Goal: Contribute content: Contribute content

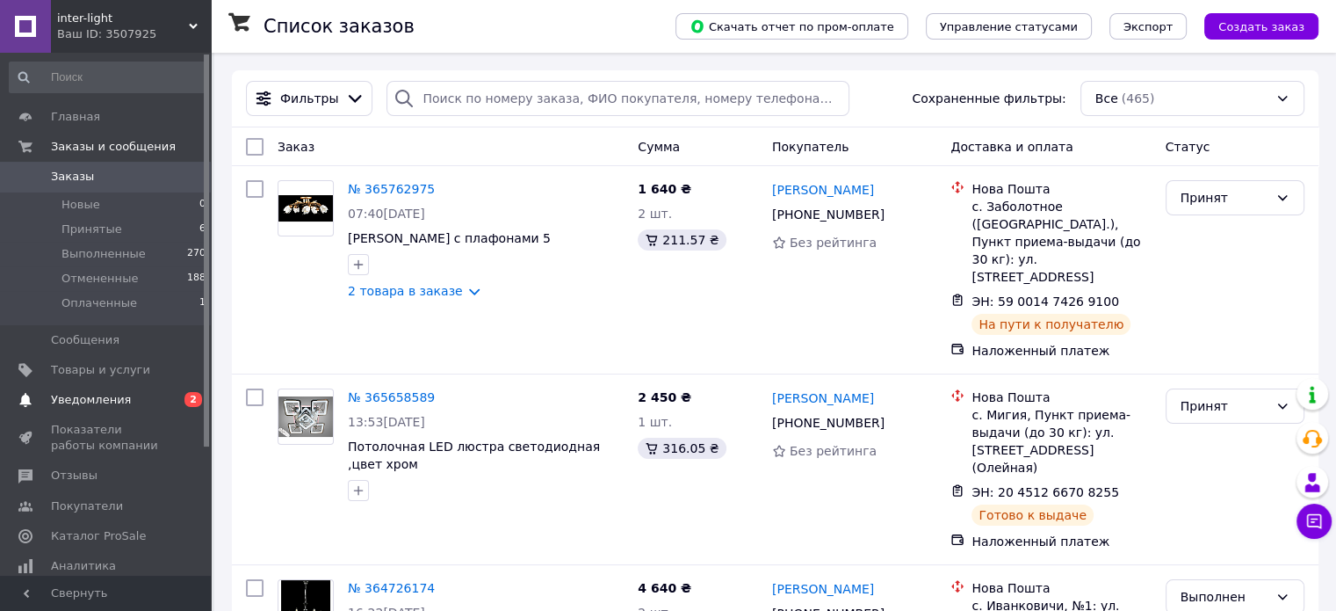
click at [102, 403] on span "Уведомления" at bounding box center [91, 400] width 80 height 16
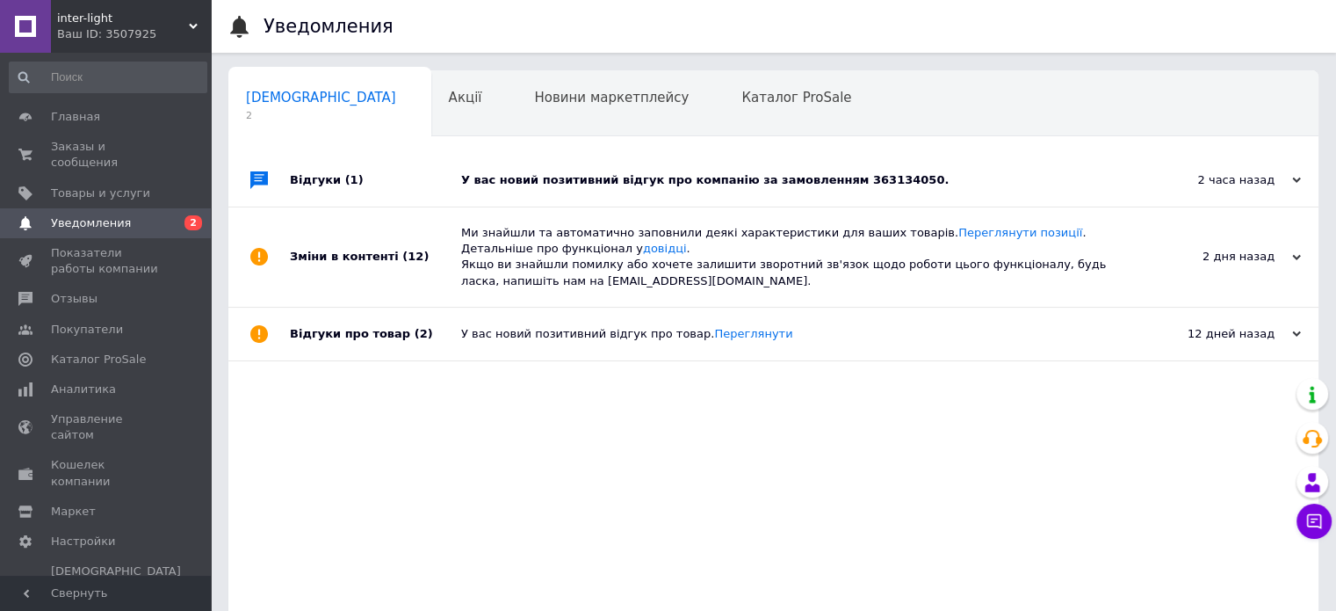
click at [577, 177] on div "У вас новий позитивний відгук про компанію за замовленням 363134050." at bounding box center [793, 180] width 664 height 16
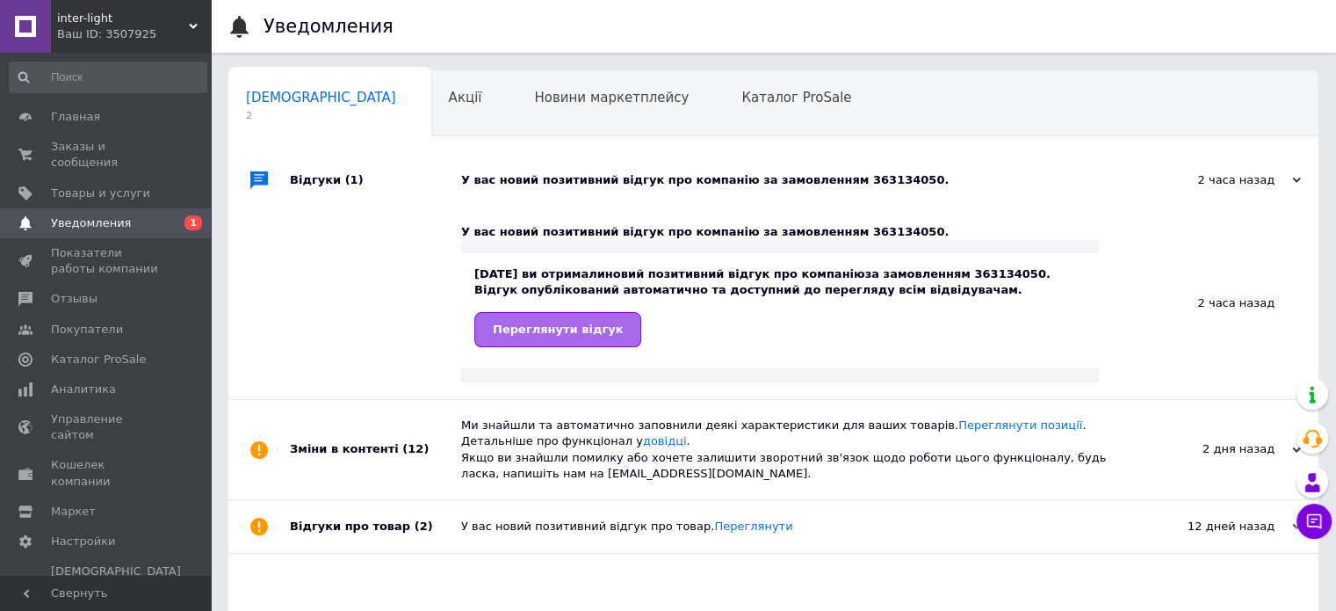
click at [554, 322] on span "Переглянути відгук" at bounding box center [558, 328] width 130 height 13
click at [95, 185] on span "Товары и услуги" at bounding box center [100, 193] width 99 height 16
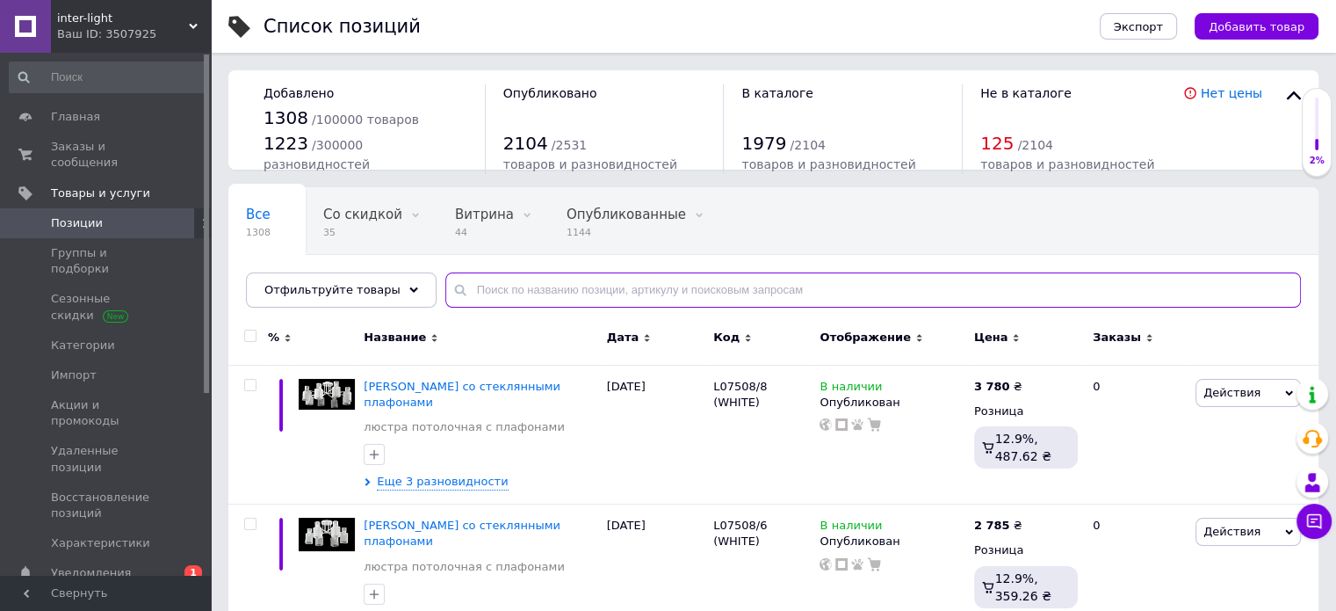
click at [539, 284] on input "text" at bounding box center [873, 289] width 856 height 35
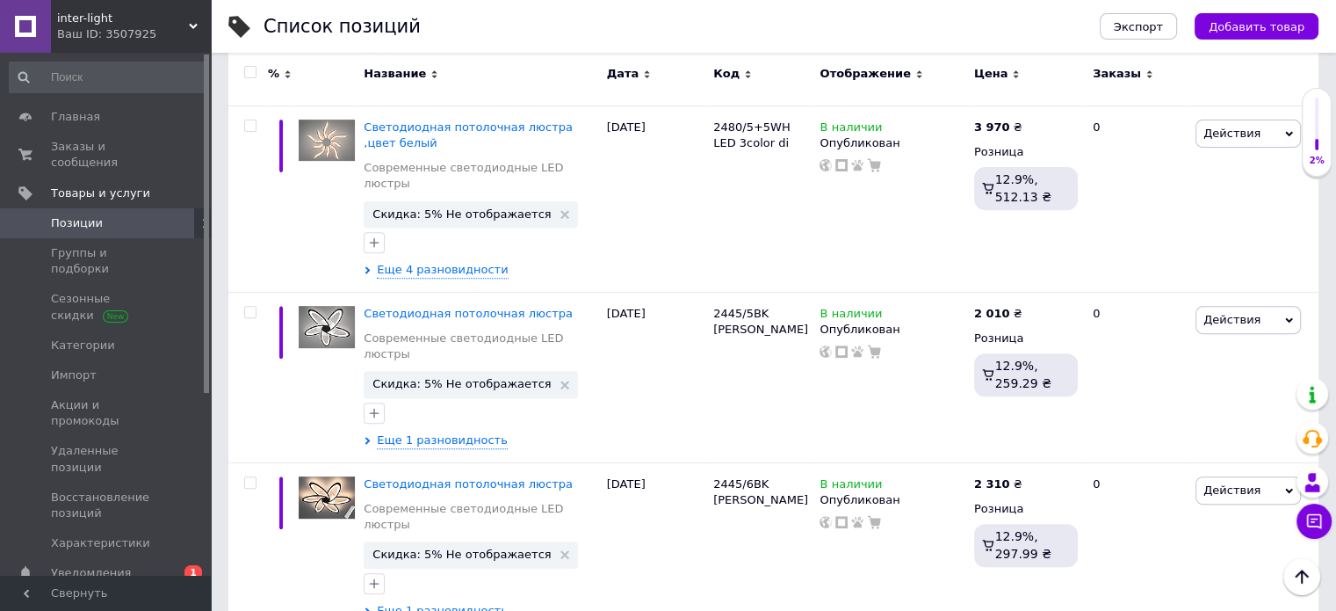
scroll to position [879, 0]
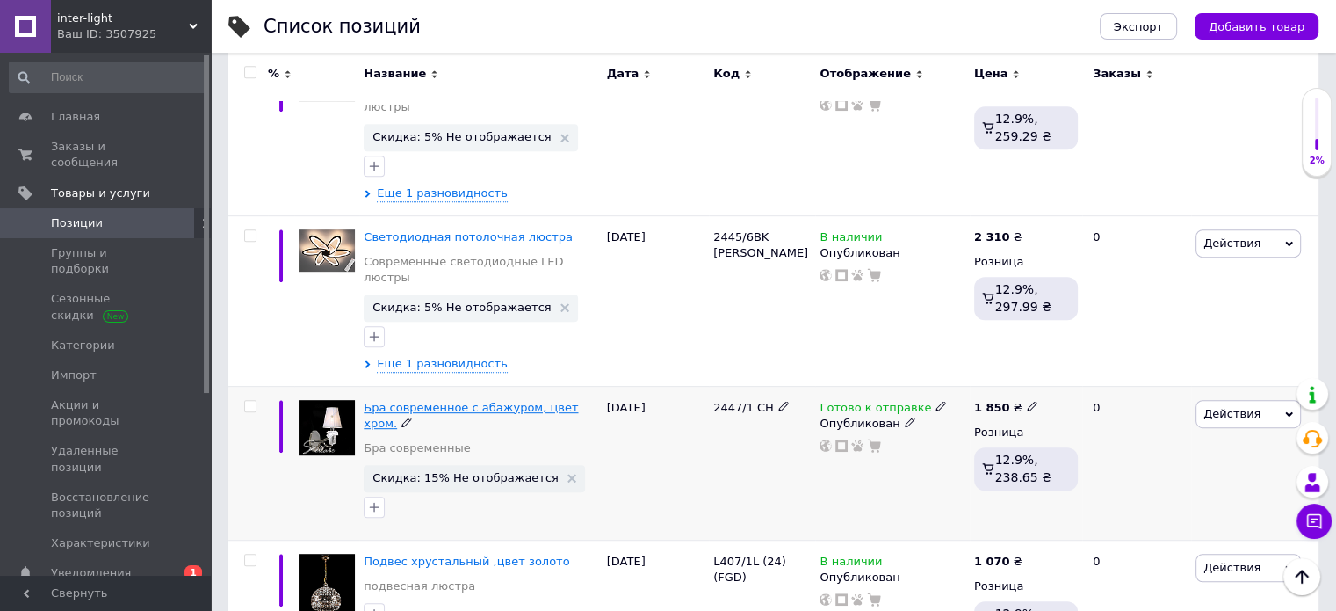
type input "2455"
click at [463, 401] on span "Бра современное с абажуром, цвет хром." at bounding box center [471, 415] width 214 height 29
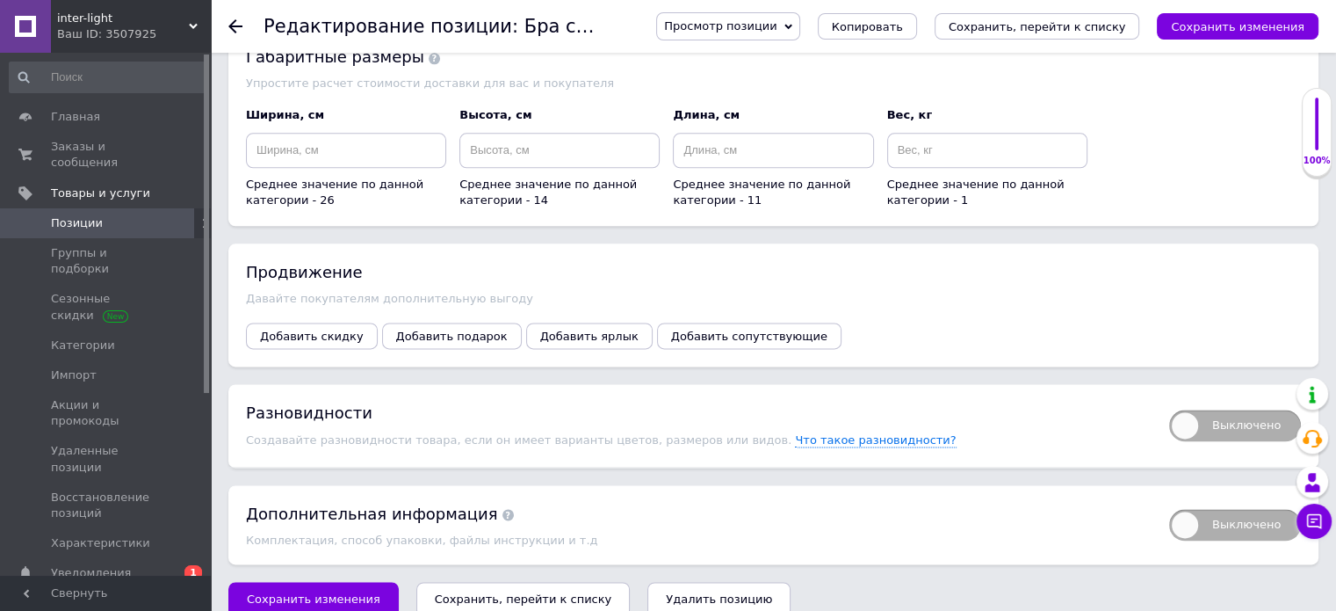
scroll to position [2219, 0]
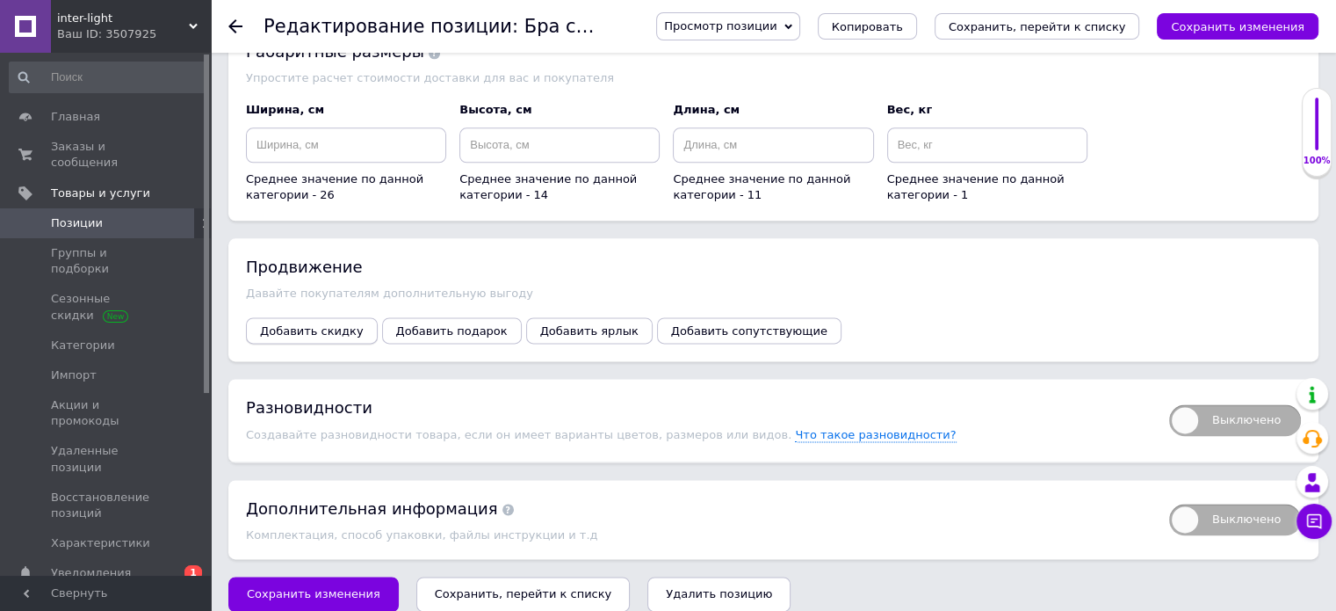
click at [320, 324] on span "Добавить скидку" at bounding box center [312, 330] width 104 height 13
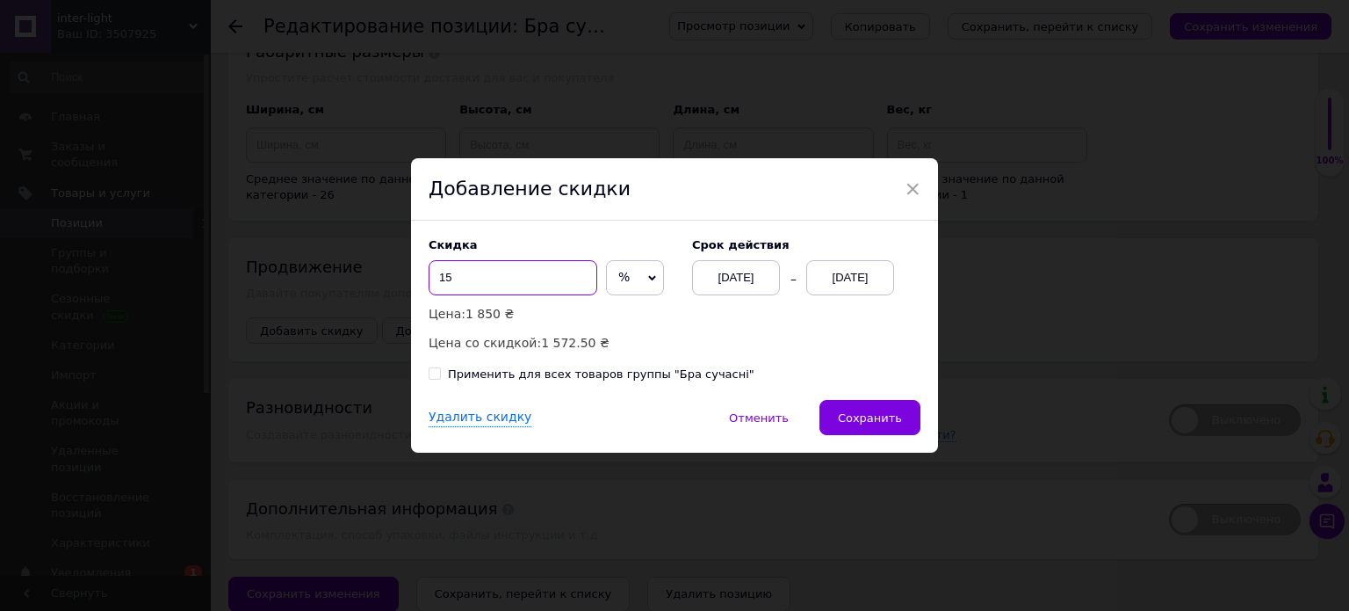
click at [503, 275] on input "15" at bounding box center [513, 277] width 169 height 35
type input "1"
type input "40"
click at [859, 284] on div "[DATE]" at bounding box center [850, 277] width 88 height 35
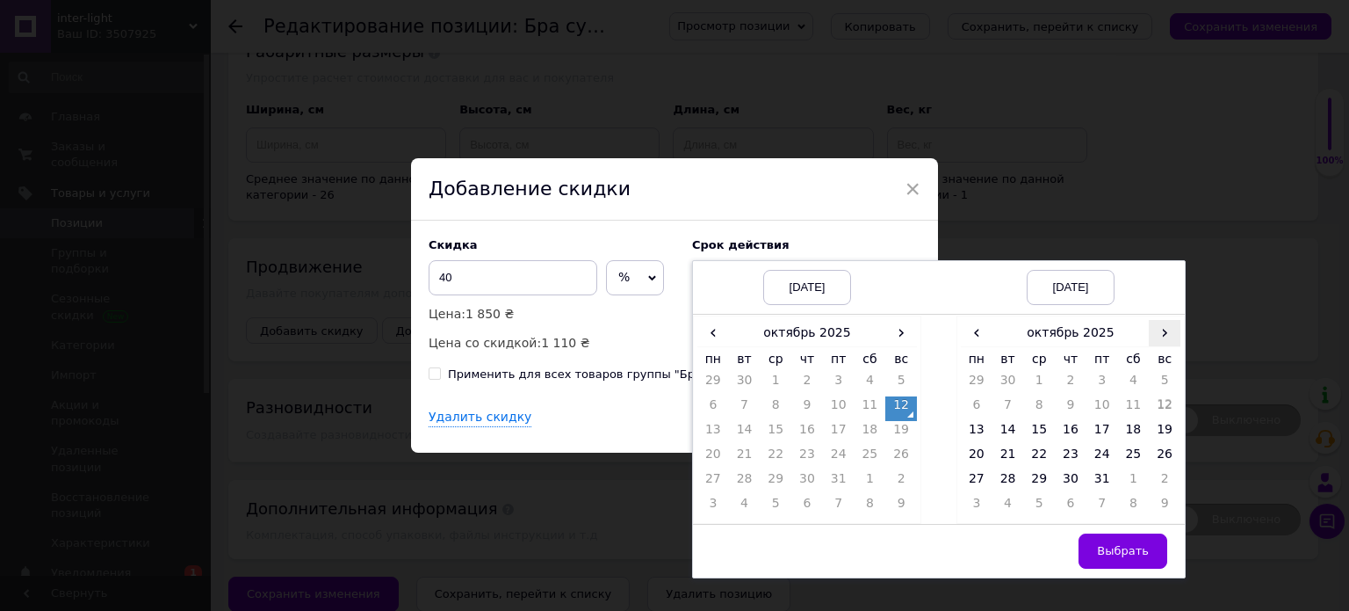
click at [1161, 336] on span "›" at bounding box center [1165, 332] width 32 height 25
click at [1038, 481] on td "26" at bounding box center [1039, 482] width 32 height 25
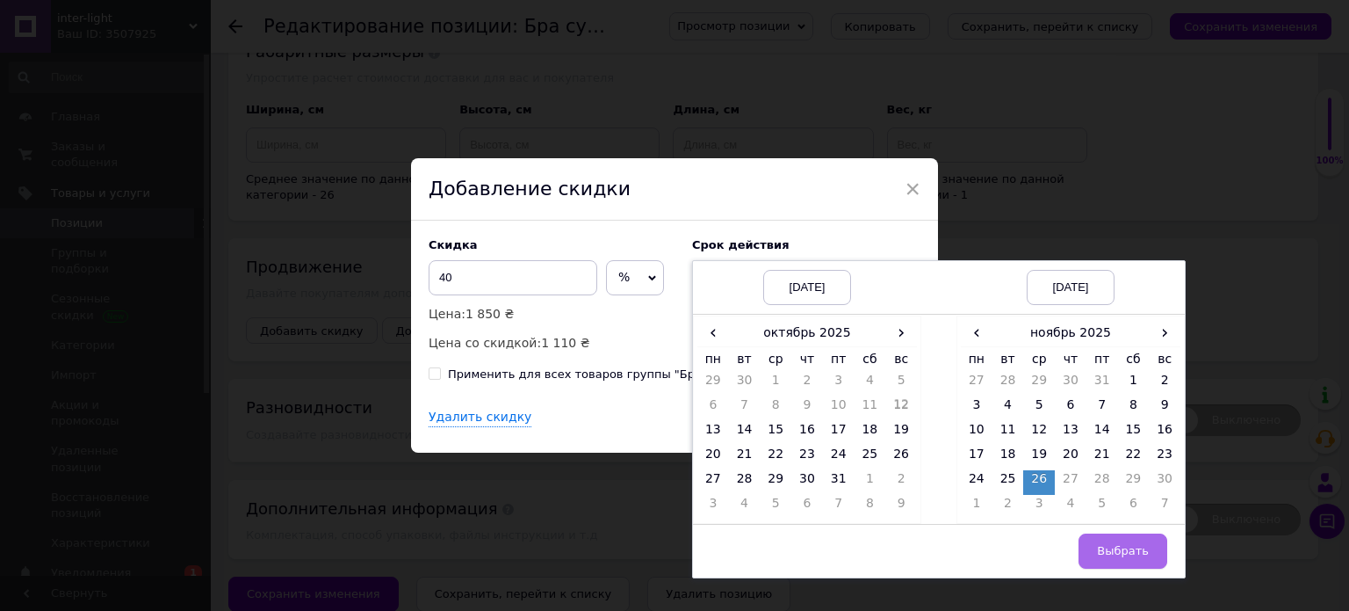
click at [1139, 553] on span "Выбрать" at bounding box center [1123, 550] width 52 height 13
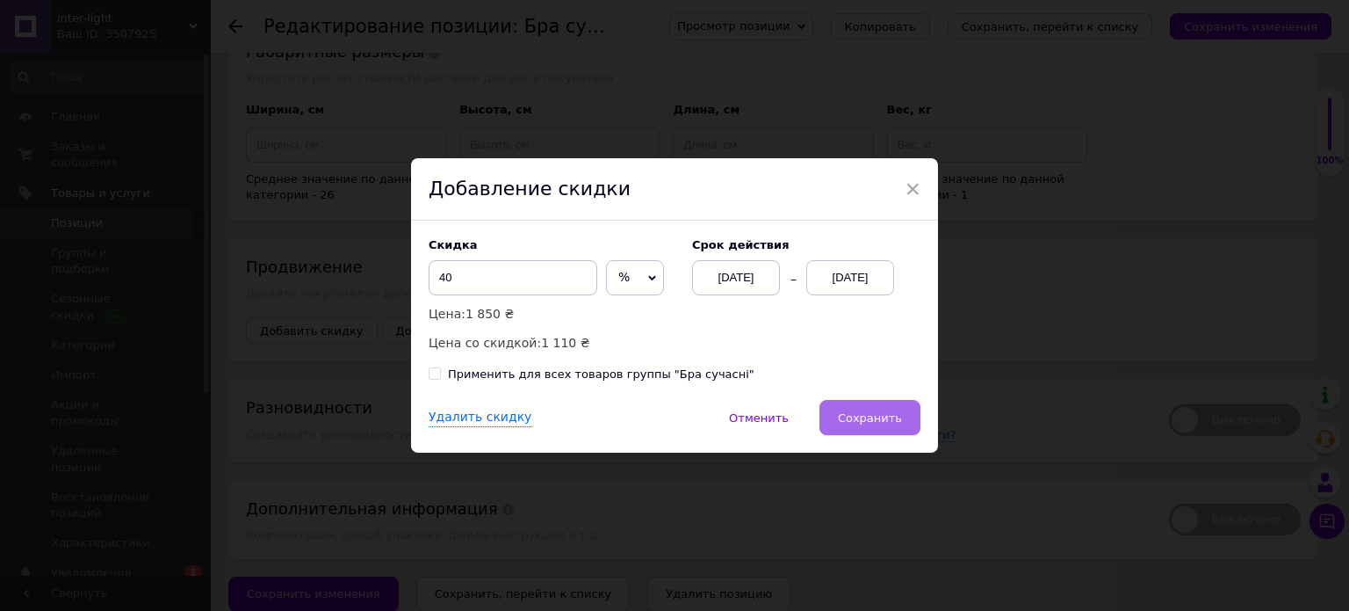
click at [902, 420] on button "Сохранить" at bounding box center [870, 417] width 101 height 35
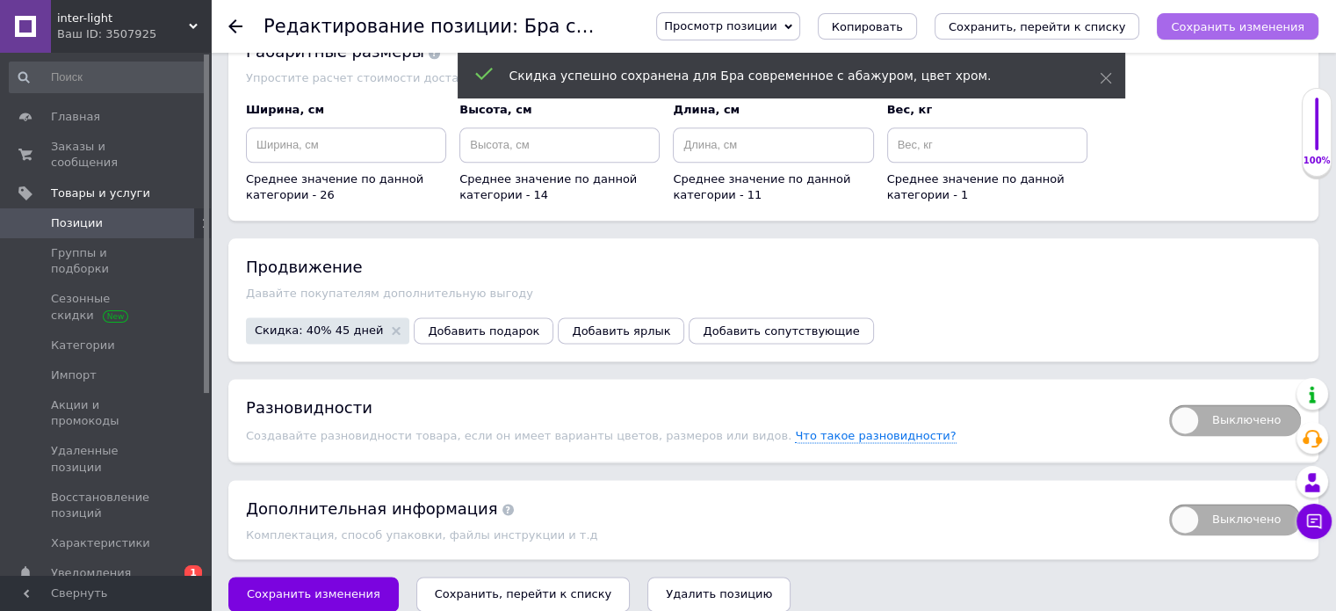
click at [1226, 27] on icon "Сохранить изменения" at bounding box center [1238, 26] width 134 height 13
click at [1072, 33] on icon "Сохранить, перейти к списку" at bounding box center [1037, 26] width 177 height 13
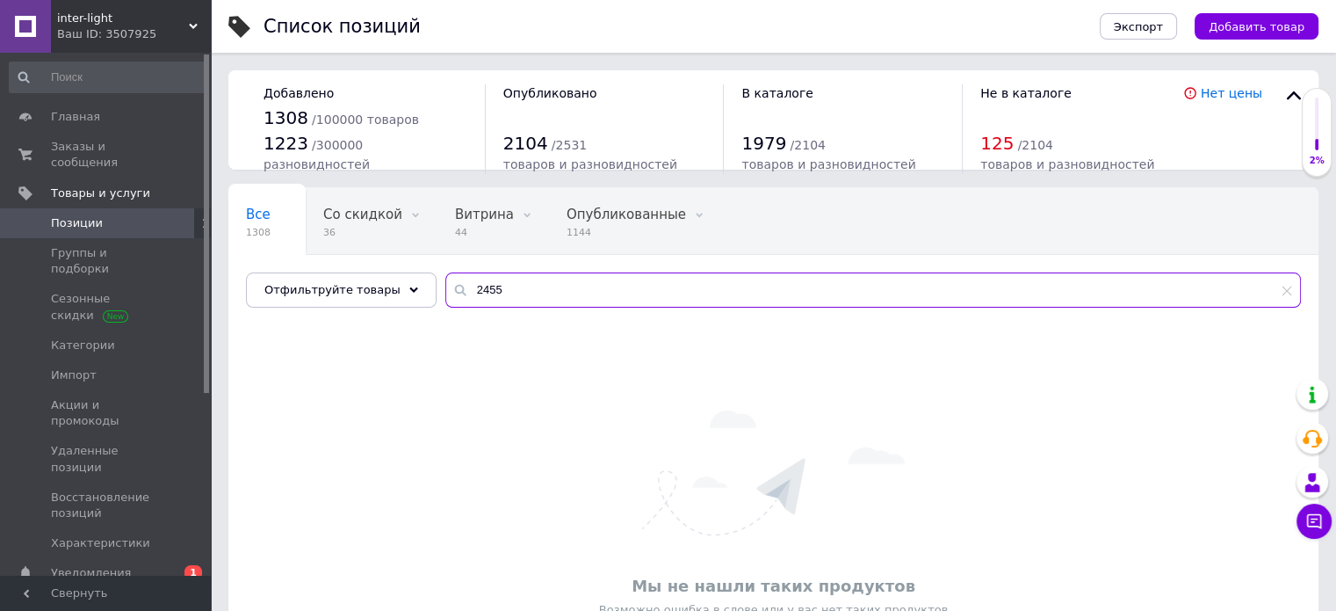
click at [511, 295] on input "2455" at bounding box center [873, 289] width 856 height 35
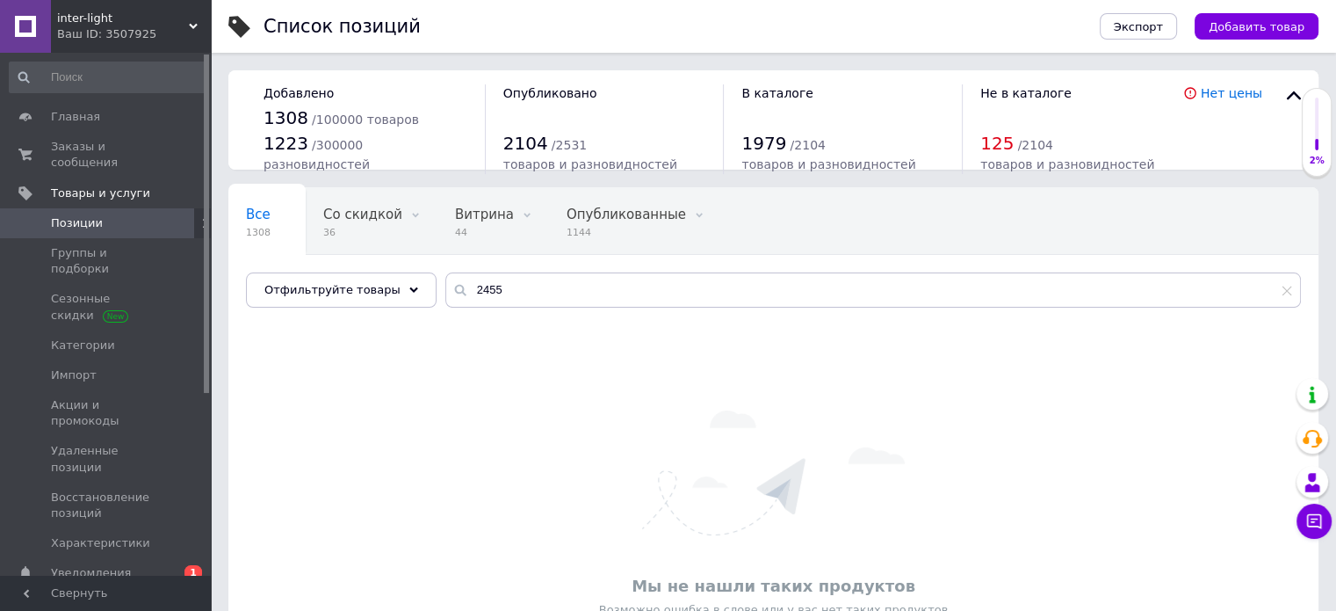
click at [454, 292] on use at bounding box center [459, 290] width 11 height 11
click at [1286, 28] on span "Добавить товар" at bounding box center [1257, 26] width 96 height 13
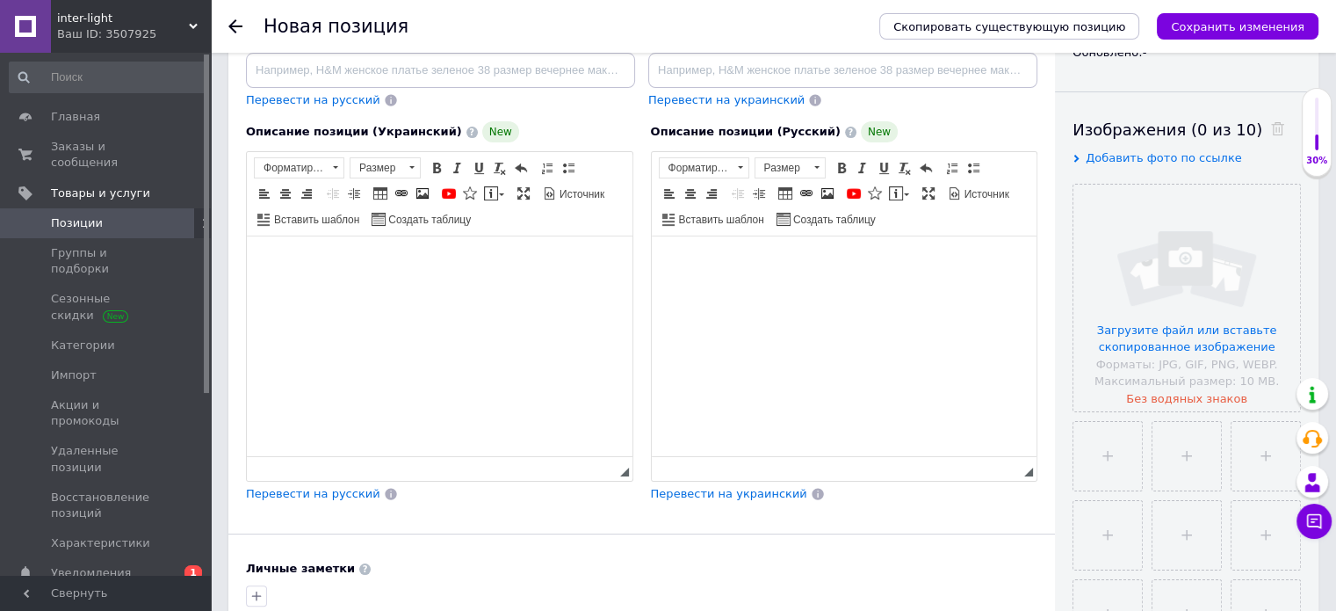
scroll to position [264, 0]
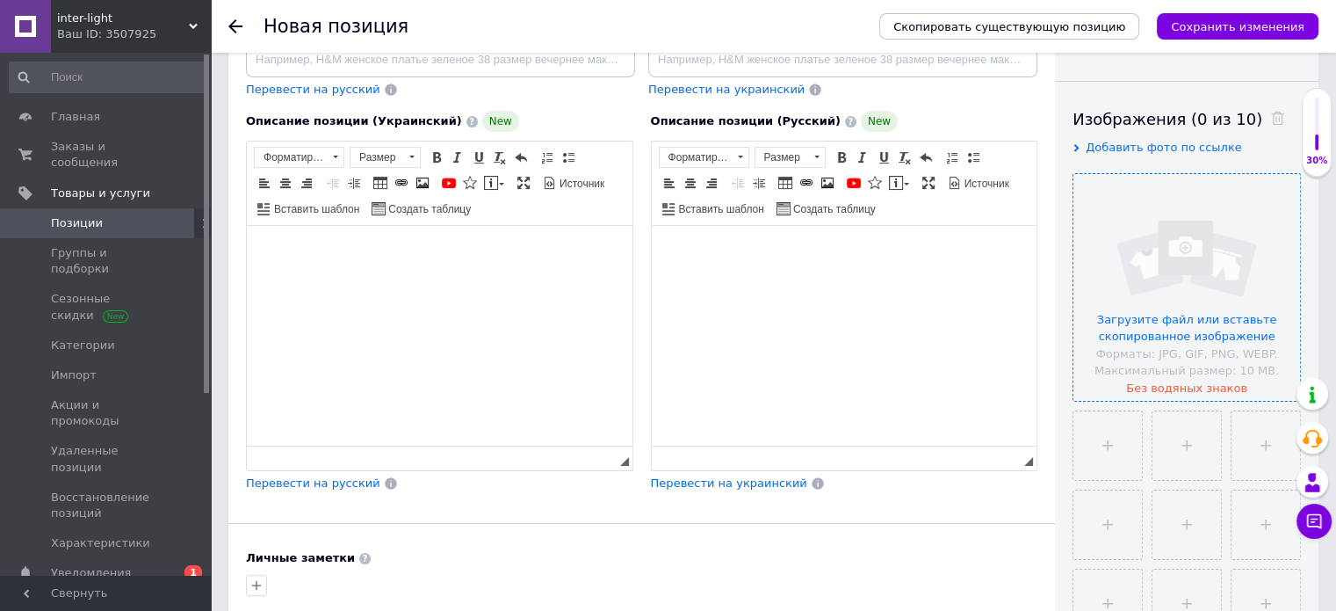
click at [1189, 286] on input "file" at bounding box center [1187, 287] width 227 height 227
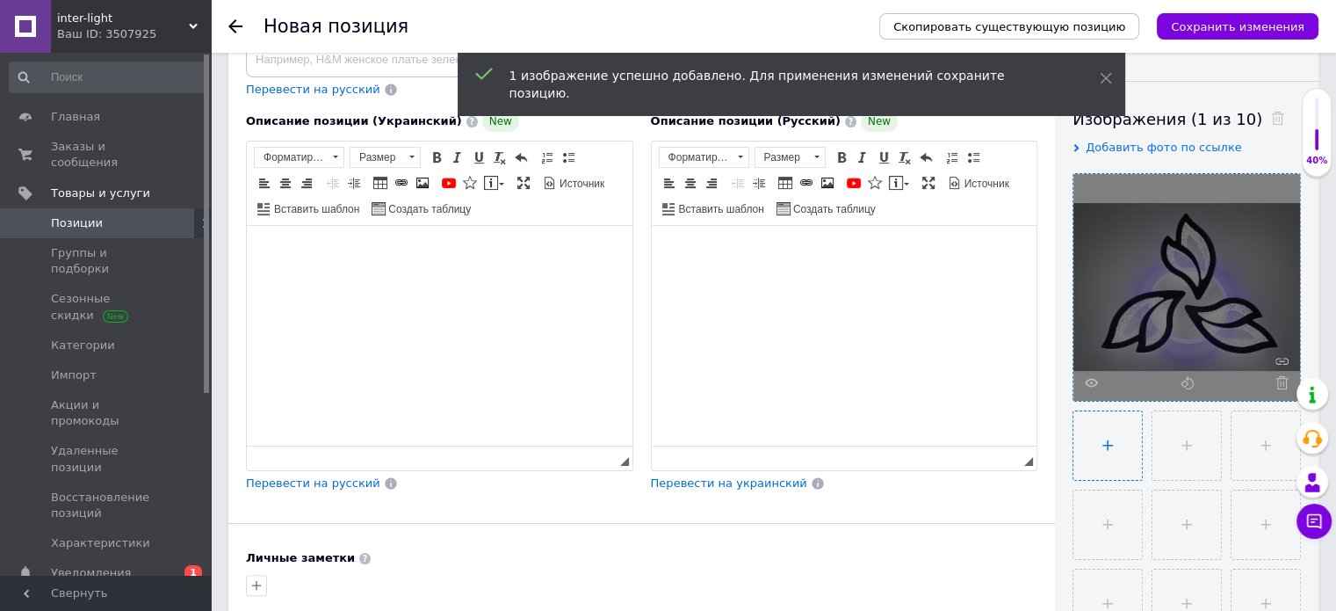
click at [1103, 443] on input "file" at bounding box center [1108, 445] width 69 height 69
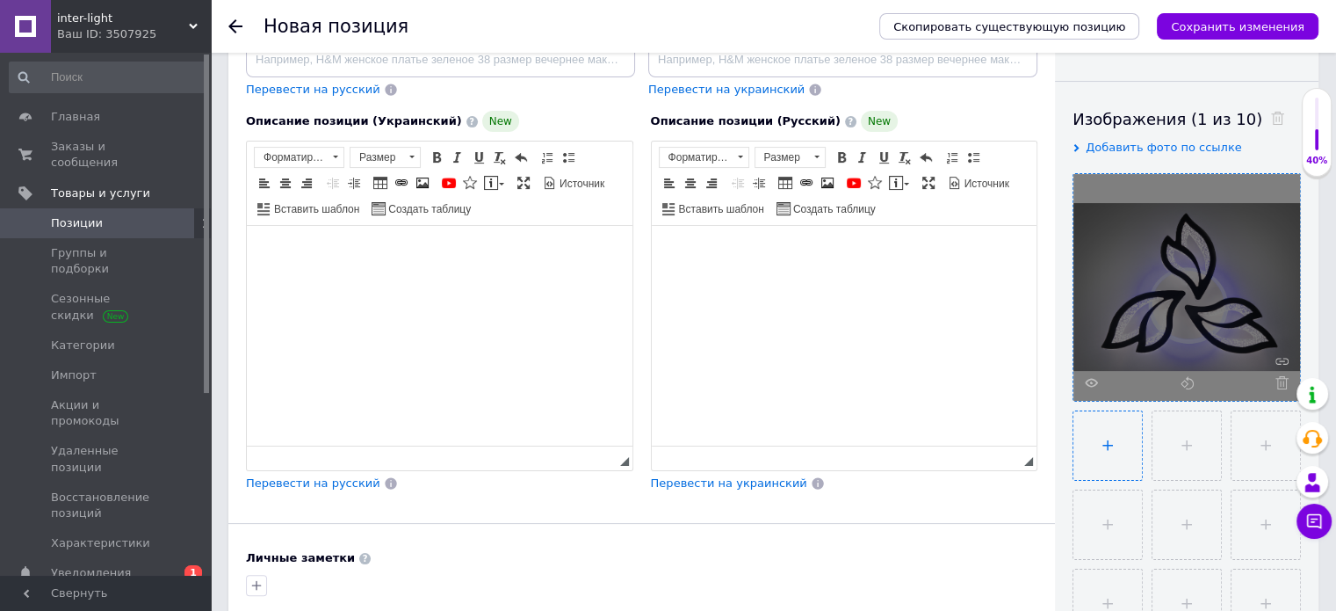
type input "C:\fakepath\2455.3 черная 2.png"
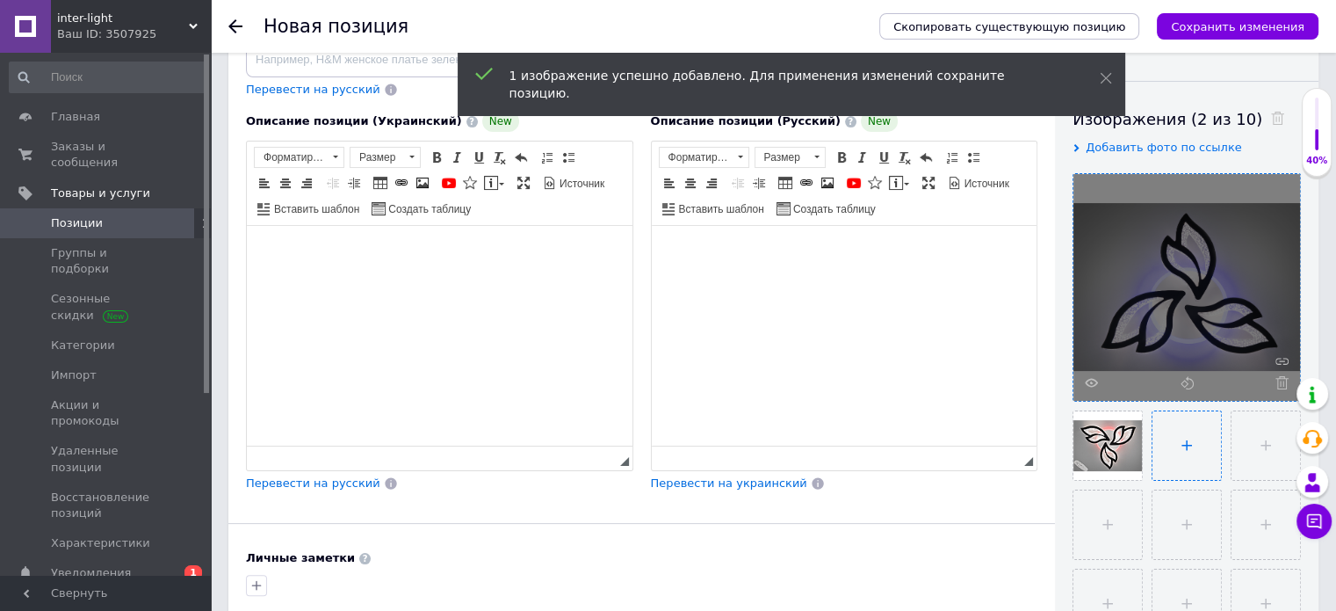
click at [1188, 456] on input "file" at bounding box center [1187, 445] width 69 height 69
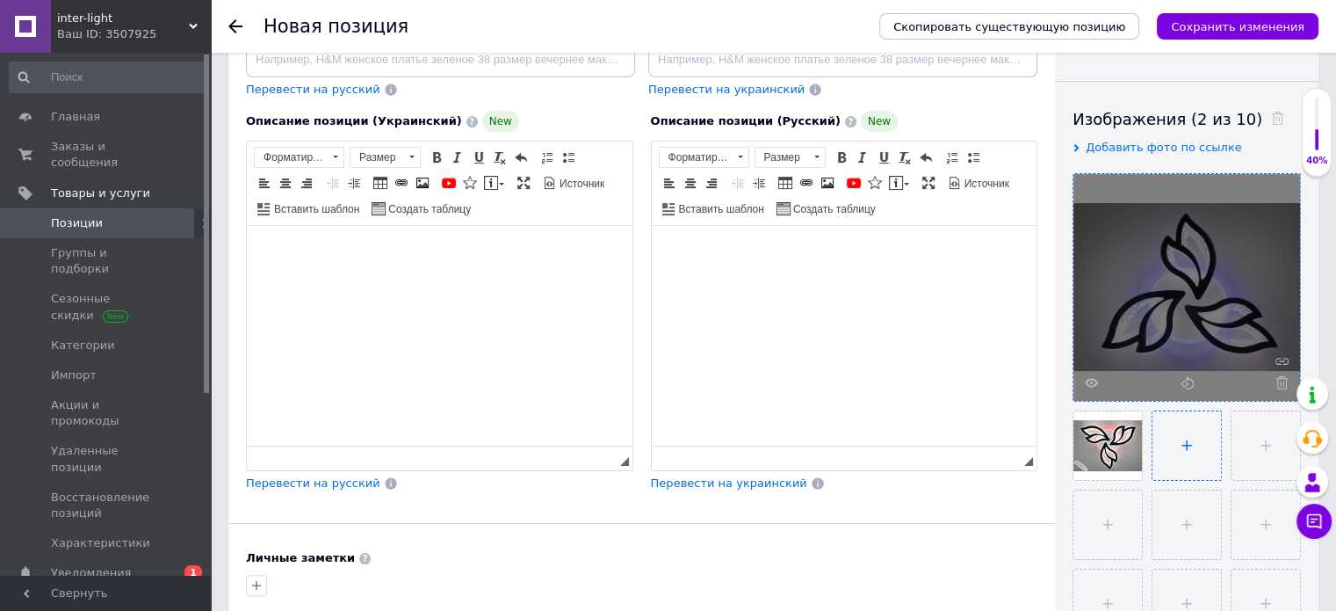
type input "C:\fakepath\2455.3 черная 3.png"
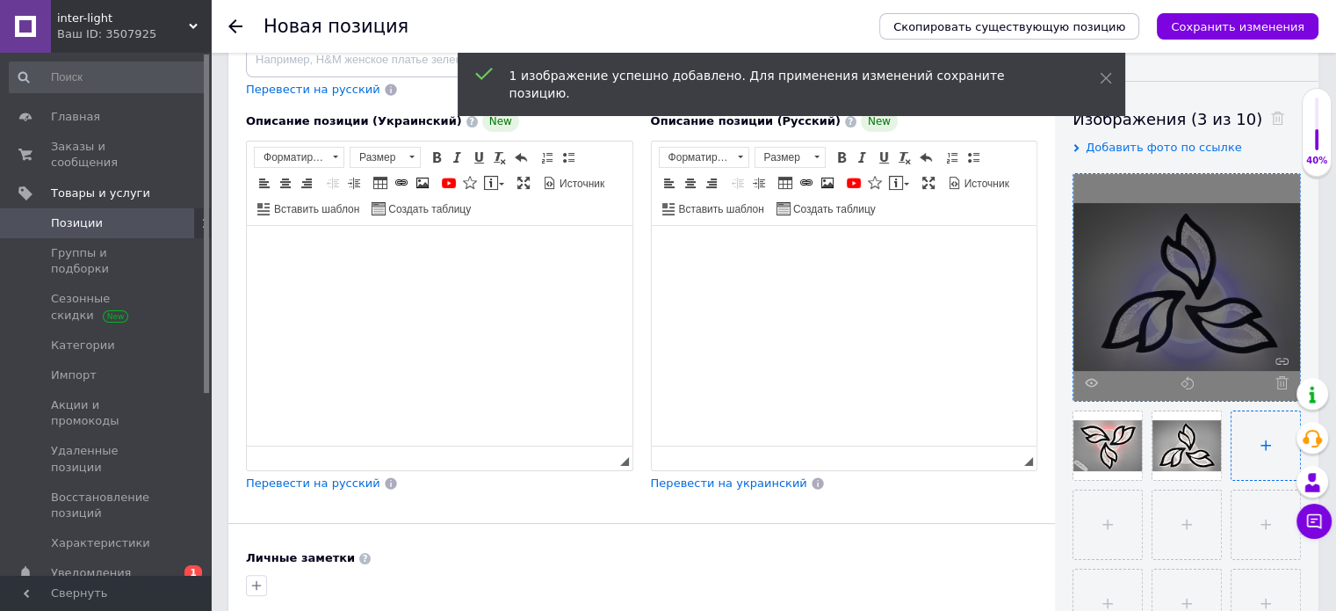
click at [1268, 454] on input "file" at bounding box center [1266, 445] width 69 height 69
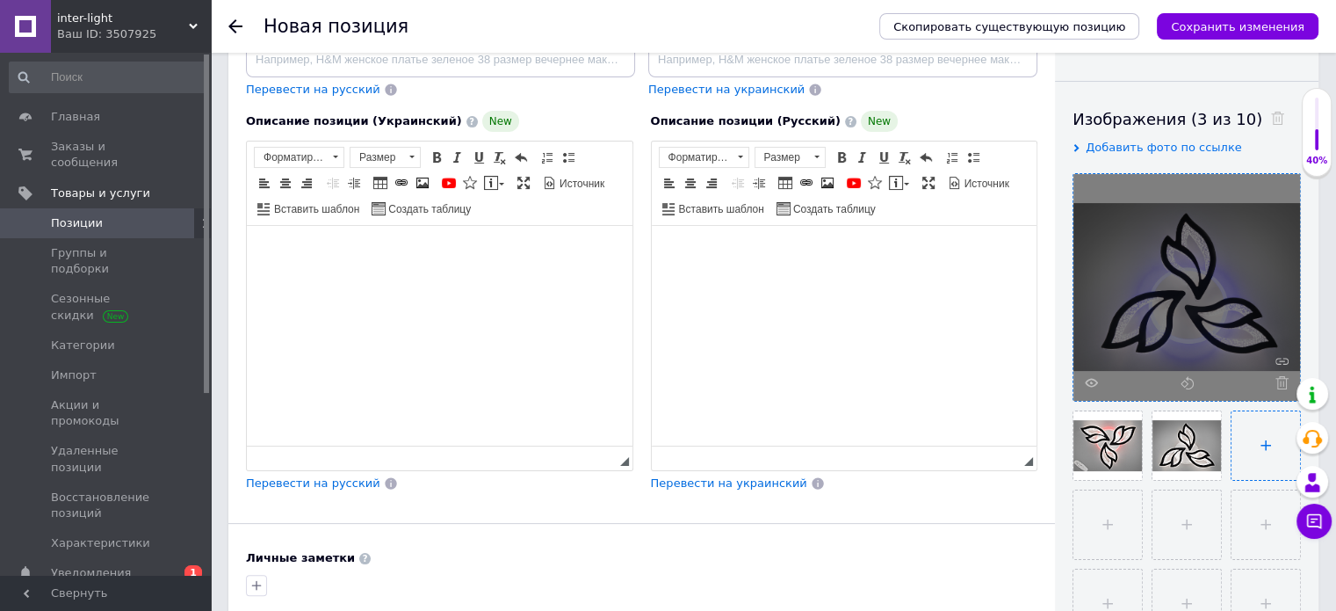
type input "C:\fakepath\2455 3 черная 4.png"
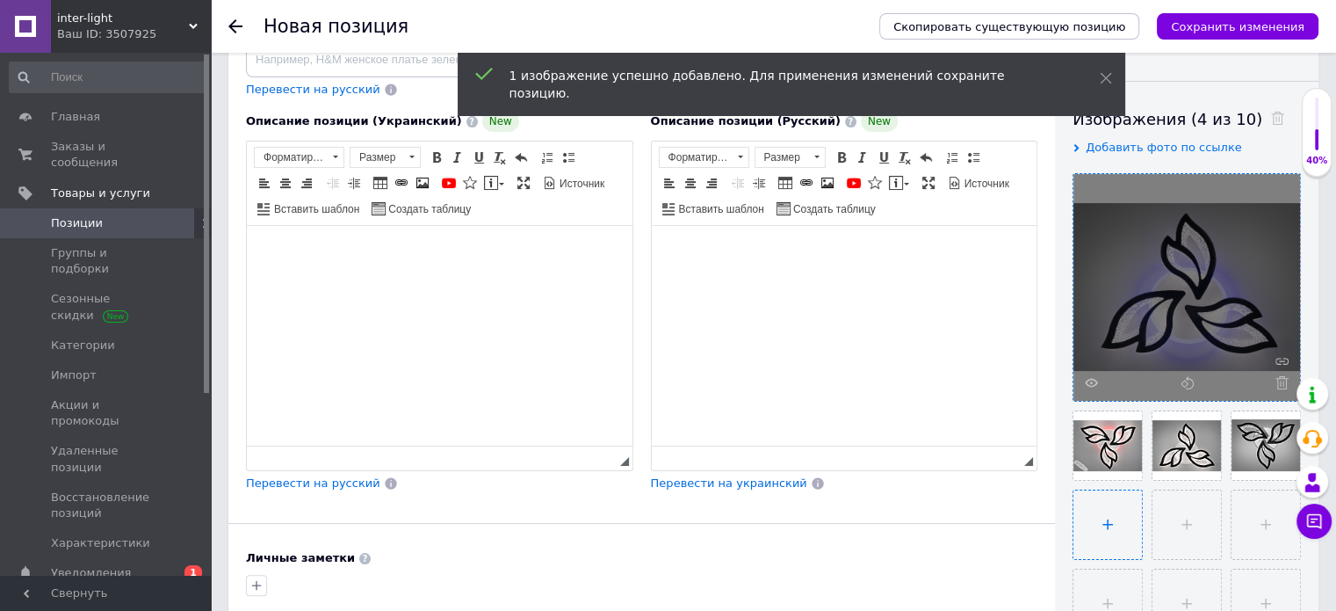
click at [1112, 524] on input "file" at bounding box center [1108, 524] width 69 height 69
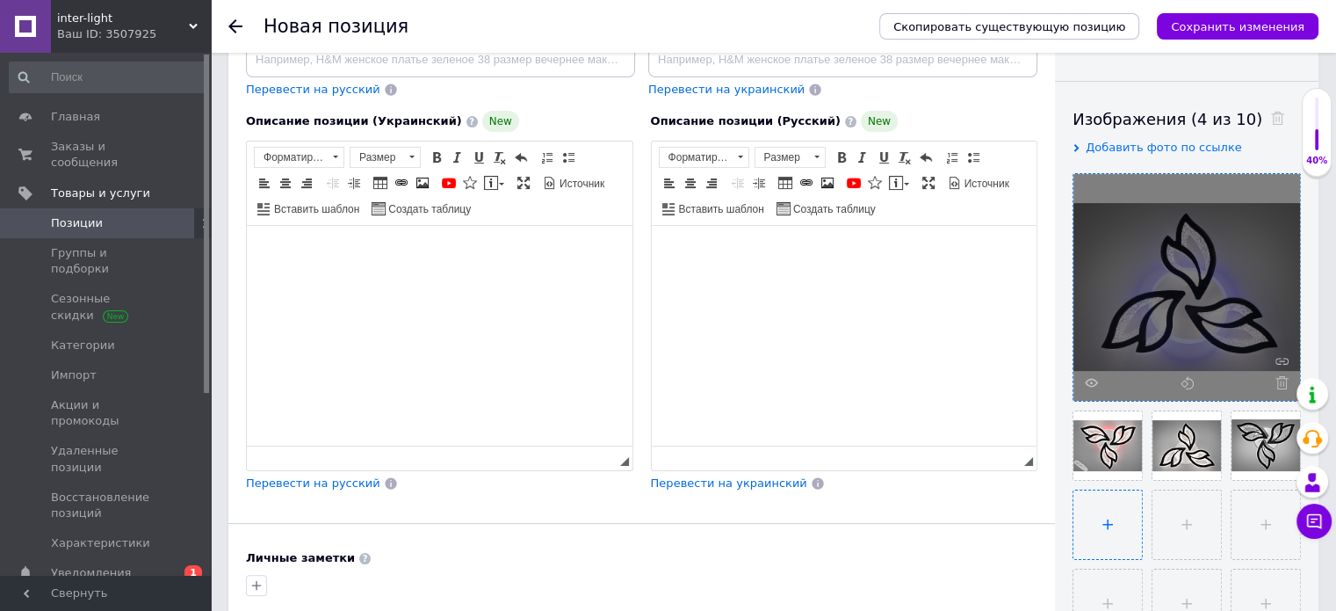
type input "C:\fakepath\2455 3 черная 5.png"
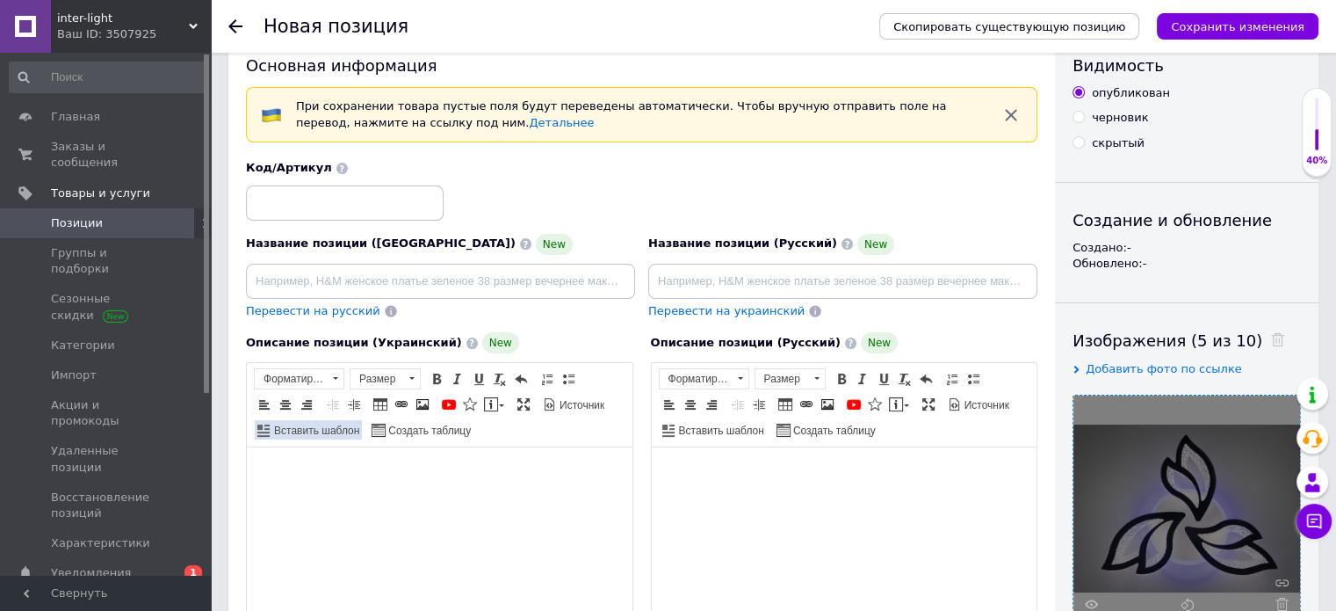
scroll to position [0, 0]
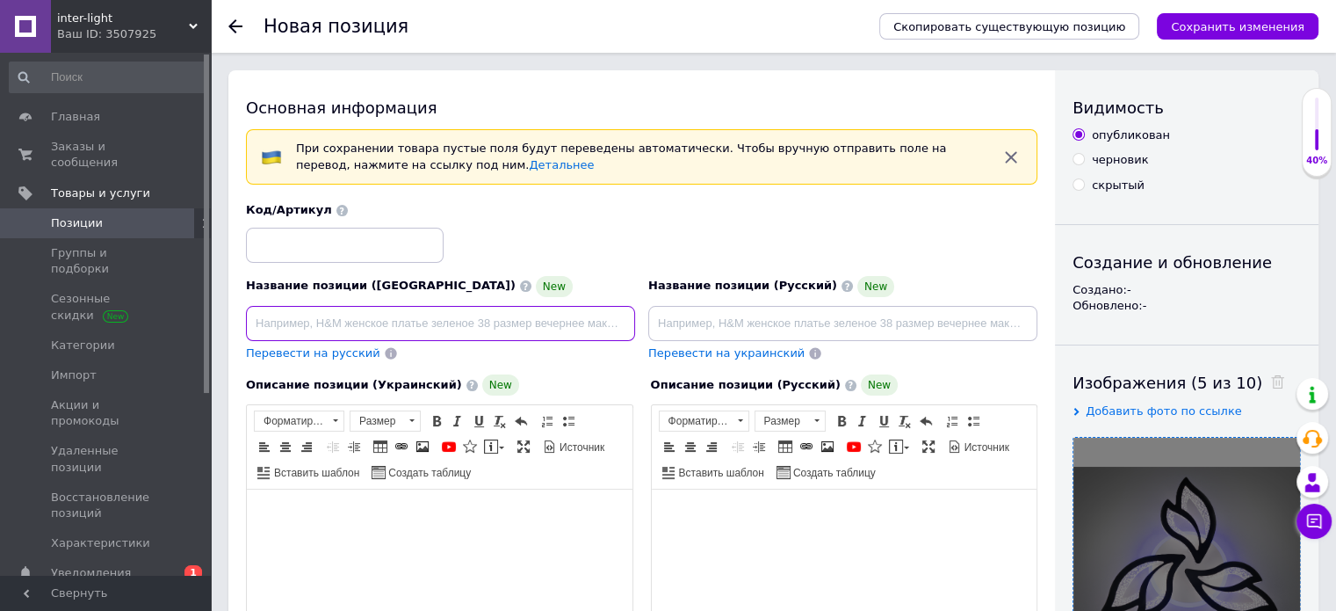
click at [253, 322] on input at bounding box center [440, 323] width 389 height 35
paste input "[PERSON_NAME] світлодіодна люстра з пультом, диммером"
type input "[PERSON_NAME] світлодіодна люстра з пультом, диммером"
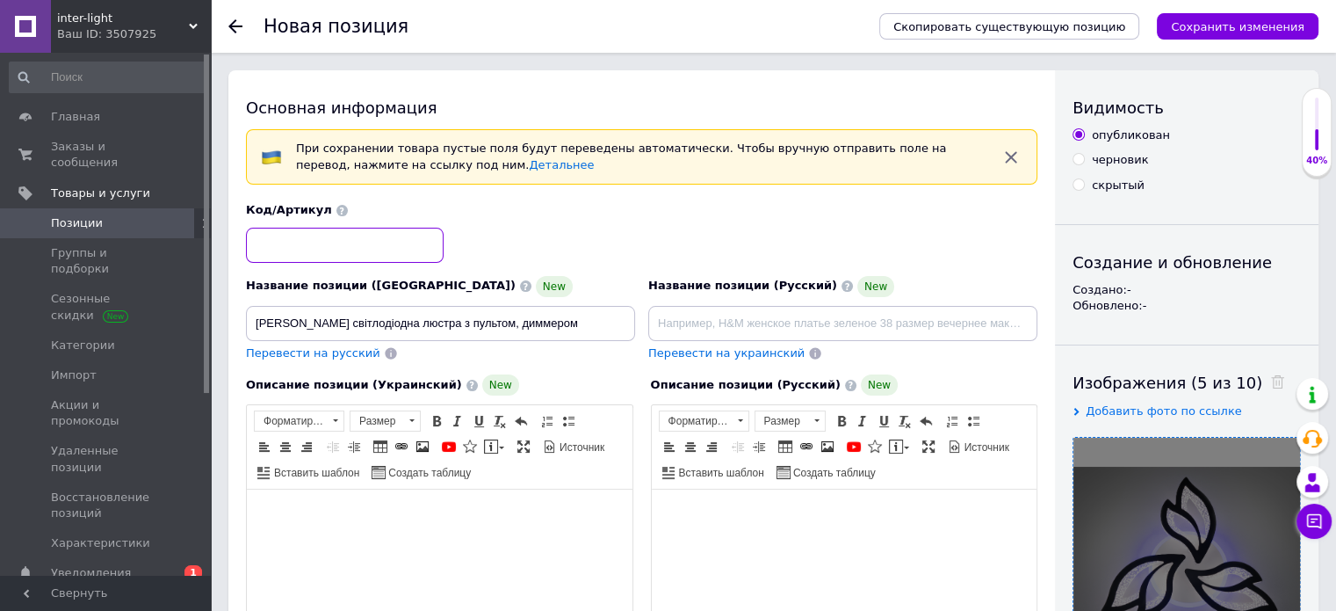
click at [278, 243] on input at bounding box center [345, 245] width 198 height 35
paste input "2455/3BK LED 3color dimme"
type input "2455/3BK LED 3color dimme"
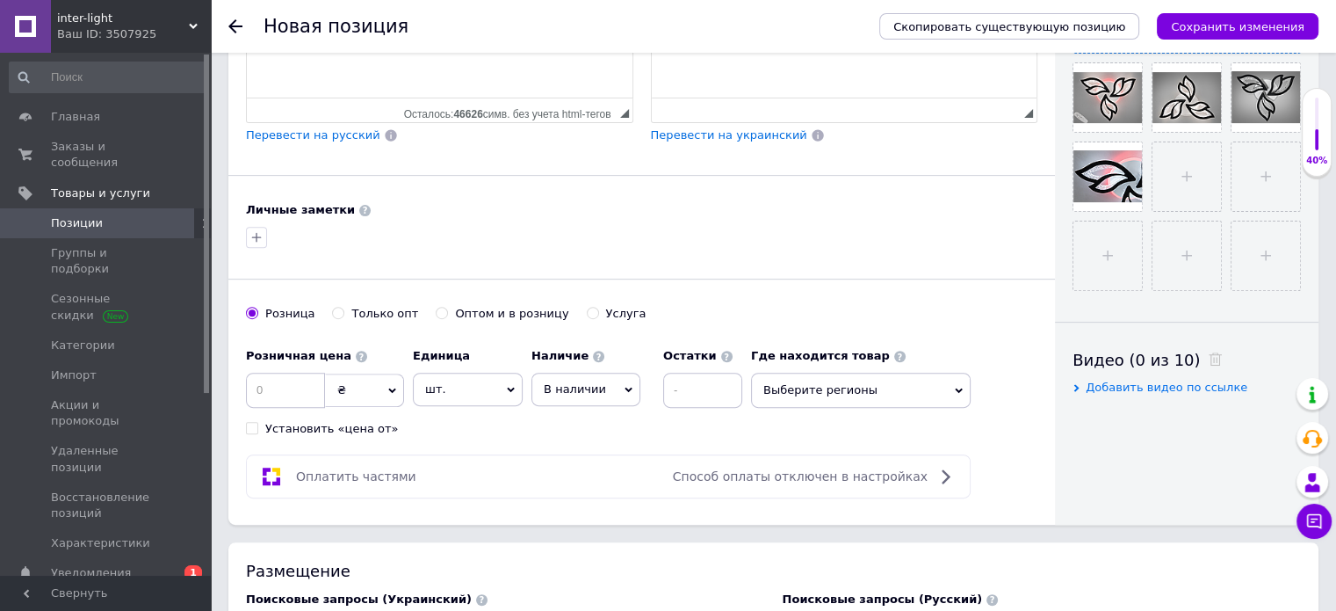
scroll to position [615, 0]
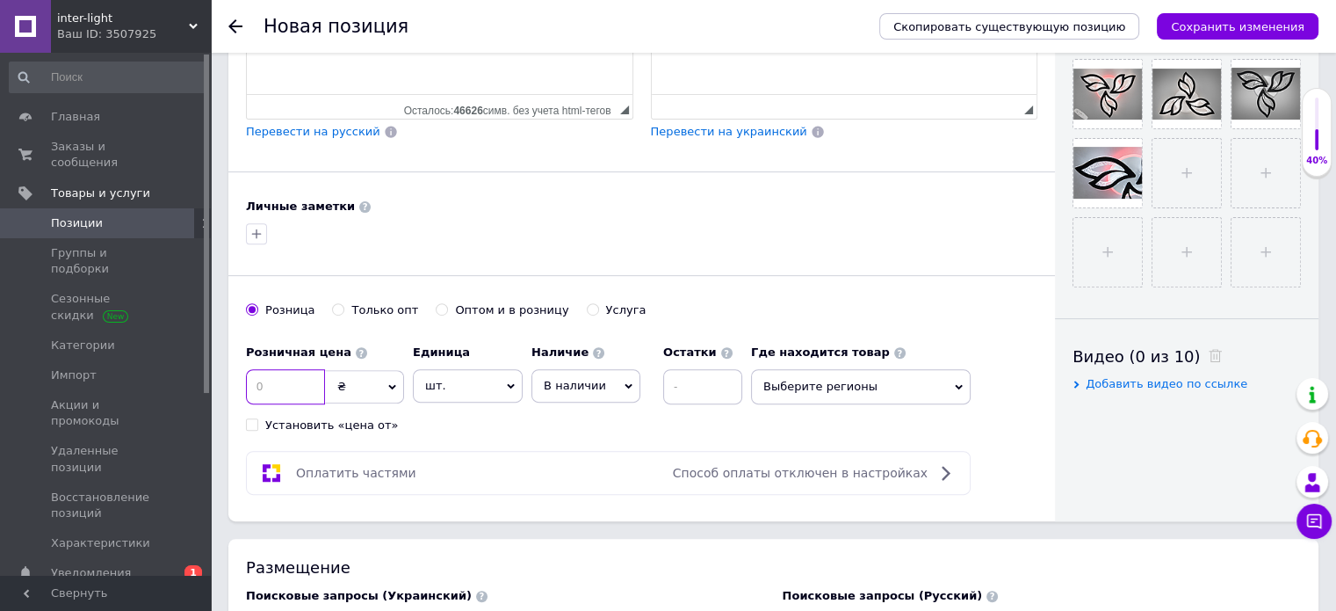
click at [310, 390] on input at bounding box center [285, 386] width 79 height 35
type input "1420"
click at [922, 382] on span "Выберите регионы" at bounding box center [861, 386] width 220 height 35
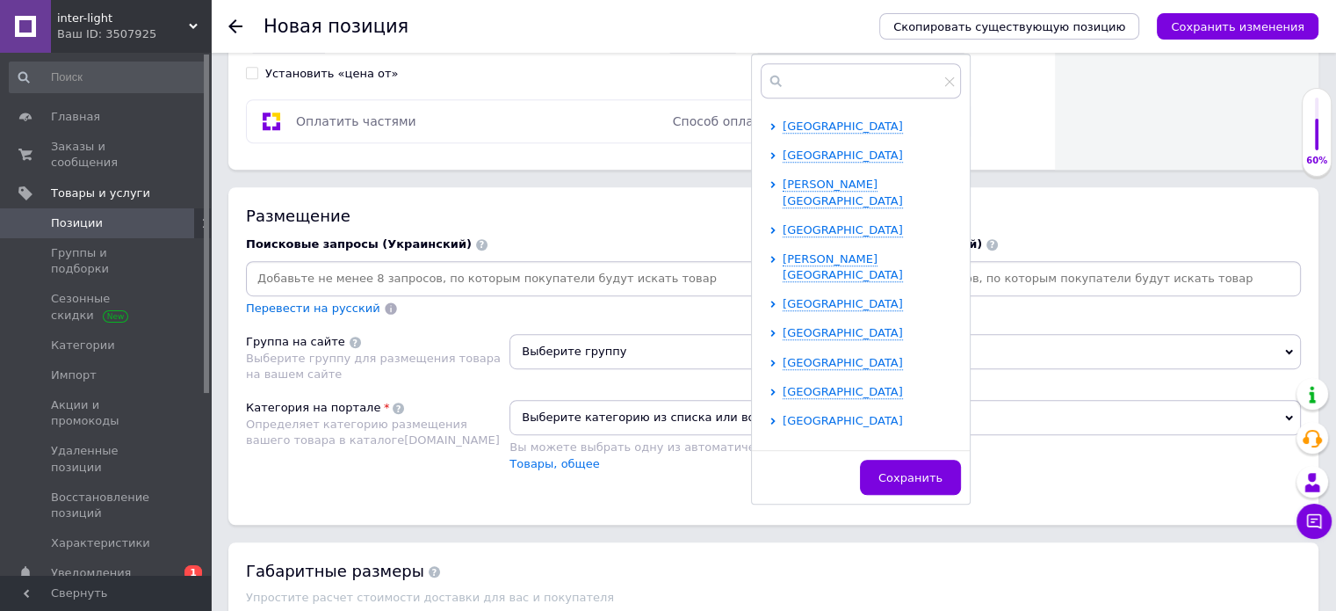
scroll to position [351, 0]
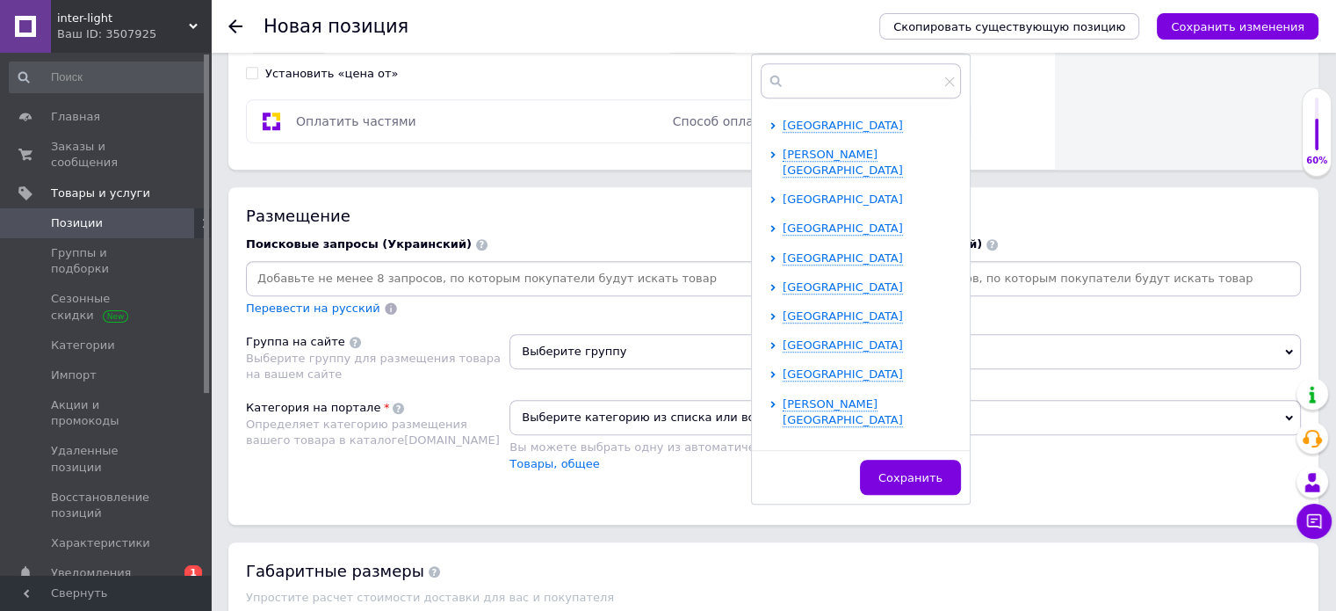
click at [818, 192] on span "[GEOGRAPHIC_DATA]" at bounding box center [843, 198] width 120 height 13
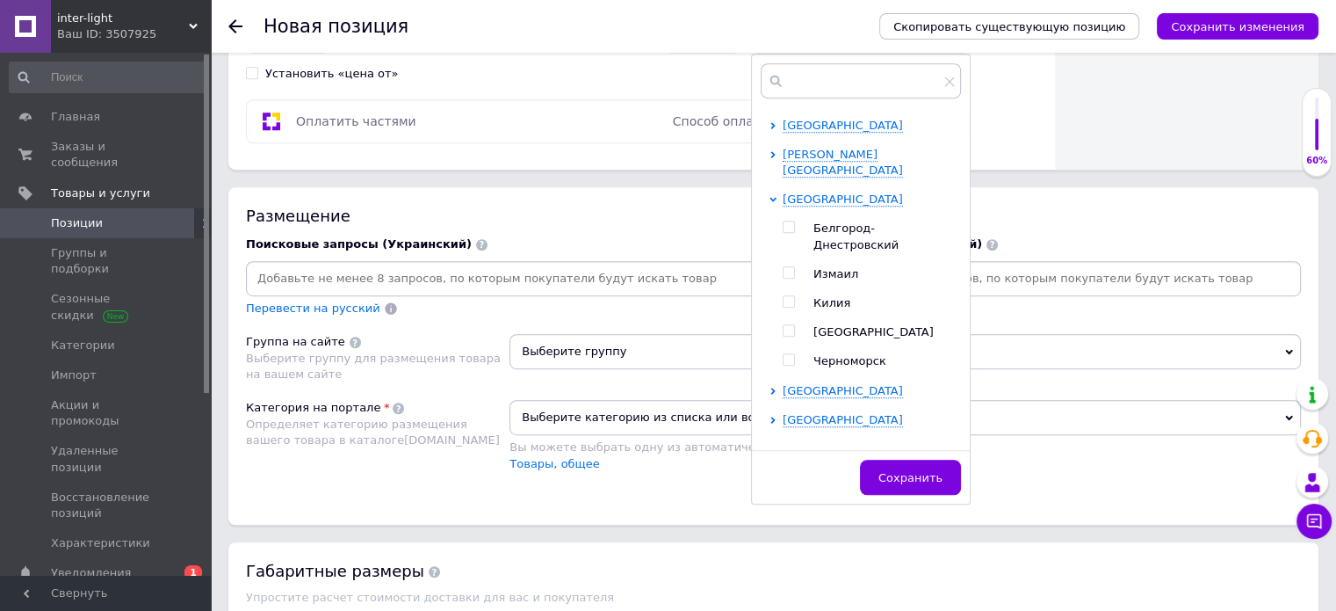
click at [788, 325] on input "checkbox" at bounding box center [788, 330] width 11 height 11
checkbox input "true"
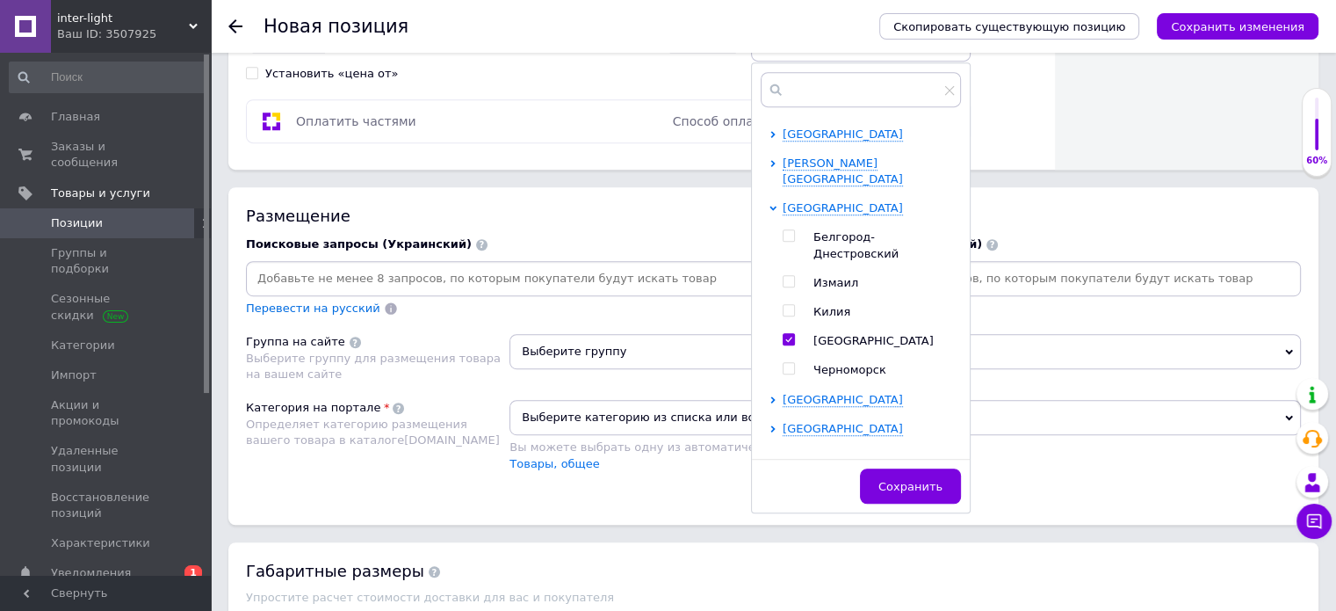
click at [907, 480] on span "Сохранить" at bounding box center [911, 486] width 64 height 13
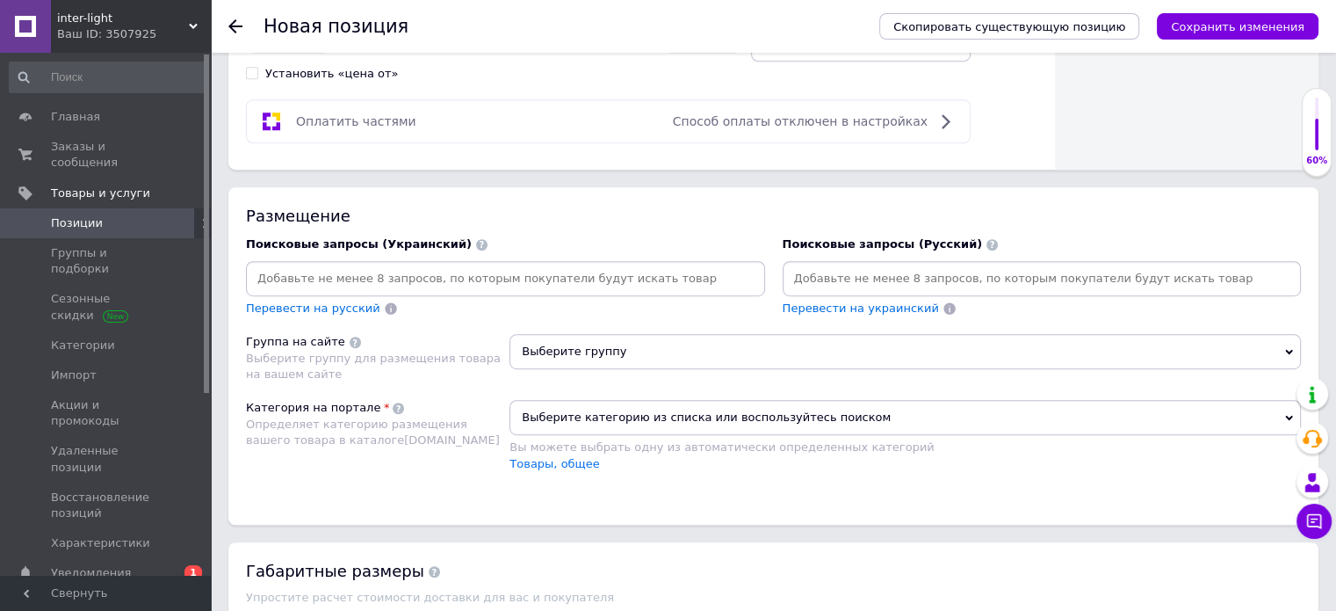
click at [351, 268] on input at bounding box center [505, 278] width 512 height 26
paste input "Современные люстры"
type input "Современные люстры"
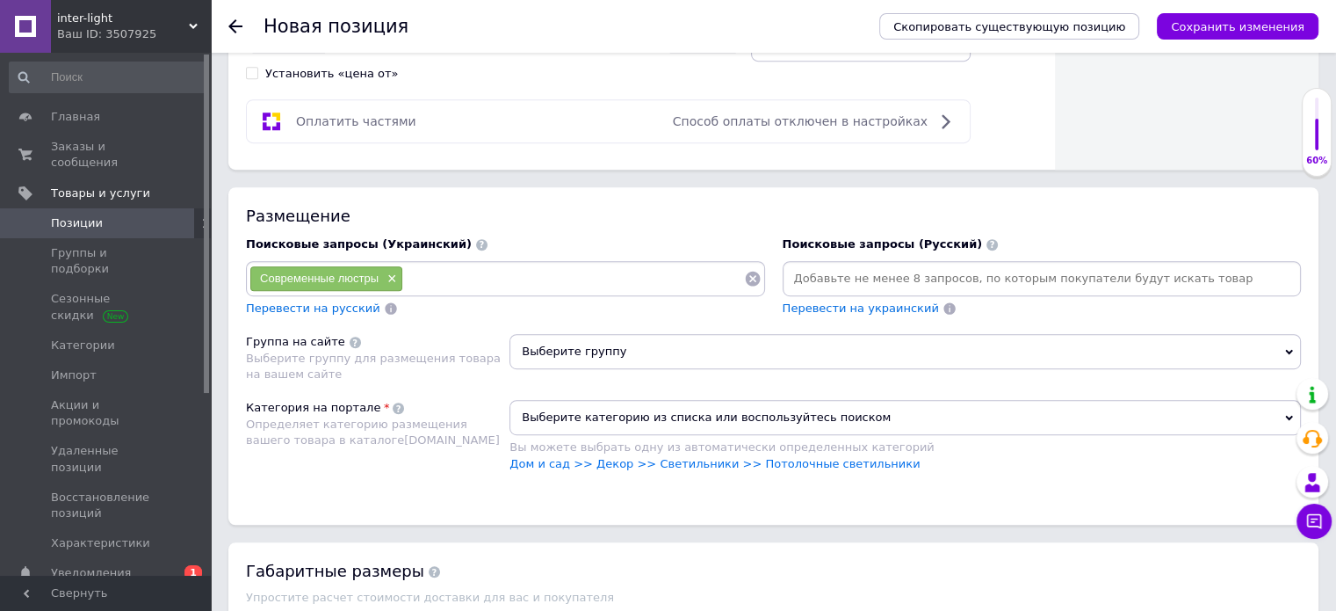
click at [416, 272] on input at bounding box center [573, 278] width 341 height 26
paste input "Світлодіодні люстри"
type input "Світлодіодні люстри"
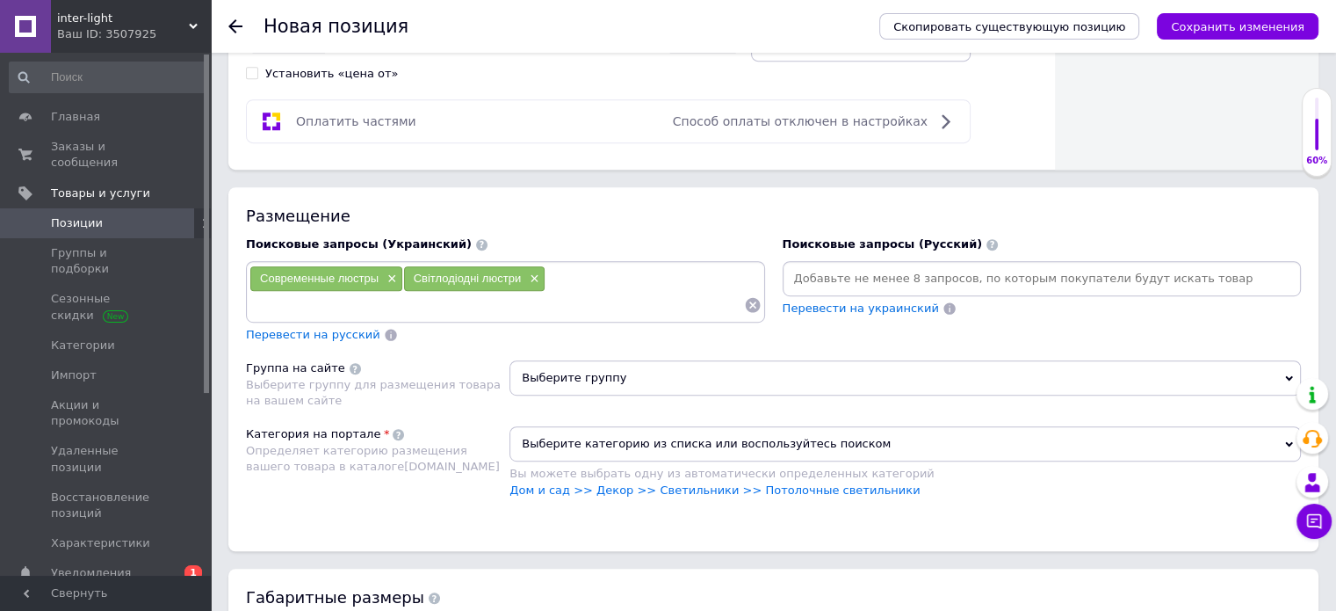
click at [569, 292] on input at bounding box center [496, 305] width 495 height 26
click at [279, 302] on input at bounding box center [496, 305] width 495 height 26
paste input "[PERSON_NAME] світлодіодна люстра з пультом"
type input "[PERSON_NAME] світлодіодна люстра з пультом"
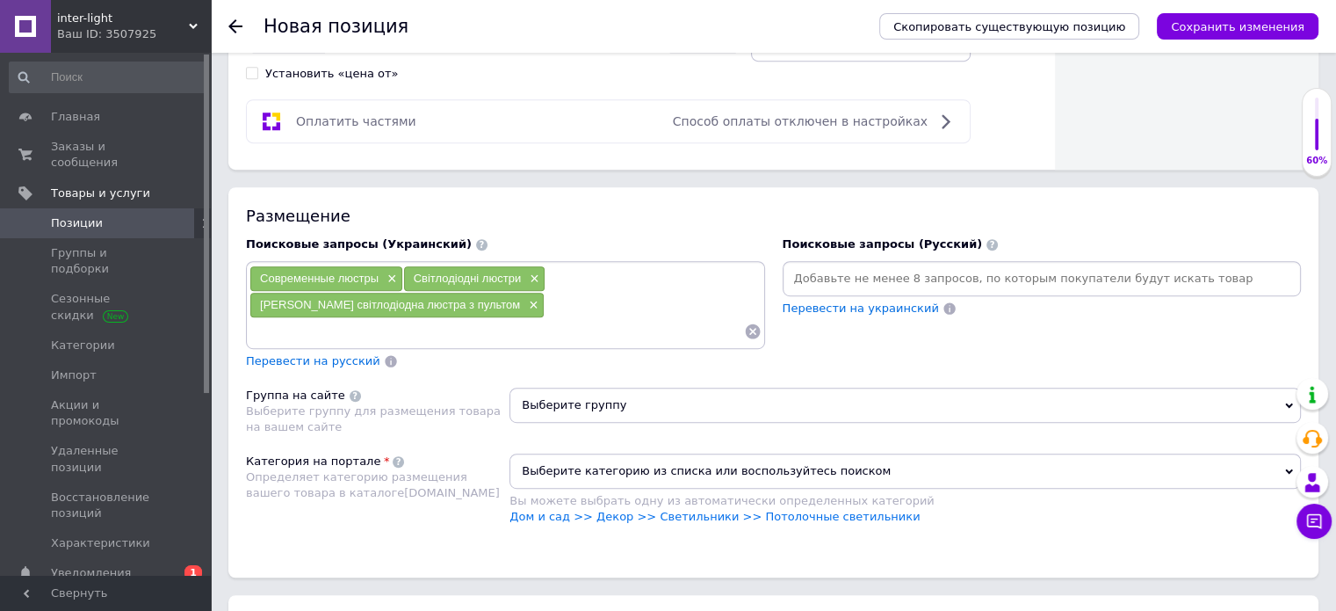
drag, startPoint x: 315, startPoint y: 328, endPoint x: 326, endPoint y: 332, distance: 11.4
click at [326, 331] on input at bounding box center [496, 331] width 495 height 26
click at [424, 329] on input at bounding box center [496, 331] width 495 height 26
paste input "люстра з пультом"
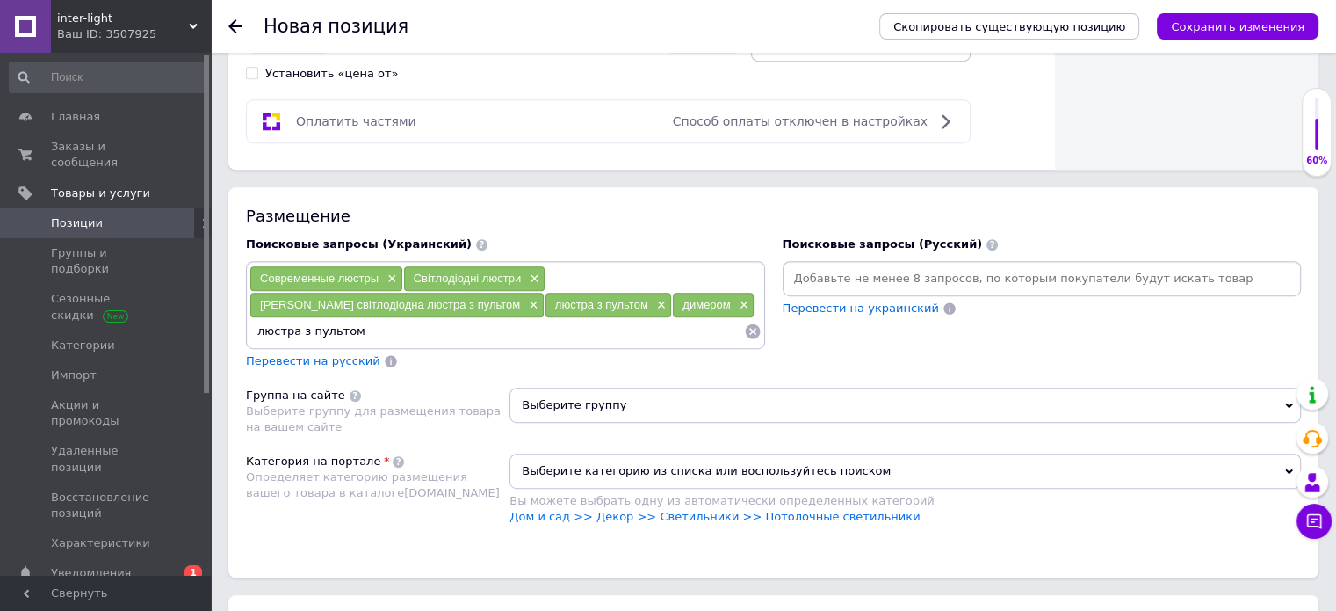
drag, startPoint x: 291, startPoint y: 319, endPoint x: 301, endPoint y: 321, distance: 10.7
click at [291, 319] on input "люстра з пультом" at bounding box center [496, 331] width 495 height 26
click at [289, 324] on input "люстр світодіодна а з пультом" at bounding box center [496, 331] width 495 height 26
click at [367, 326] on input "люстра світодіодна а з пультом" at bounding box center [496, 331] width 495 height 26
type input "люстра світодіодна з пультом"
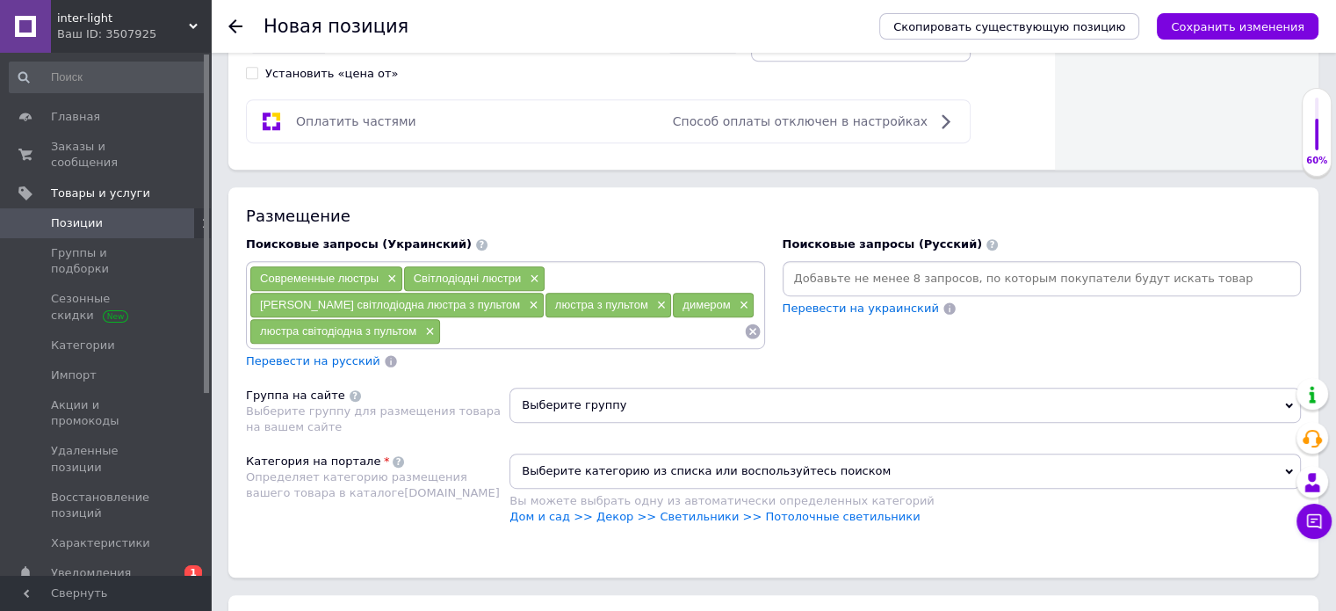
click at [489, 328] on input at bounding box center [592, 331] width 303 height 26
paste input "підсвічуванням"
click at [442, 327] on input "підсвічуванням" at bounding box center [592, 331] width 303 height 26
type input "світодіодна люстра з підсвічуванням"
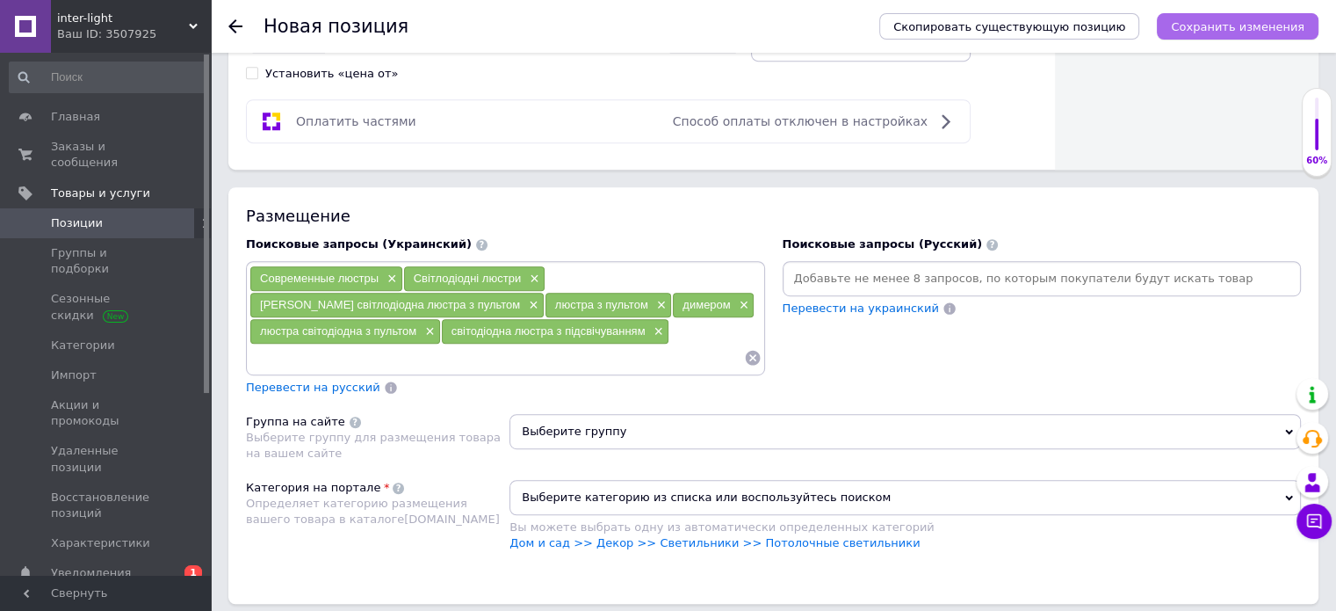
click at [1266, 22] on icon "Сохранить изменения" at bounding box center [1238, 26] width 134 height 13
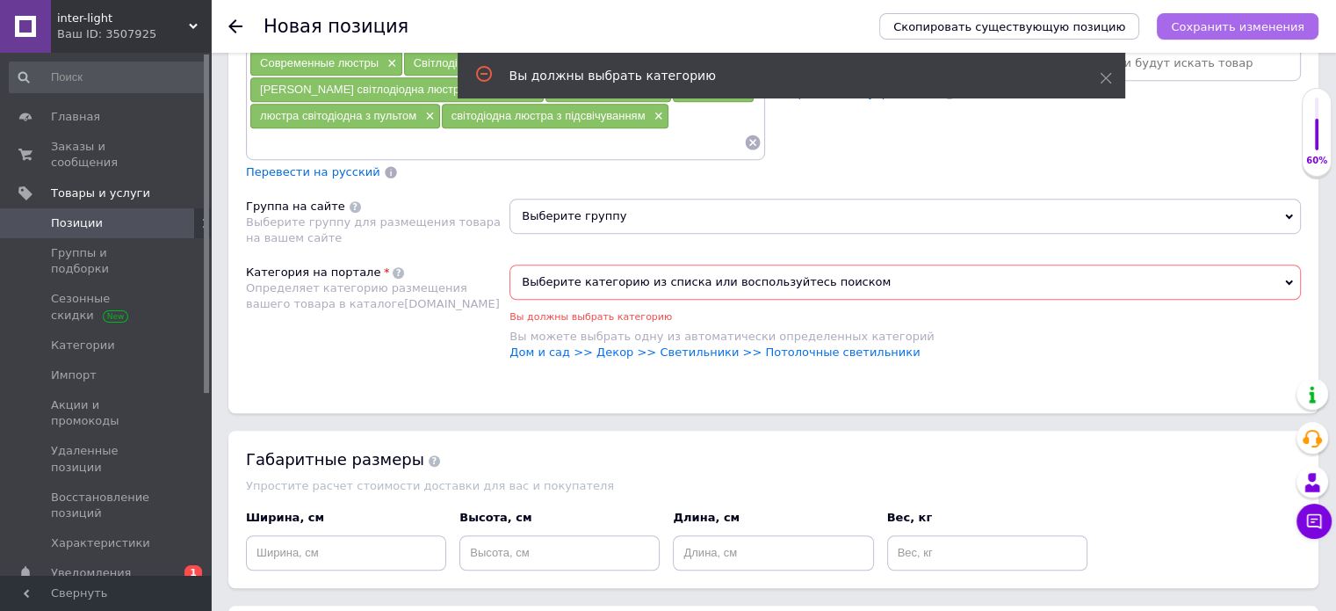
scroll to position [1186, 0]
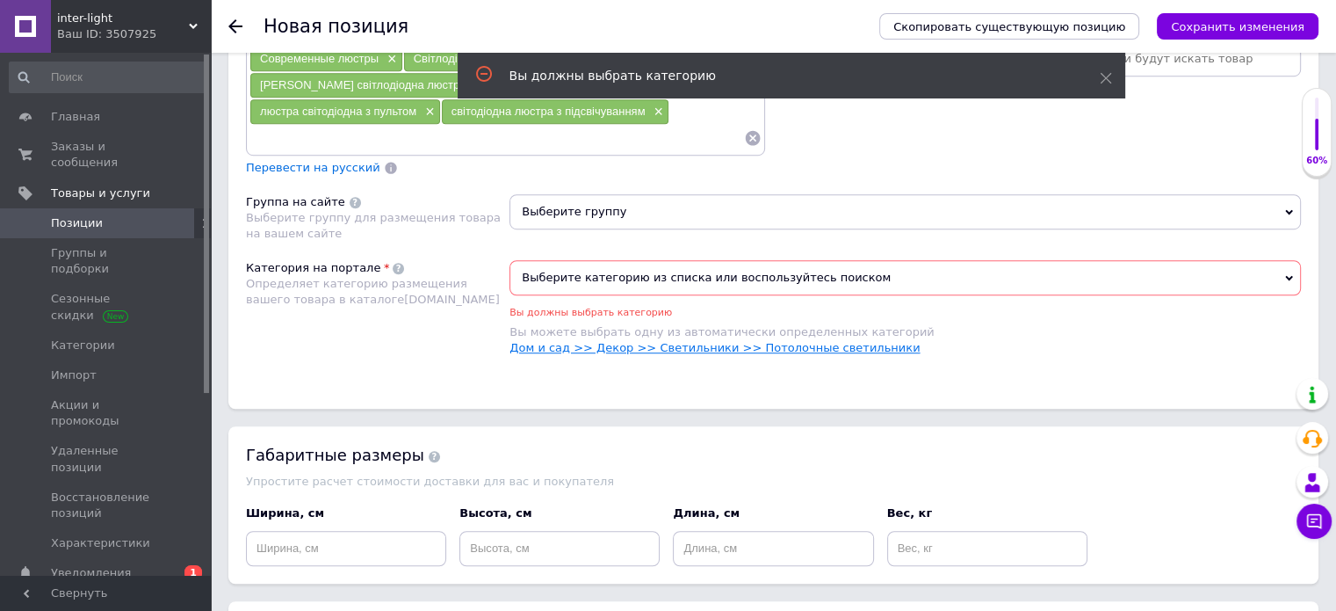
click at [826, 341] on link "Дом и сад >> Декор >> Светильники >> Потолочные светильники" at bounding box center [715, 347] width 410 height 13
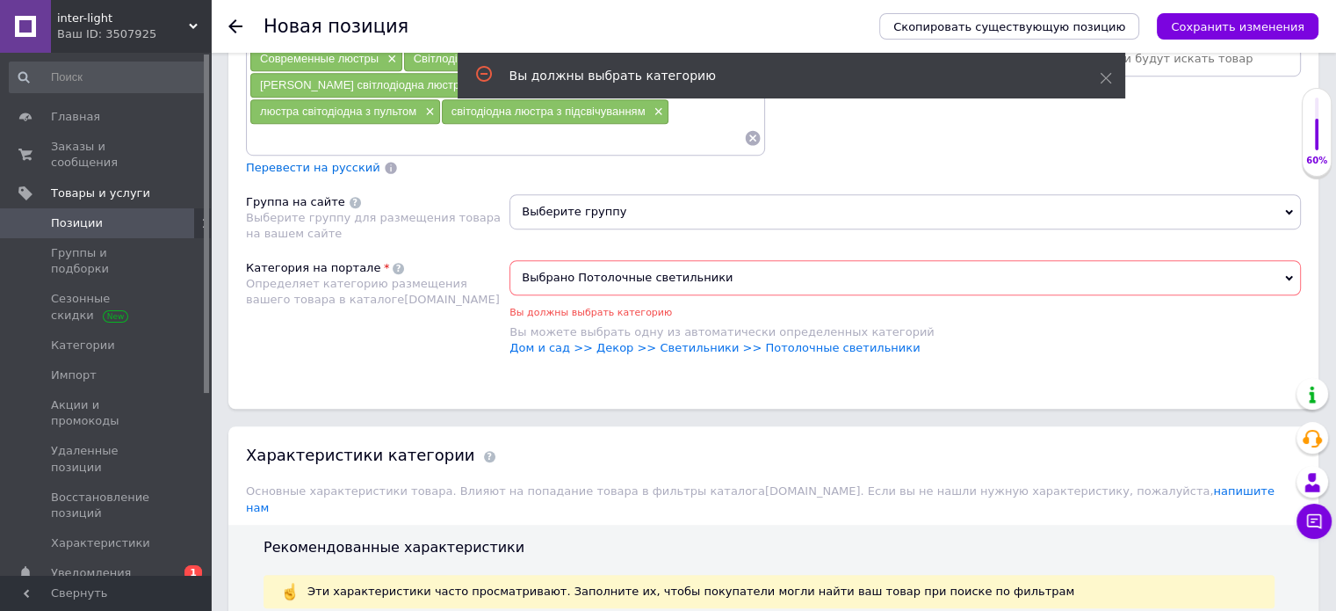
click at [611, 203] on span "Выберите группу" at bounding box center [906, 211] width 792 height 35
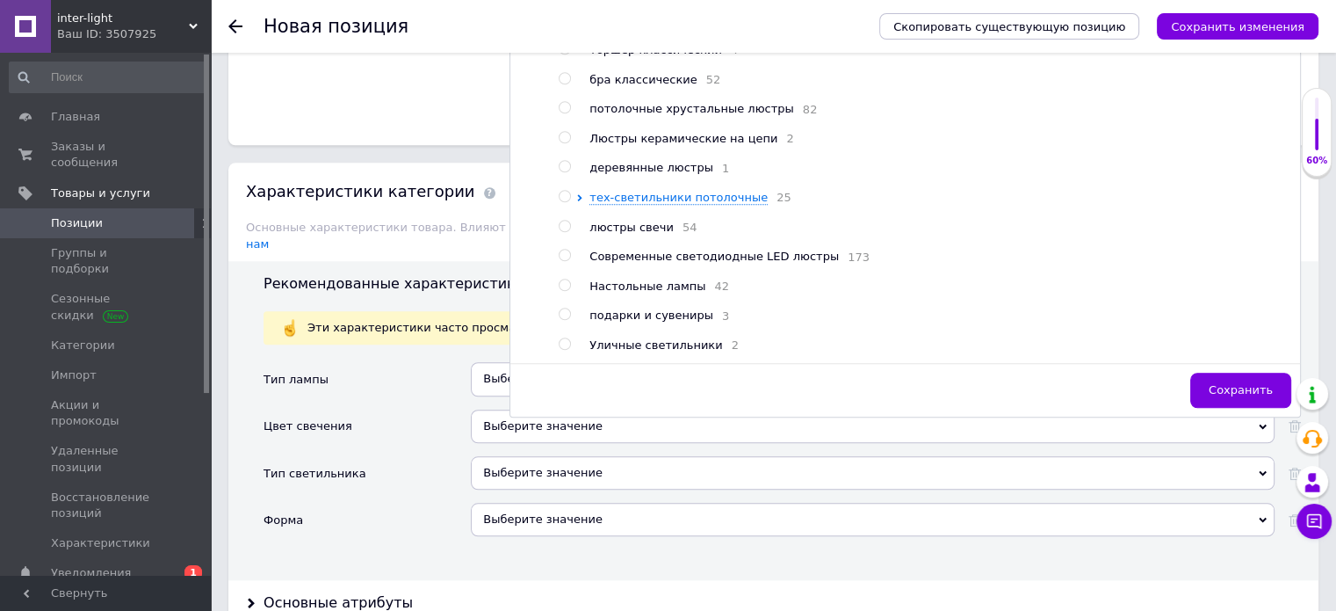
scroll to position [281, 0]
click at [565, 249] on input "radio" at bounding box center [564, 254] width 11 height 11
radio input "true"
drag, startPoint x: 1212, startPoint y: 375, endPoint x: 1198, endPoint y: 298, distance: 78.6
click at [1212, 372] on button "Сохранить" at bounding box center [1240, 389] width 101 height 35
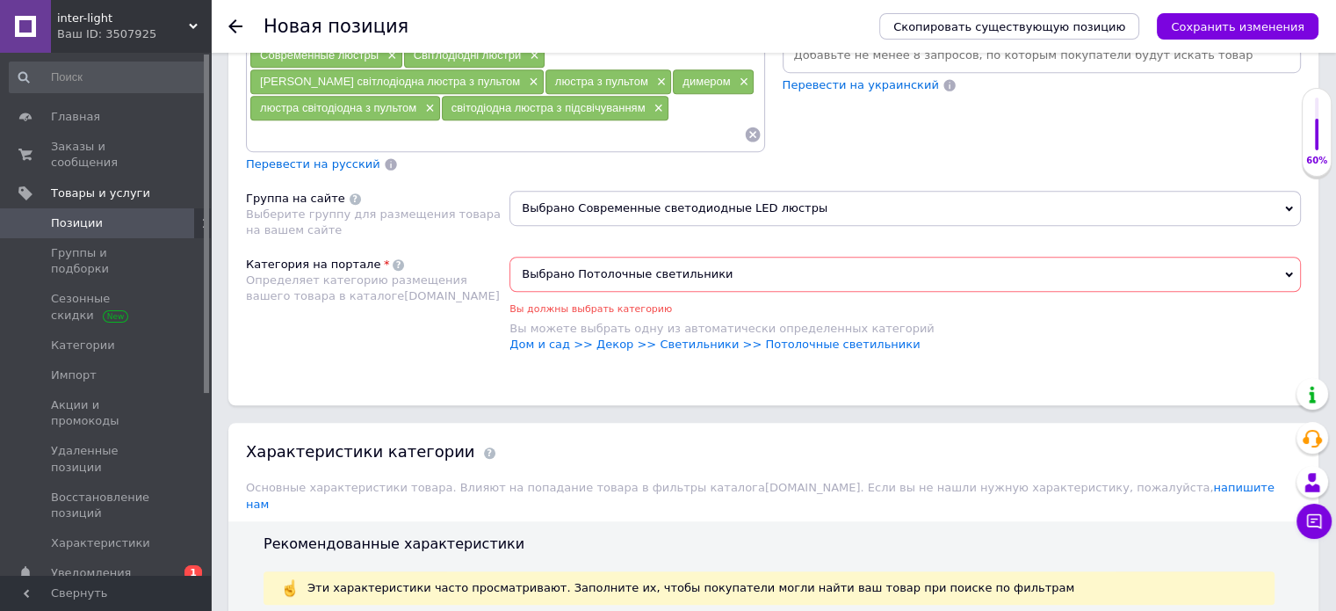
scroll to position [1186, 0]
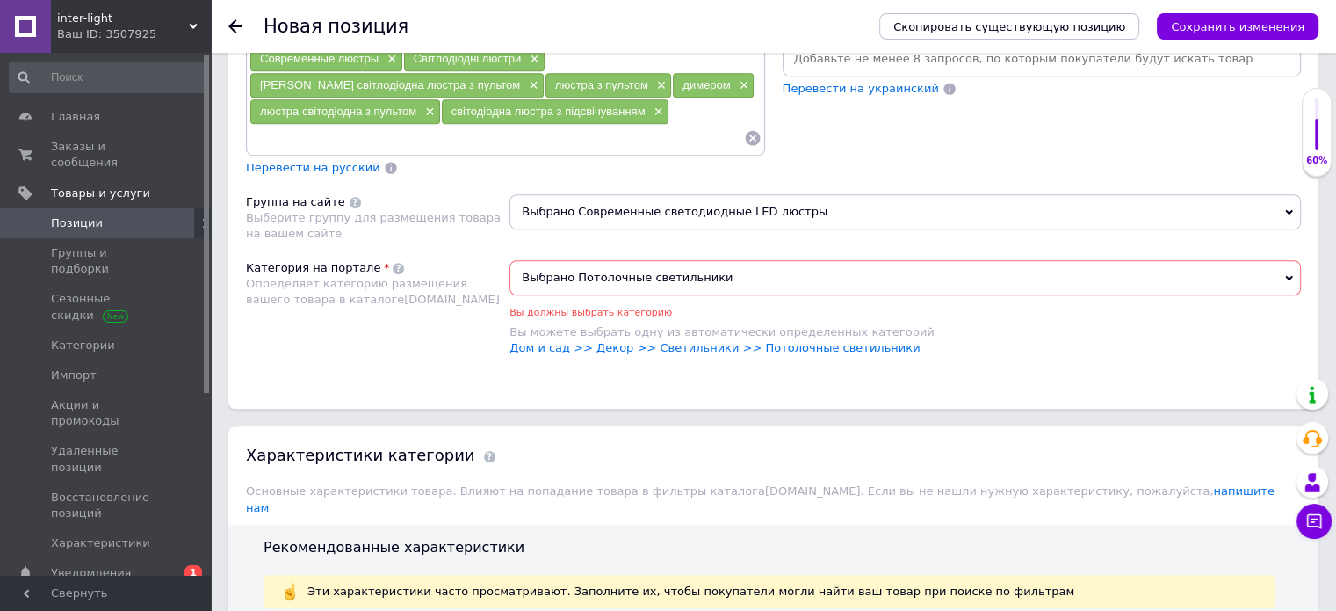
click at [341, 134] on input at bounding box center [496, 138] width 495 height 26
paste input "Led [PERSON_NAME]"
type input "Led [PERSON_NAME]"
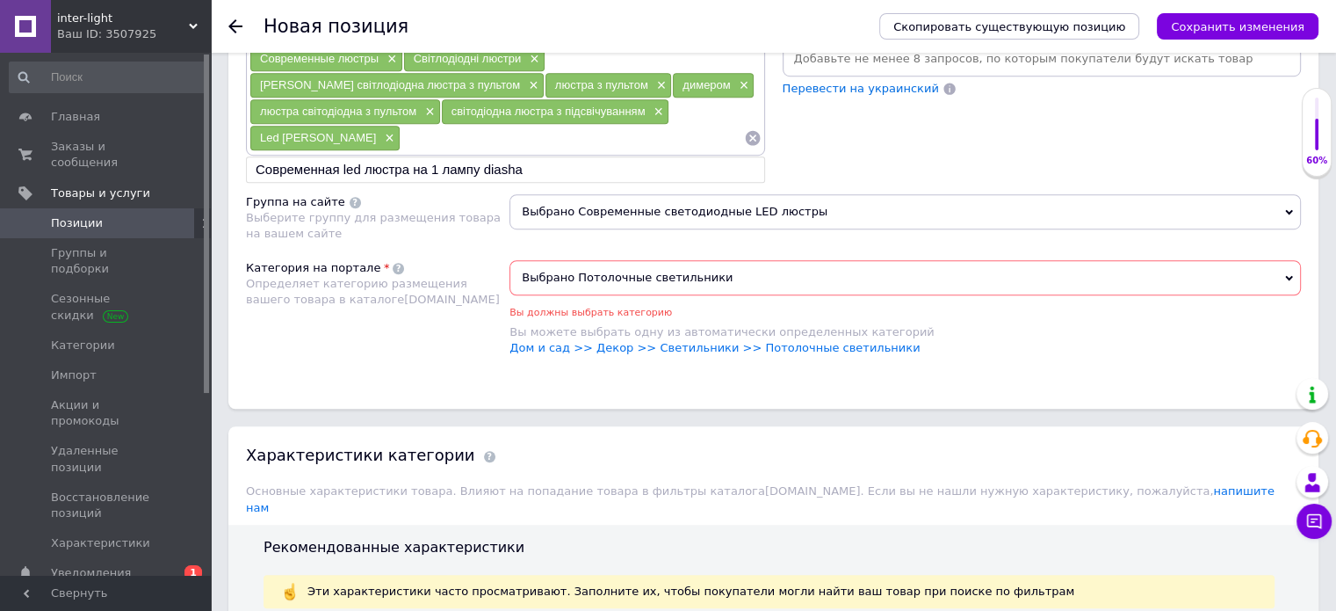
click at [429, 140] on input at bounding box center [572, 138] width 343 height 26
drag, startPoint x: 429, startPoint y: 163, endPoint x: 435, endPoint y: 150, distance: 14.5
click at [430, 163] on li "Современная led люстра на 1 лампу diasha" at bounding box center [505, 169] width 517 height 25
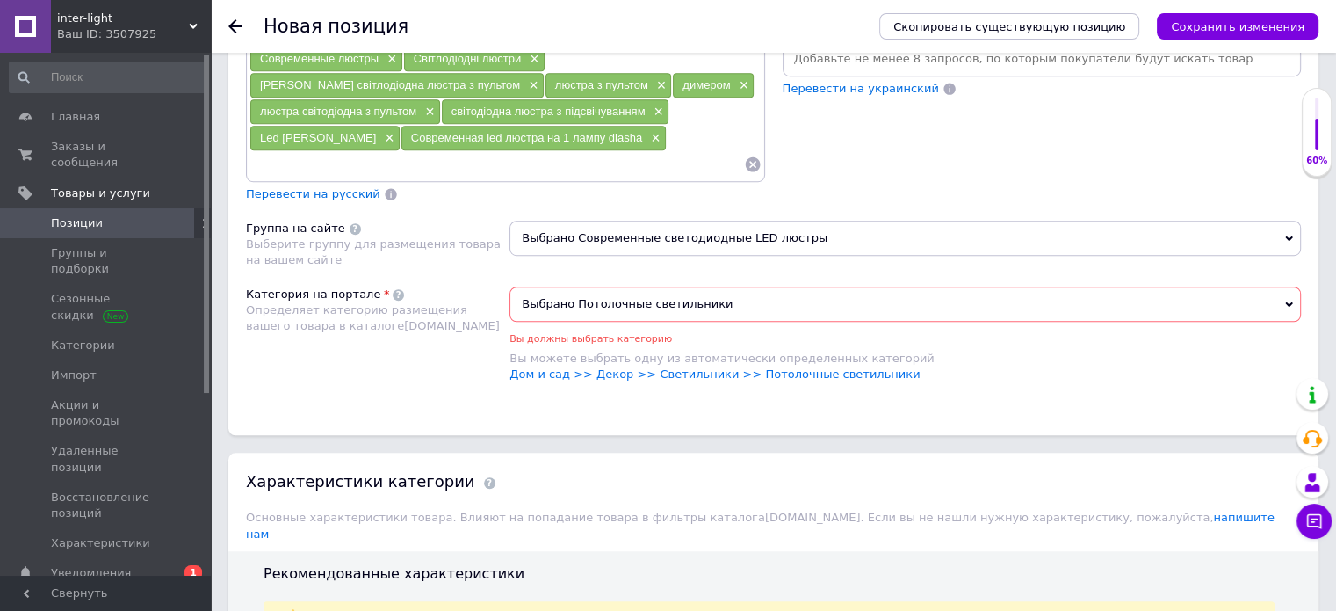
click at [343, 163] on input at bounding box center [496, 164] width 495 height 26
paste input "яскрава світлодіодна люстра"
type input "яскрава світлодіодна люстра"
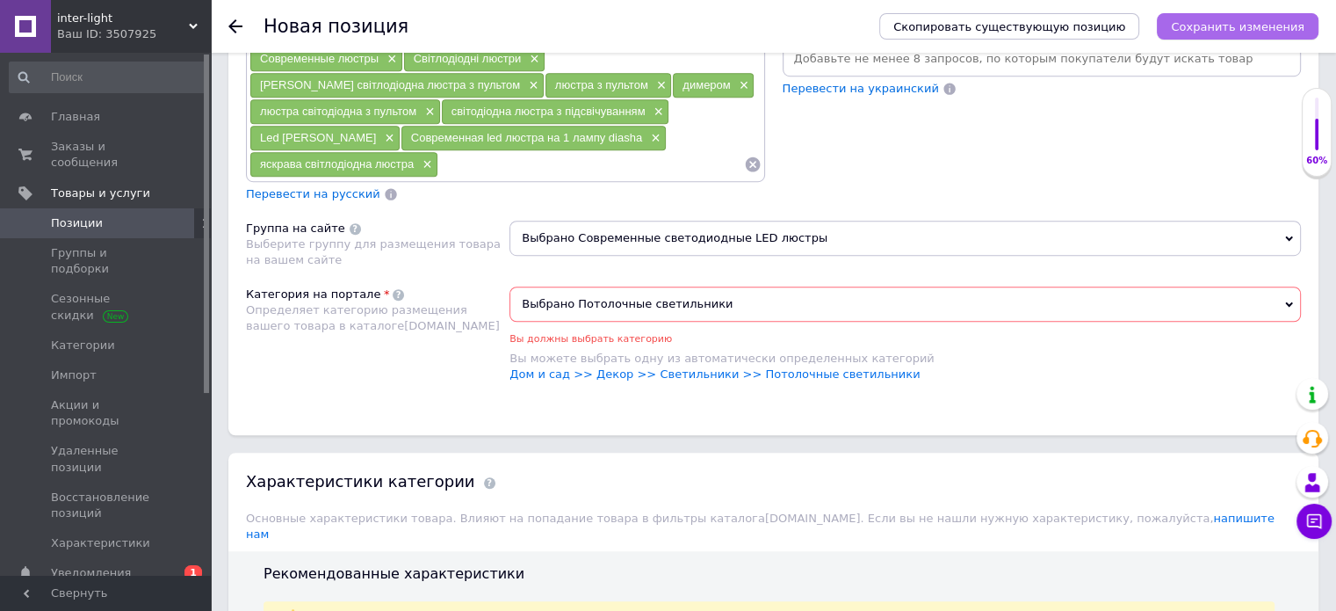
click at [1255, 24] on icon "Сохранить изменения" at bounding box center [1238, 26] width 134 height 13
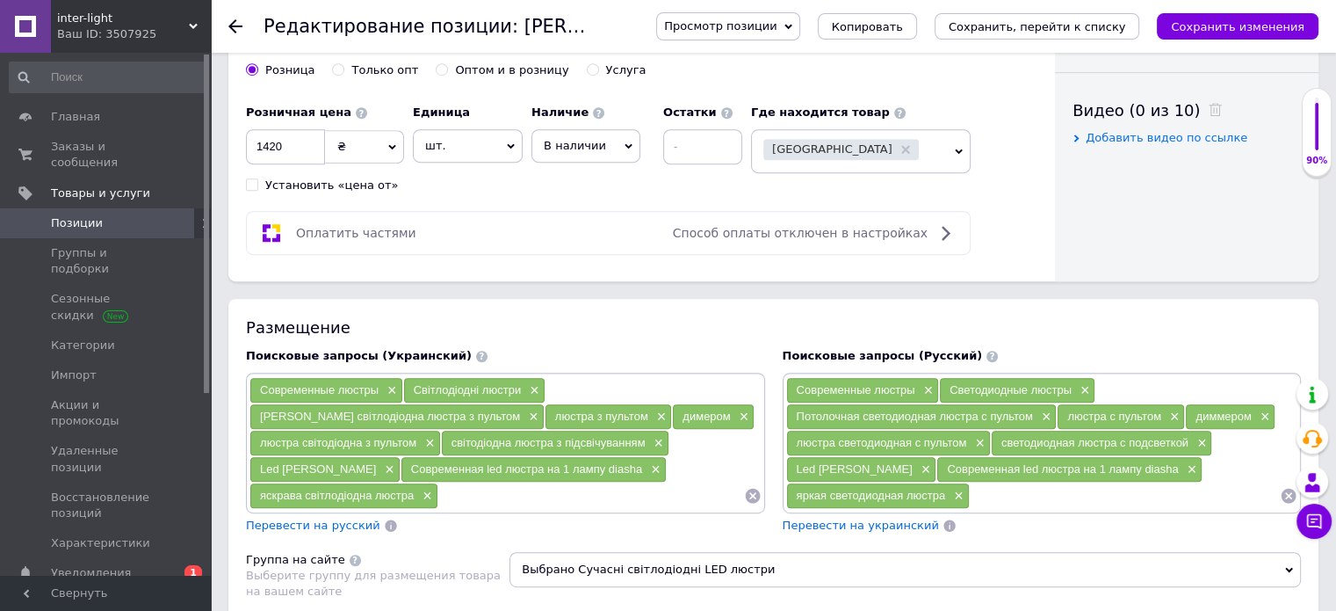
scroll to position [879, 0]
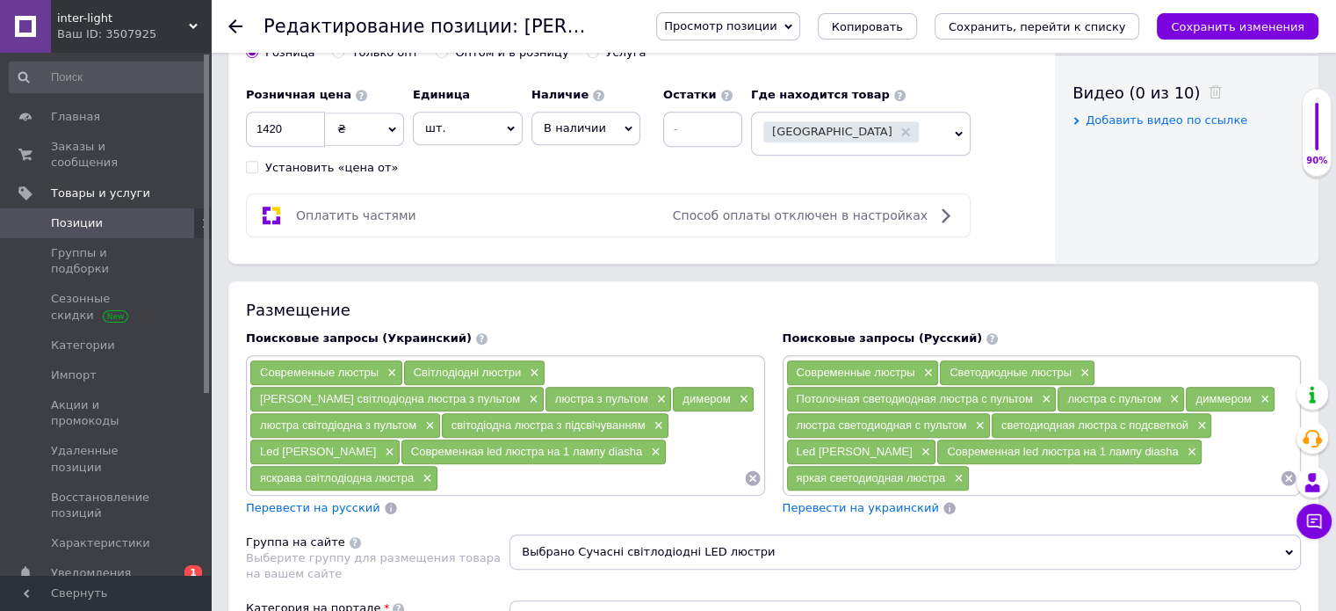
click at [459, 477] on input at bounding box center [591, 478] width 306 height 26
paste input "LED [PERSON_NAME]"
type input "LED [PERSON_NAME]"
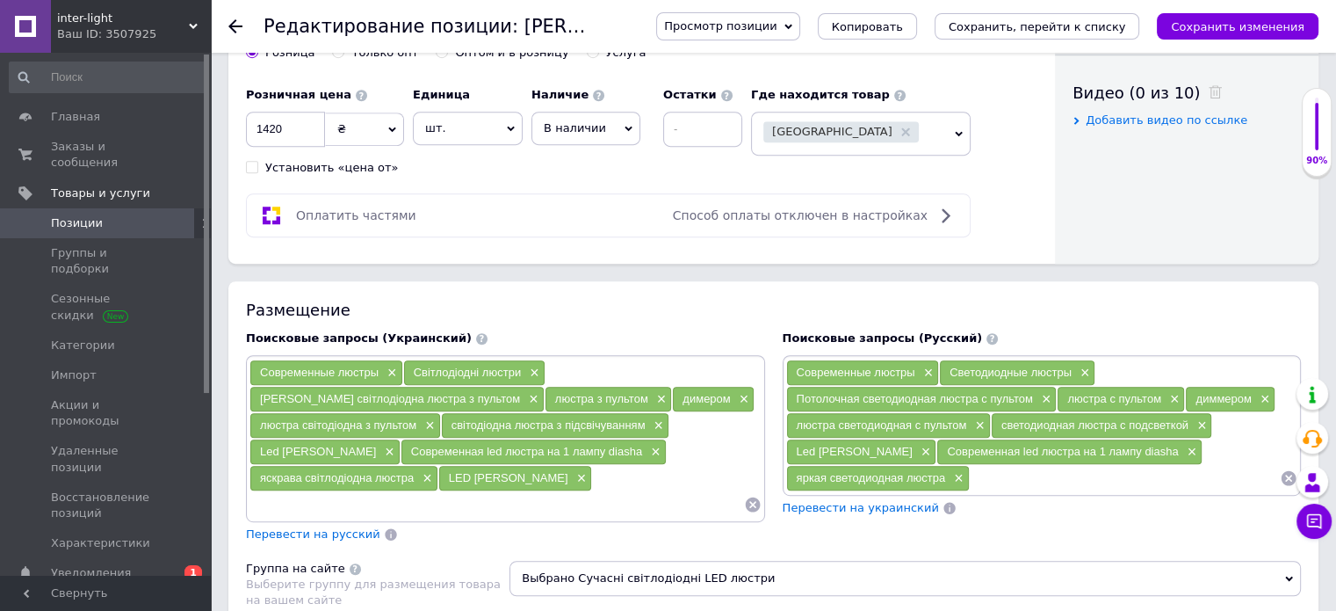
click at [292, 502] on input at bounding box center [496, 504] width 495 height 26
paste input "[PERSON_NAME]"
type input "[PERSON_NAME]"
click at [344, 492] on input at bounding box center [496, 504] width 495 height 26
paste input "світлодіодні люстри"
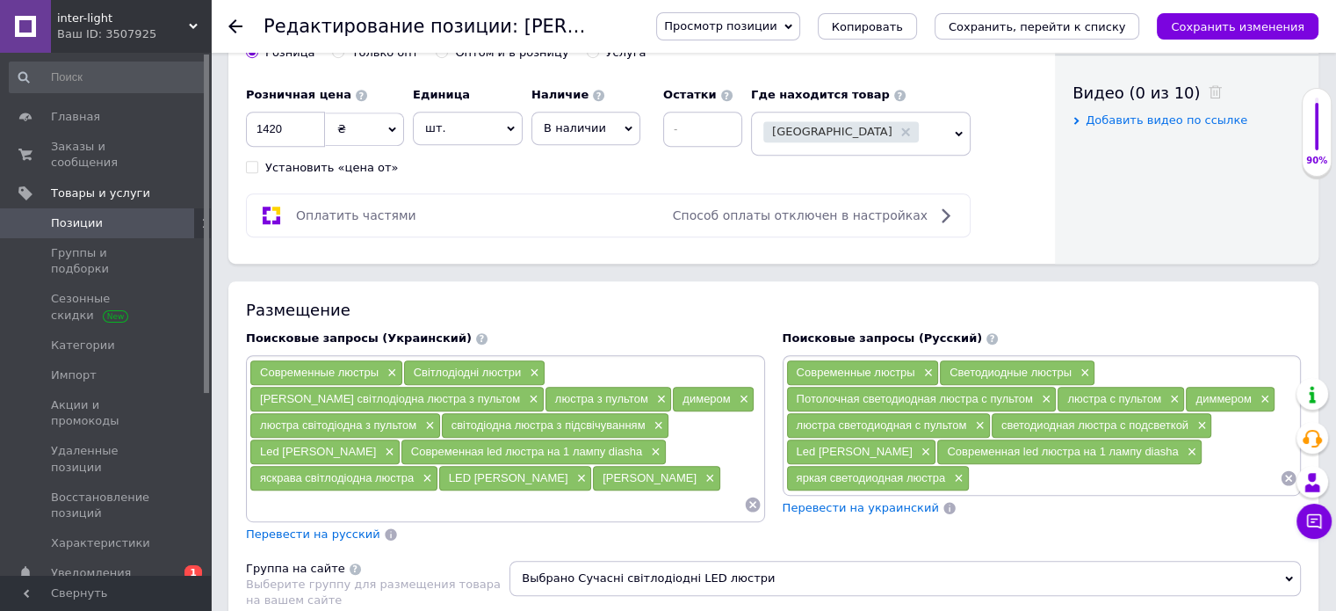
type input "світлодіодні люстри"
click at [432, 505] on input at bounding box center [566, 504] width 354 height 26
paste input "світлодіодна люстра з пультом"
type input "світлодіодна люстра з пультом"
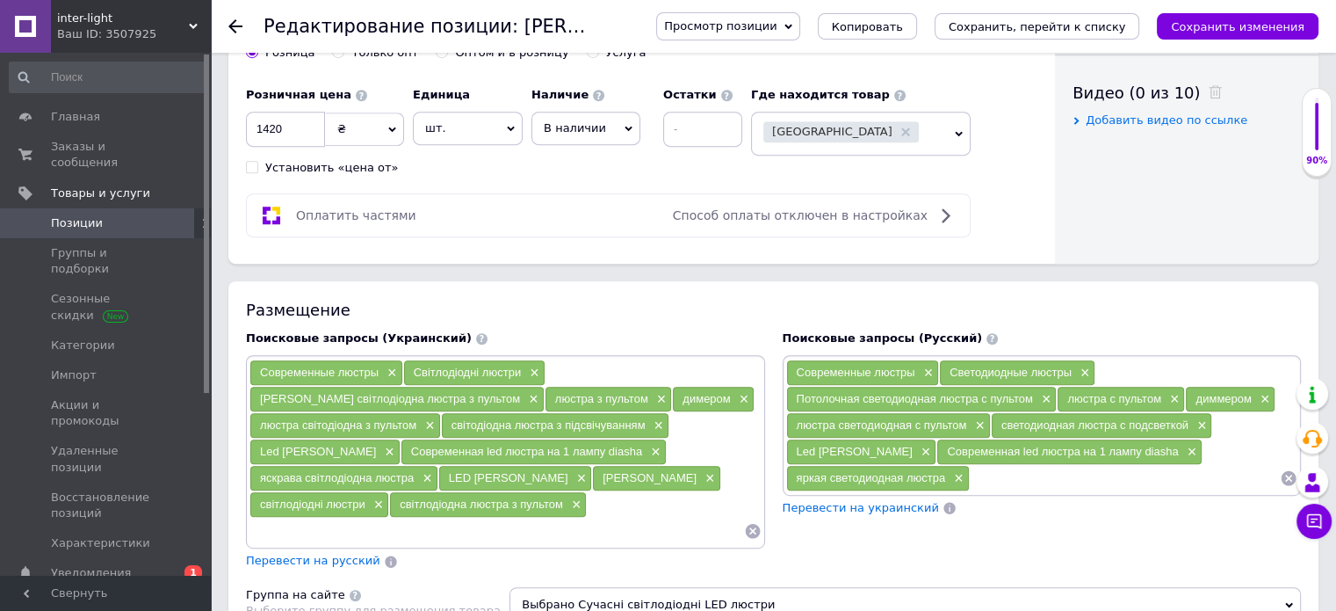
click at [343, 517] on input at bounding box center [496, 530] width 495 height 26
paste input "люстра світлодіодна стельова димер"
type input "люстра світлодіодна стельова димер"
click at [495, 530] on input at bounding box center [612, 530] width 263 height 26
paste input "Люстра на планці натяжна стеля"
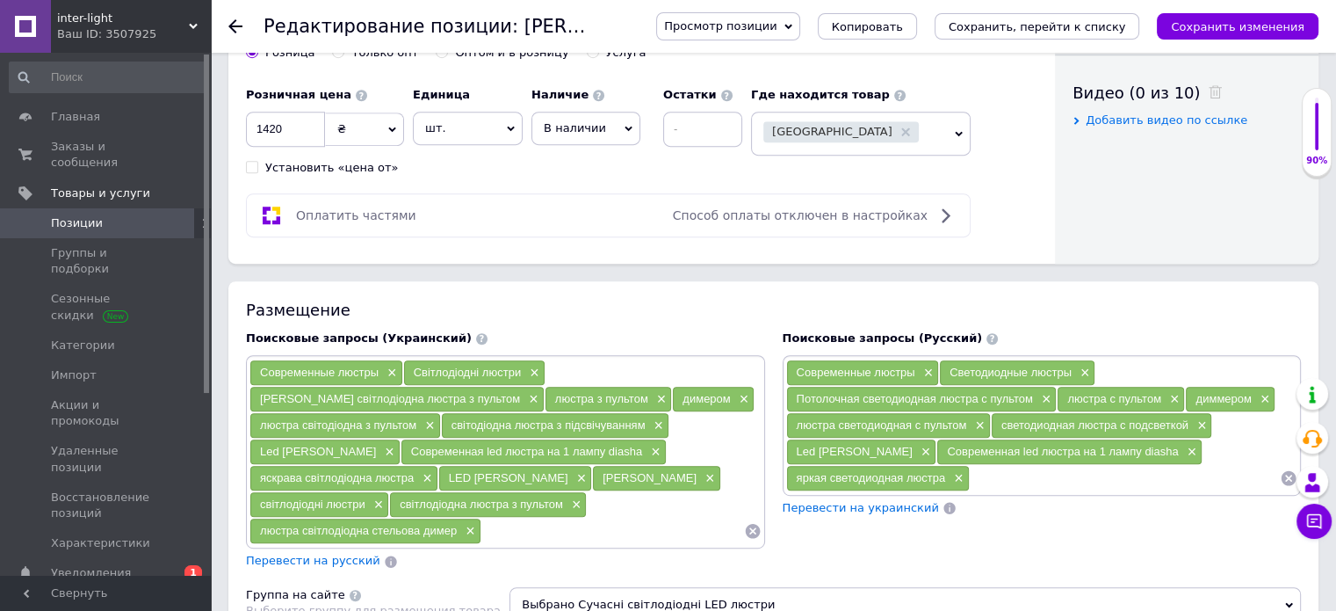
type input "Люстра на планці натяжна стеля"
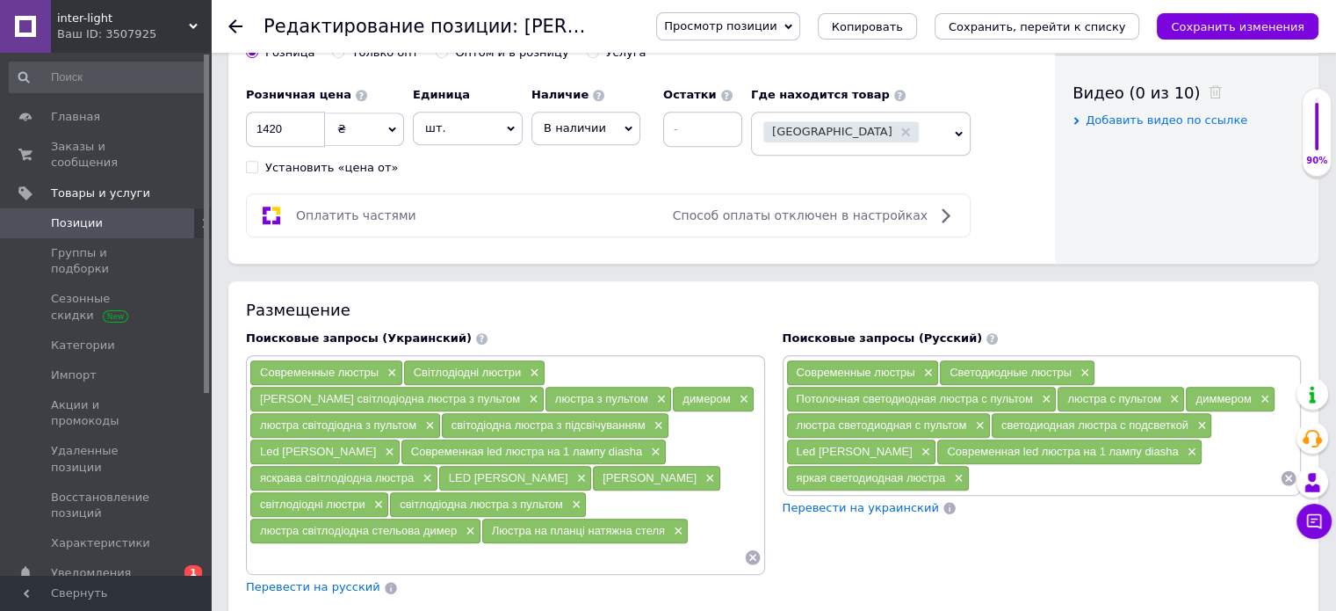
click at [291, 549] on input at bounding box center [496, 557] width 495 height 26
paste input "люстри на планці"
type input "люстри на планці"
click at [380, 559] on input at bounding box center [560, 557] width 367 height 26
paste input "Люстри для дитячої diasha"
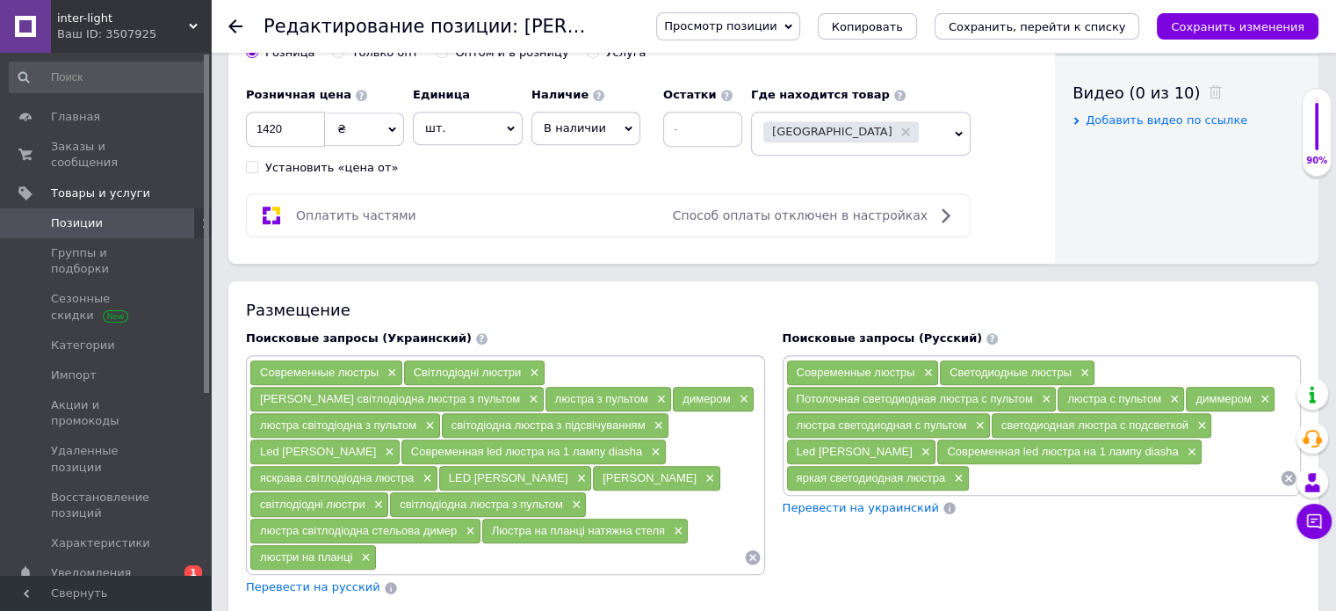
type input "Люстри для дитячої diasha"
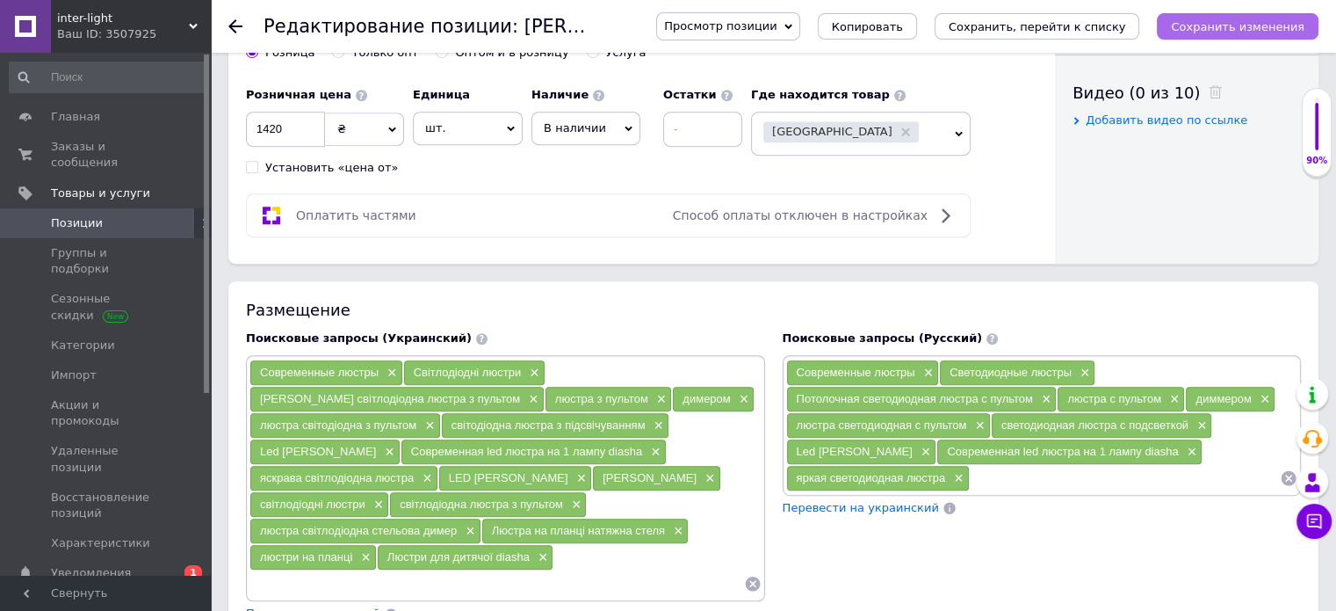
click at [1293, 23] on icon "Сохранить изменения" at bounding box center [1238, 26] width 134 height 13
click at [355, 575] on input at bounding box center [496, 583] width 495 height 26
paste input "Люстри для дитячої спальні"
type input "Люстри для дитячої спальні"
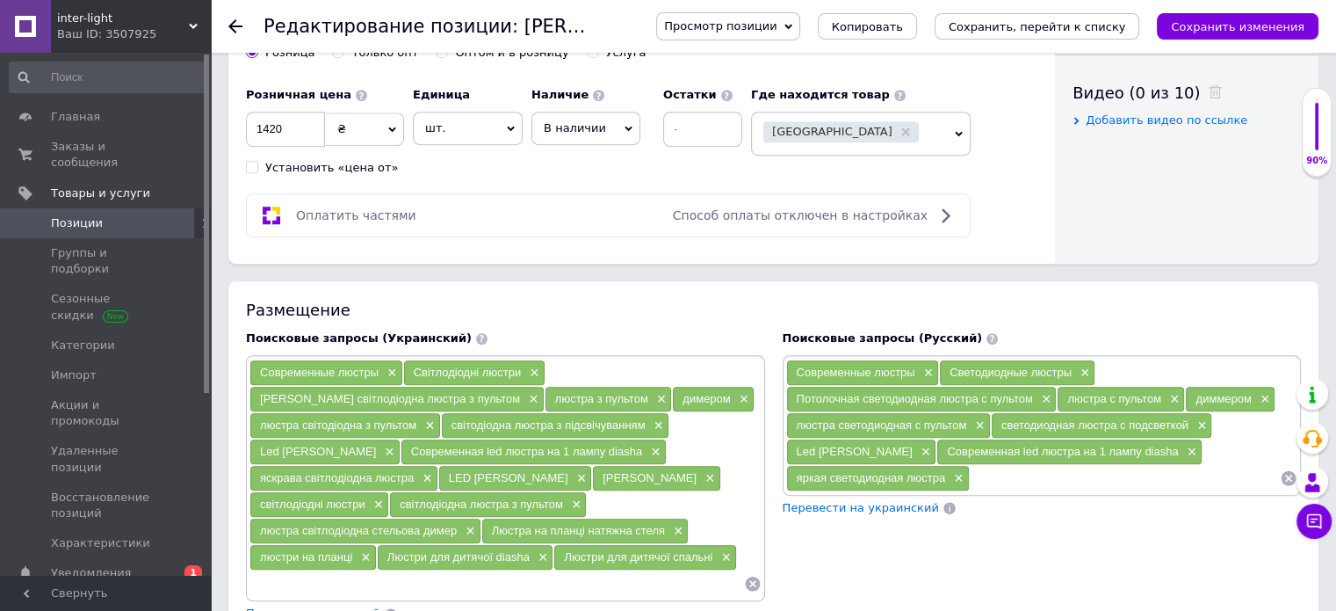
click at [406, 582] on input at bounding box center [496, 583] width 495 height 26
paste input "[PERSON_NAME] для вітальні без плафонів"
type input "[PERSON_NAME] для вітальні без плафонів"
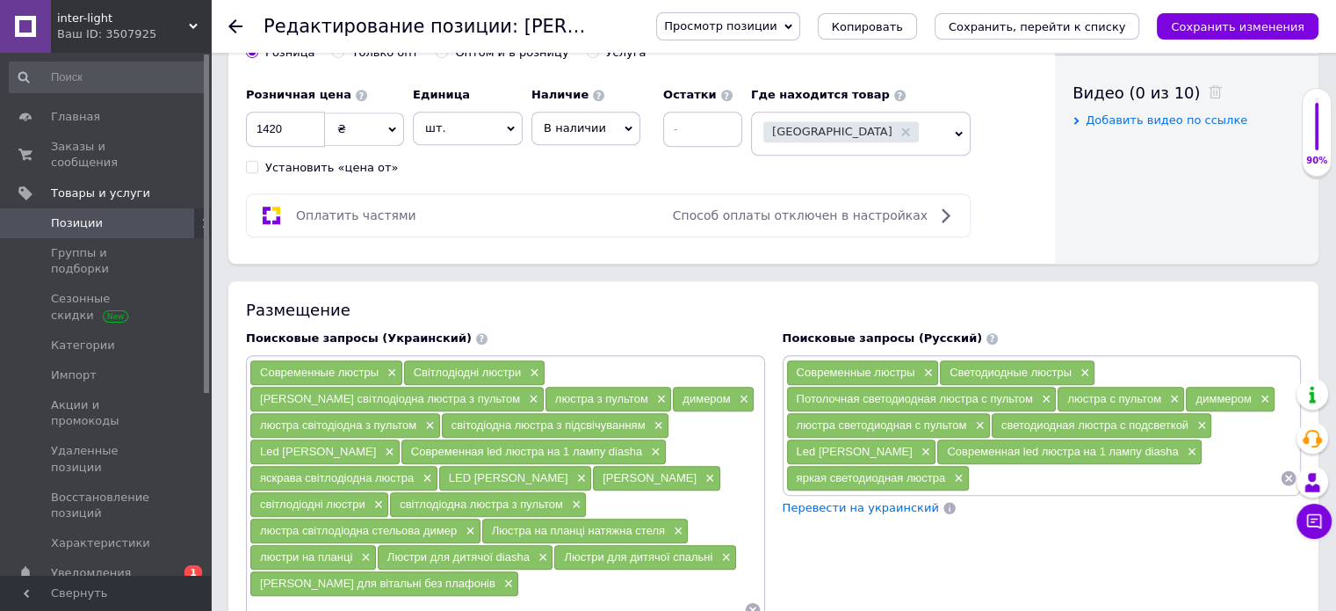
click at [499, 597] on input at bounding box center [496, 610] width 495 height 26
paste input "люстри для залів"
type input "люстри для залів"
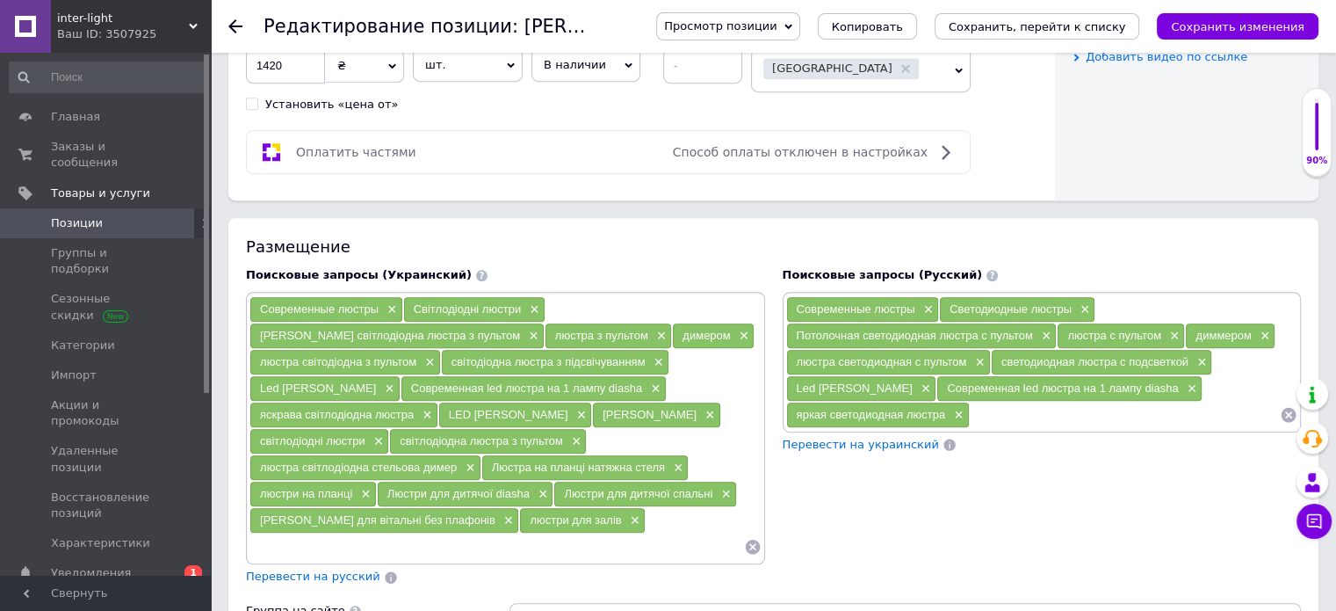
scroll to position [1054, 0]
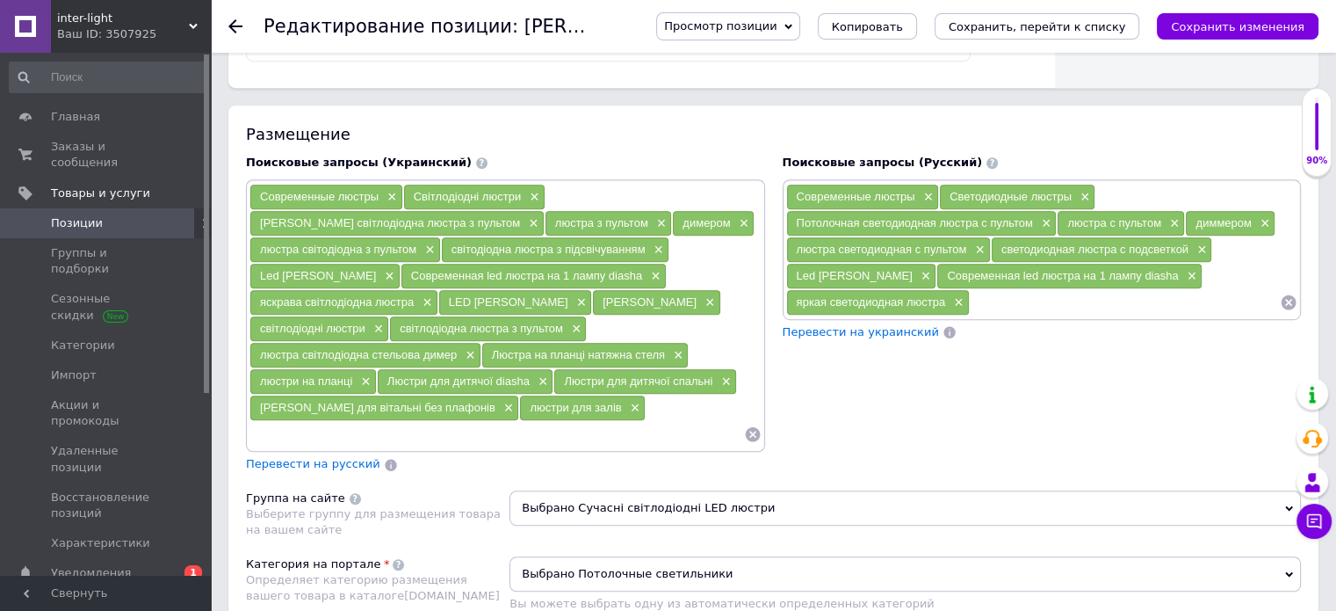
click at [359, 430] on input at bounding box center [496, 434] width 495 height 26
paste input "Люстри з ЛЕД-підсвіткою"
type input "Люстри з ЛЕД-підсвіткою"
click at [417, 430] on input at bounding box center [580, 434] width 327 height 26
paste input "Модні LED люстри"
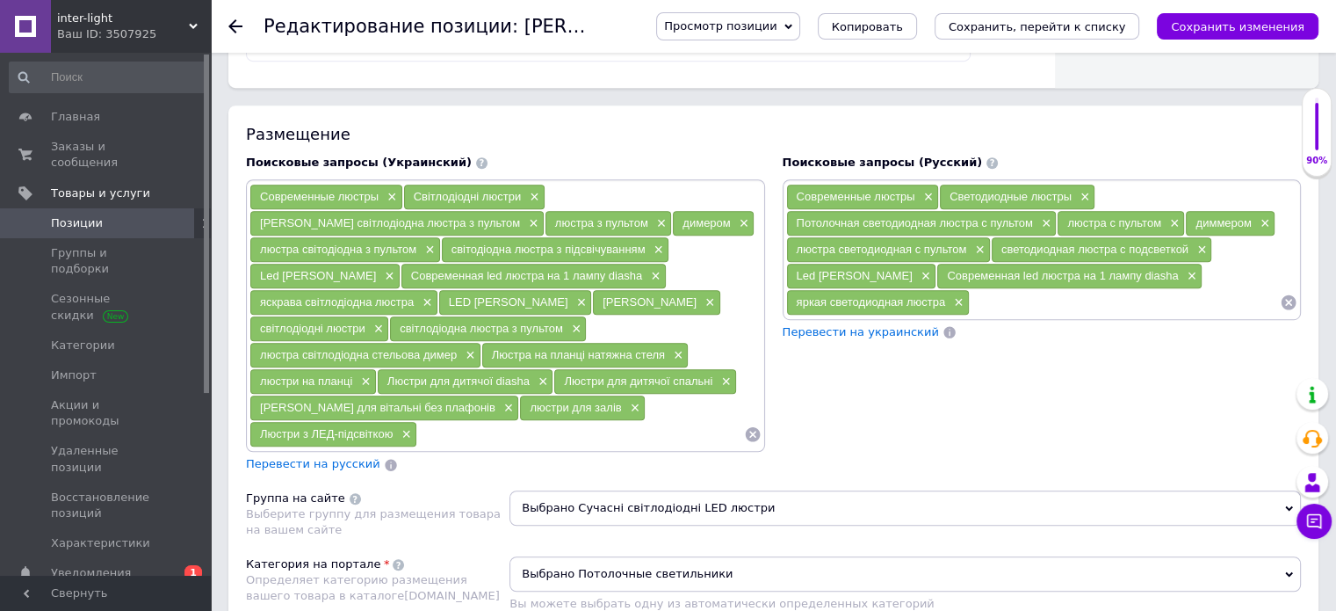
type input "Модні LED люстри"
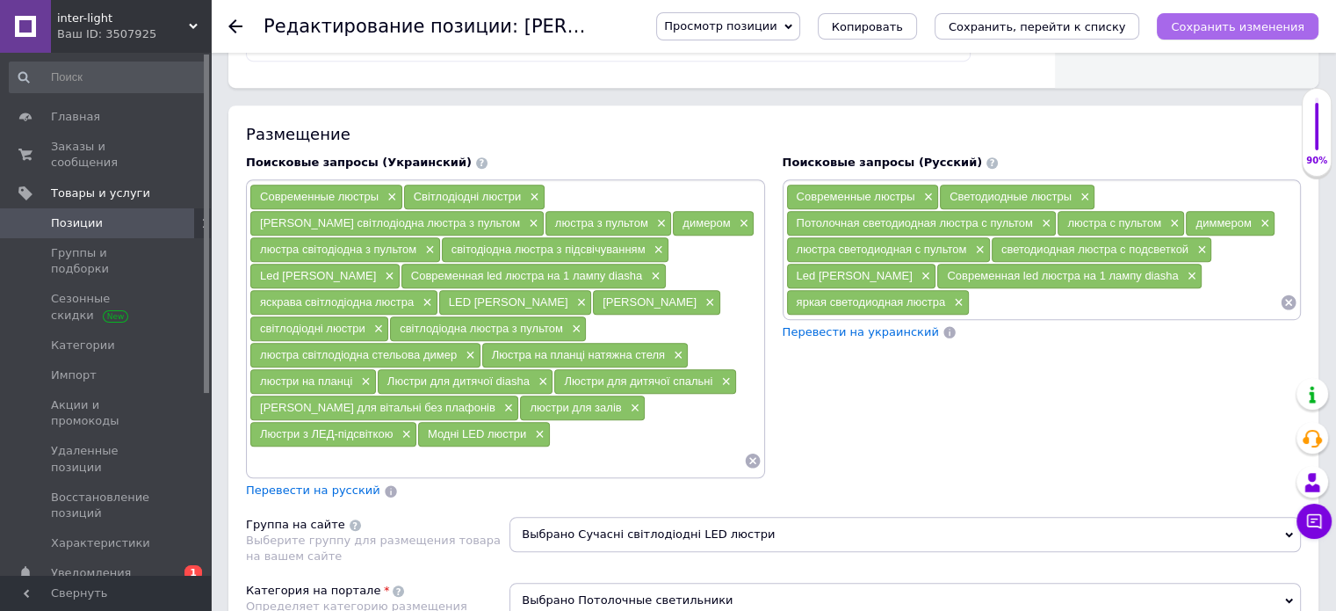
click at [1225, 31] on icon "Сохранить изменения" at bounding box center [1238, 26] width 134 height 13
click at [414, 447] on input at bounding box center [496, 460] width 495 height 26
paste input "Лед світильник"
type input "Лед світильник"
click at [504, 447] on input at bounding box center [496, 460] width 495 height 26
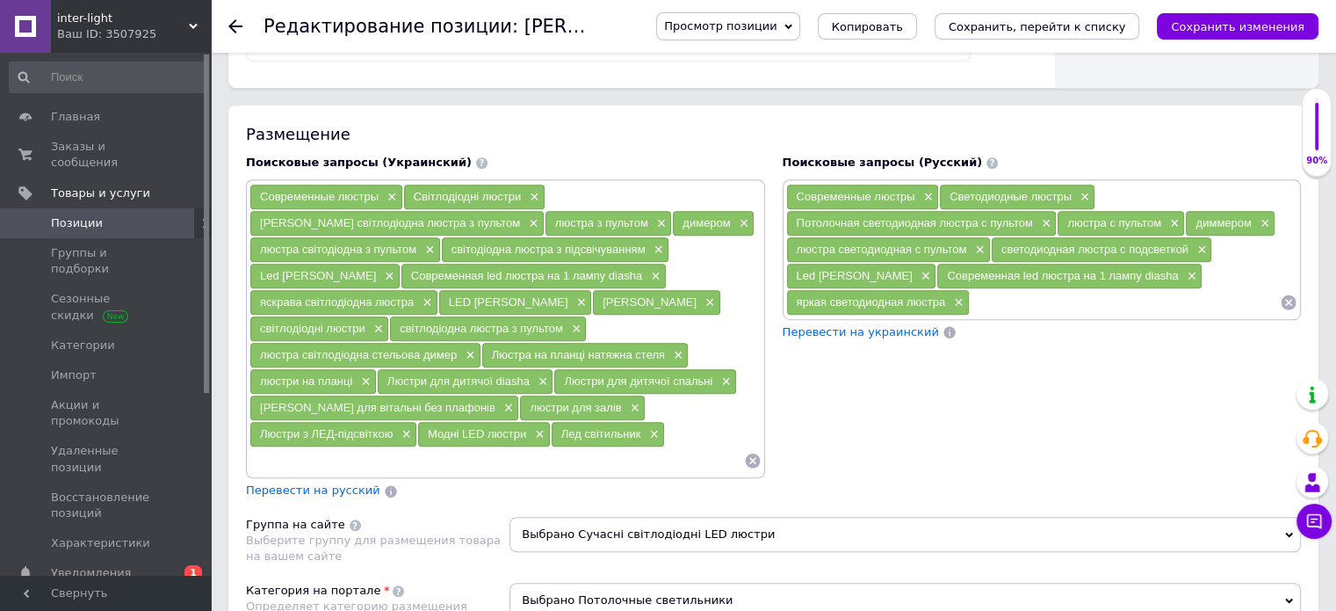
paste input "LED-світильники"
type input "LED-світильники"
click at [477, 453] on input at bounding box center [557, 460] width 371 height 26
paste input "Яскрава сучасна люстра"
type input "Яскрава сучасна люстра"
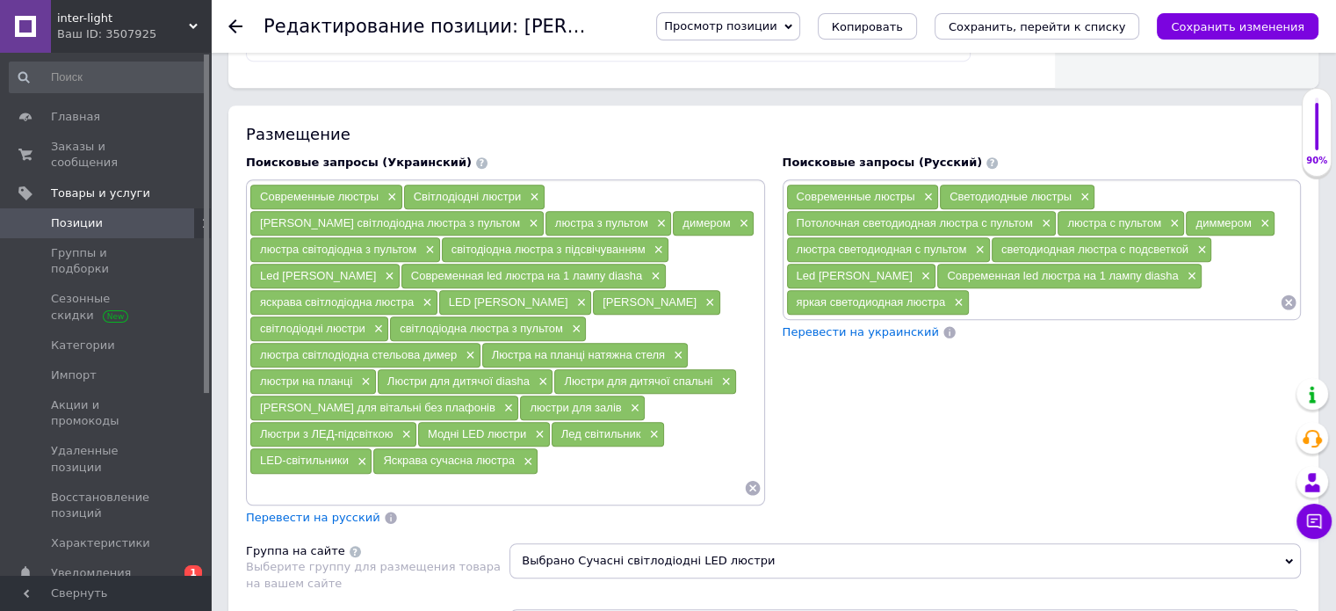
paste input "Яскрава сучасна люстра"
click at [464, 474] on input "Яскрава сучасна люстра" at bounding box center [496, 487] width 495 height 26
type input "світодіодна сучасна люстра"
click at [306, 485] on input at bounding box center [496, 487] width 495 height 26
paste input "Яскрава сучасна люстра"
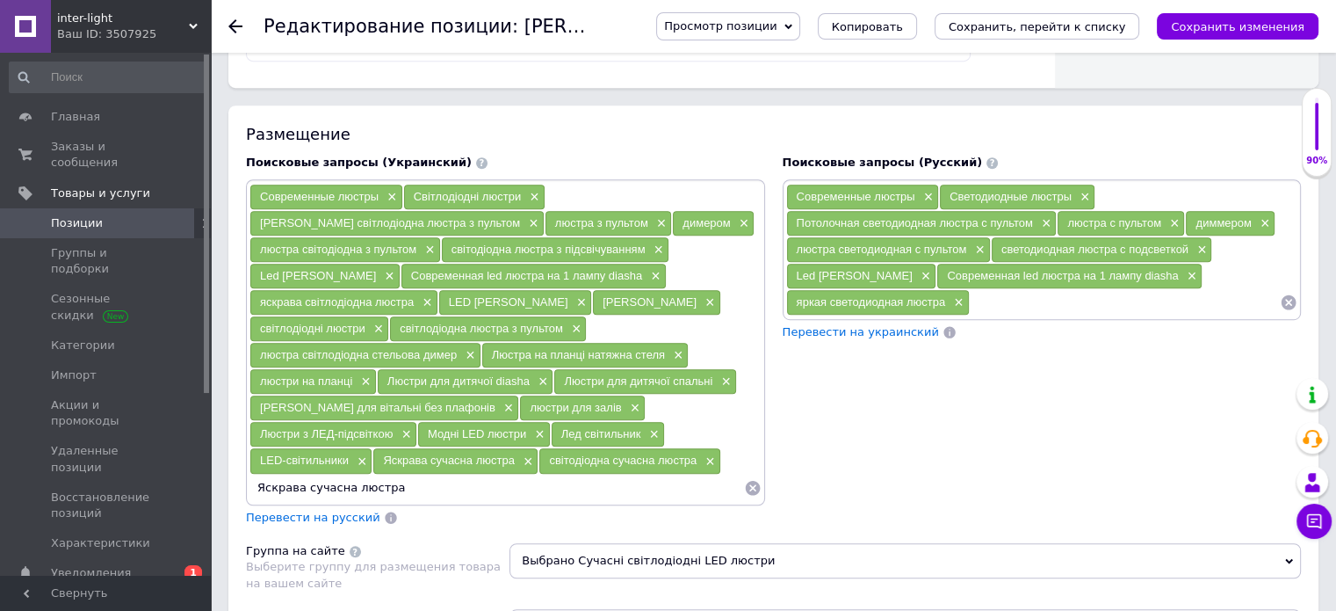
click at [299, 474] on input "Яскрава сучасна люстра" at bounding box center [496, 487] width 495 height 26
click at [301, 480] on input "сучасна люстра" at bounding box center [496, 487] width 495 height 26
type input "сучасна лед люстра"
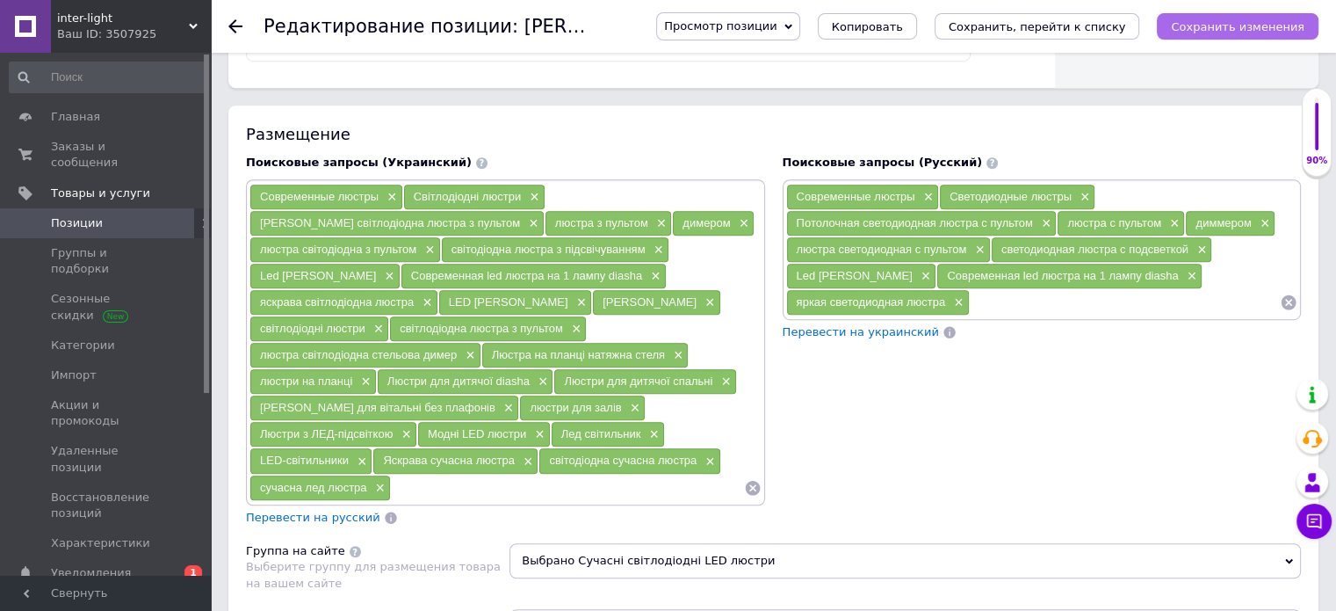
click at [1260, 20] on icon "Сохранить изменения" at bounding box center [1238, 26] width 134 height 13
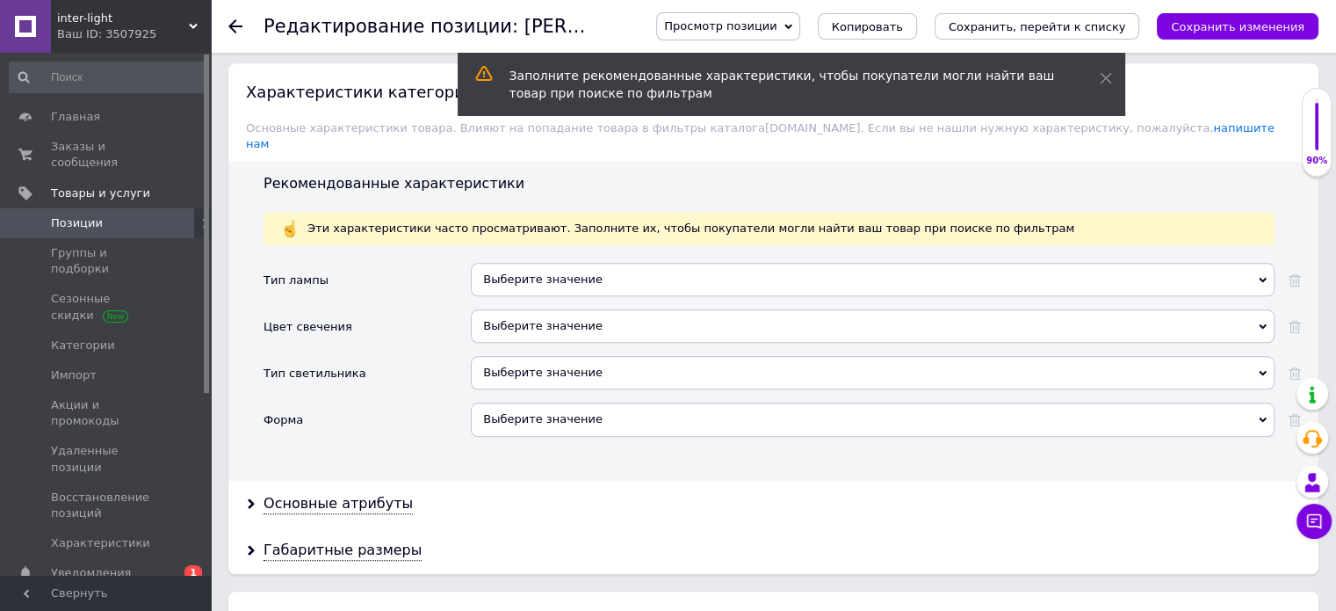
scroll to position [1757, 0]
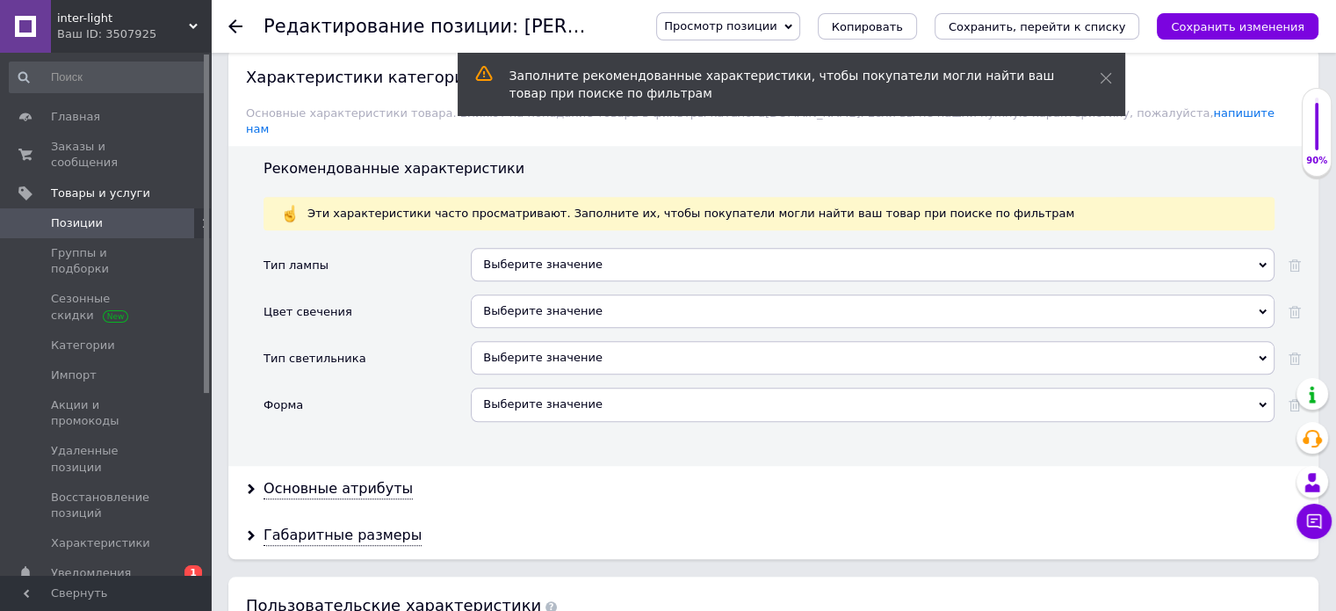
click at [680, 248] on div "Выберите значение" at bounding box center [873, 264] width 804 height 33
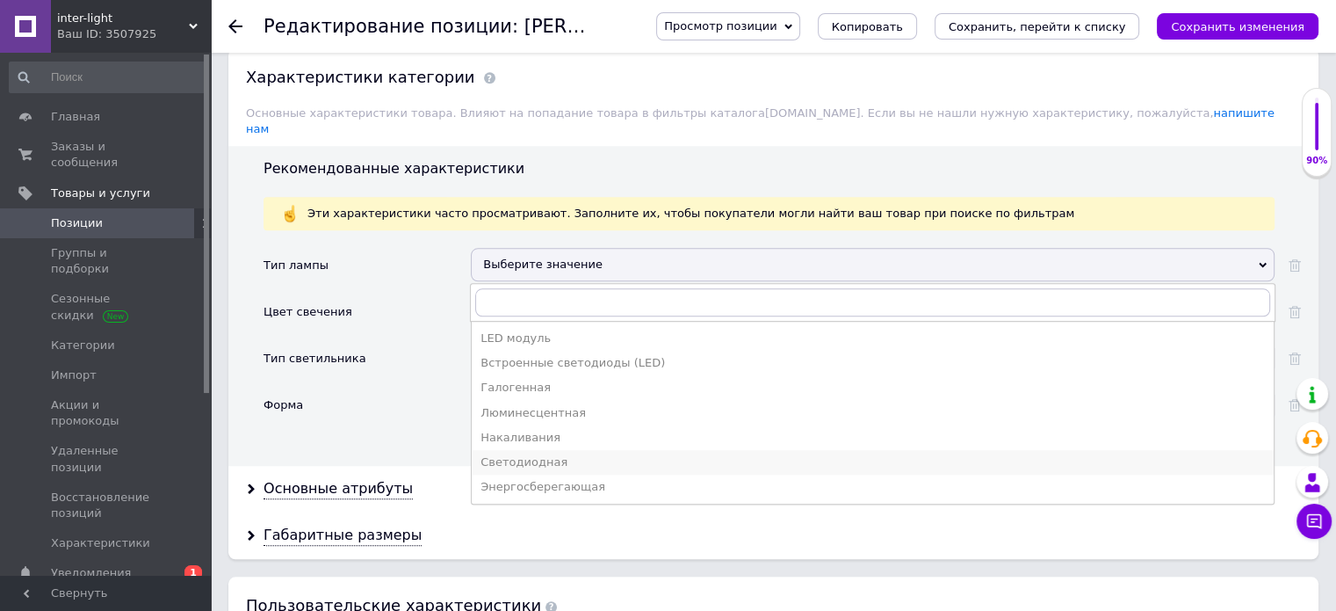
click at [574, 454] on div "Светодиодная" at bounding box center [873, 462] width 785 height 16
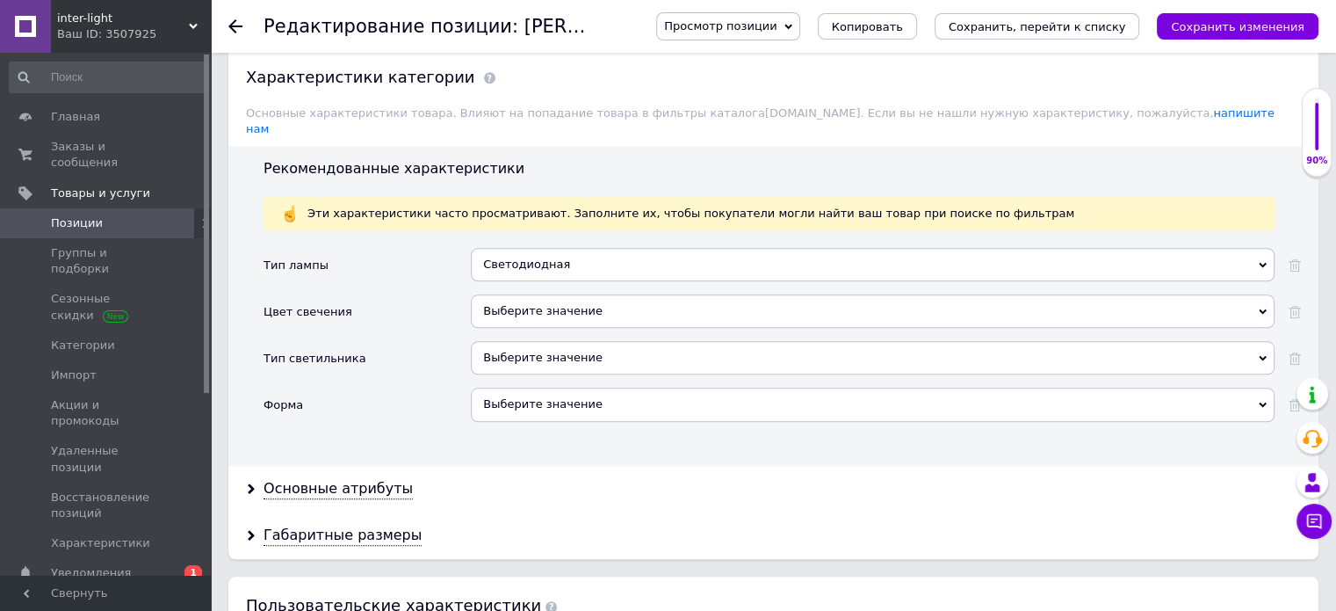
click at [548, 294] on div "Выберите значение" at bounding box center [873, 310] width 804 height 33
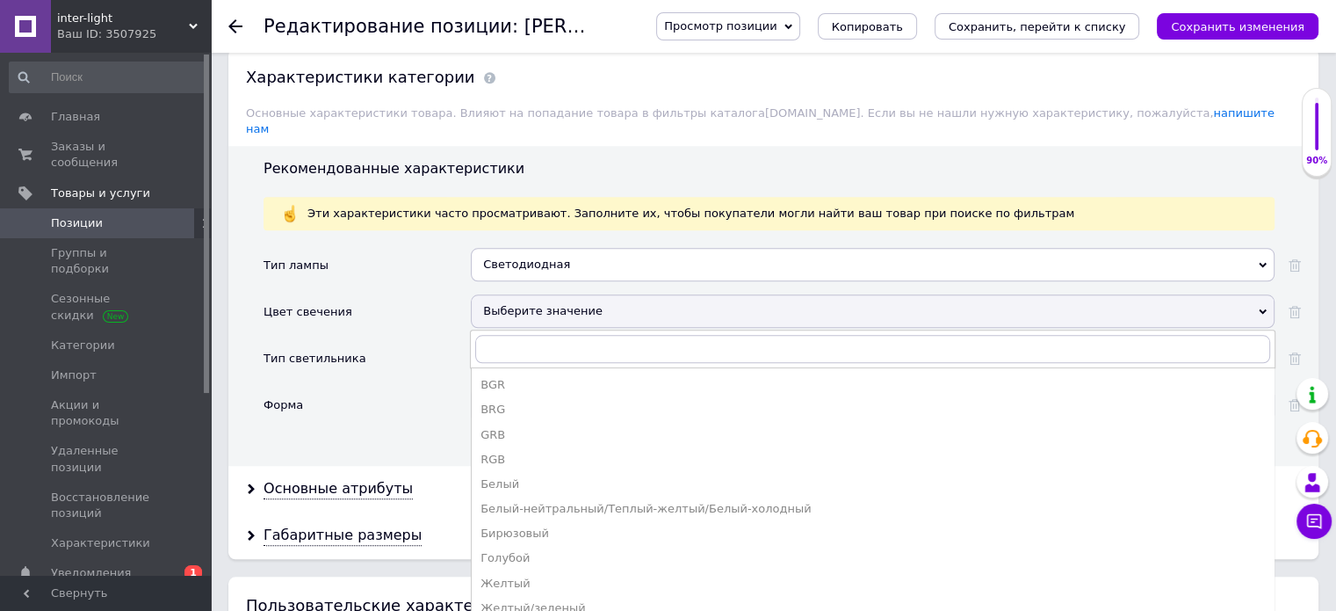
drag, startPoint x: 604, startPoint y: 481, endPoint x: 630, endPoint y: 391, distance: 94.0
click at [604, 501] on div "Белый-нейтральный/Теплый-желтый/Белый-холодный" at bounding box center [873, 509] width 785 height 16
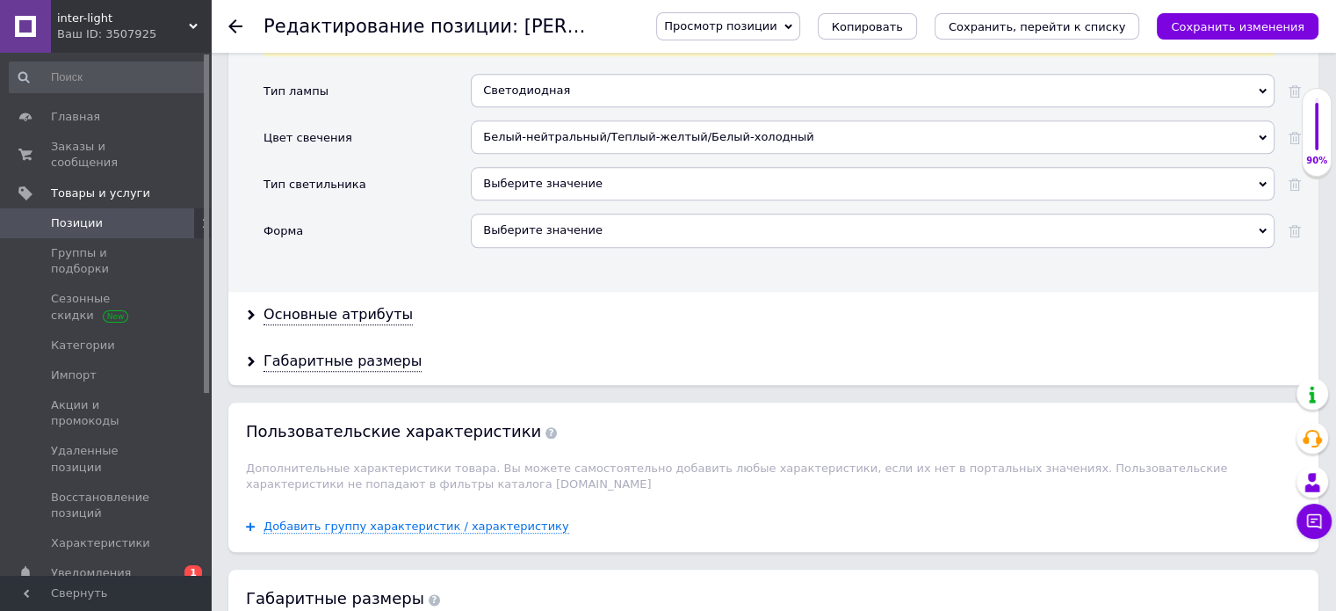
scroll to position [1933, 0]
click at [639, 165] on div "Выберите значение" at bounding box center [873, 181] width 804 height 33
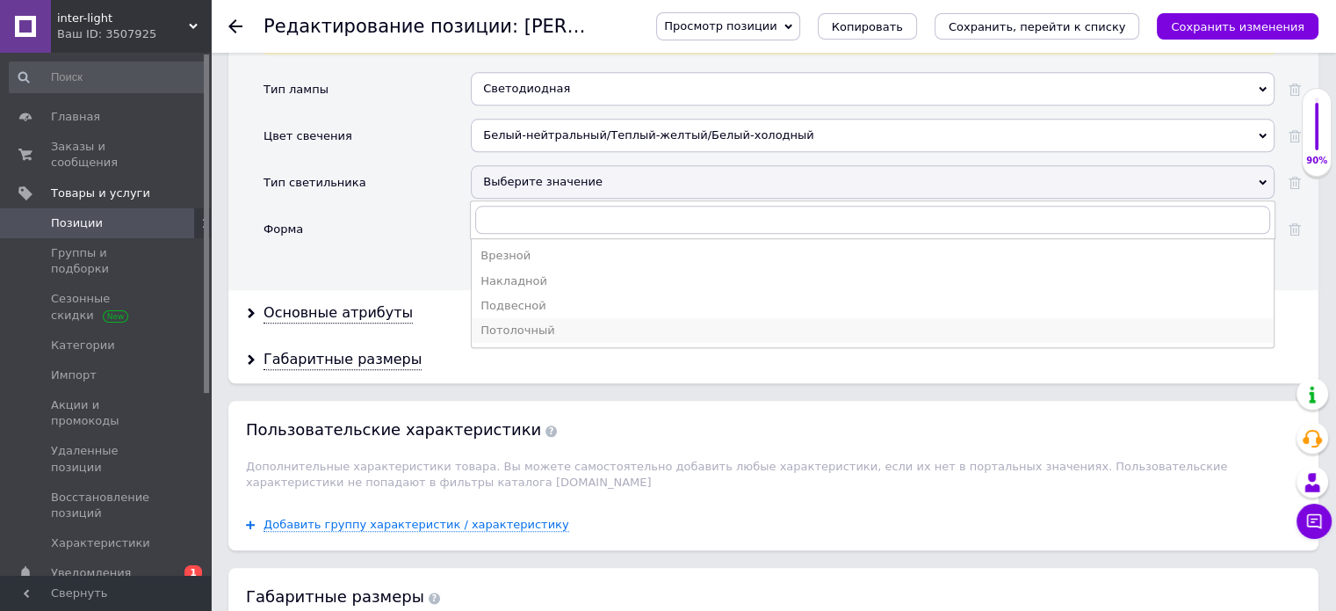
click at [542, 322] on div "Потолочный" at bounding box center [873, 330] width 785 height 16
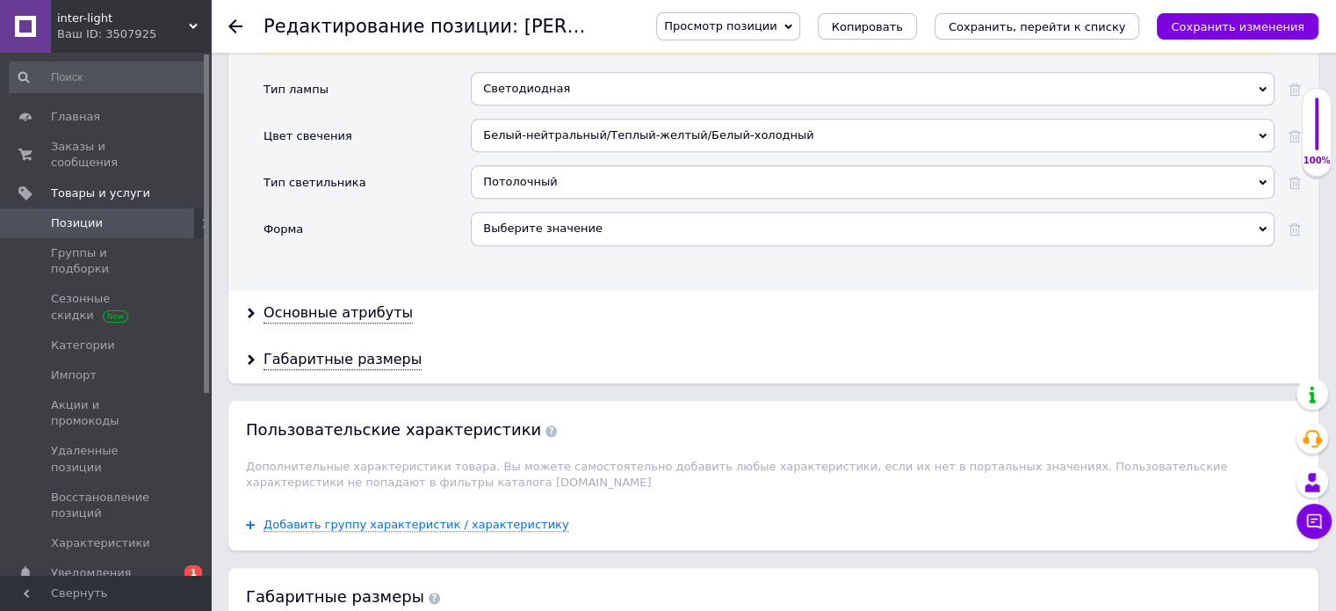
click at [616, 212] on div "Выберите значение" at bounding box center [873, 228] width 804 height 33
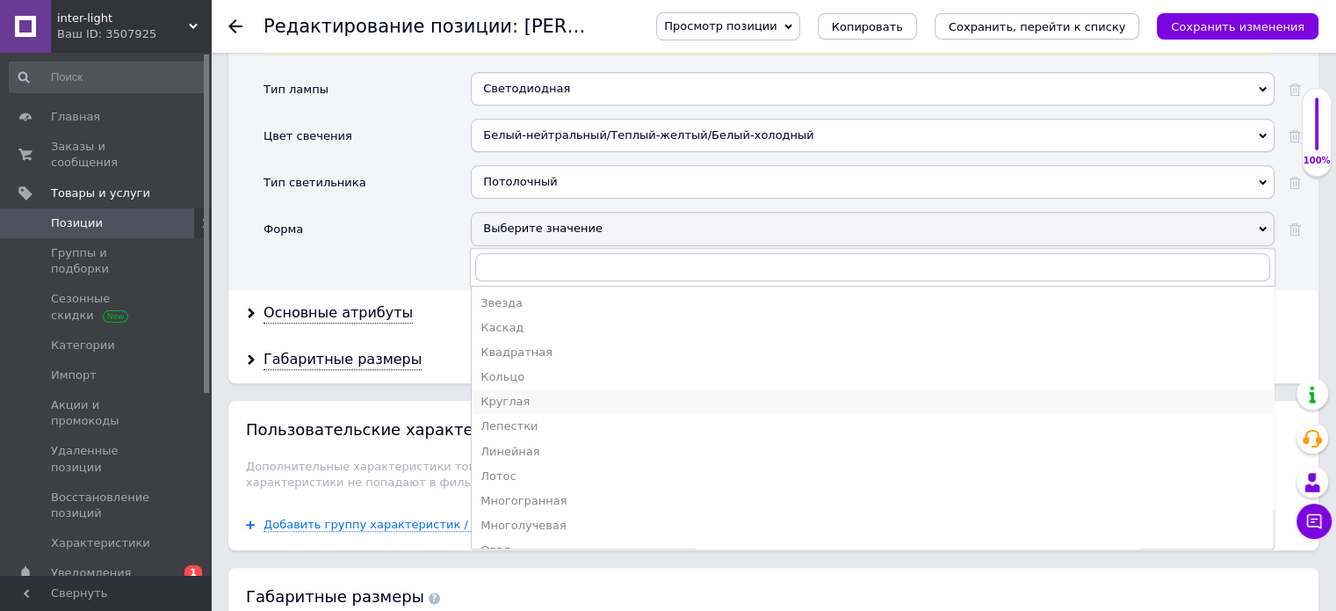
click at [520, 394] on div "Круглая" at bounding box center [873, 402] width 785 height 16
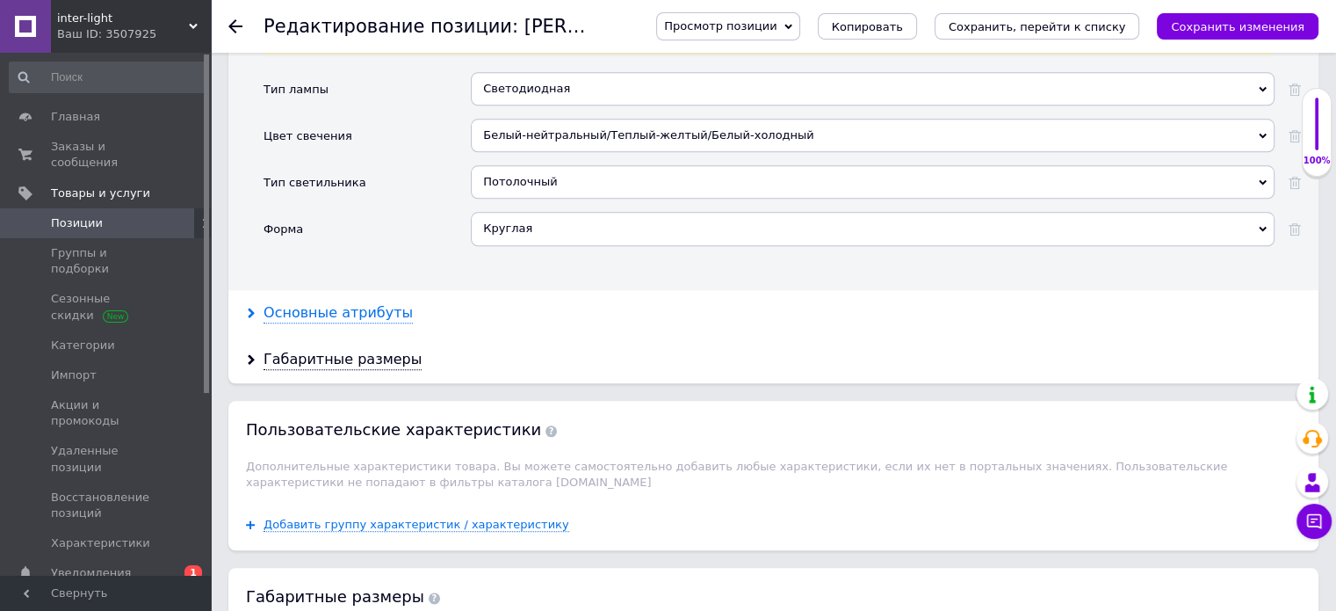
click at [358, 303] on div "Основные атрибуты" at bounding box center [338, 313] width 149 height 20
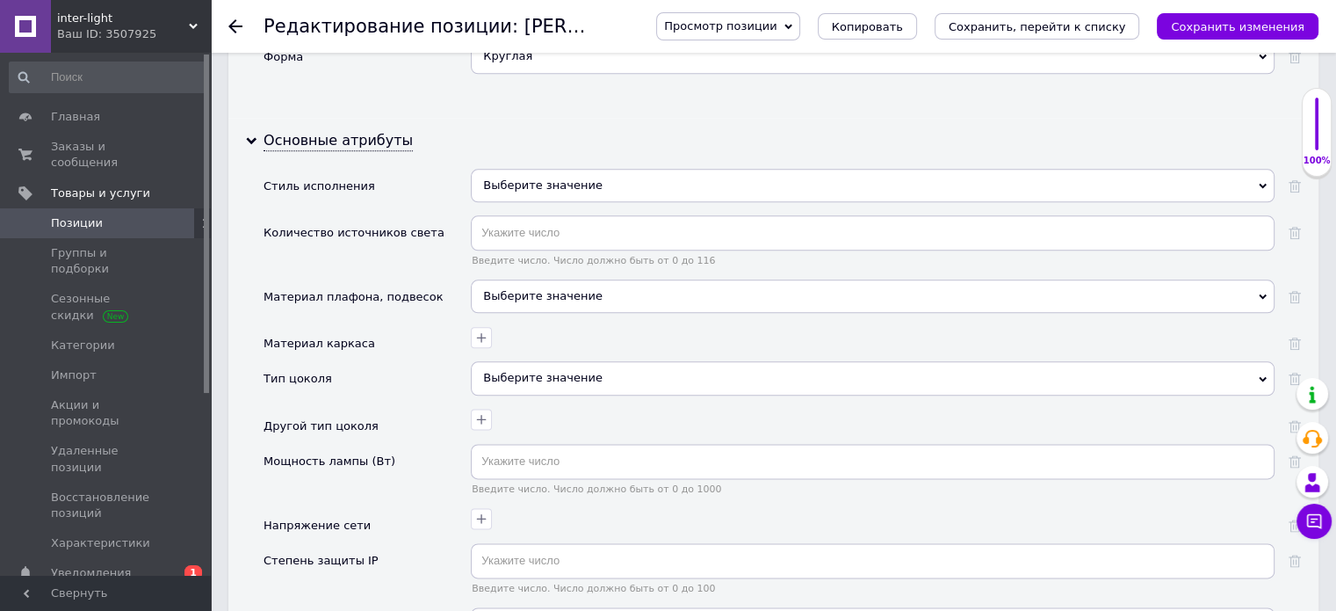
scroll to position [2108, 0]
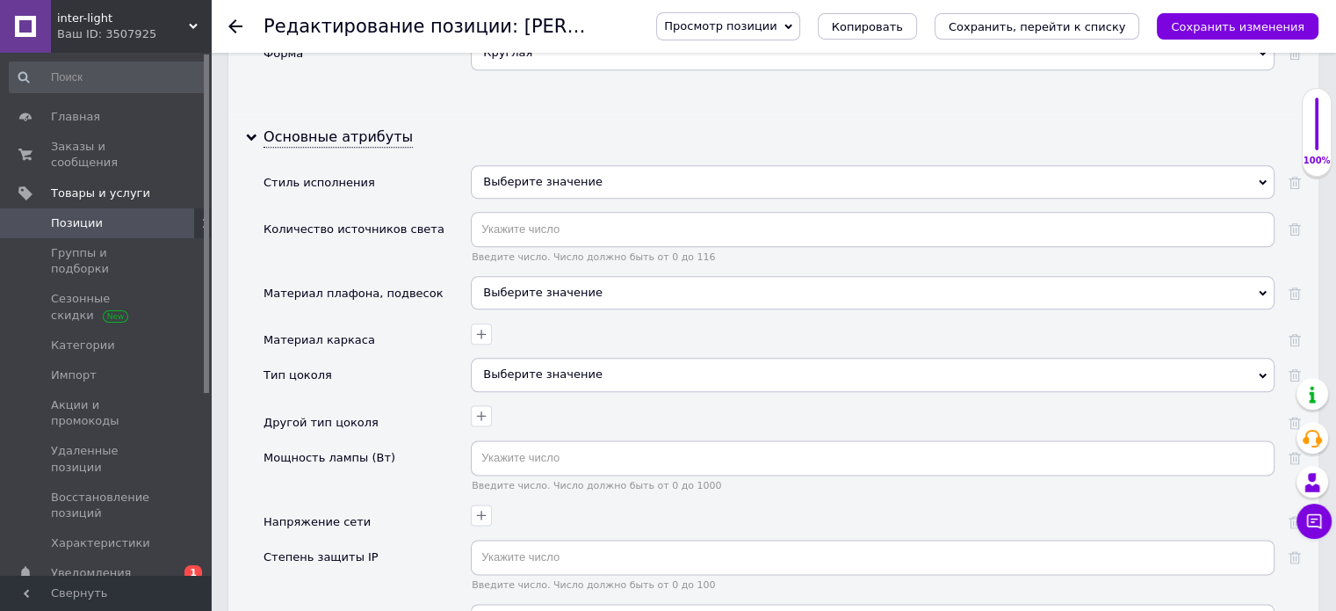
click at [756, 165] on div "Выберите значение" at bounding box center [873, 181] width 804 height 33
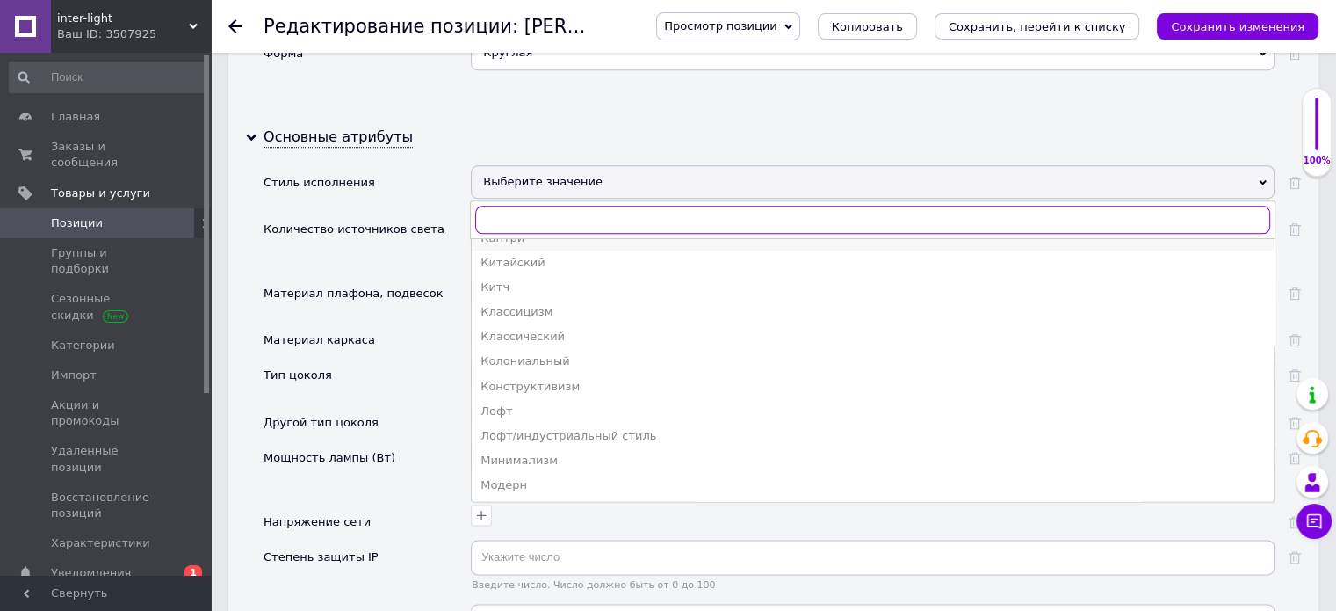
scroll to position [351, 0]
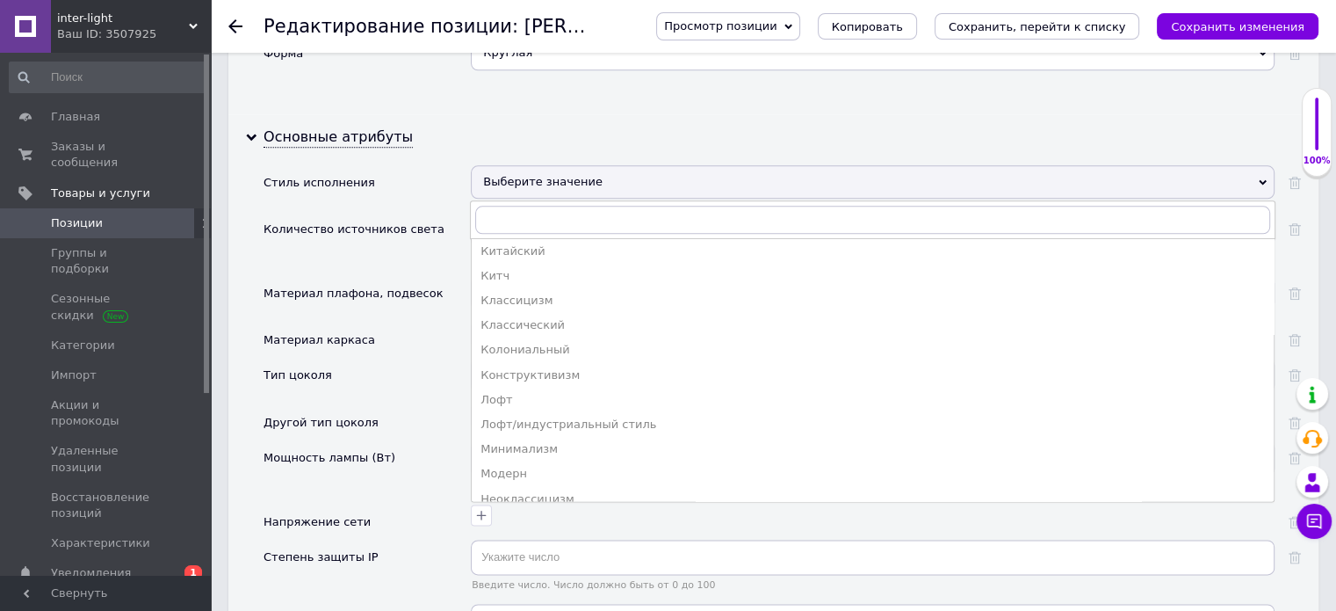
click at [541, 441] on div "Минимализм" at bounding box center [873, 449] width 785 height 16
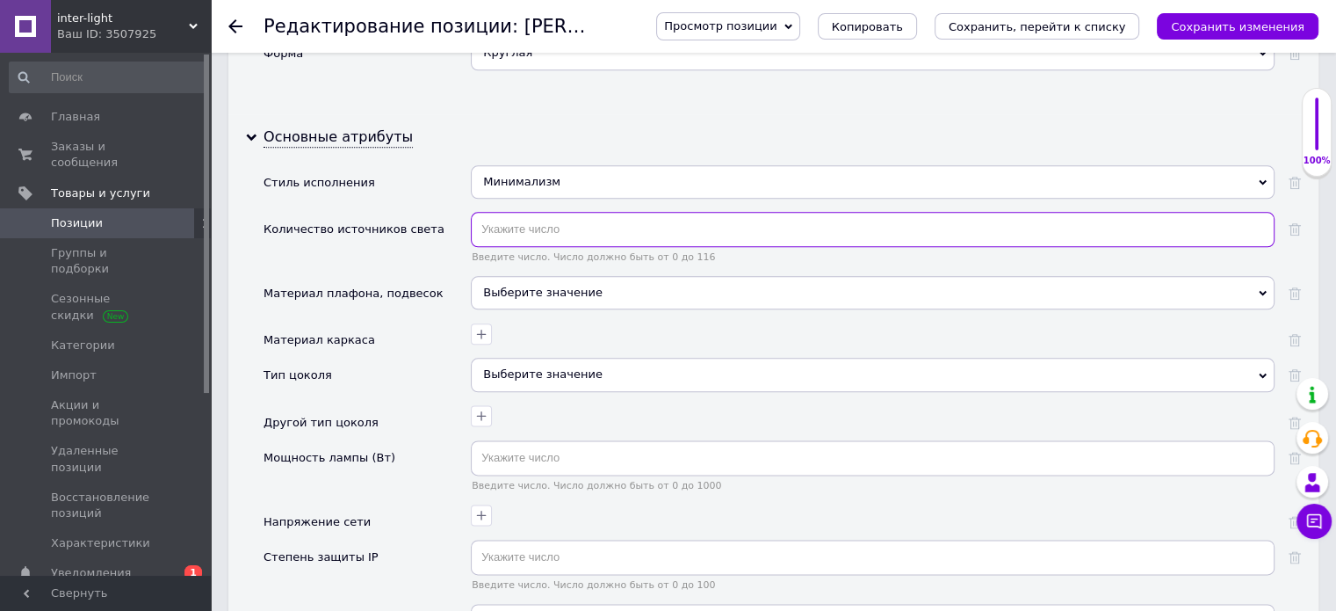
click at [544, 212] on input "text" at bounding box center [873, 229] width 804 height 35
type input "3"
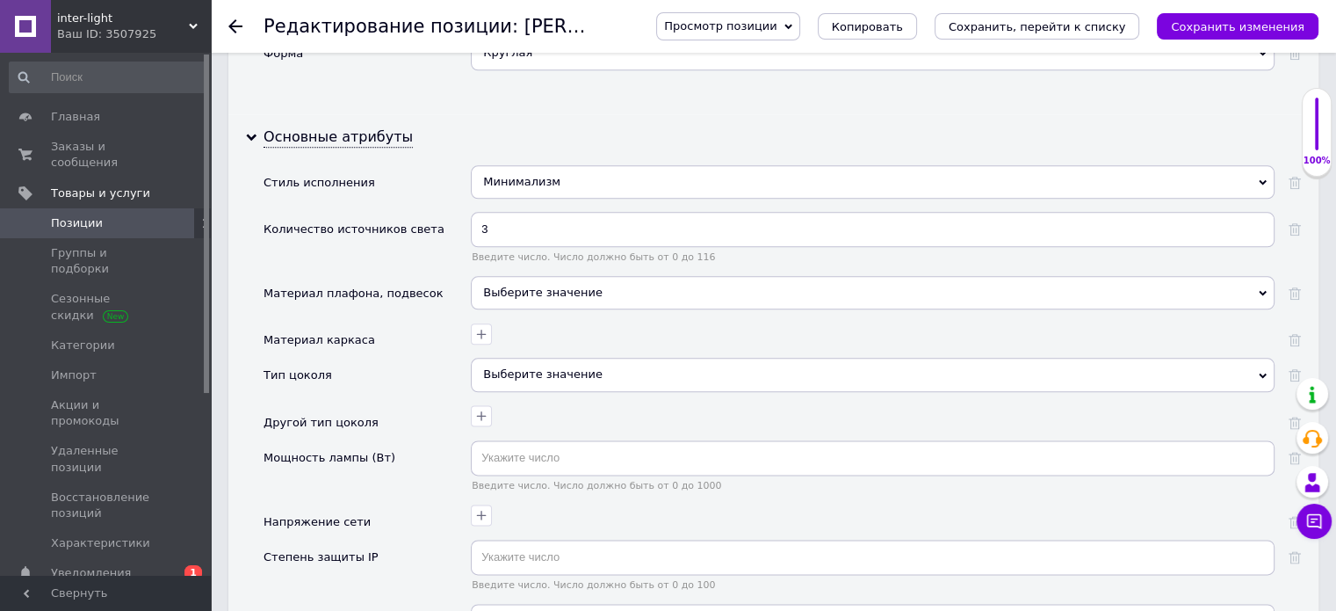
click at [579, 276] on div "Выберите значение" at bounding box center [873, 292] width 804 height 33
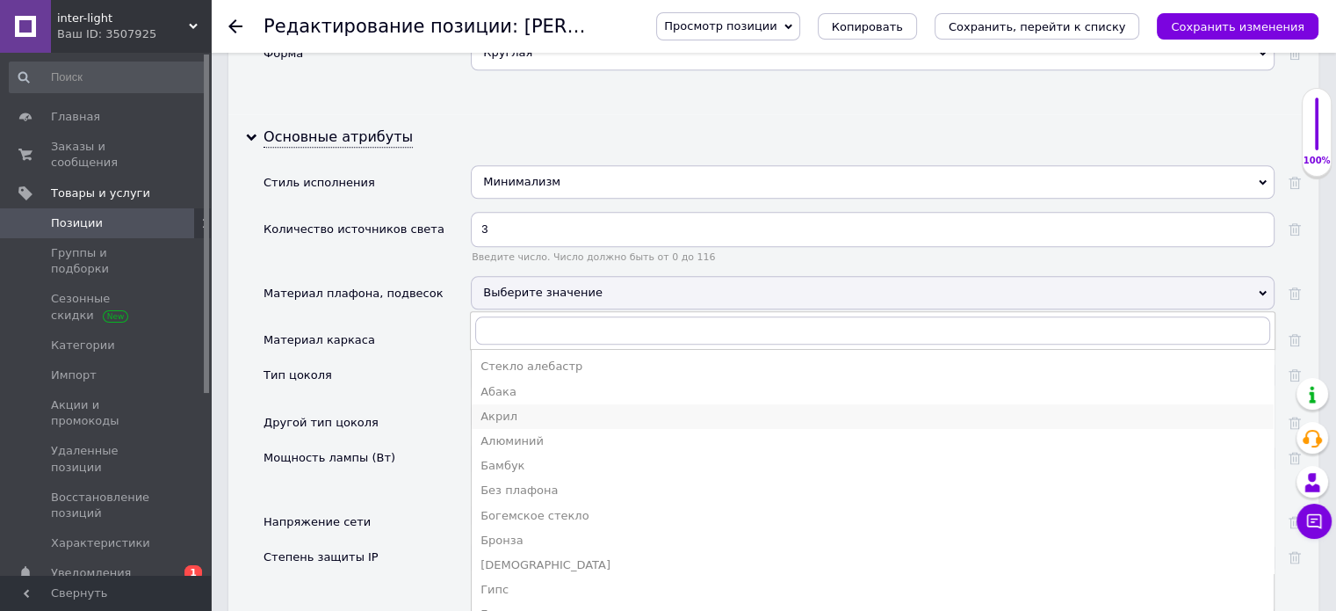
click at [509, 404] on li "Акрил" at bounding box center [873, 416] width 802 height 25
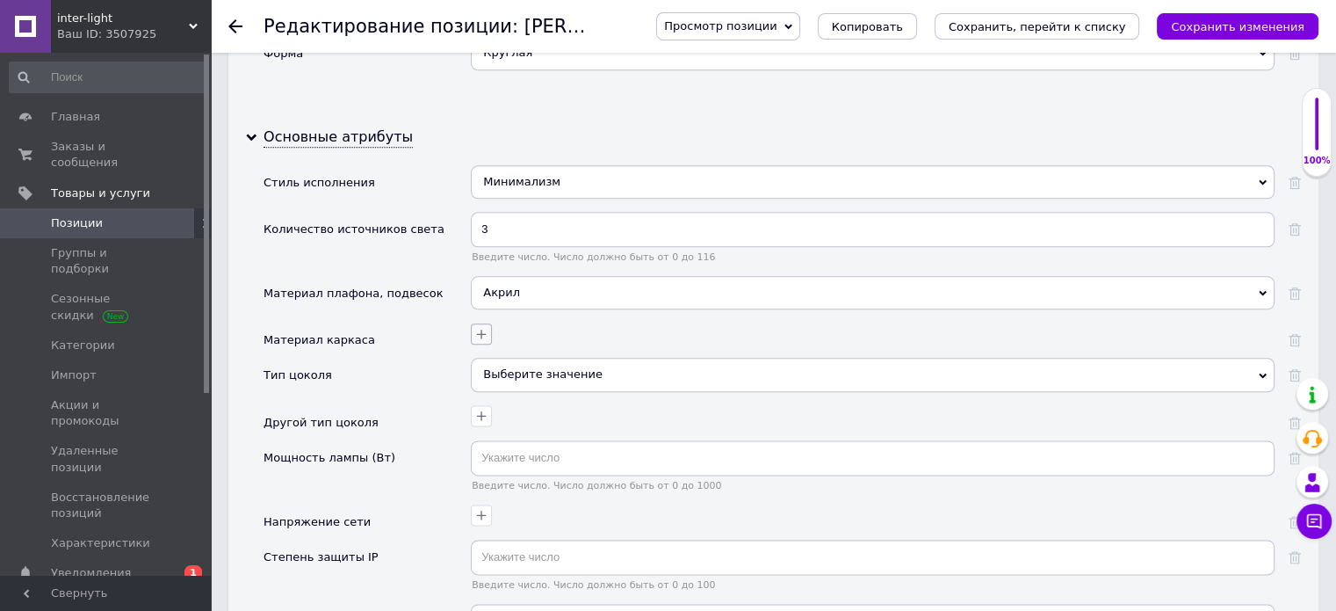
click at [479, 327] on icon "button" at bounding box center [481, 334] width 14 height 14
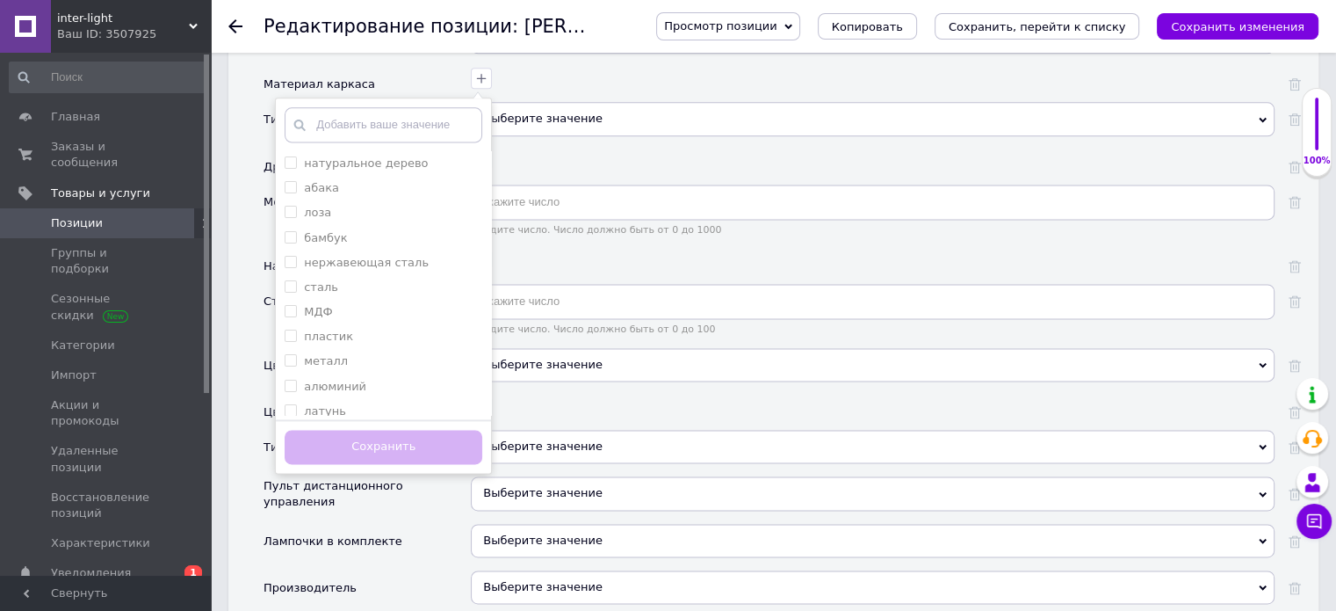
scroll to position [2372, 0]
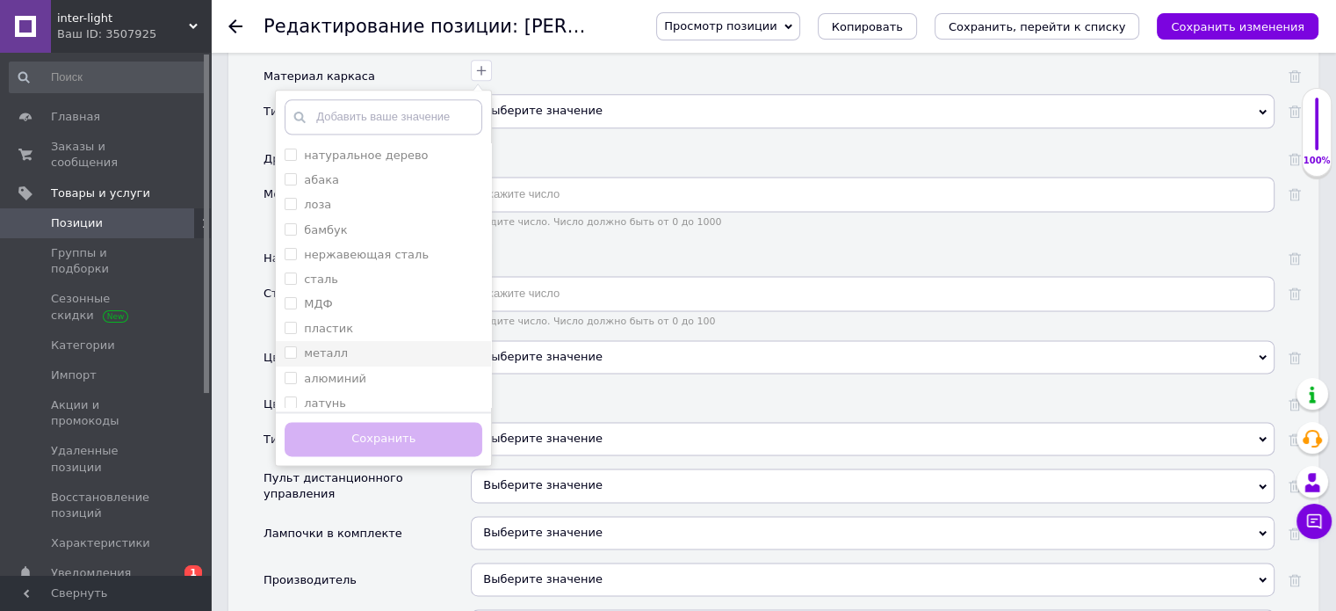
click at [292, 346] on input "металл" at bounding box center [290, 351] width 11 height 11
checkbox input "true"
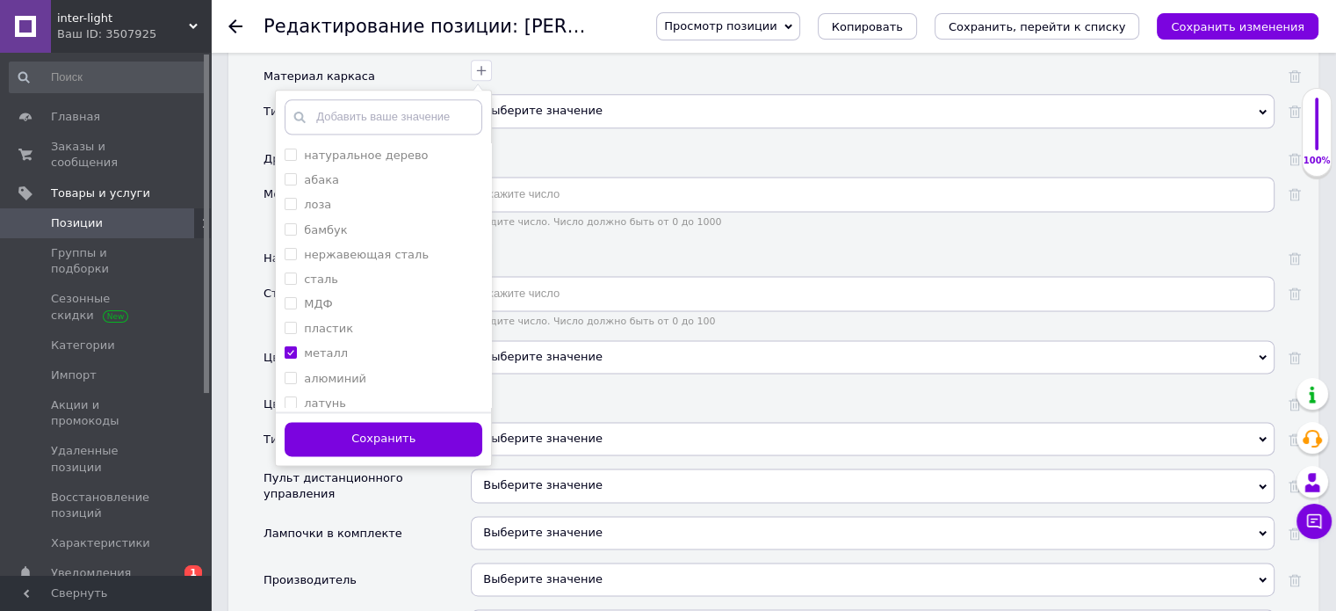
drag, startPoint x: 370, startPoint y: 407, endPoint x: 391, endPoint y: 375, distance: 38.0
click at [378, 422] on button "Сохранить" at bounding box center [384, 439] width 198 height 34
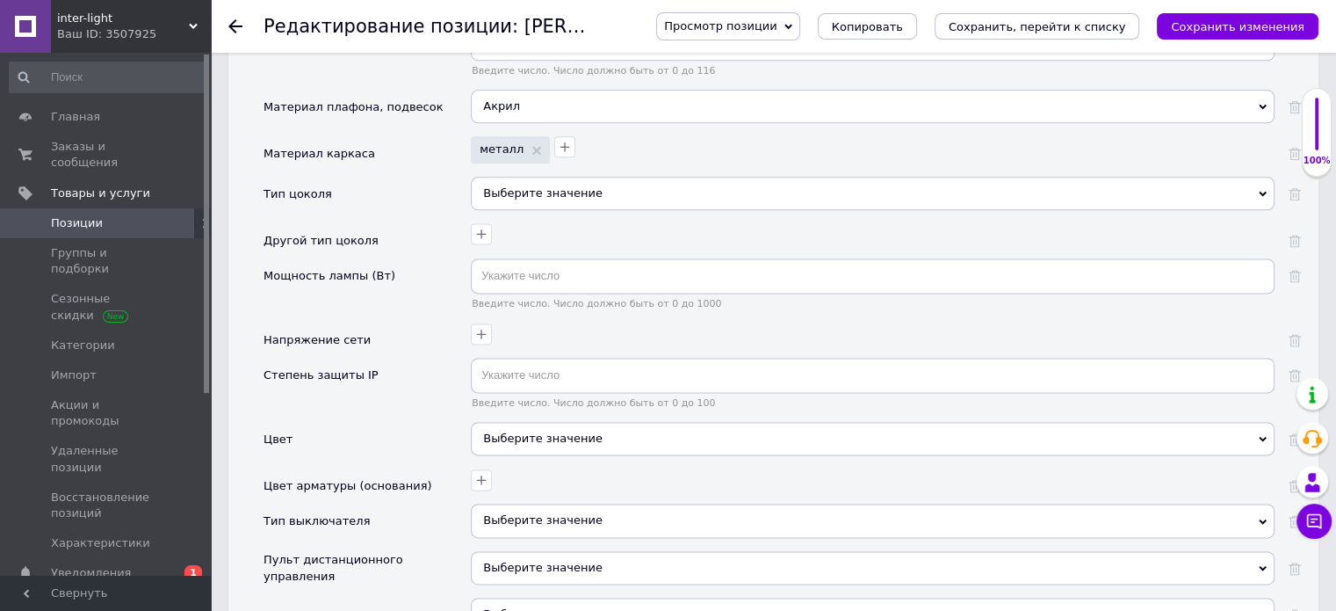
scroll to position [2196, 0]
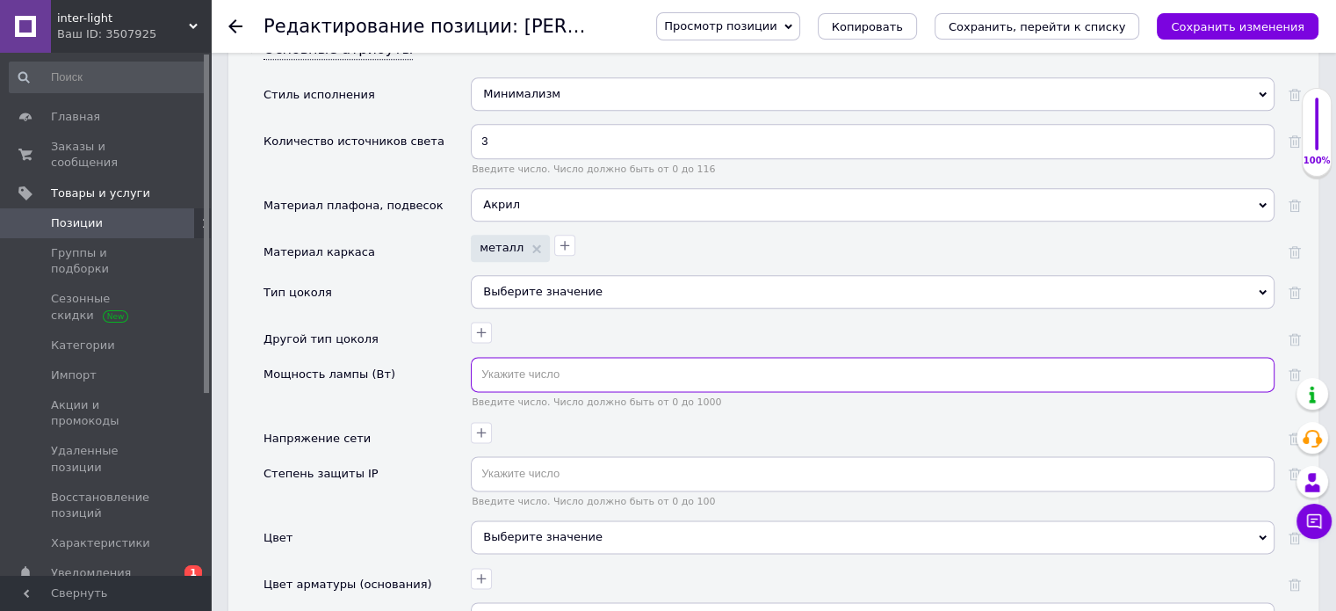
click at [495, 357] on input "text" at bounding box center [873, 374] width 804 height 35
click at [531, 357] on input "text" at bounding box center [873, 374] width 804 height 35
type input "55"
click at [478, 425] on icon "button" at bounding box center [481, 432] width 14 height 14
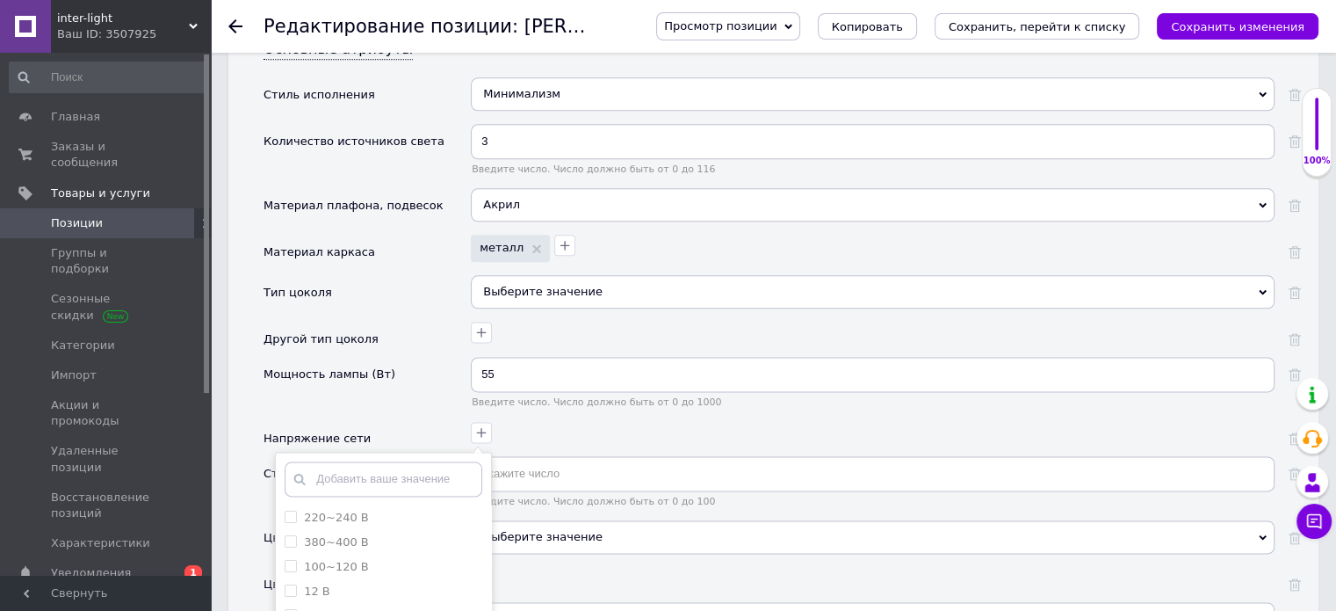
drag, startPoint x: 289, startPoint y: 484, endPoint x: 437, endPoint y: 354, distance: 197.4
click at [292, 510] on В "220~240 В" at bounding box center [290, 515] width 11 height 11
checkbox В "true"
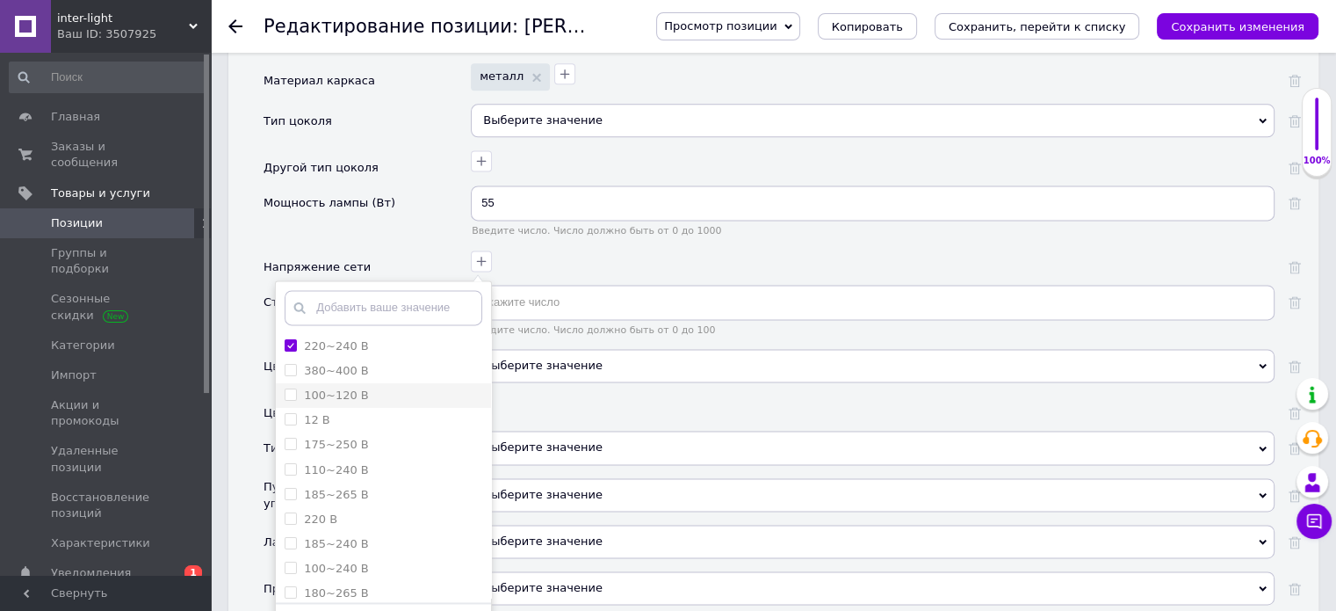
scroll to position [2372, 0]
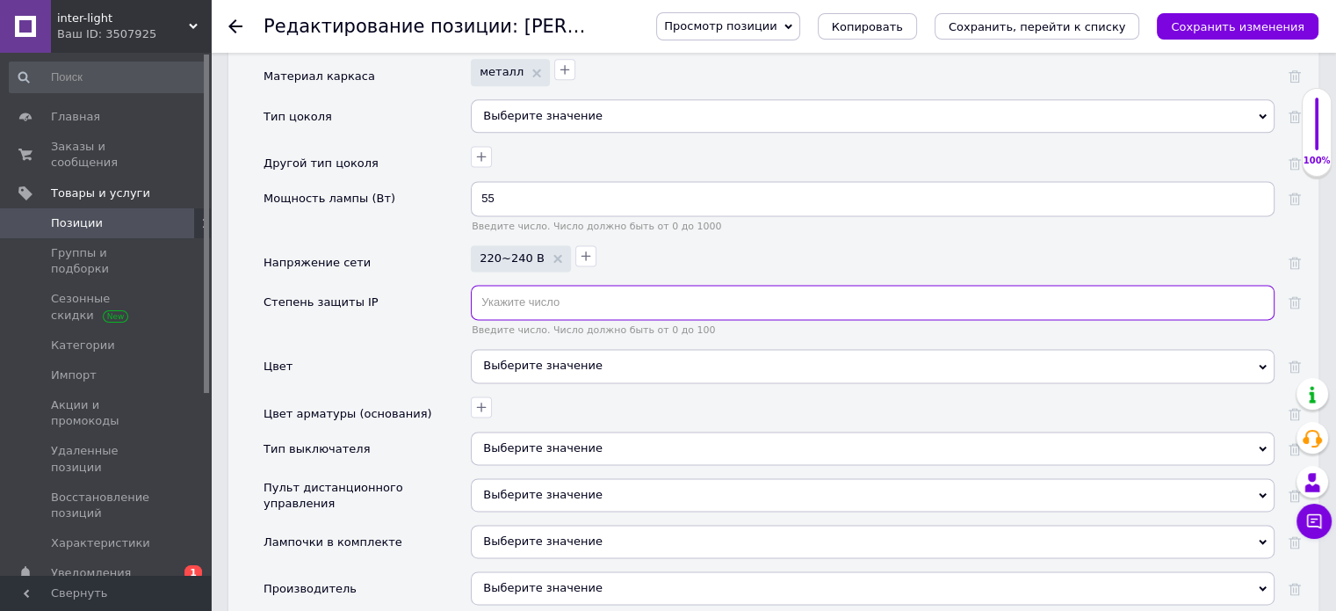
click at [576, 285] on input "text" at bounding box center [873, 302] width 804 height 35
type input "20"
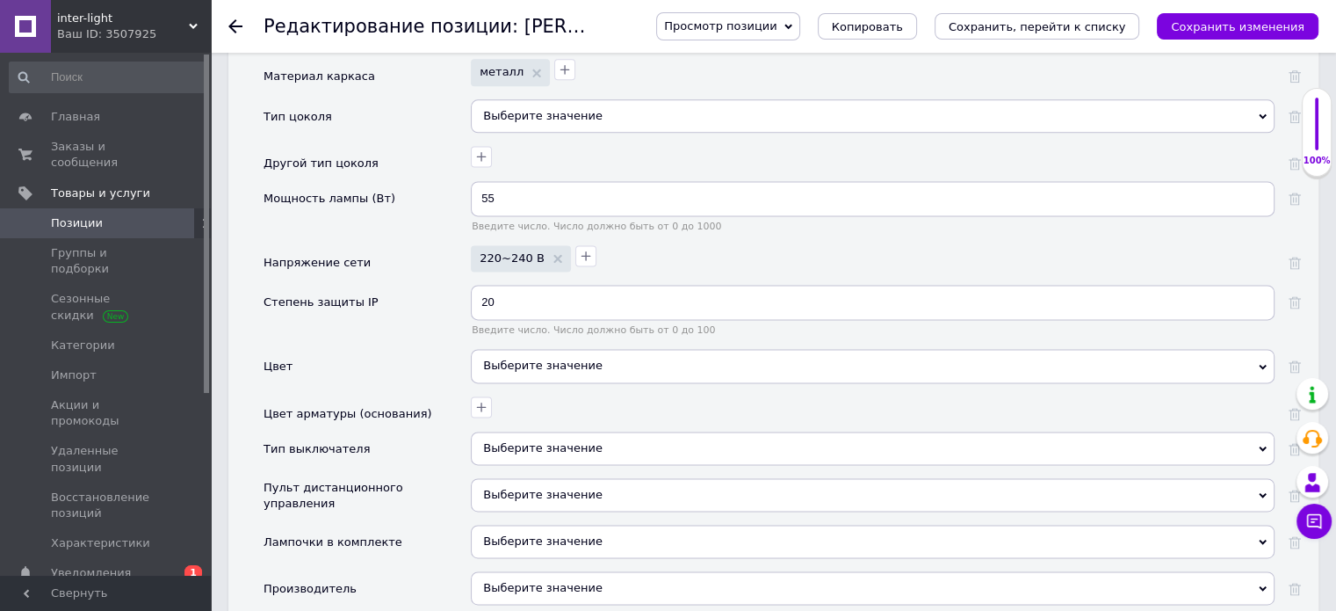
click at [587, 349] on div "Выберите значение" at bounding box center [873, 365] width 804 height 33
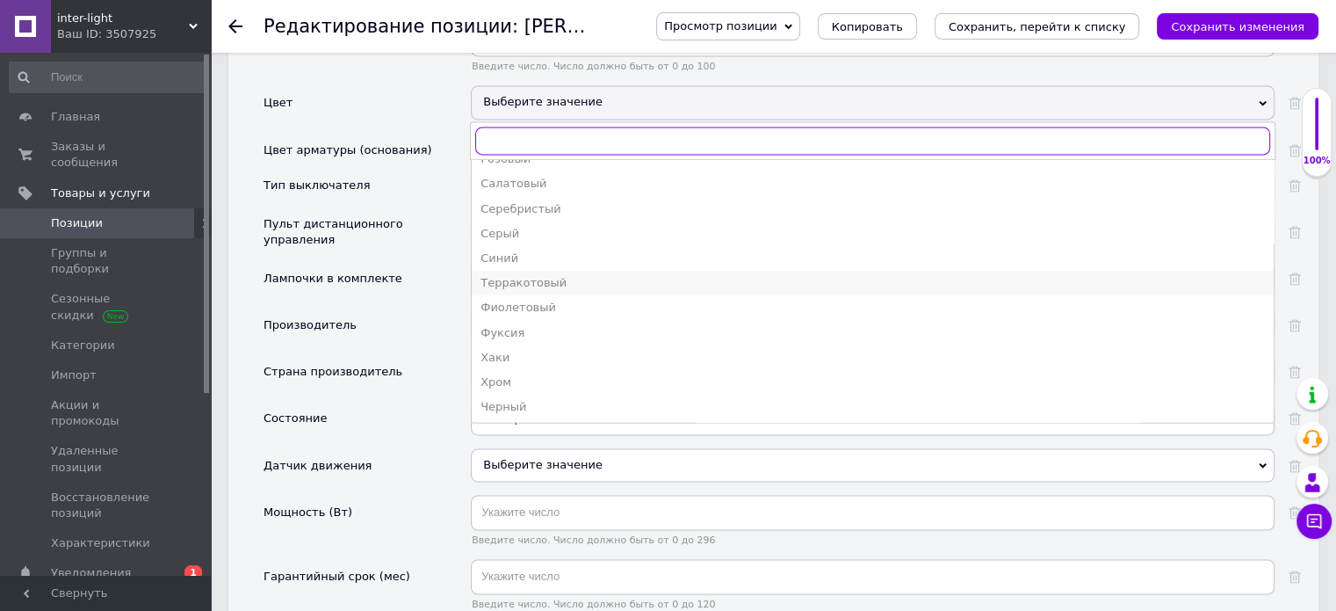
scroll to position [365, 0]
click at [503, 397] on div "Черный" at bounding box center [873, 405] width 785 height 16
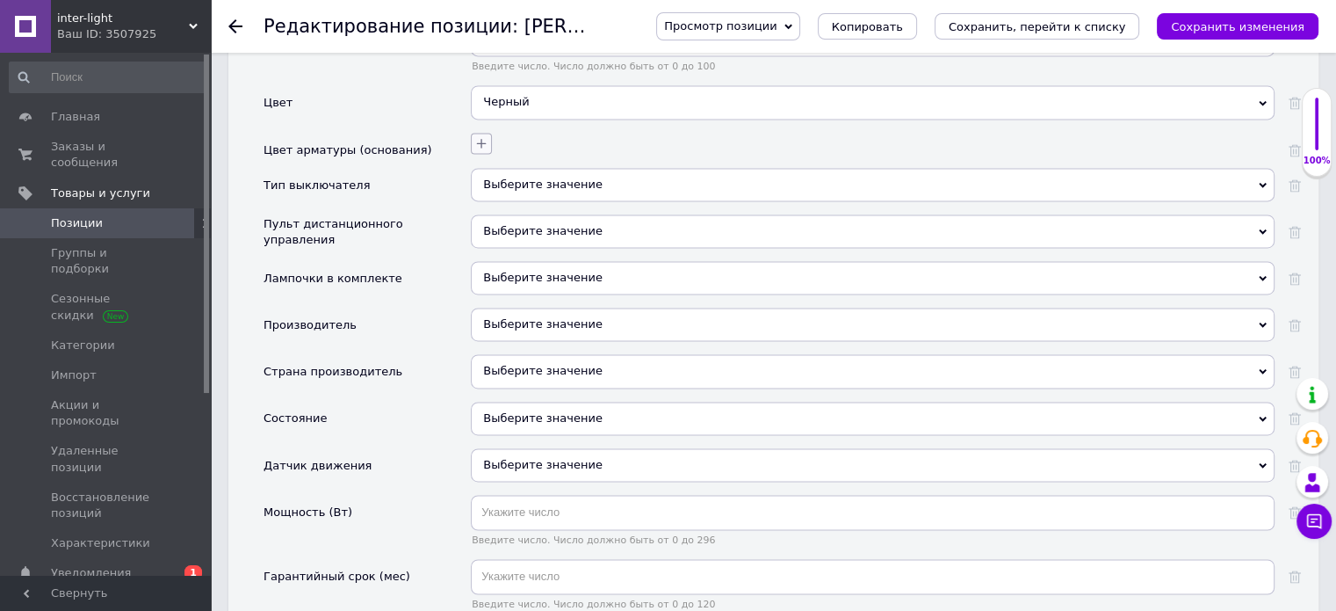
click at [476, 136] on icon "button" at bounding box center [481, 143] width 14 height 14
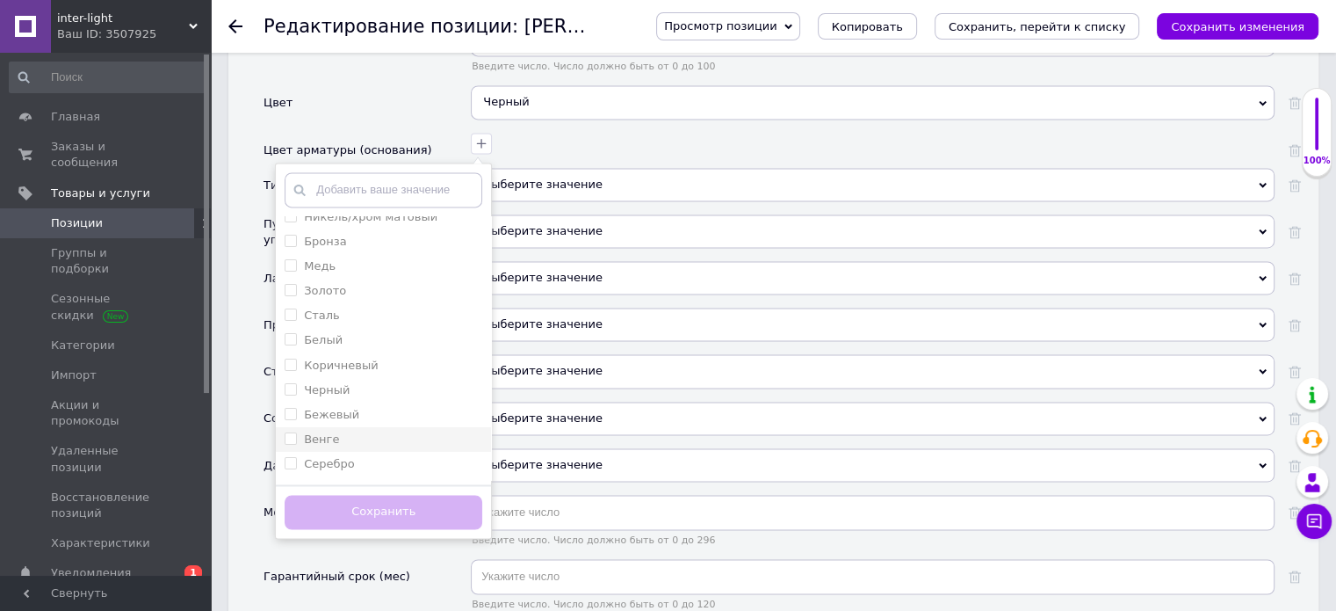
scroll to position [88, 0]
click at [287, 357] on input "Черный" at bounding box center [290, 362] width 11 height 11
checkbox input "true"
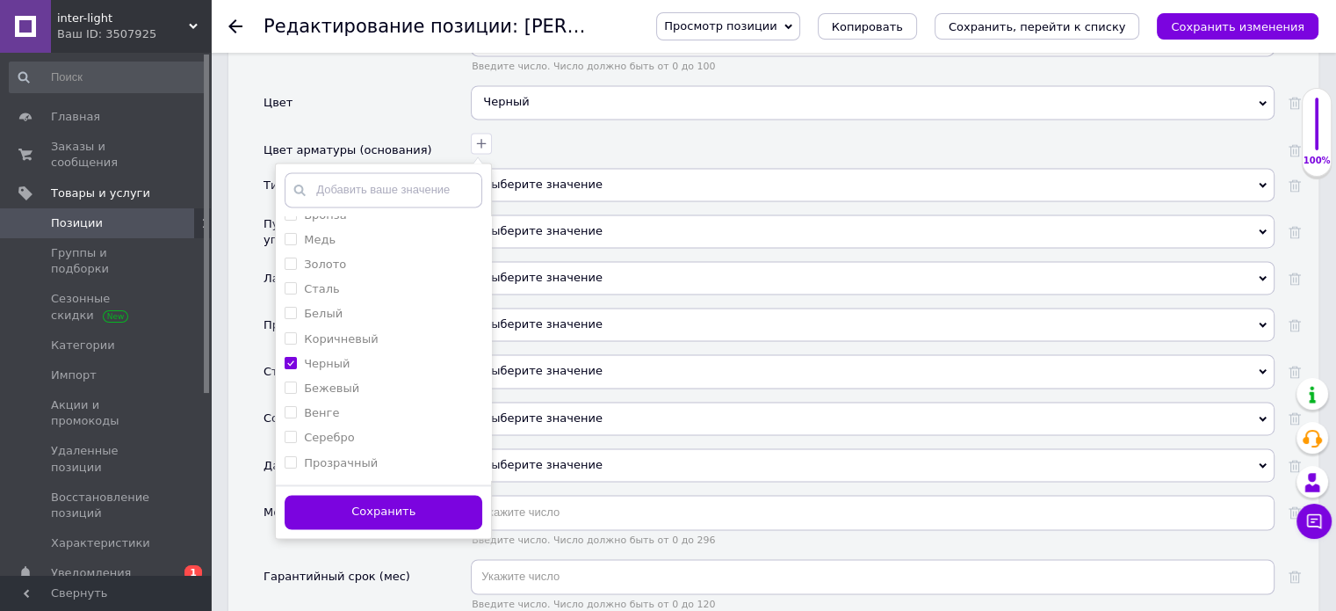
click at [353, 495] on button "Сохранить" at bounding box center [384, 512] width 198 height 34
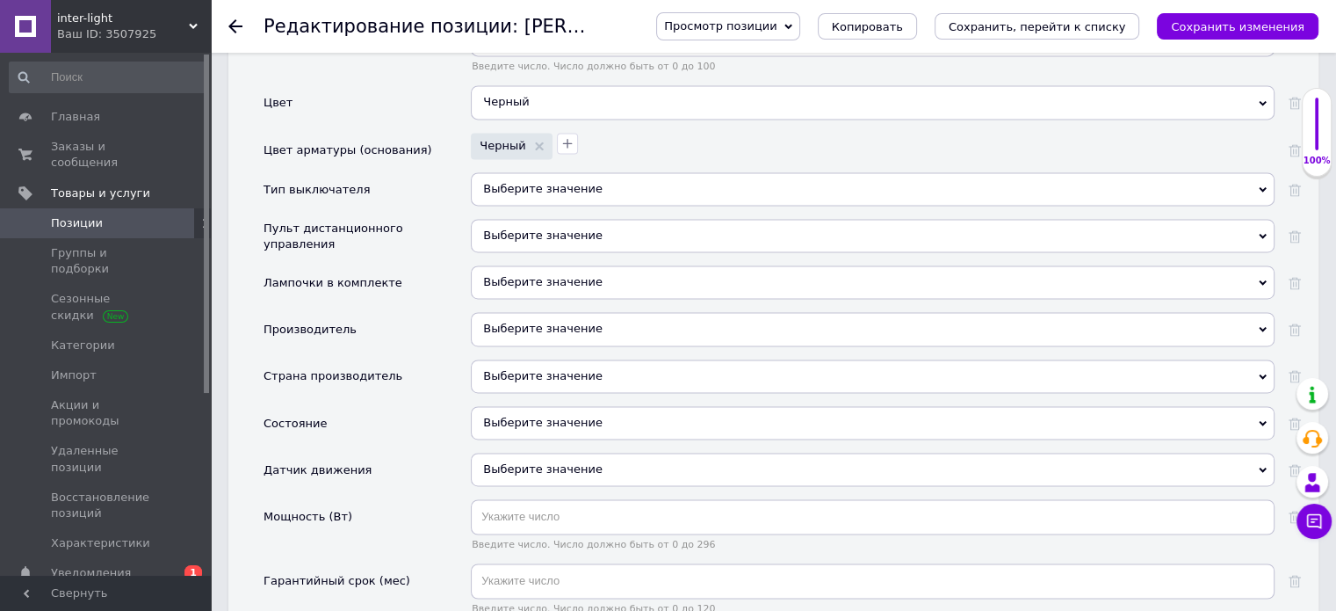
click at [560, 172] on div "Выберите значение" at bounding box center [873, 188] width 804 height 33
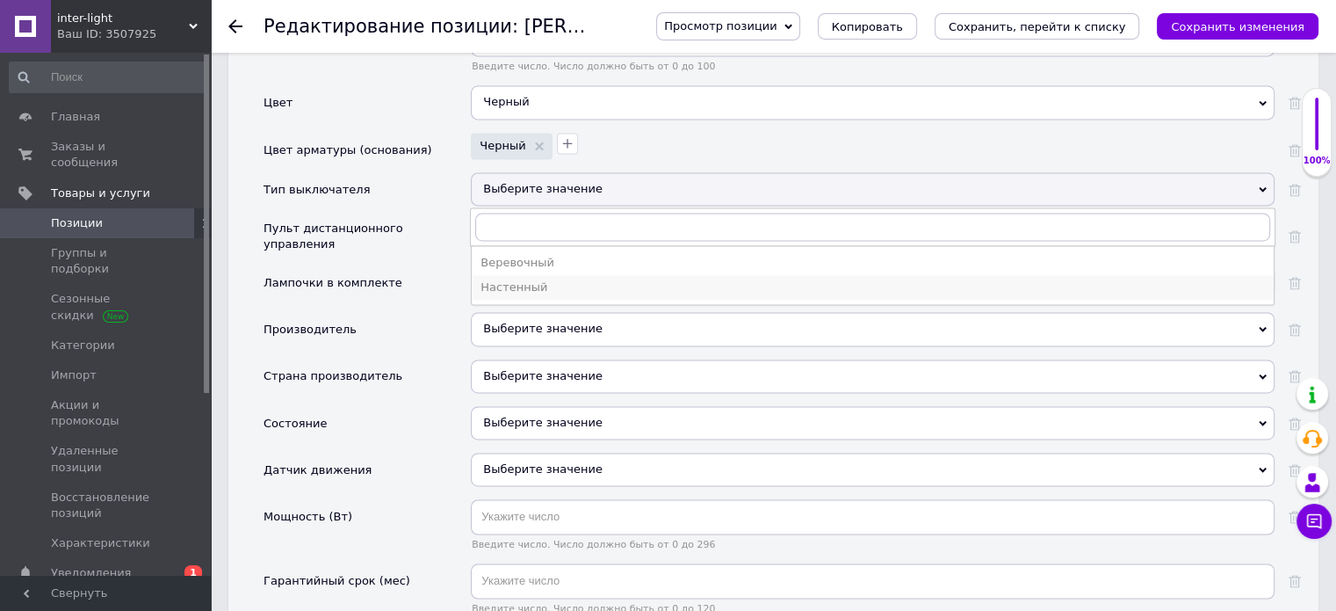
click at [527, 279] on div "Настенный" at bounding box center [873, 287] width 785 height 16
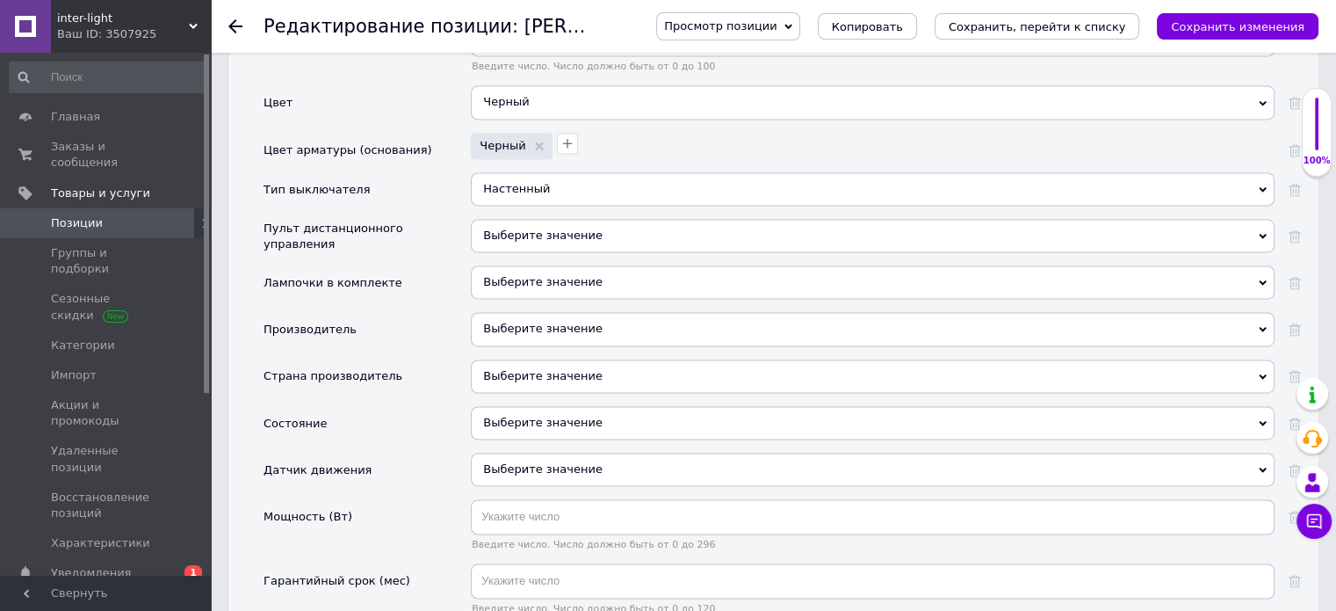
click at [537, 228] on span "Выберите значение" at bounding box center [542, 234] width 119 height 13
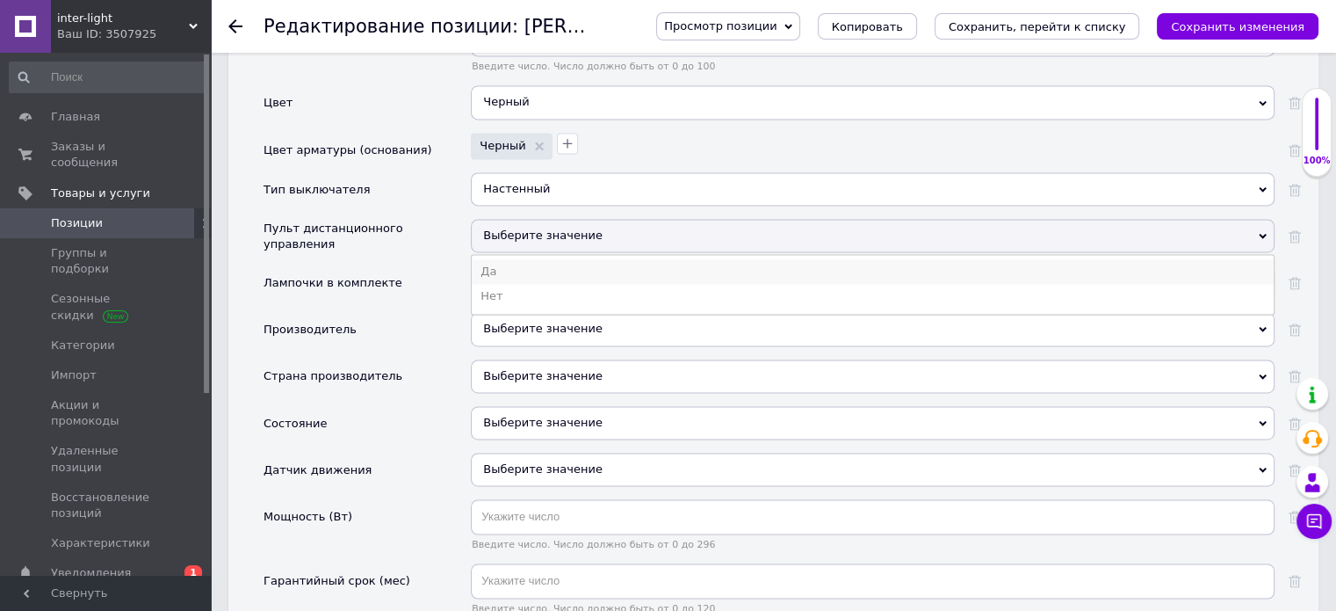
click at [485, 259] on li "Да" at bounding box center [873, 271] width 802 height 25
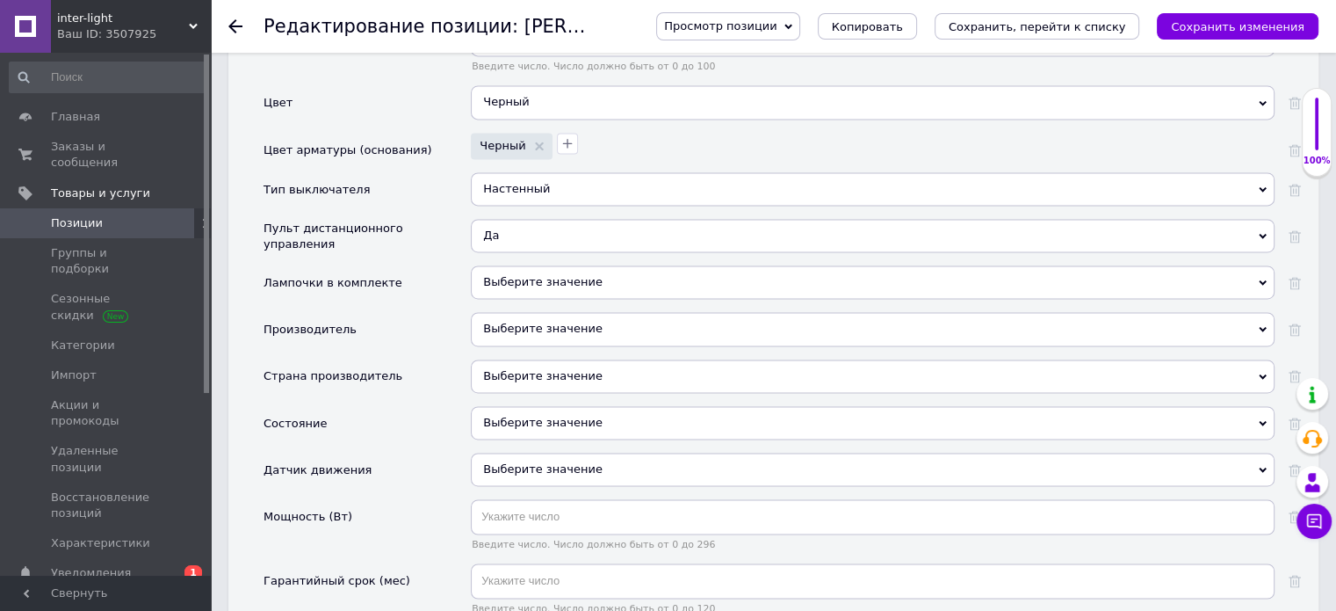
click at [497, 275] on span "Выберите значение" at bounding box center [542, 281] width 119 height 13
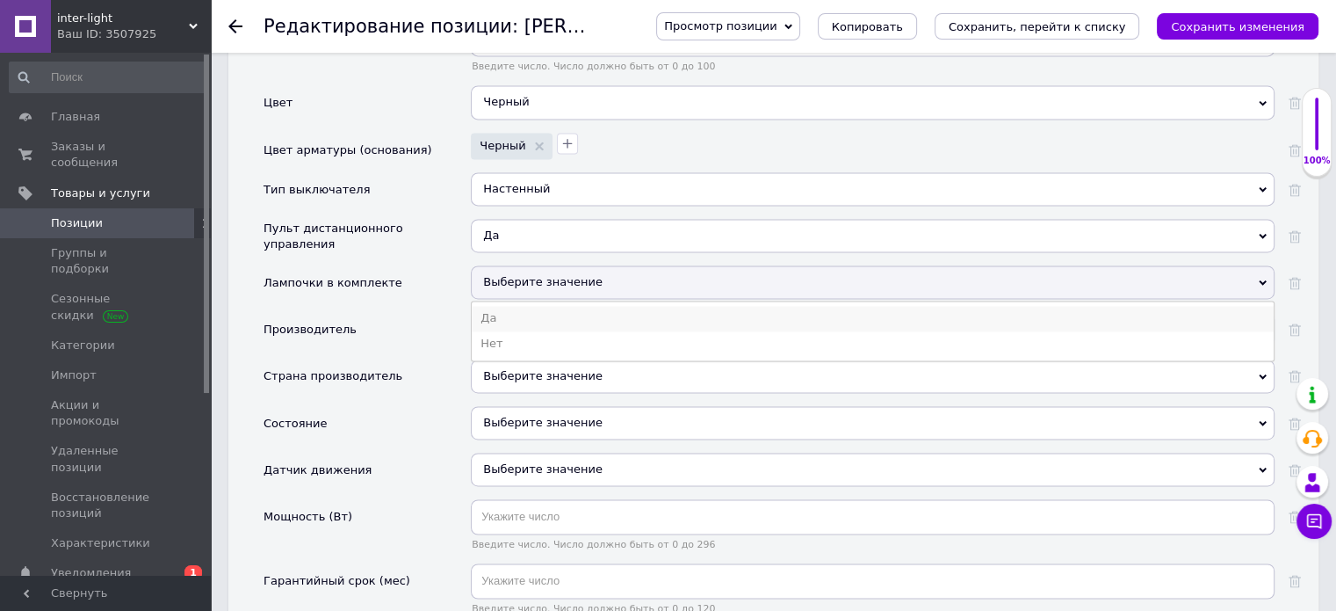
click at [489, 306] on li "Да" at bounding box center [873, 318] width 802 height 25
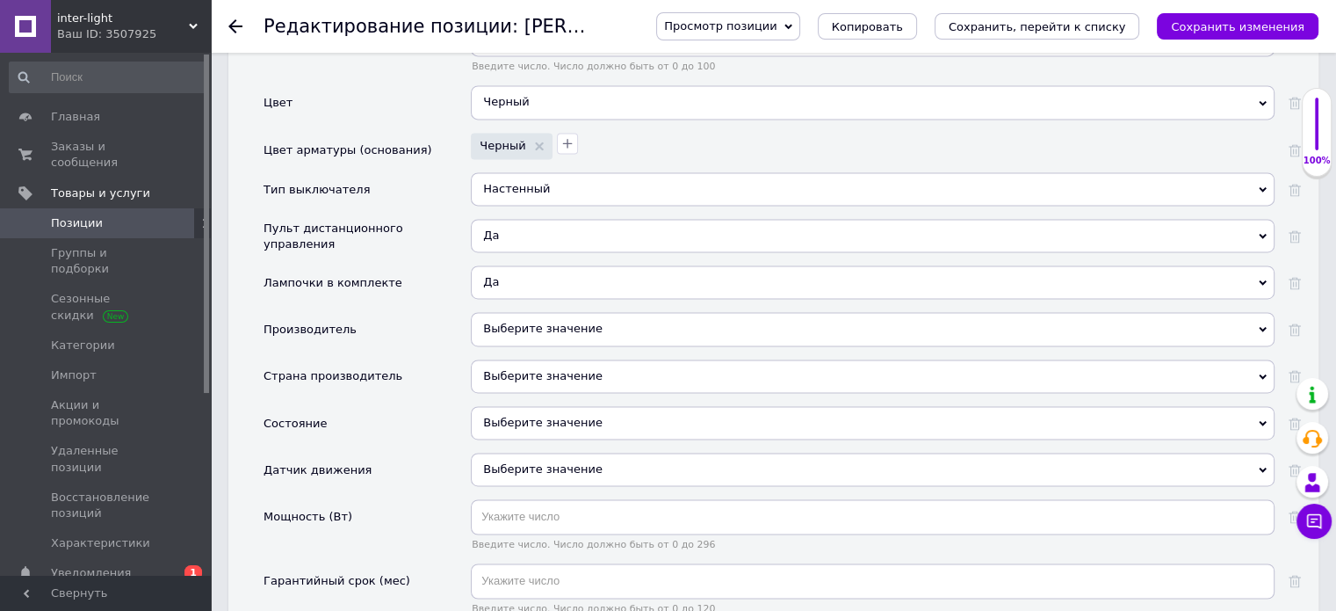
click at [502, 312] on div "Выберите значение" at bounding box center [873, 328] width 804 height 33
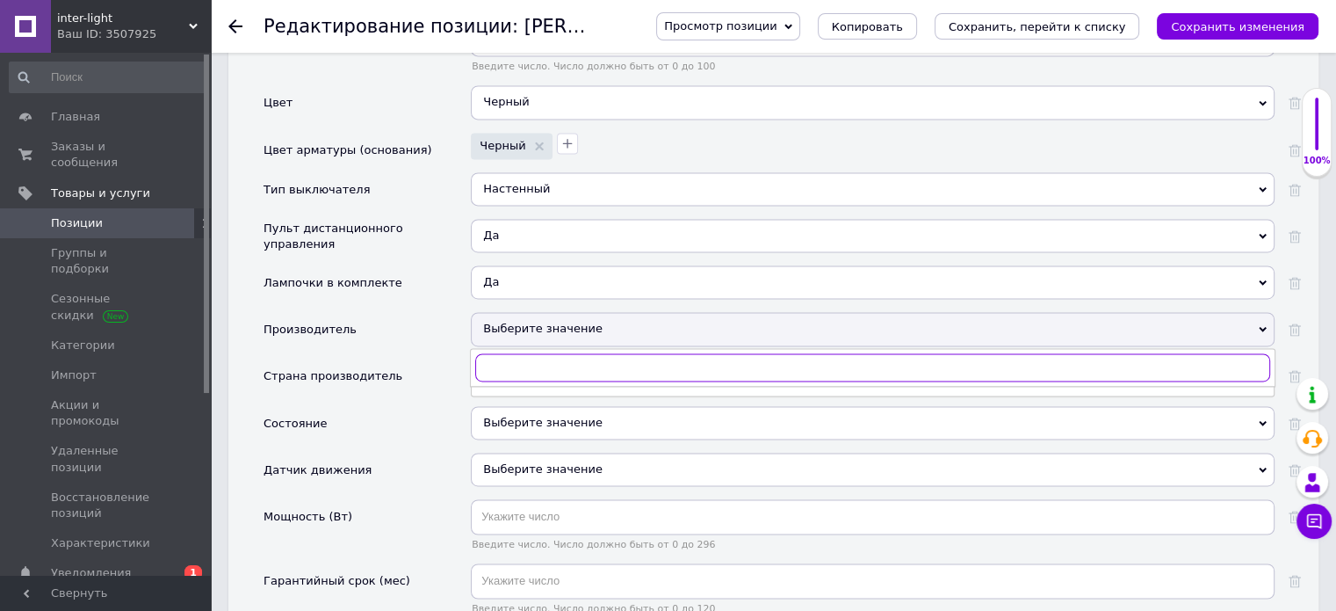
click at [511, 353] on input "text" at bounding box center [872, 367] width 795 height 28
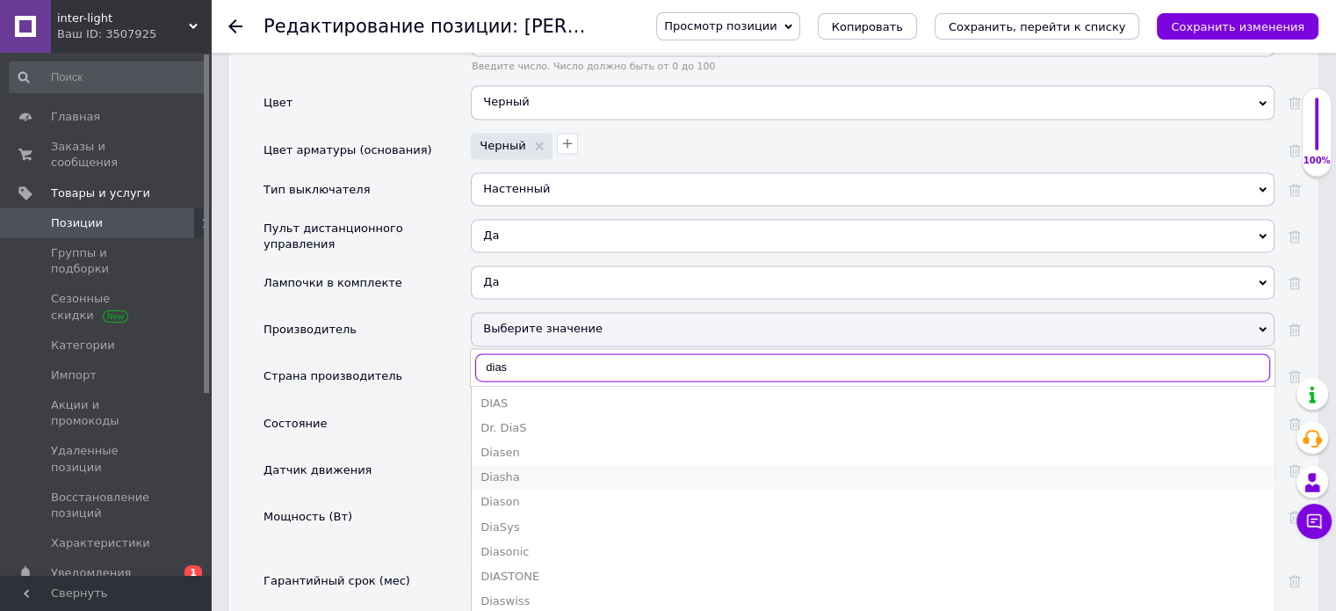
type input "dias"
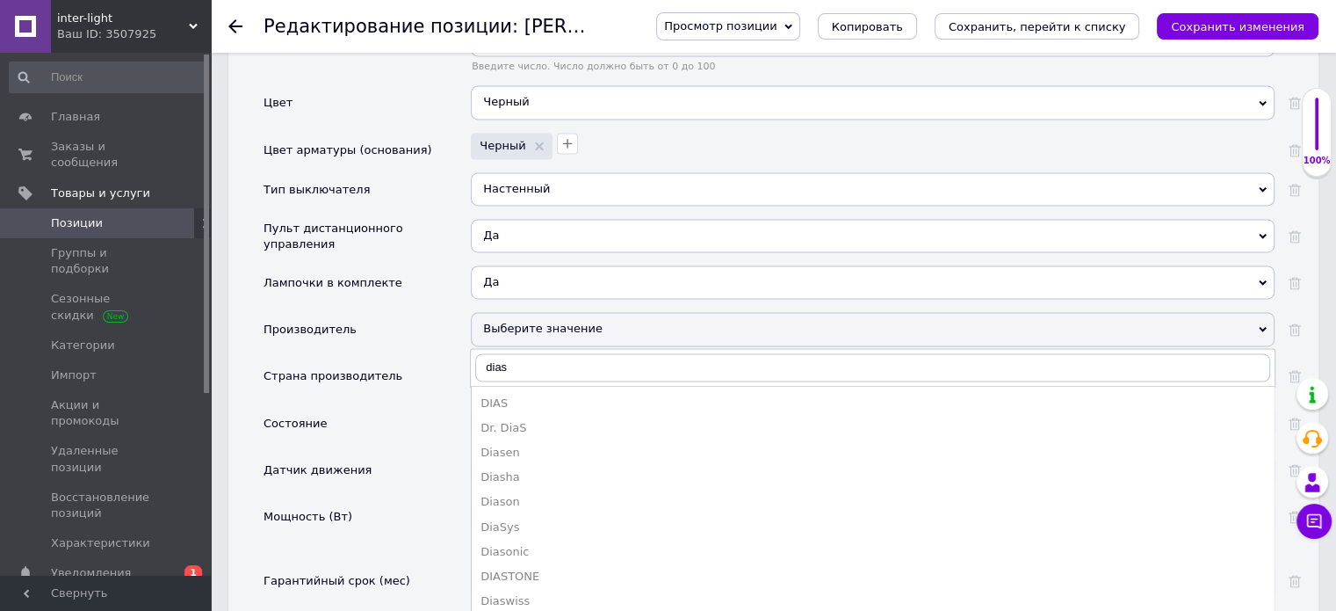
click at [494, 469] on div "Diasha" at bounding box center [873, 477] width 785 height 16
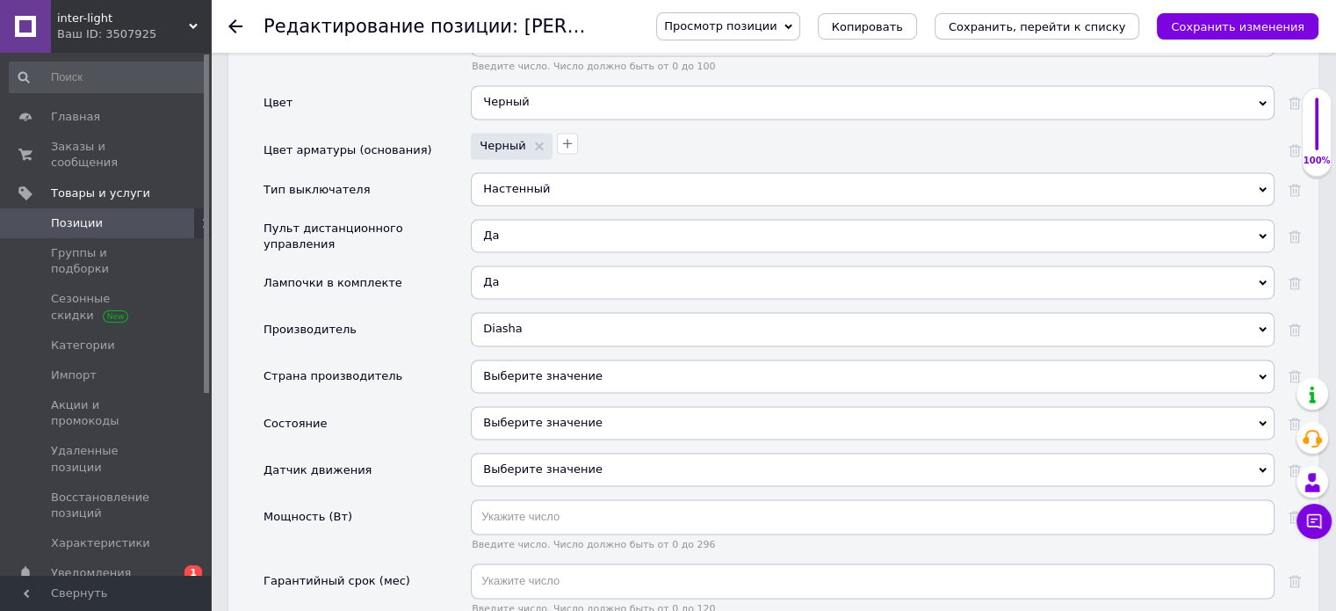
click at [554, 359] on div "Выберите значение" at bounding box center [873, 375] width 804 height 33
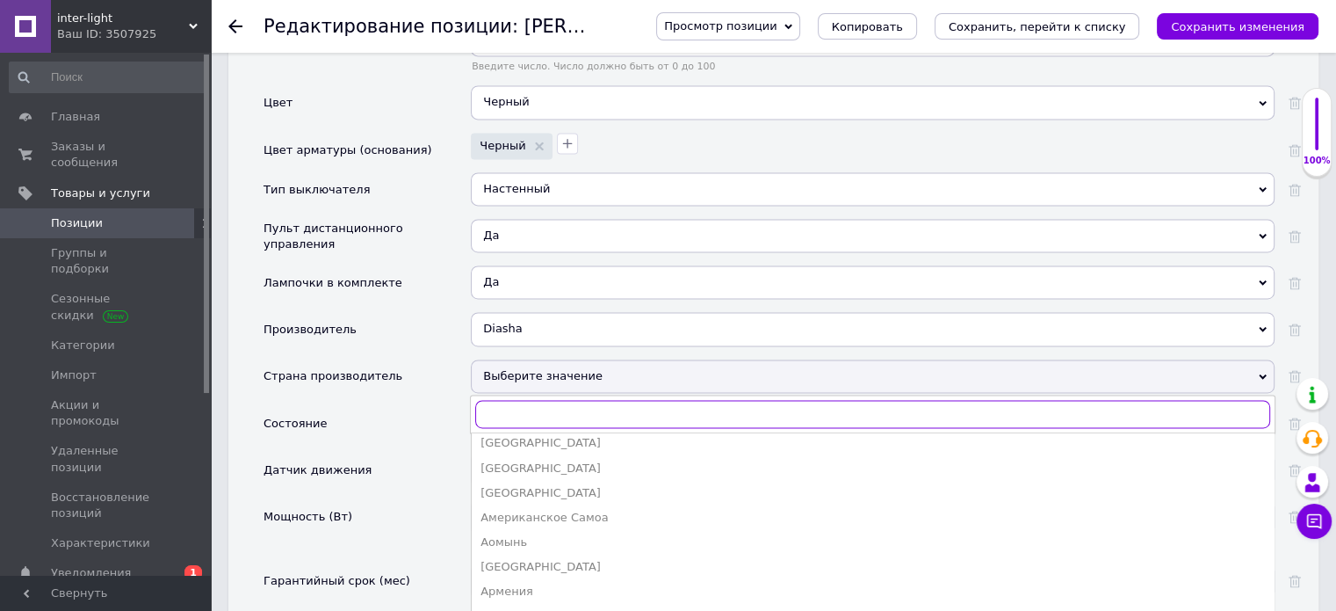
scroll to position [0, 0]
click at [540, 400] on input "text" at bounding box center [872, 414] width 795 height 28
type input "к"
click at [508, 442] on div "[GEOGRAPHIC_DATA]" at bounding box center [873, 450] width 785 height 16
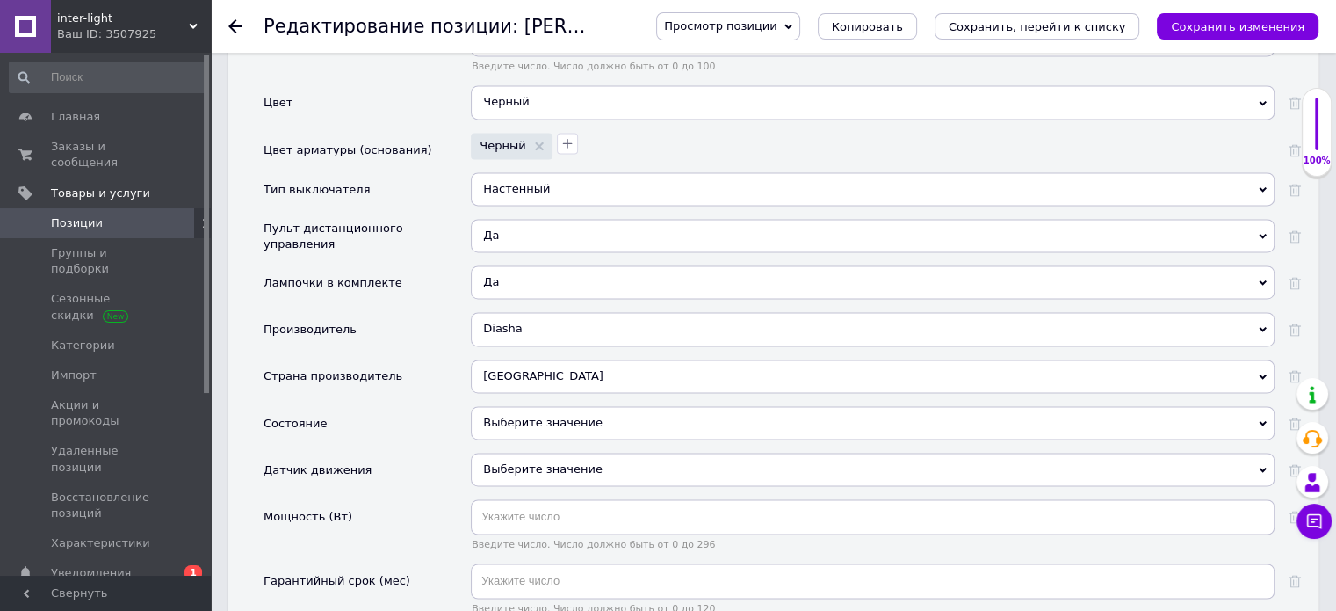
click at [543, 406] on div "Выберите значение" at bounding box center [873, 422] width 804 height 33
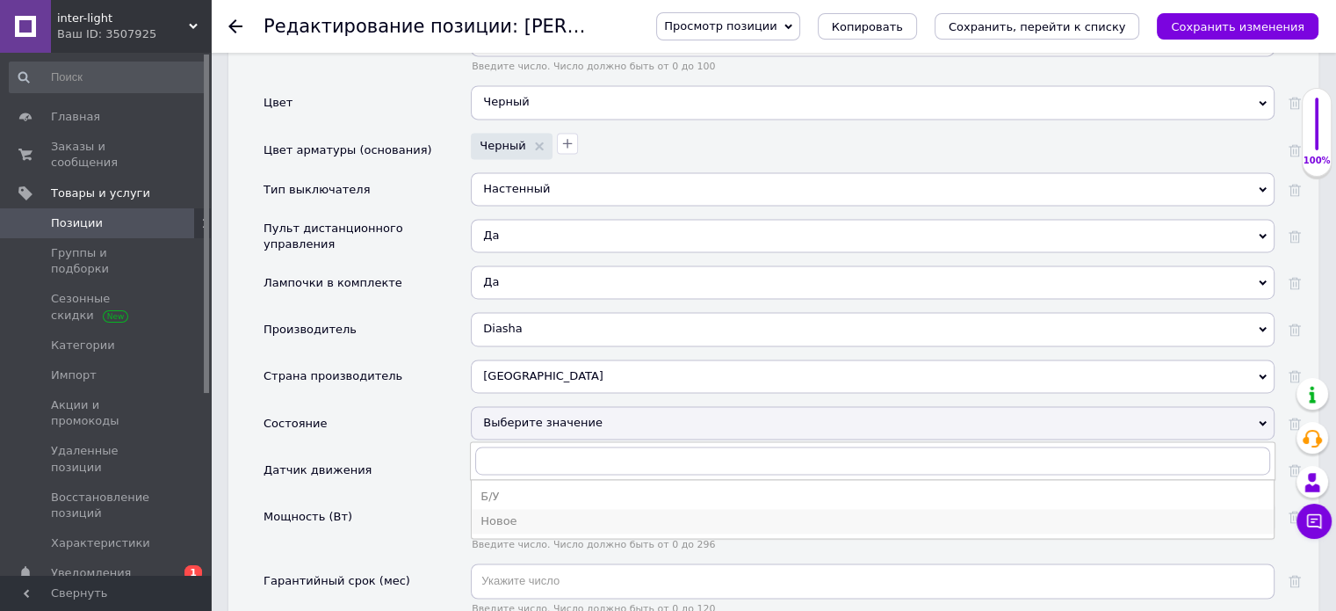
click at [481, 513] on div "Новое" at bounding box center [873, 521] width 785 height 16
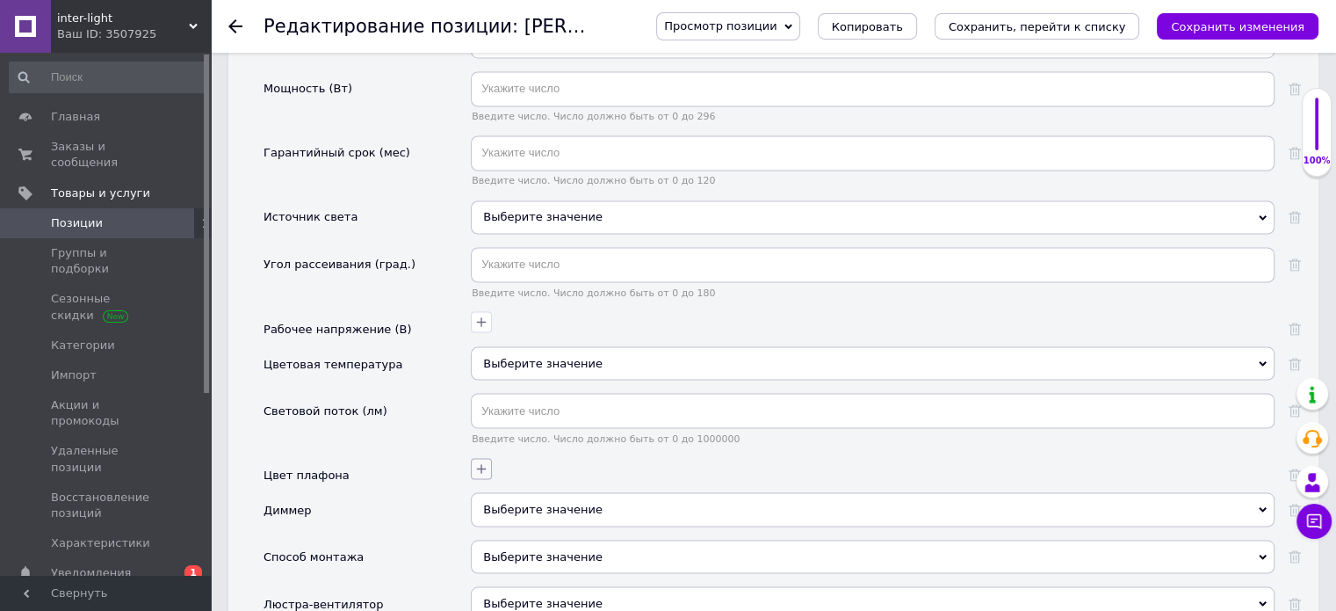
scroll to position [3075, 0]
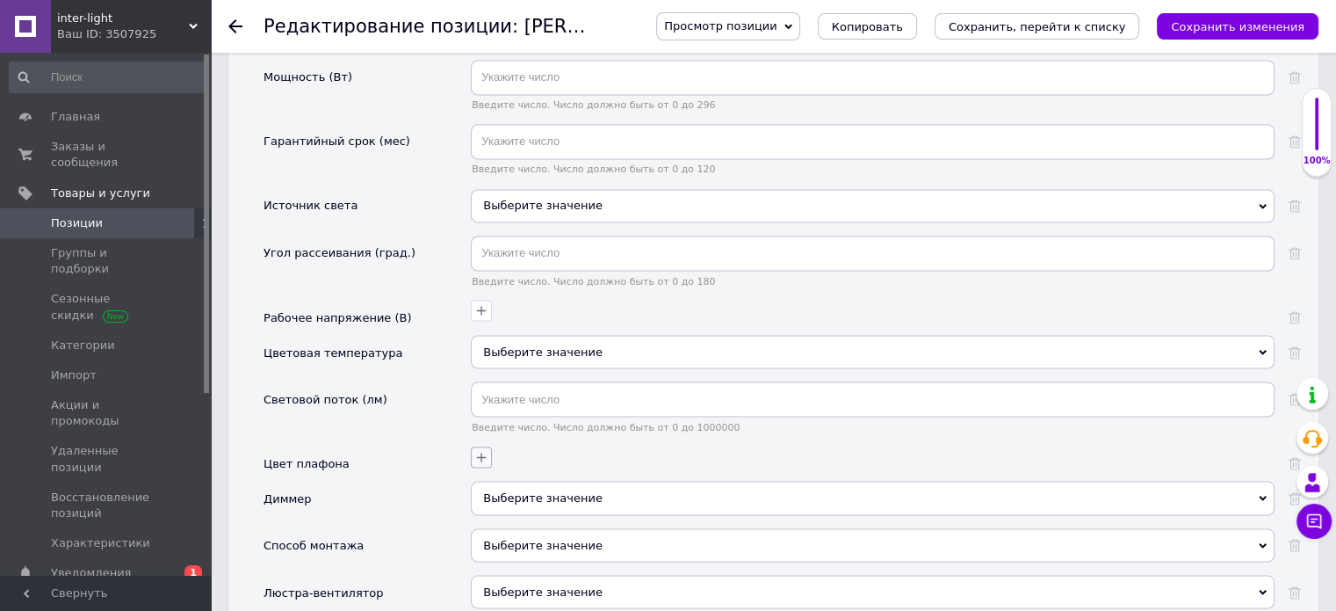
click at [482, 450] on icon "button" at bounding box center [481, 457] width 14 height 14
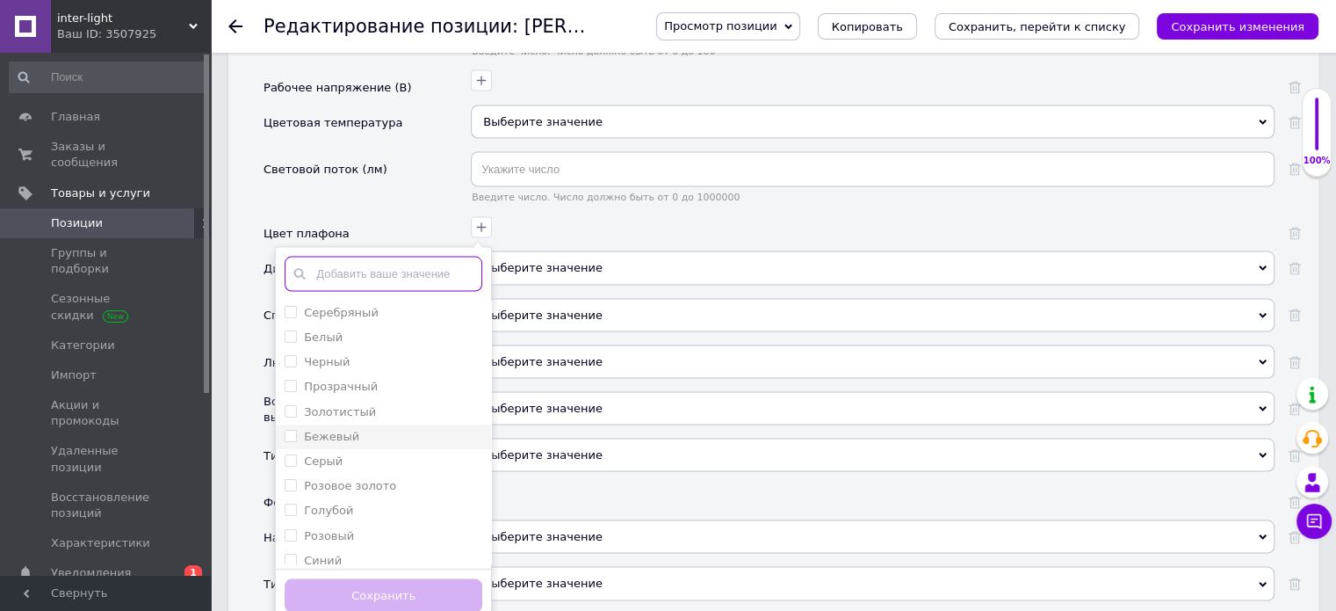
scroll to position [3338, 0]
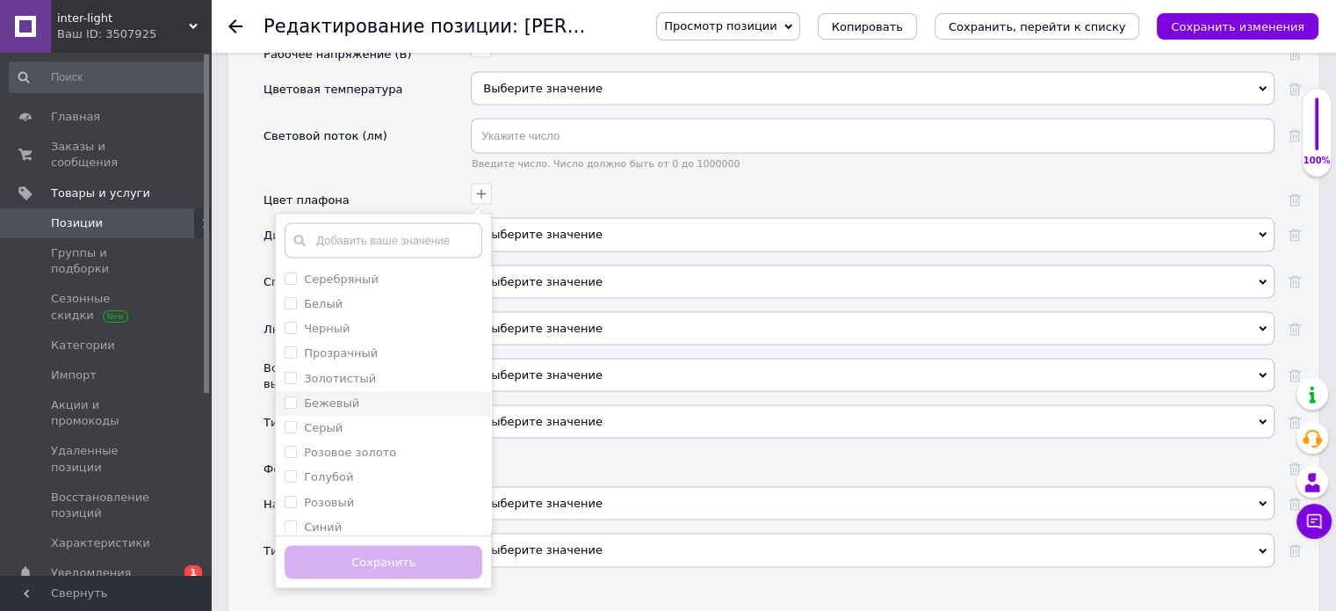
drag, startPoint x: 294, startPoint y: 315, endPoint x: 308, endPoint y: 370, distance: 56.3
click at [295, 345] on input "Прозрачный" at bounding box center [290, 350] width 11 height 11
checkbox input "true"
drag, startPoint x: 385, startPoint y: 533, endPoint x: 376, endPoint y: 452, distance: 81.3
click at [387, 545] on button "Сохранить" at bounding box center [384, 562] width 198 height 34
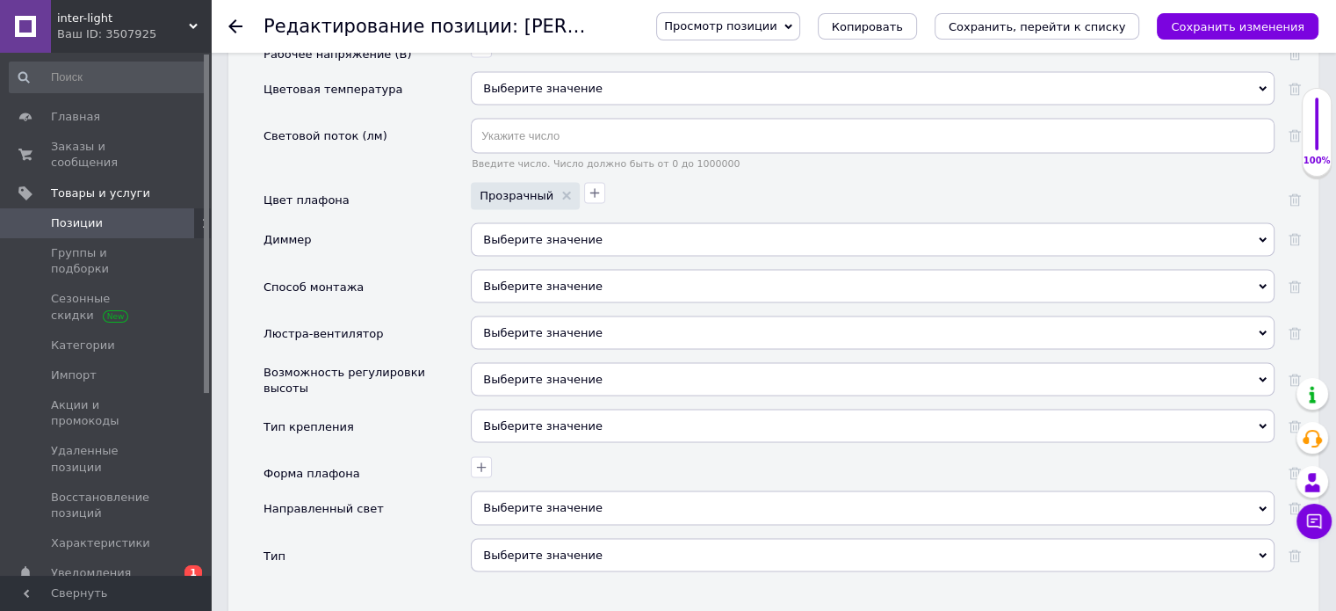
click at [585, 232] on span "Выберите значение" at bounding box center [542, 238] width 119 height 13
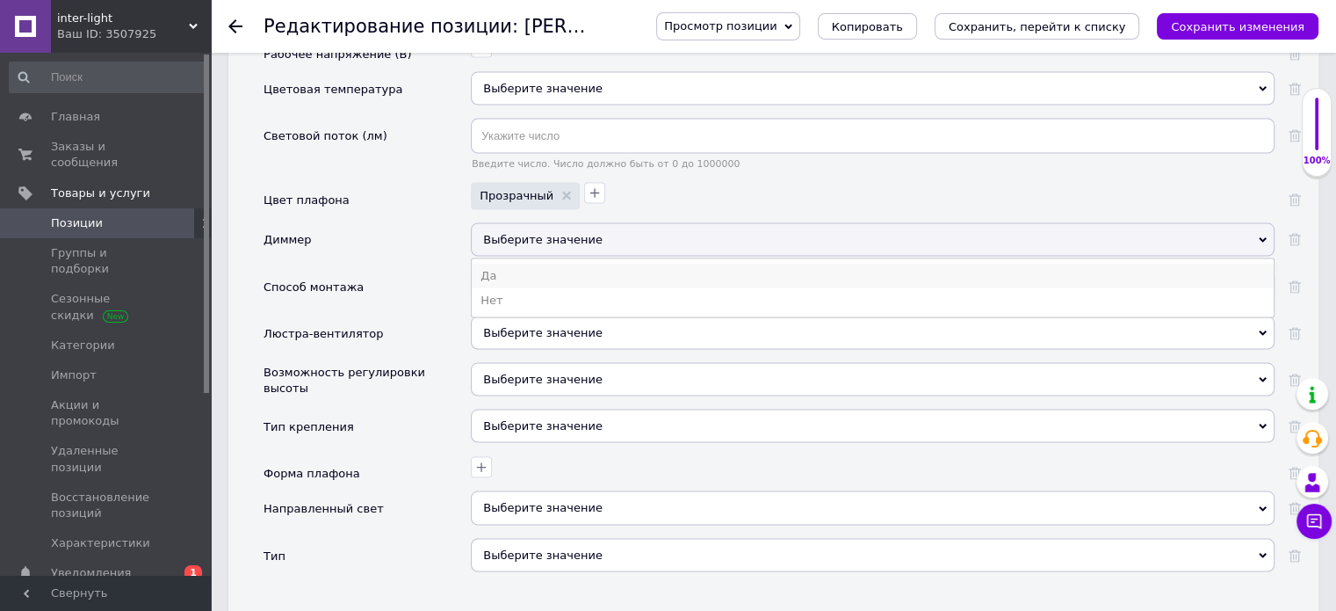
click at [492, 263] on li "Да" at bounding box center [873, 275] width 802 height 25
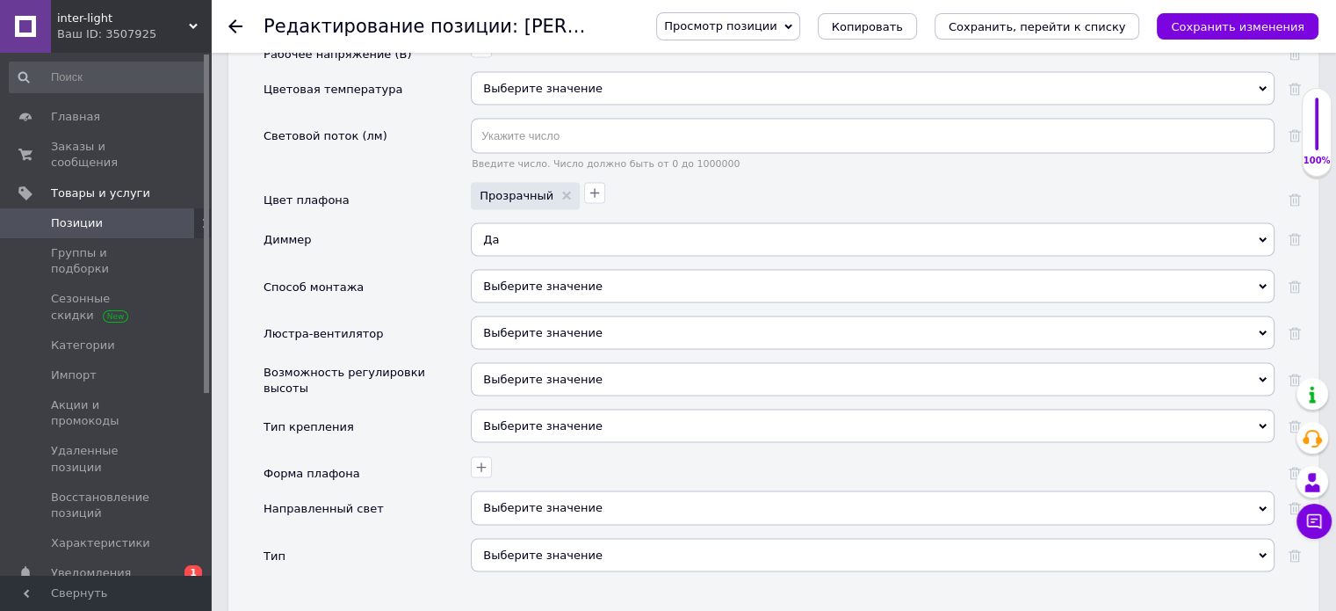
click at [499, 269] on div "Выберите значение" at bounding box center [873, 285] width 804 height 33
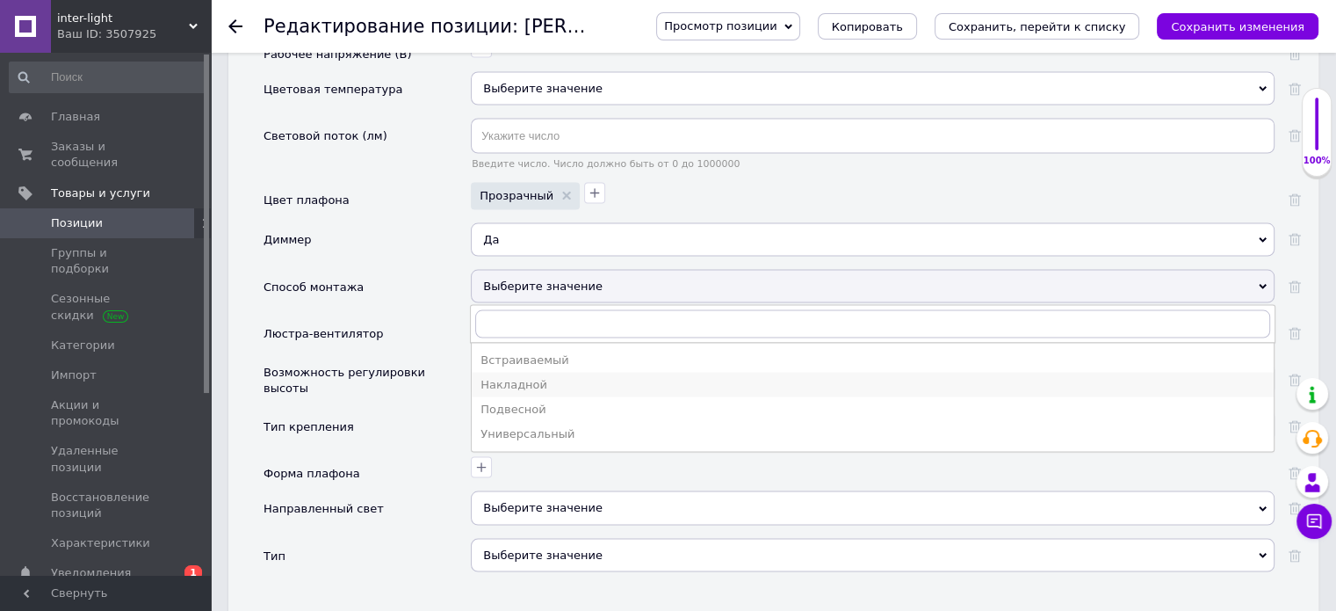
click at [524, 376] on div "Накладной" at bounding box center [873, 384] width 785 height 16
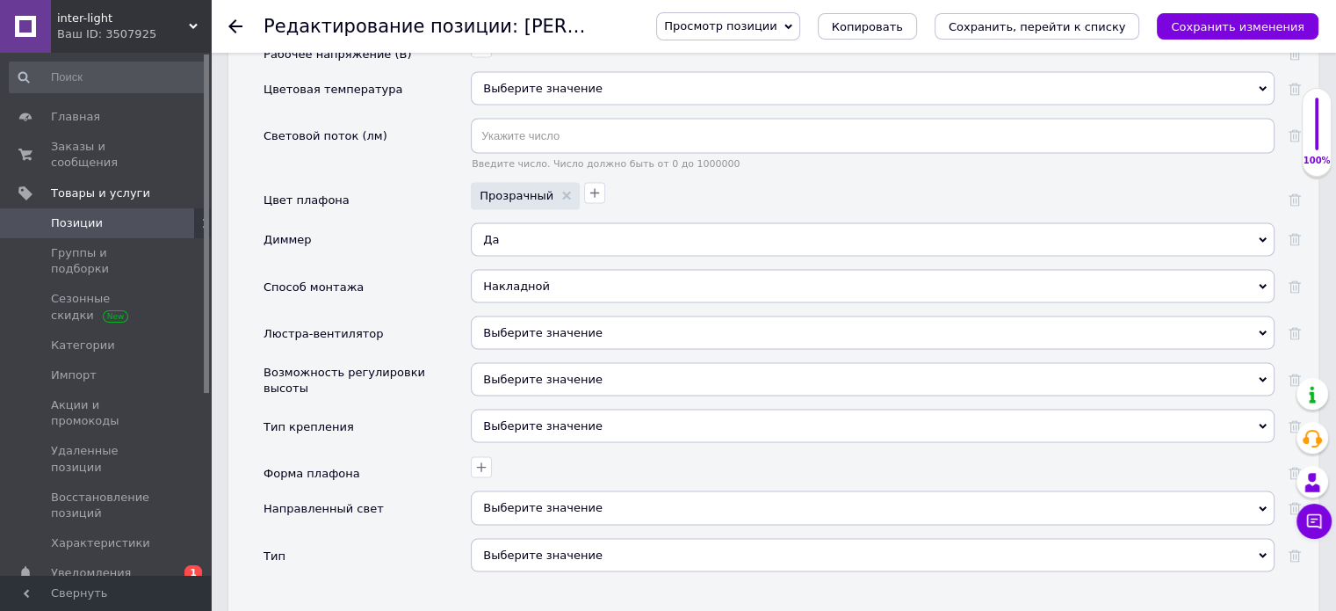
click at [549, 372] on span "Выберите значение" at bounding box center [542, 378] width 119 height 13
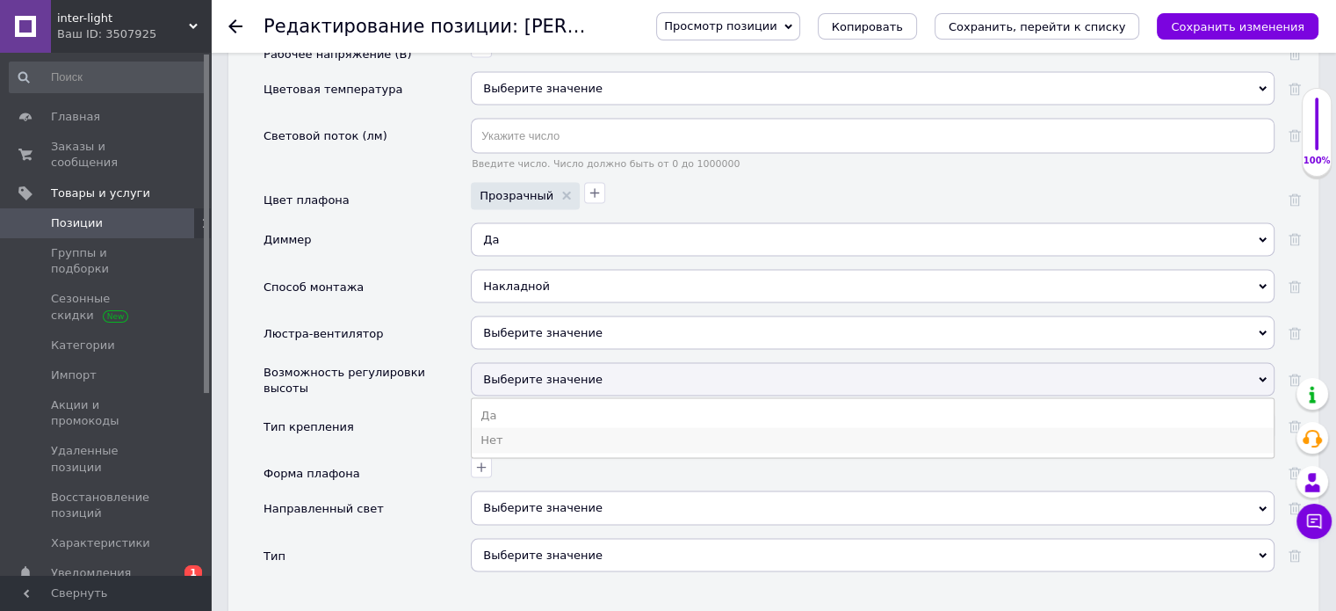
click at [490, 427] on li "Нет" at bounding box center [873, 439] width 802 height 25
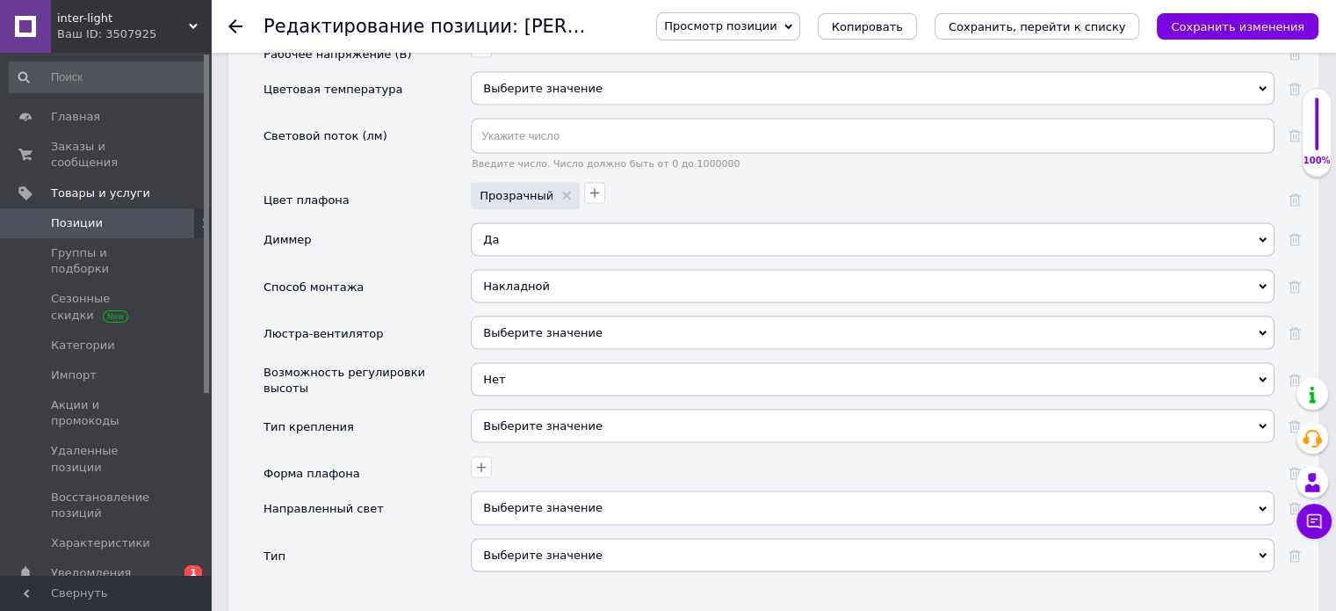
click at [521, 409] on div "Выберите значение" at bounding box center [873, 425] width 804 height 33
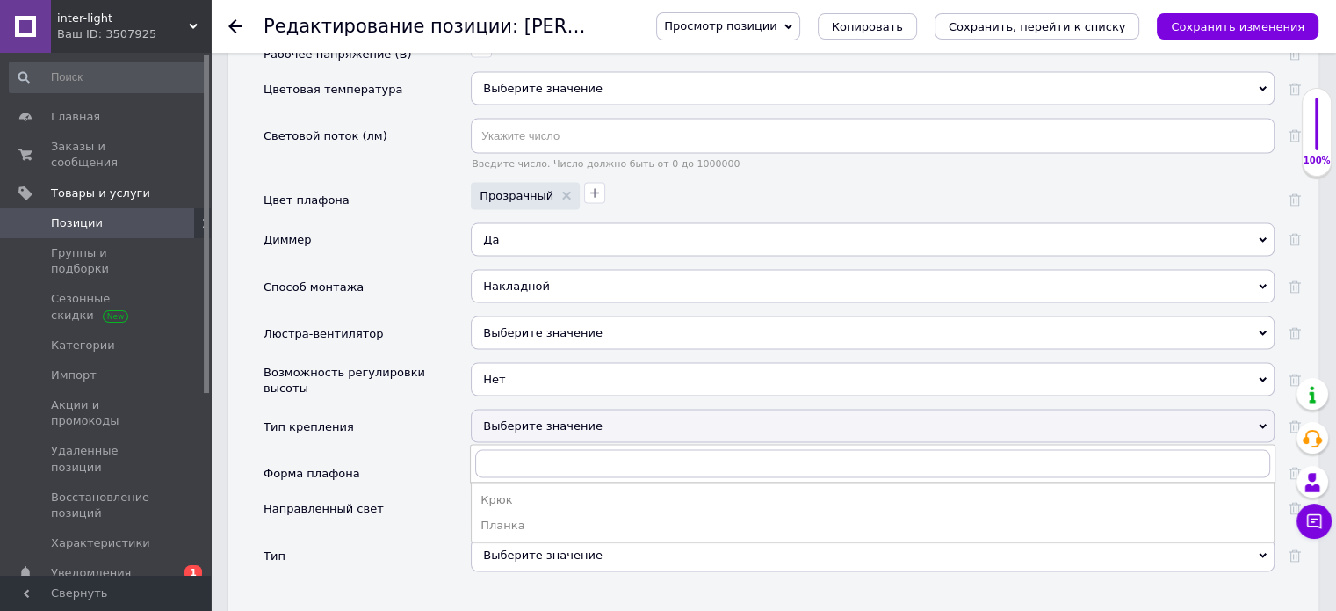
drag, startPoint x: 498, startPoint y: 488, endPoint x: 503, endPoint y: 451, distance: 37.2
click at [498, 517] on div "Планка" at bounding box center [873, 525] width 785 height 16
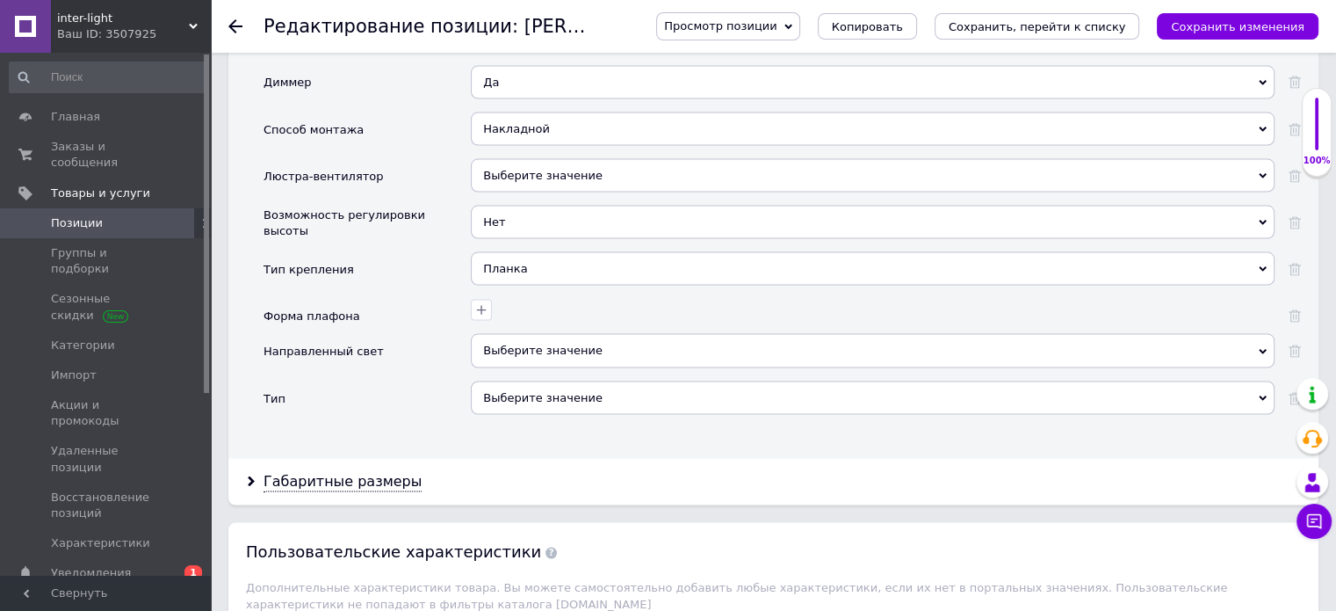
scroll to position [3514, 0]
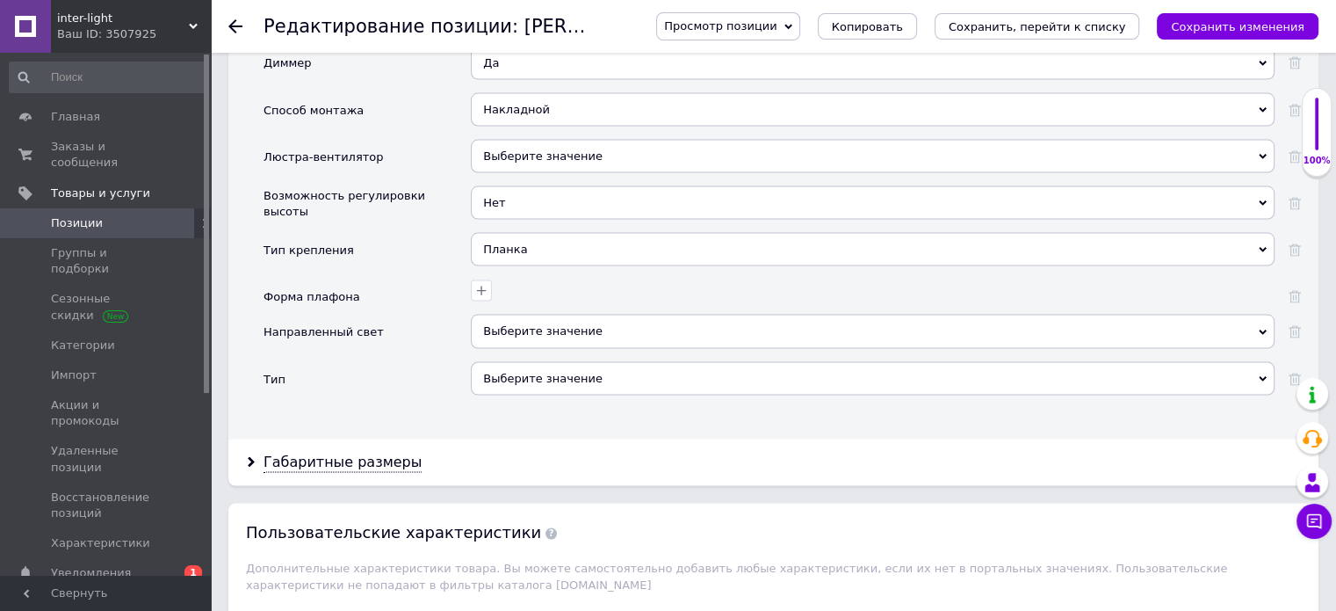
click at [506, 324] on span "Выберите значение" at bounding box center [542, 330] width 119 height 13
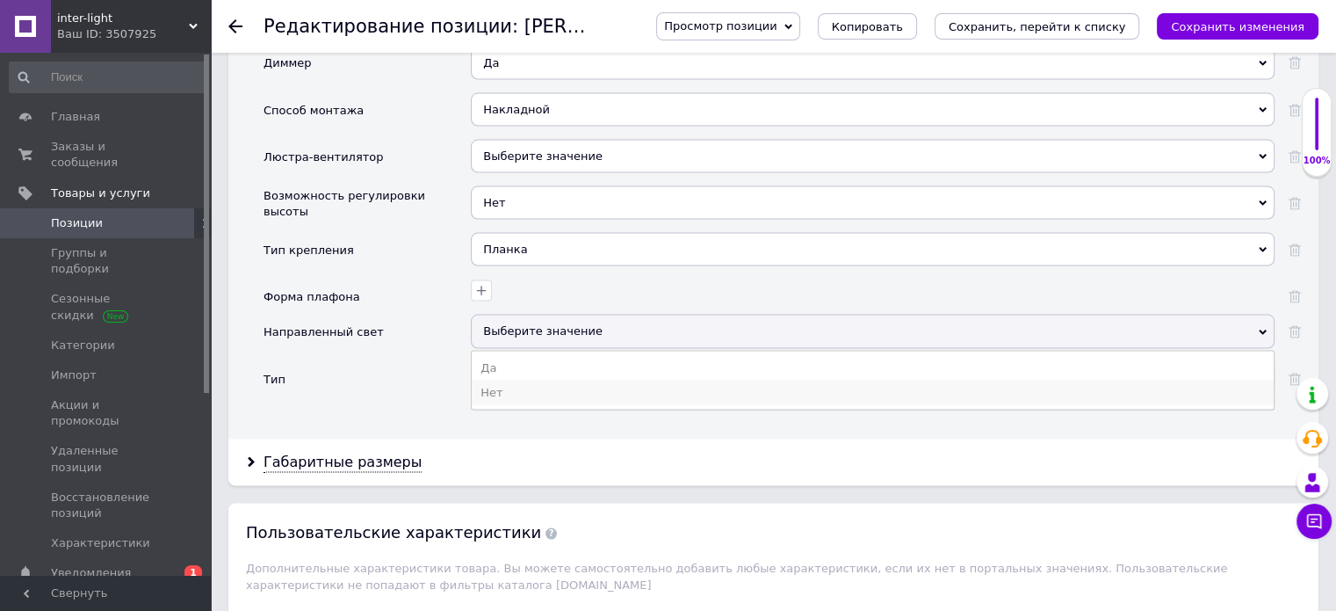
click at [485, 380] on li "Нет" at bounding box center [873, 392] width 802 height 25
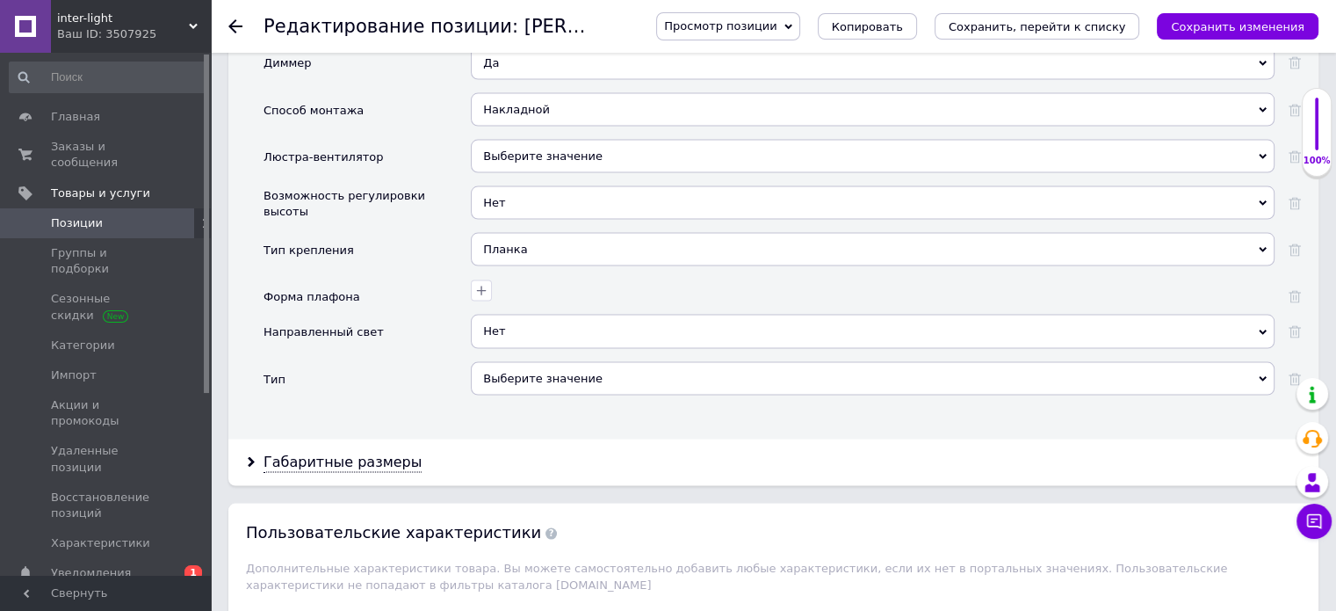
click at [513, 362] on div "Выберите значение" at bounding box center [873, 378] width 804 height 33
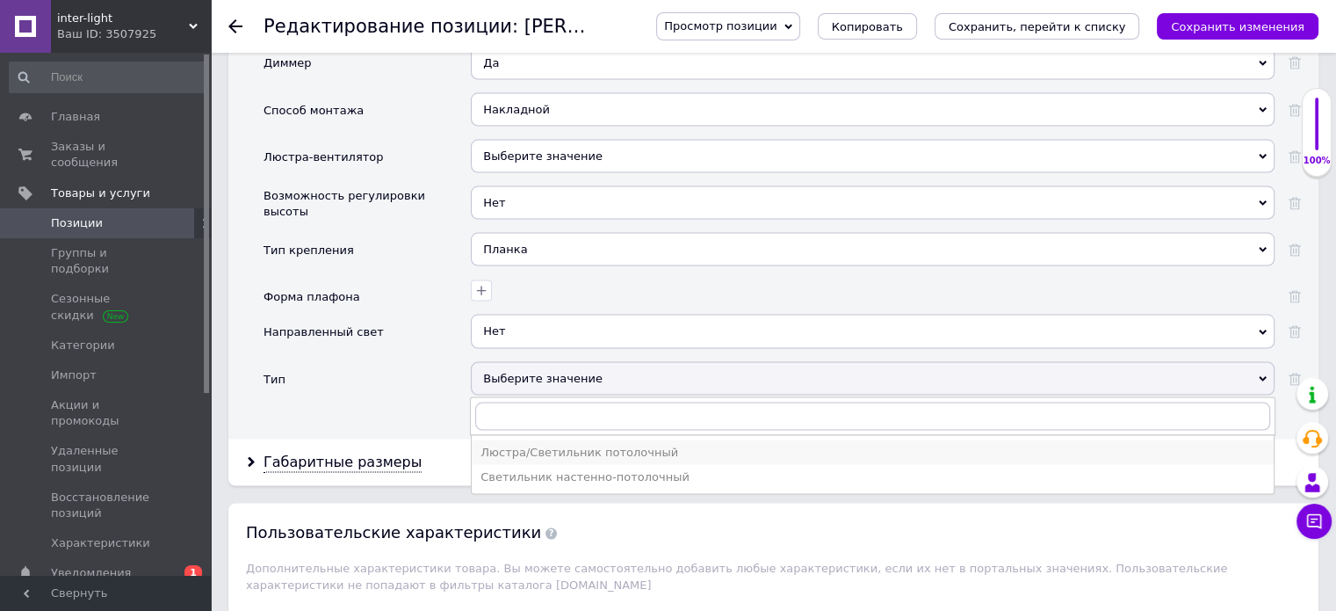
click at [538, 445] on div "Люстра/Светильник потолочный" at bounding box center [873, 453] width 785 height 16
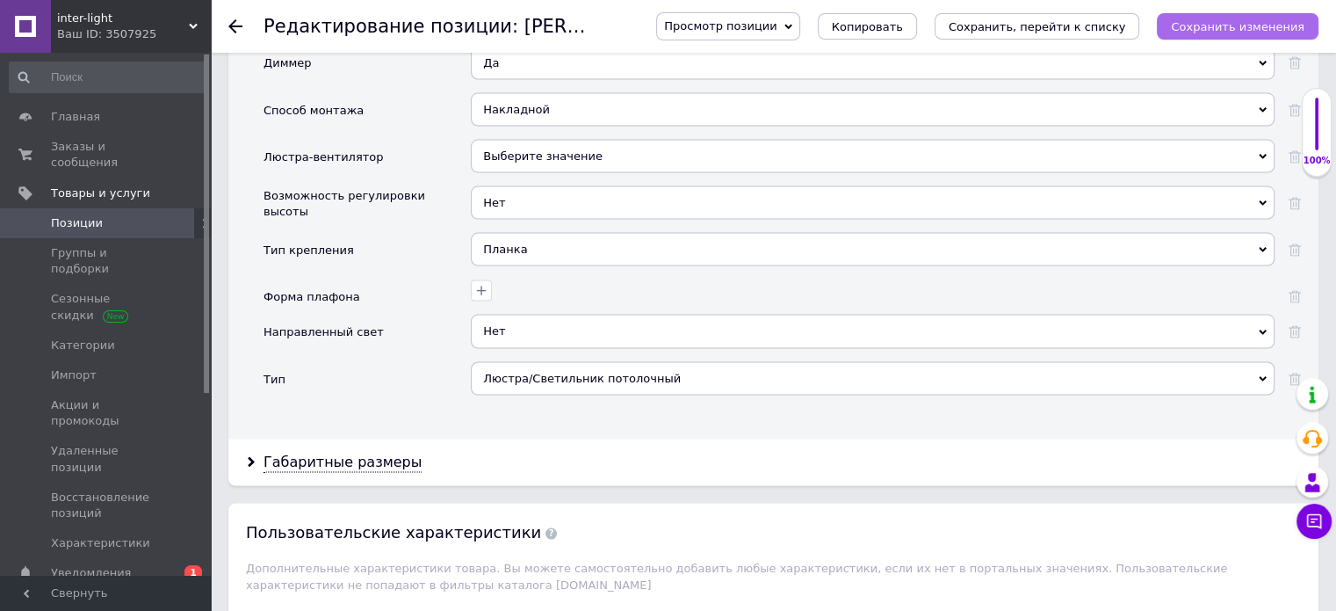
click at [1260, 24] on icon "Сохранить изменения" at bounding box center [1238, 26] width 134 height 13
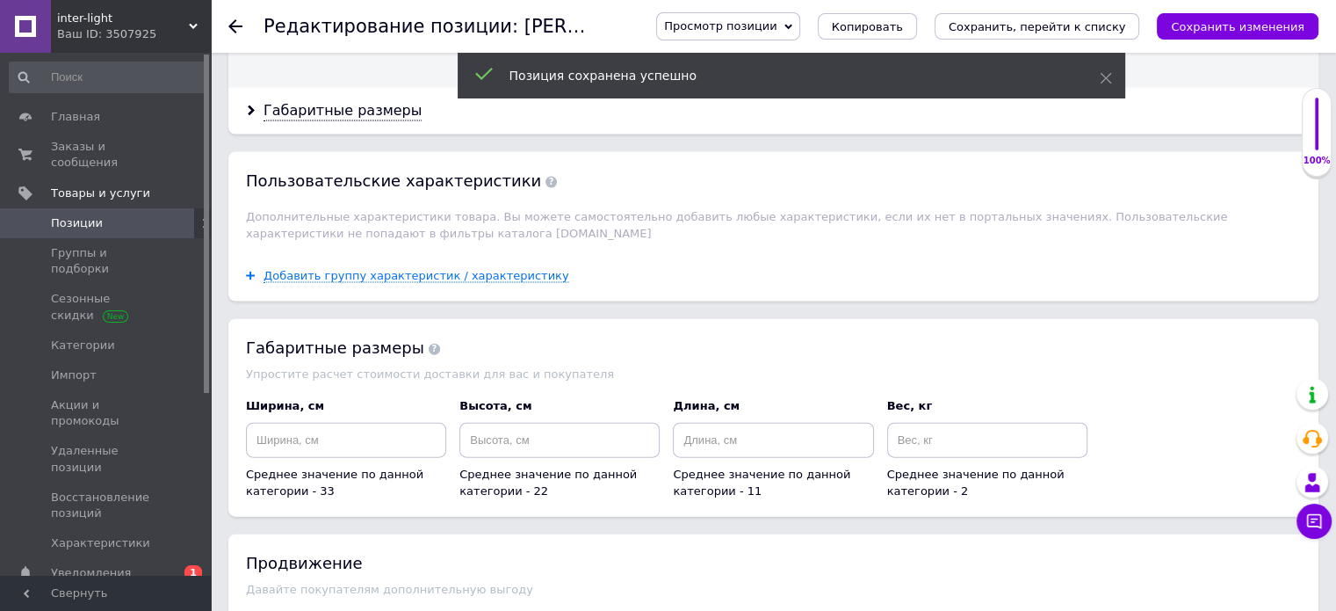
scroll to position [3778, 0]
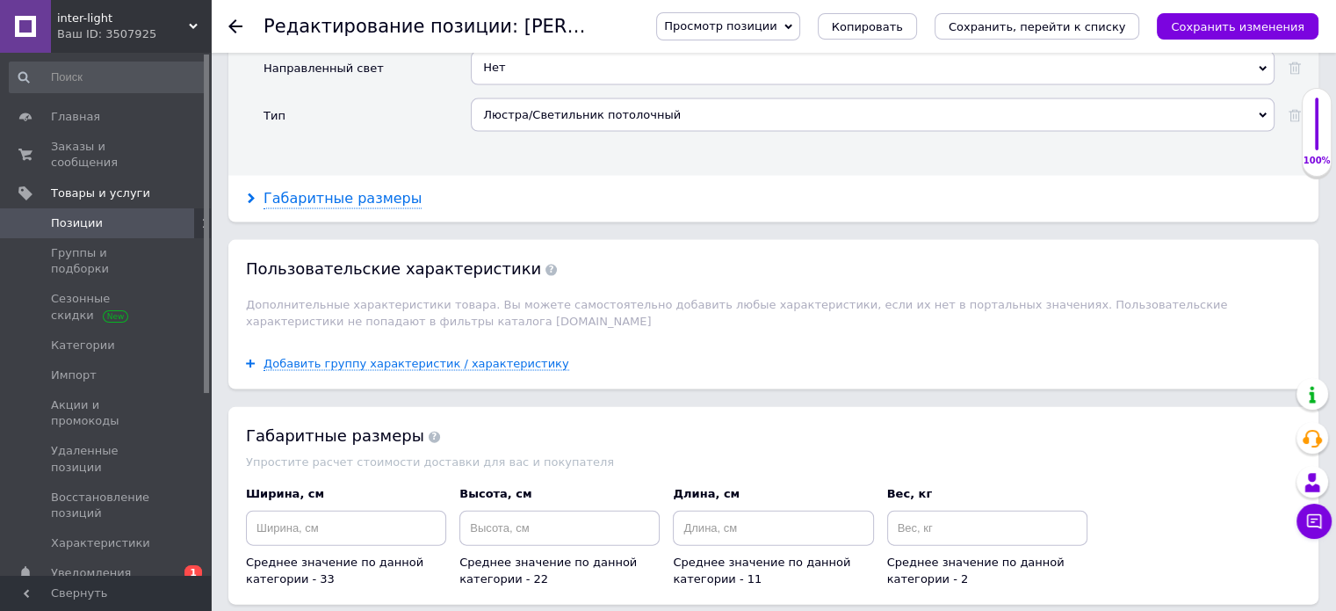
click at [327, 189] on div "Габаритные размеры" at bounding box center [343, 199] width 158 height 20
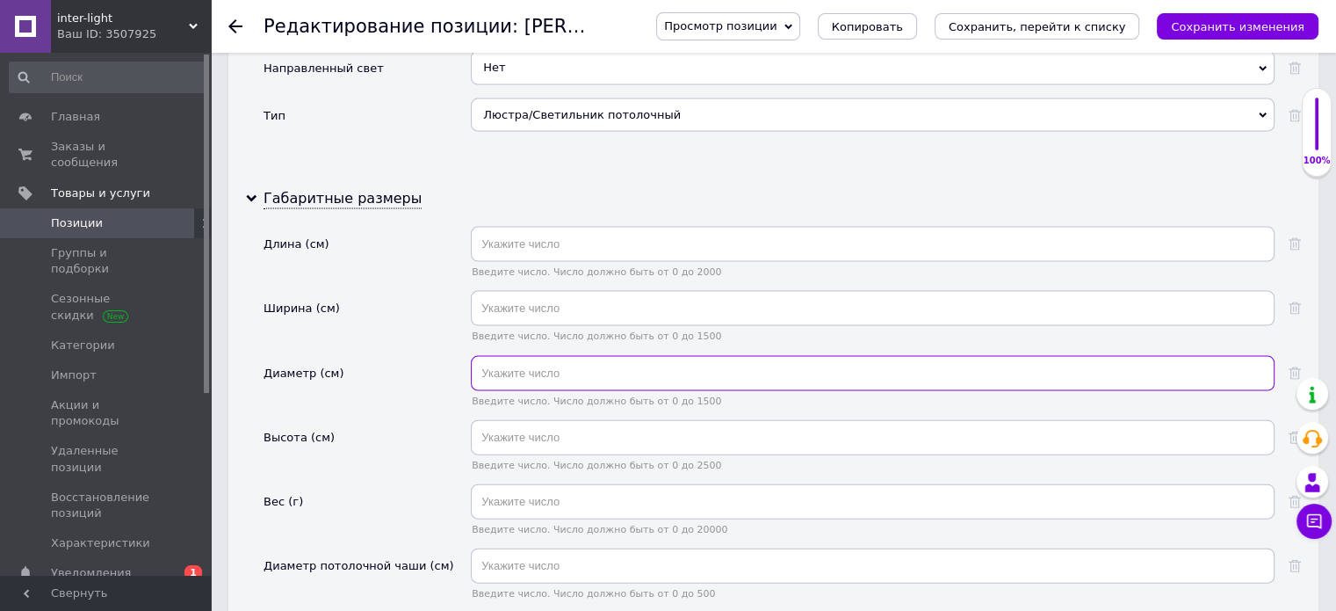
click at [577, 356] on input "text" at bounding box center [873, 373] width 804 height 35
type input "55"
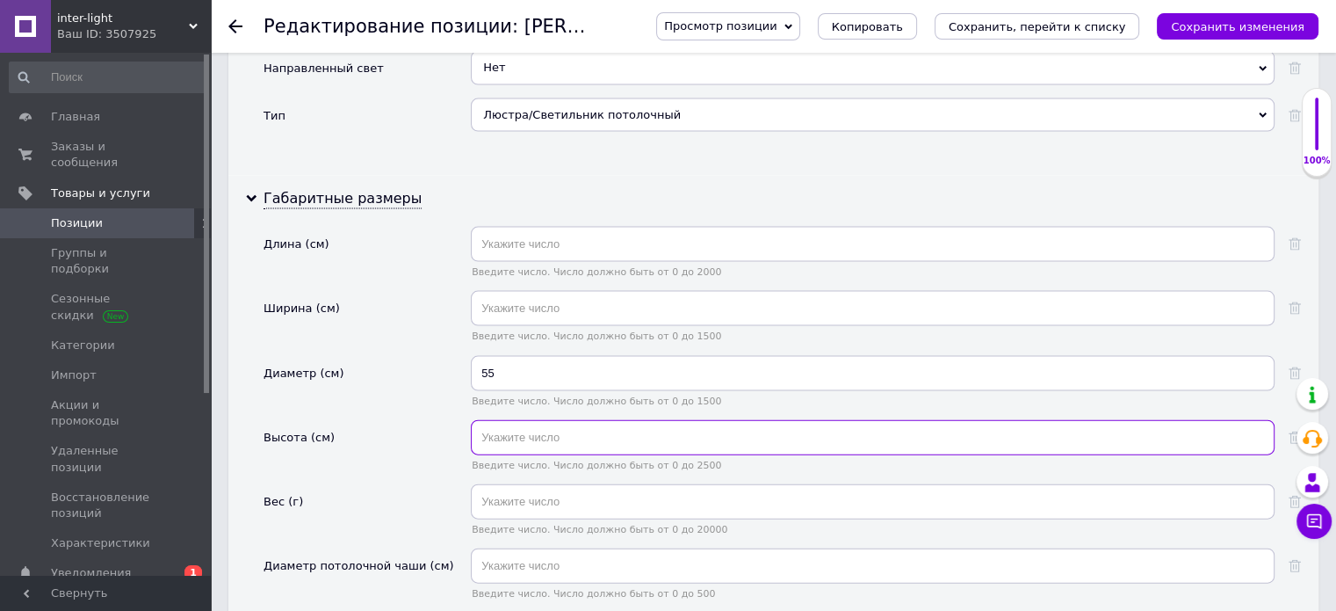
click at [534, 420] on input "text" at bounding box center [873, 437] width 804 height 35
type input "18"
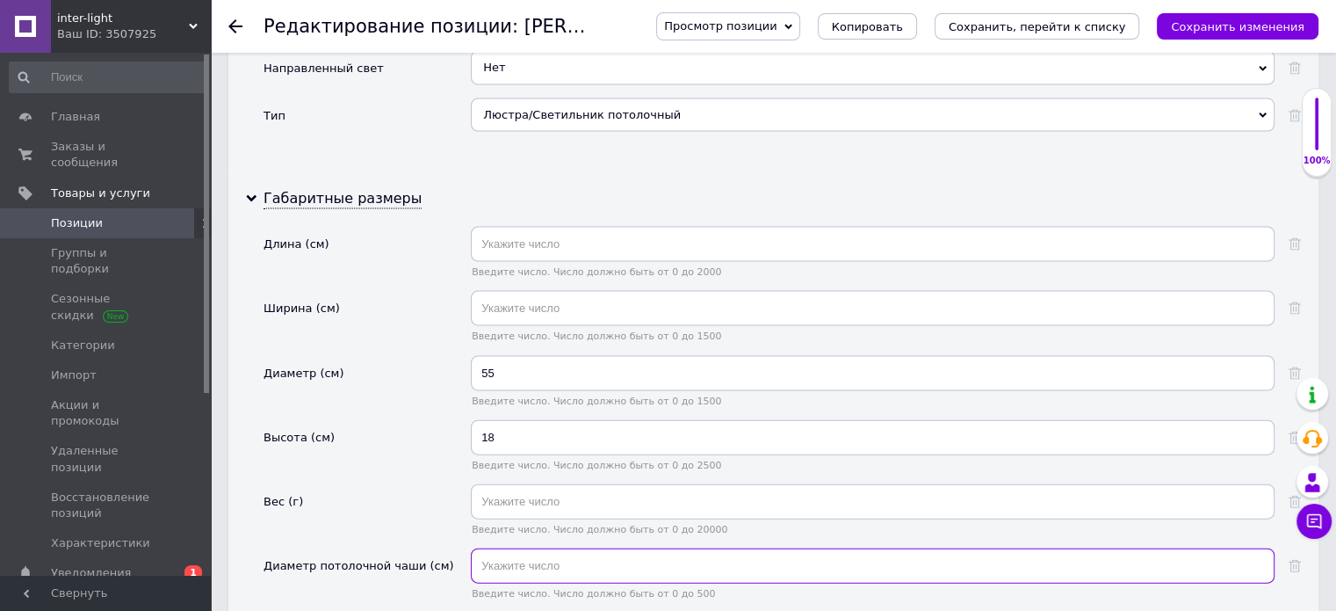
click at [524, 548] on input "text" at bounding box center [873, 565] width 804 height 35
type input "10"
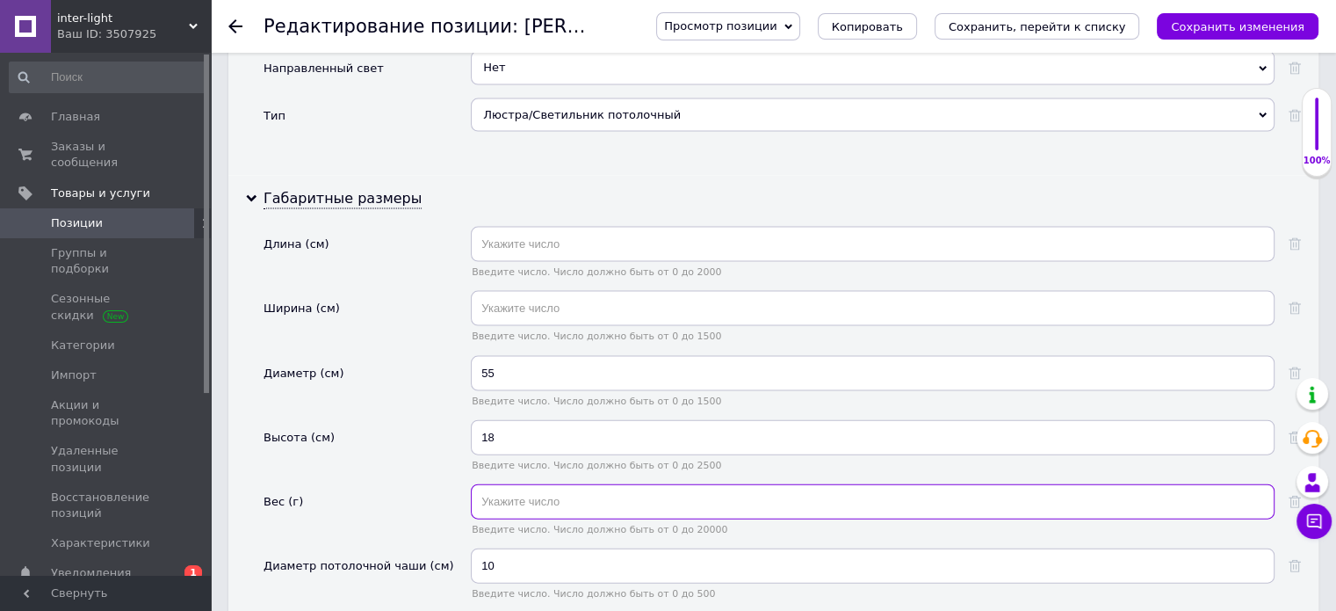
click at [495, 484] on input "text" at bounding box center [873, 501] width 804 height 35
type input "1.66"
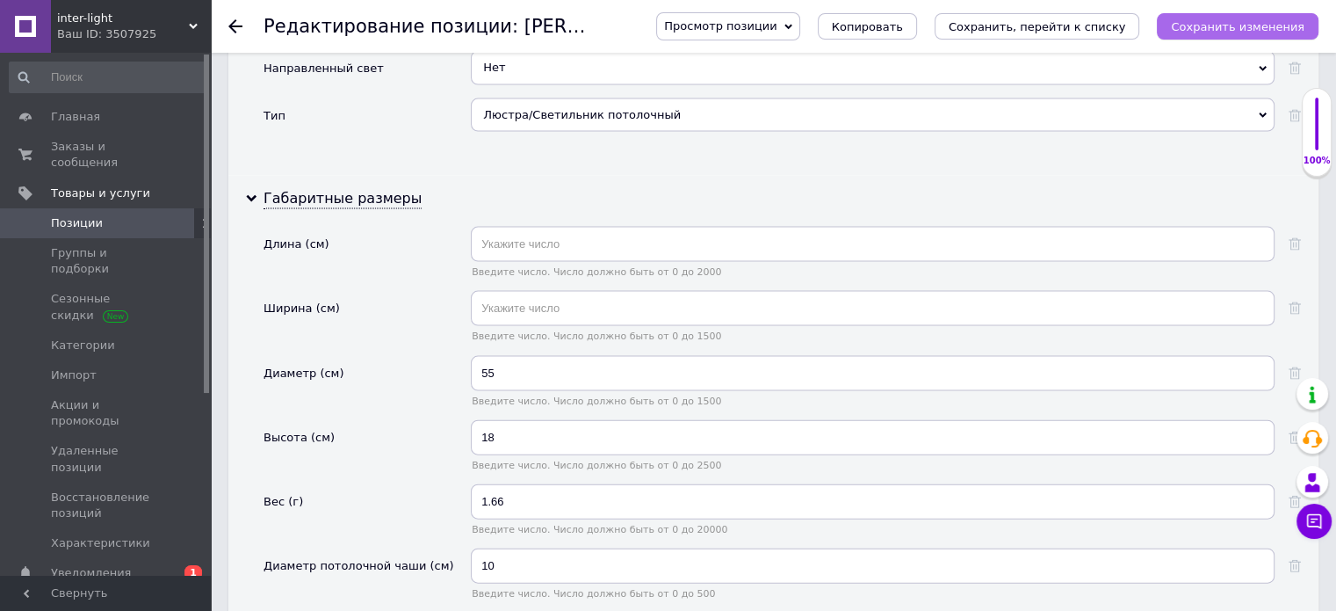
click at [1247, 21] on icon "Сохранить изменения" at bounding box center [1238, 26] width 134 height 13
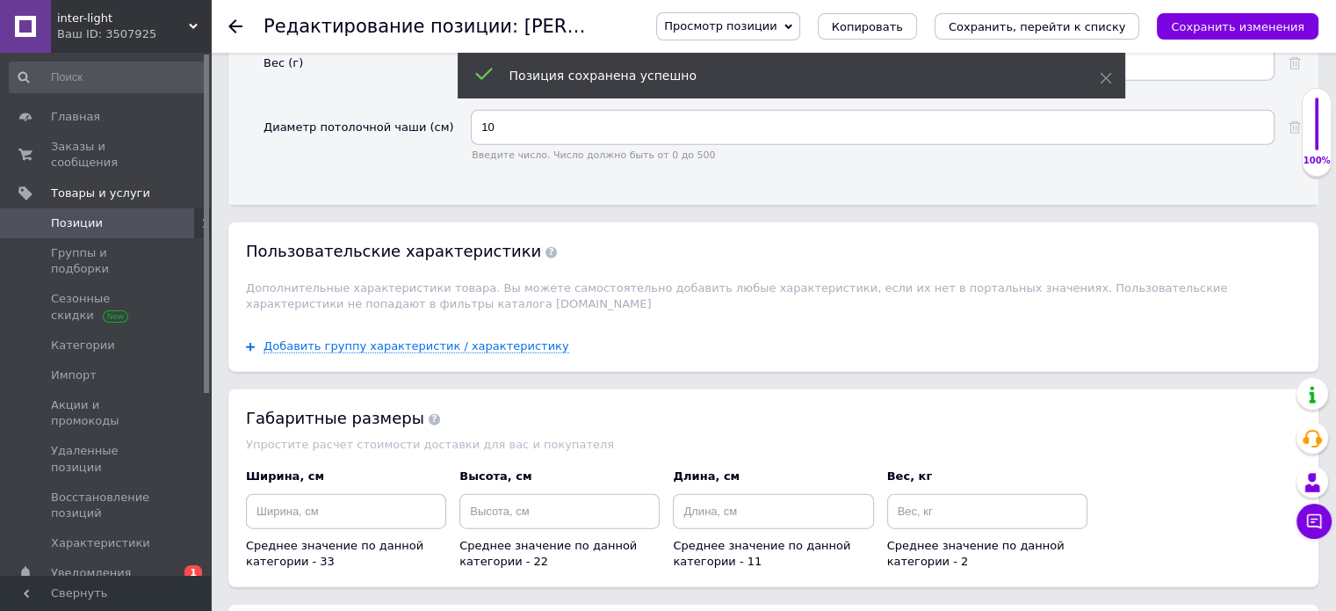
scroll to position [4217, 0]
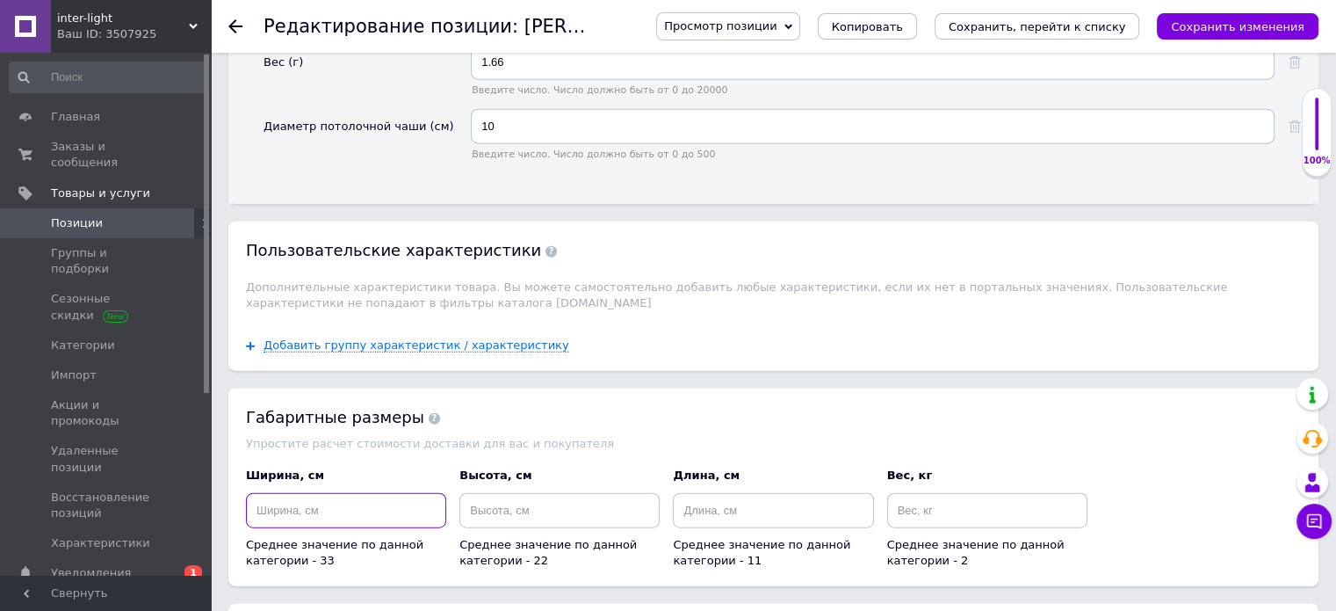
click at [334, 493] on input at bounding box center [346, 510] width 200 height 35
type input "55"
click at [485, 493] on input at bounding box center [559, 510] width 200 height 35
type input "18"
click at [963, 493] on input at bounding box center [987, 510] width 200 height 35
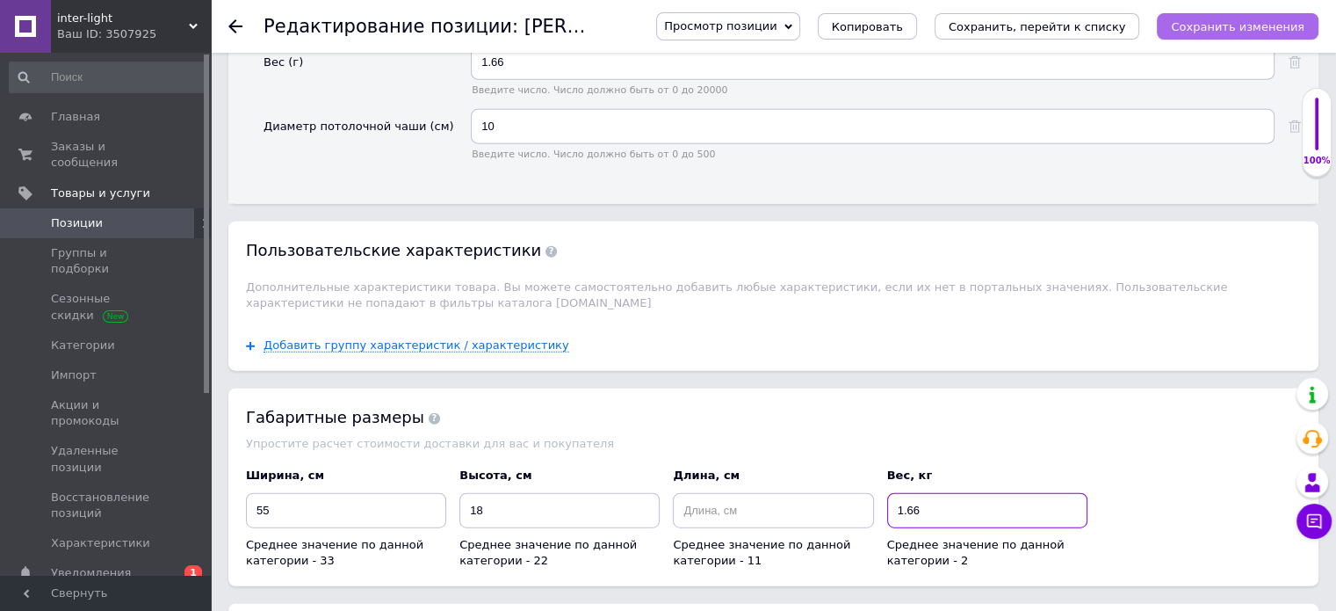
type input "1.66"
drag, startPoint x: 1257, startPoint y: 33, endPoint x: 1248, endPoint y: 18, distance: 17.3
click at [1257, 33] on icon "Сохранить изменения" at bounding box center [1238, 26] width 134 height 13
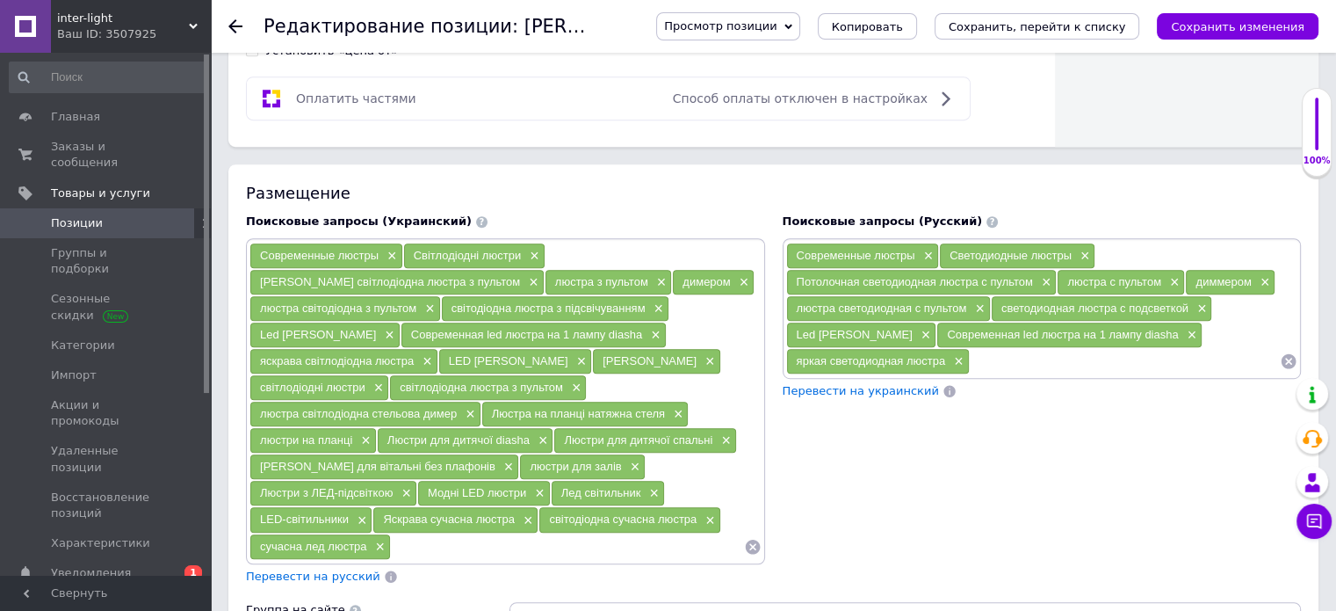
scroll to position [879, 0]
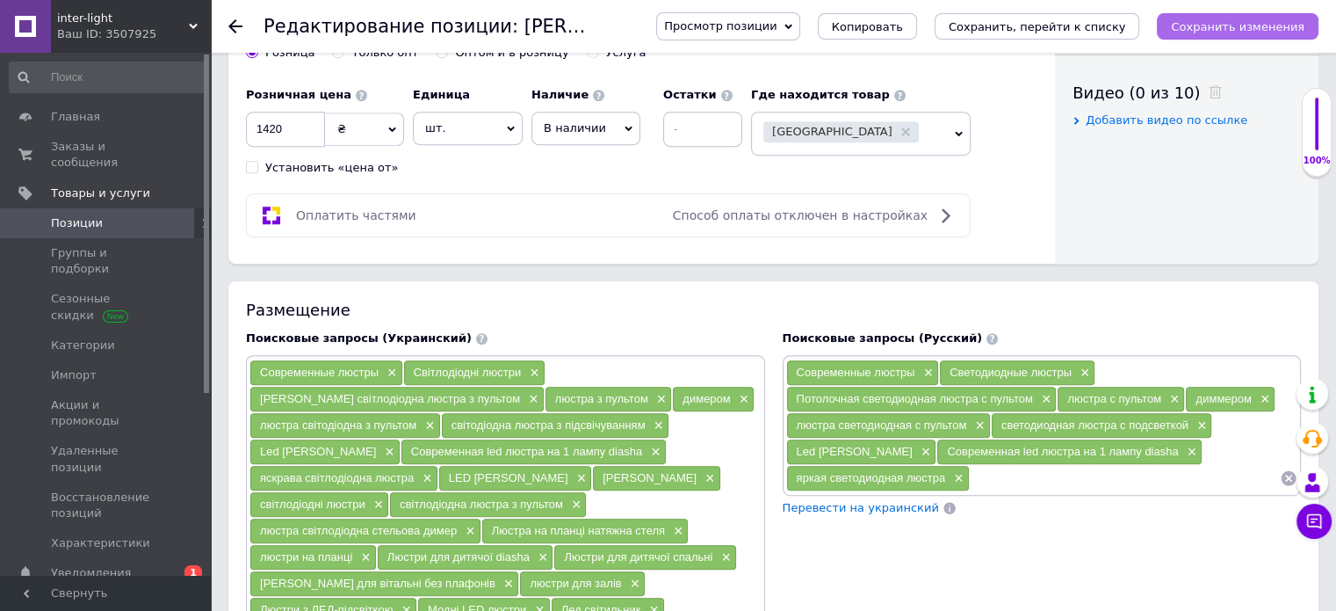
click at [1240, 17] on button "Сохранить изменения" at bounding box center [1238, 26] width 162 height 26
click at [1267, 23] on icon "Сохранить изменения" at bounding box center [1238, 26] width 134 height 13
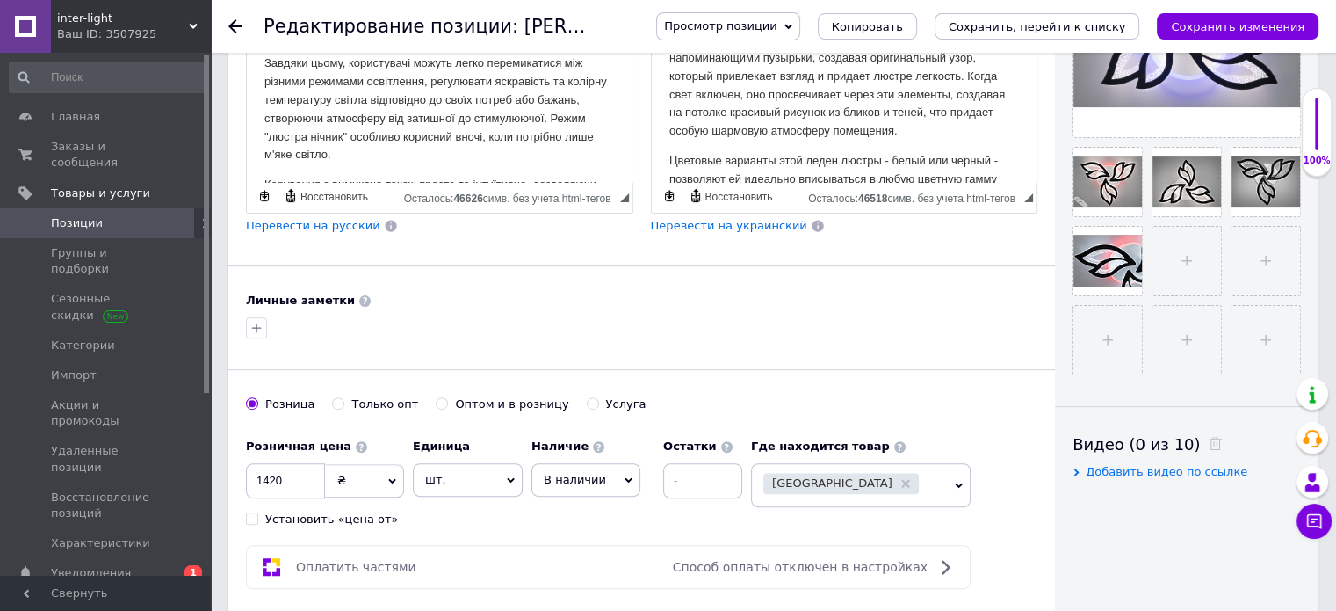
scroll to position [264, 0]
click at [1107, 22] on icon "Сохранить, перейти к списку" at bounding box center [1037, 26] width 177 height 13
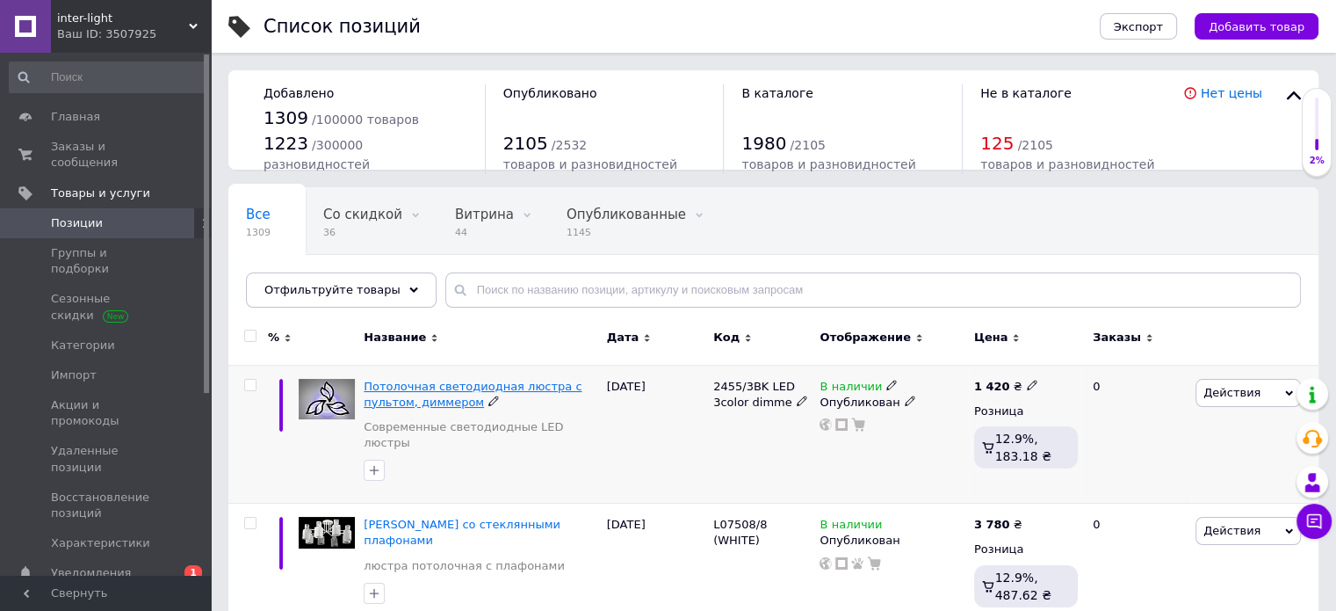
click at [452, 387] on span "Потолочная светодиодная люстра с пультом, диммером" at bounding box center [473, 394] width 218 height 29
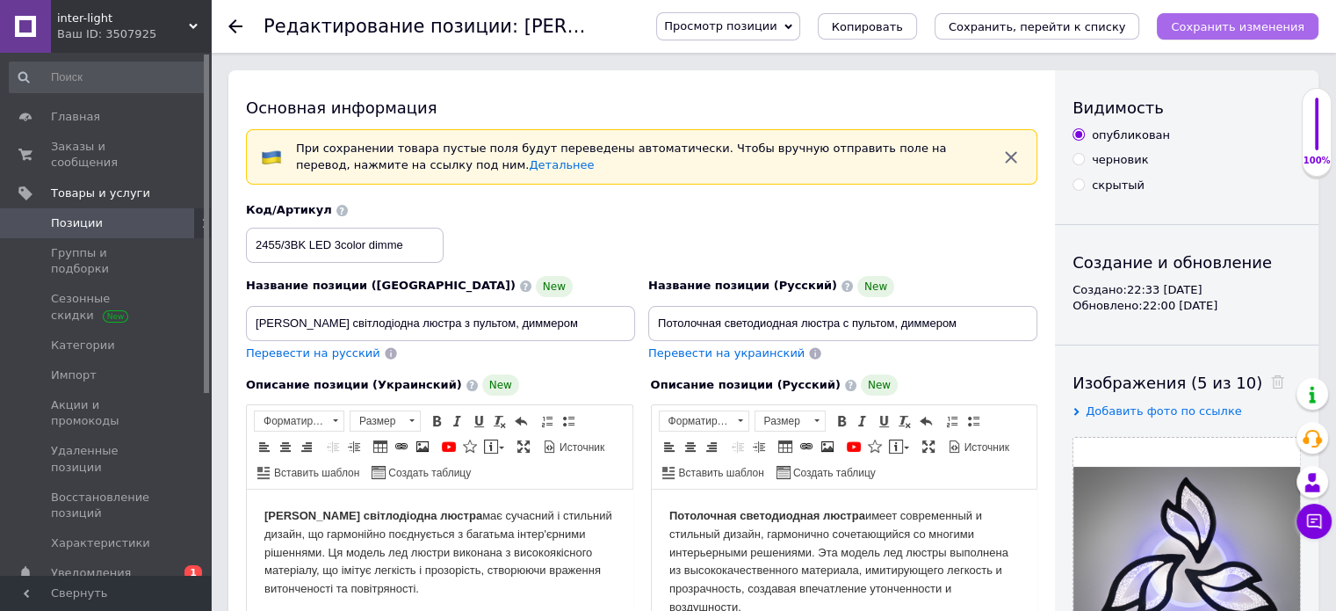
click at [1229, 13] on button "Сохранить изменения" at bounding box center [1238, 26] width 162 height 26
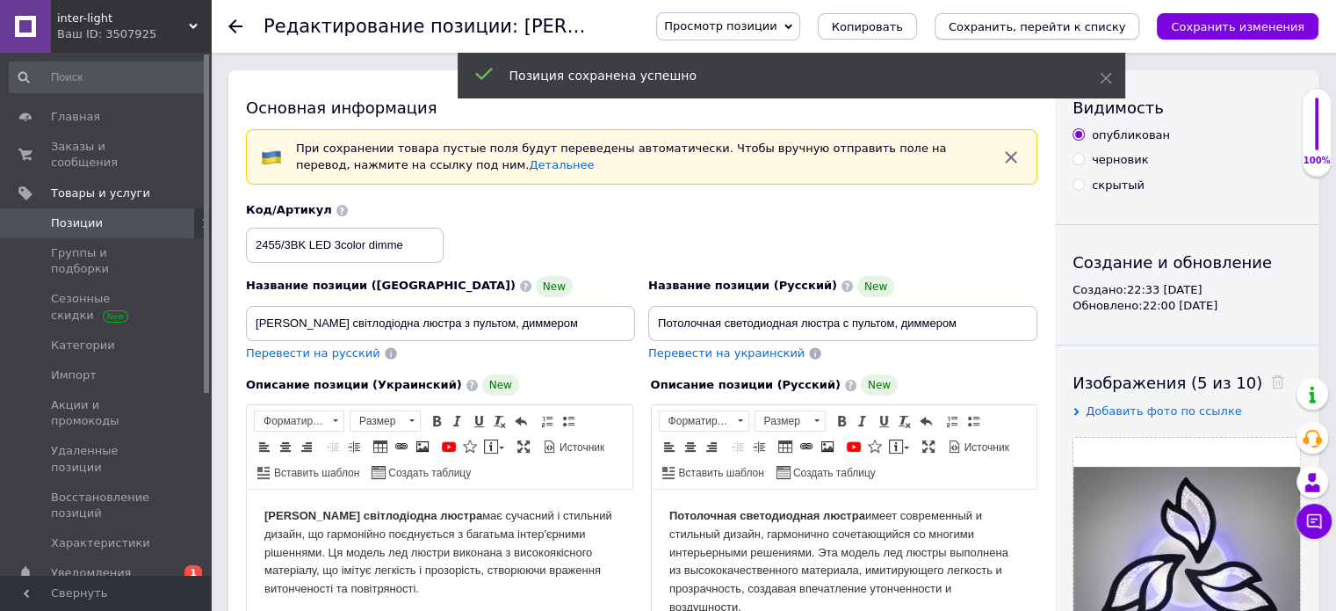
click at [1091, 25] on icon "Сохранить, перейти к списку" at bounding box center [1037, 26] width 177 height 13
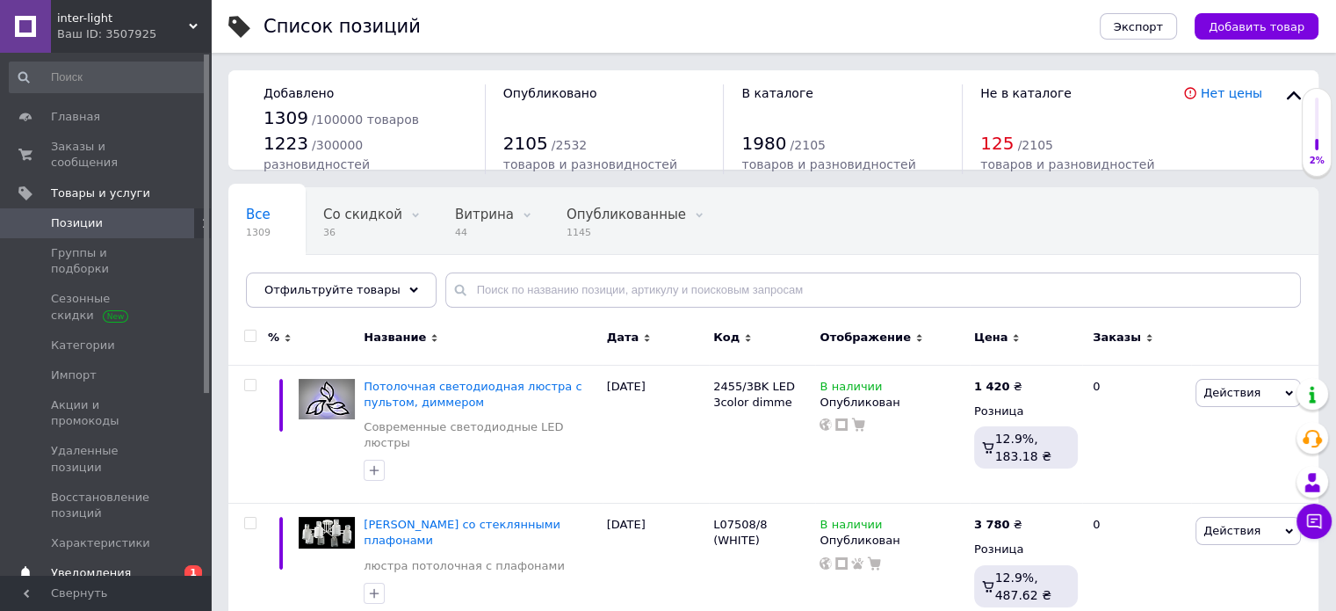
click at [170, 565] on span "0 1" at bounding box center [187, 573] width 48 height 16
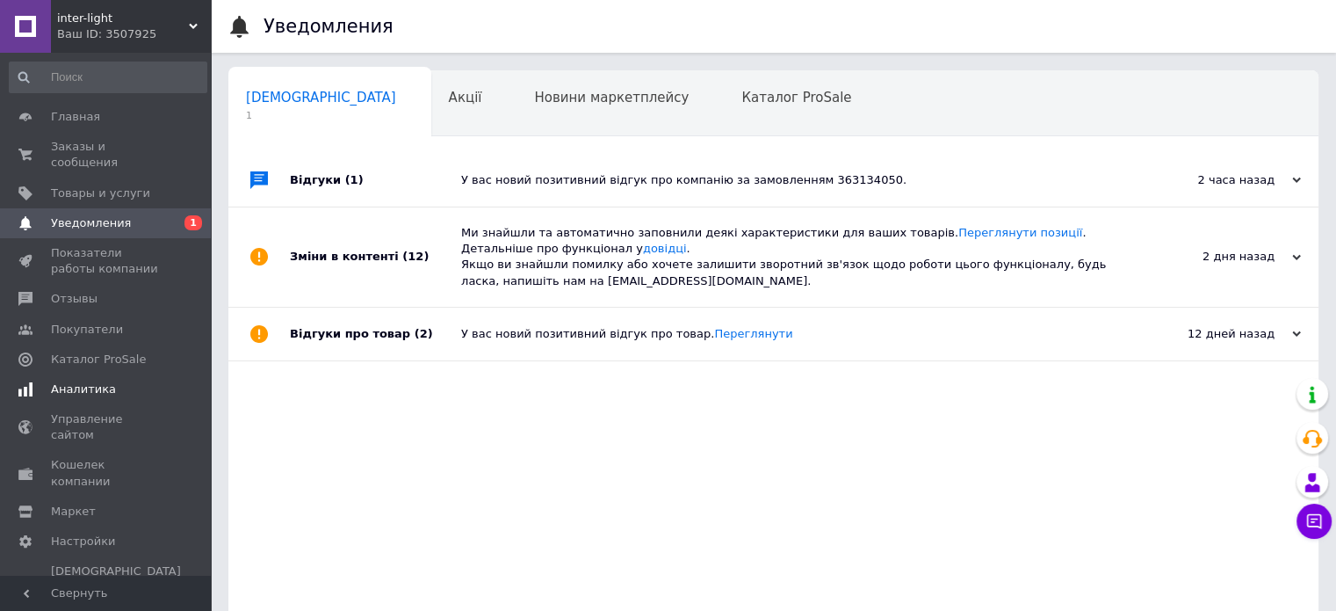
click at [101, 381] on span "Аналитика" at bounding box center [83, 389] width 65 height 16
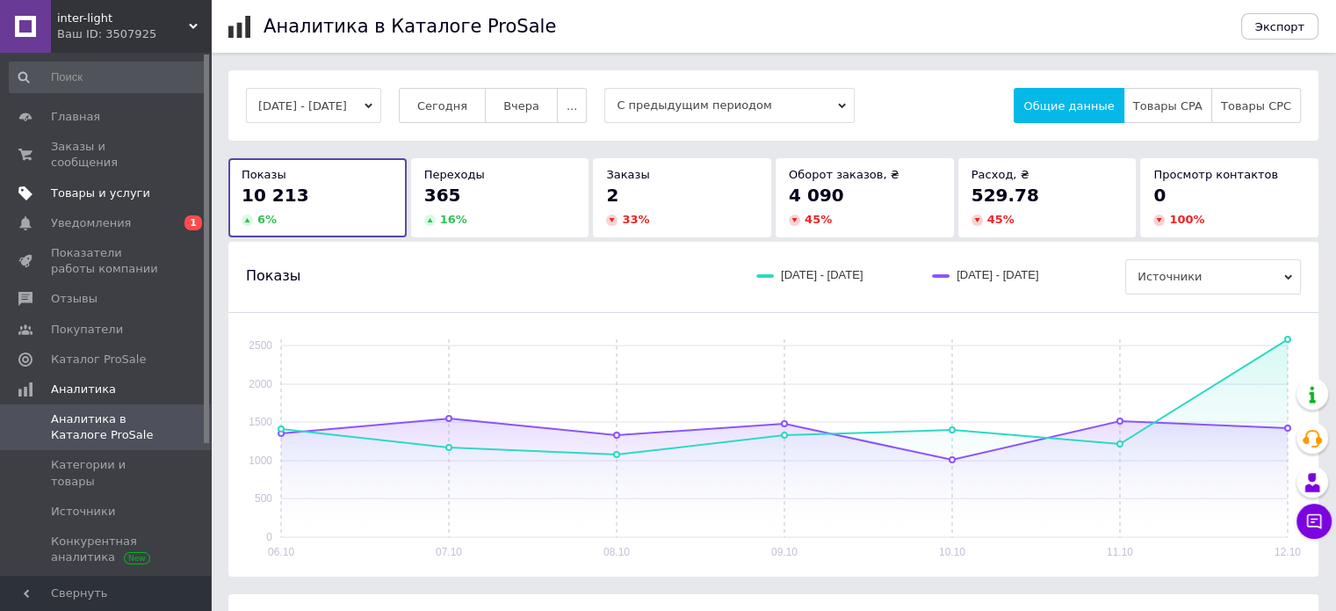
click at [100, 185] on span "Товары и услуги" at bounding box center [100, 193] width 99 height 16
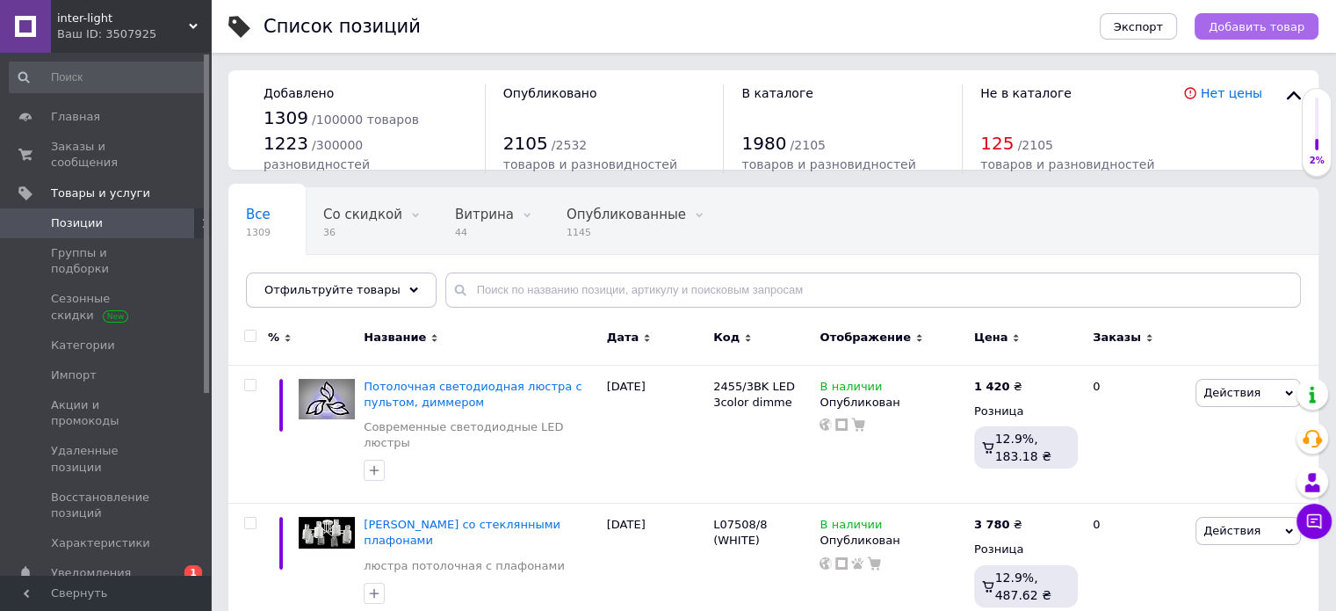
click at [1261, 24] on span "Добавить товар" at bounding box center [1257, 26] width 96 height 13
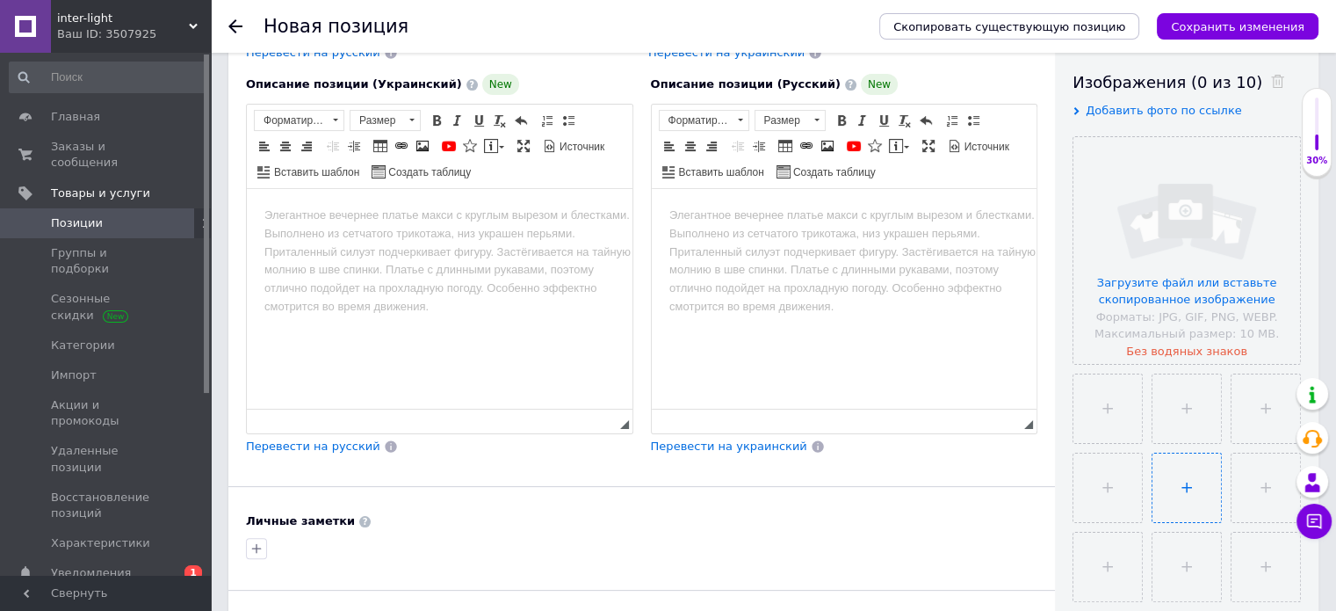
scroll to position [351, 0]
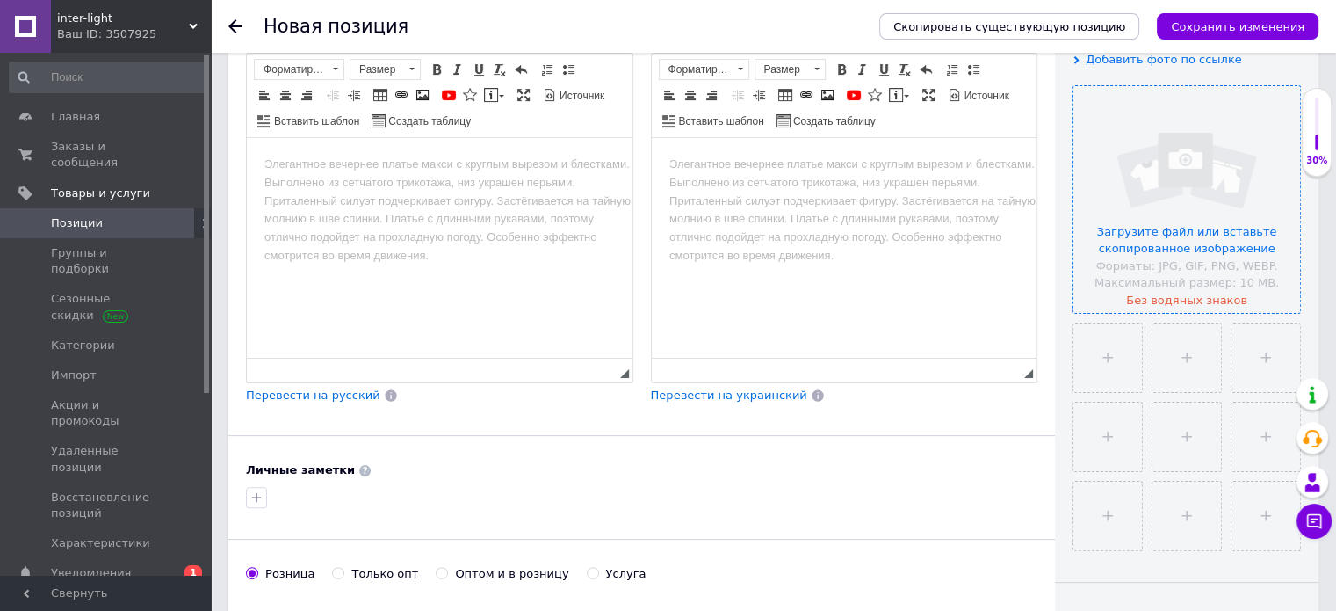
click at [1153, 200] on input "file" at bounding box center [1187, 199] width 227 height 227
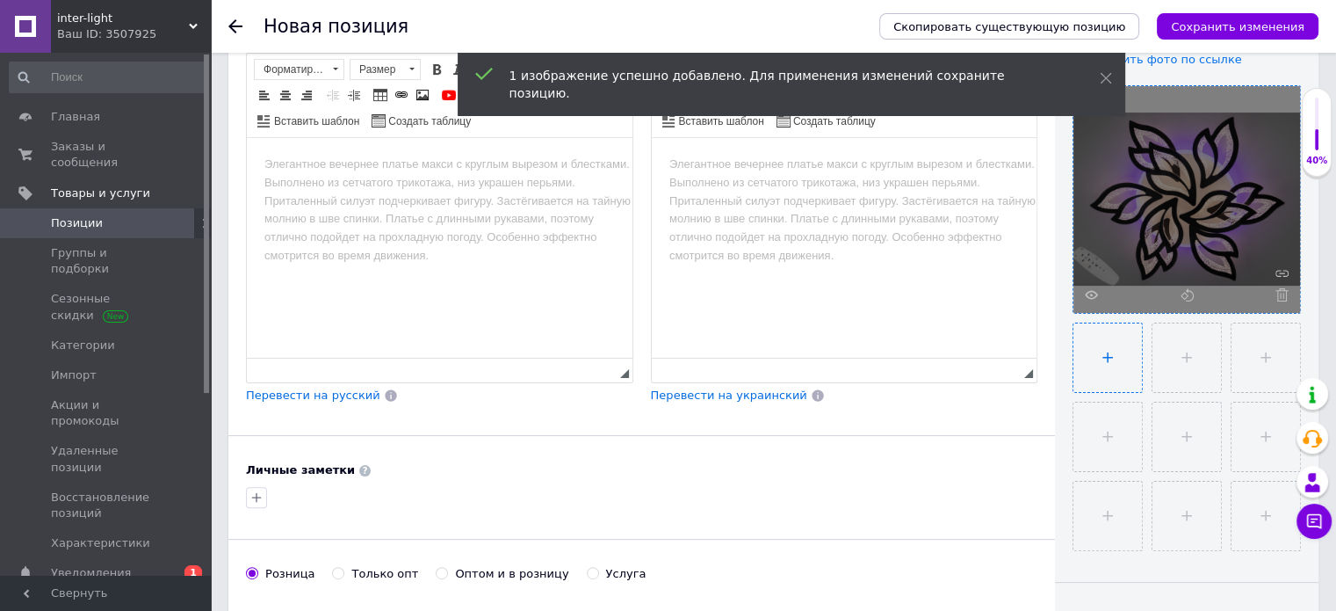
click at [1115, 368] on input "file" at bounding box center [1108, 357] width 69 height 69
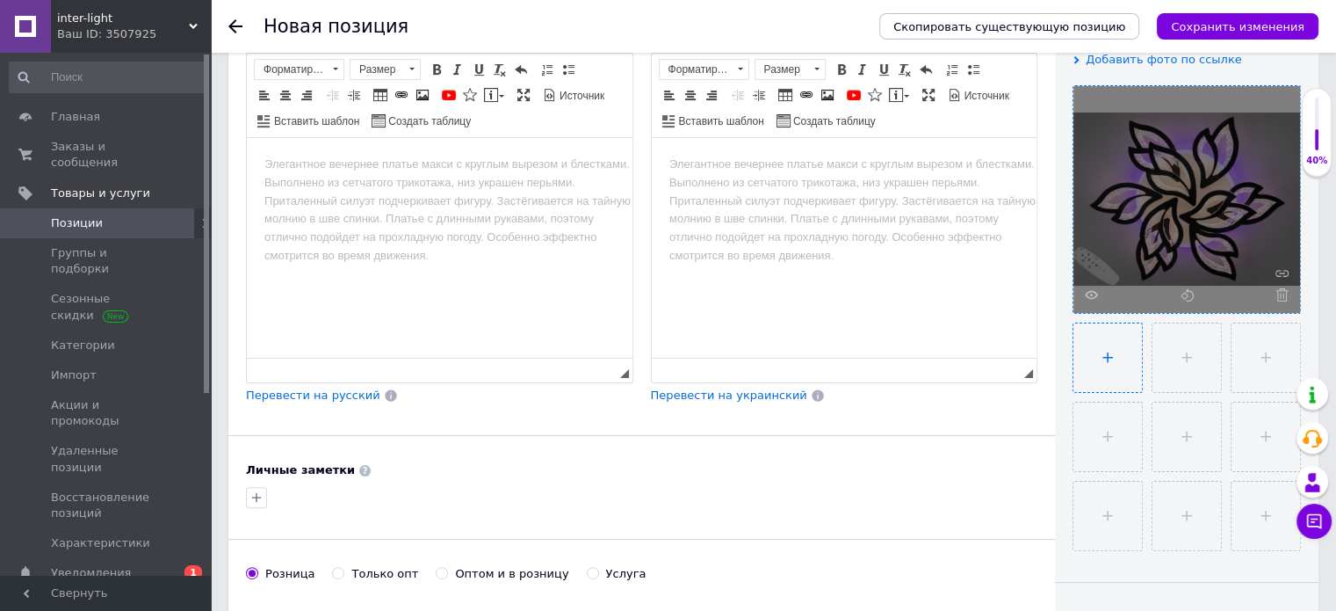
type input "C:\fakepath\2455 6+3 черная 2.png"
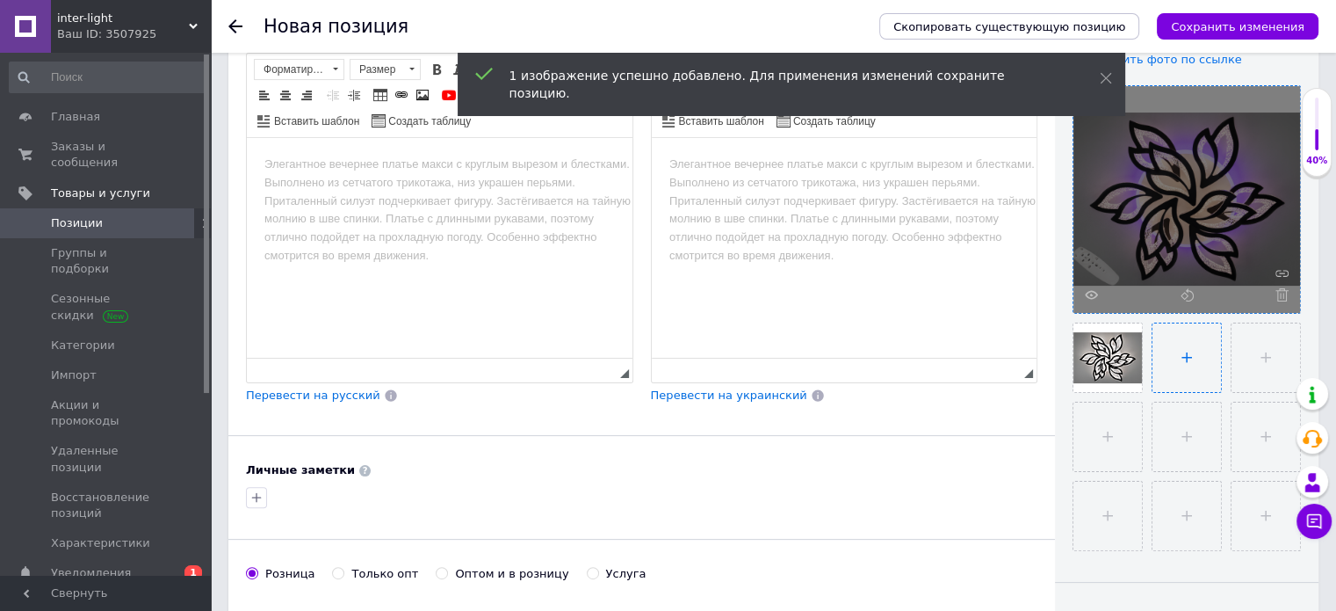
click at [1178, 362] on input "file" at bounding box center [1187, 357] width 69 height 69
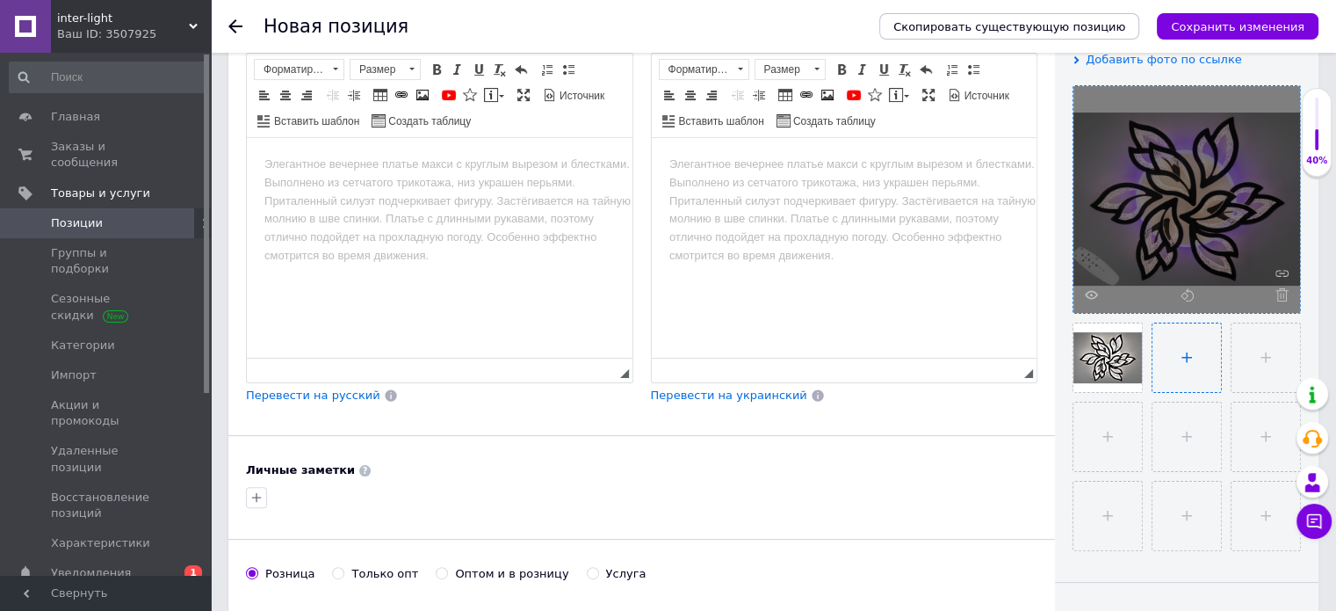
type input "C:\fakepath\2455 6+3 черная 3.png"
click at [1267, 343] on input "file" at bounding box center [1266, 357] width 69 height 69
type input "C:\fakepath\2455 6+3 черная 3.png"
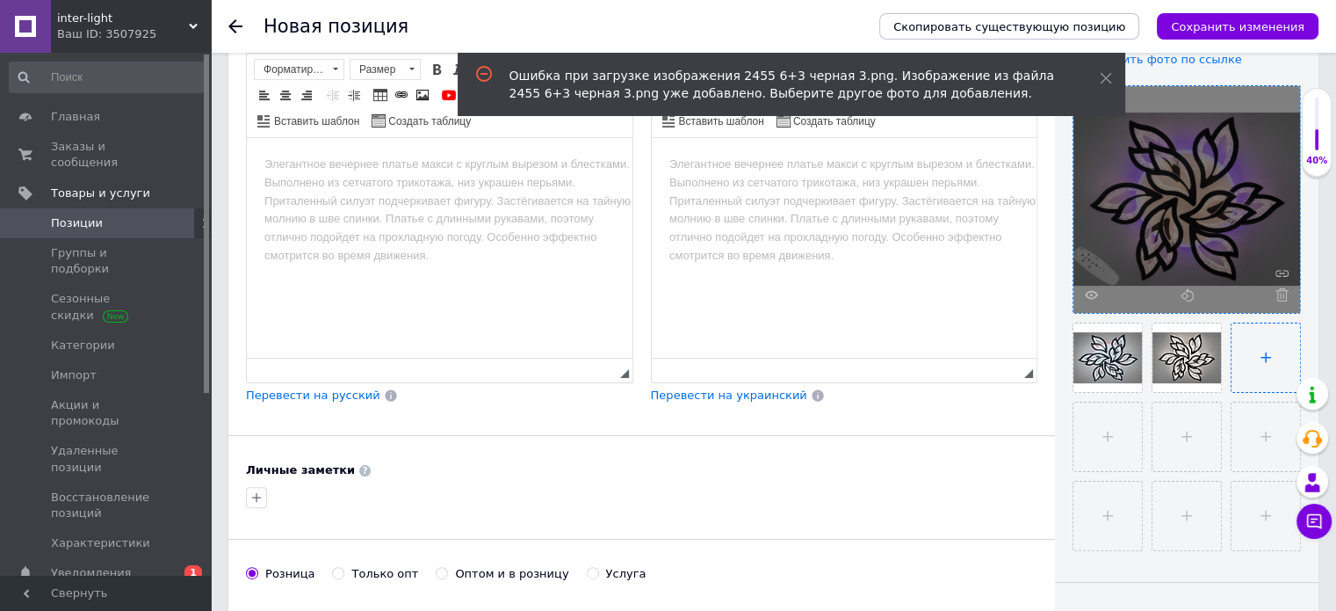
click at [1267, 386] on input "file" at bounding box center [1266, 357] width 69 height 69
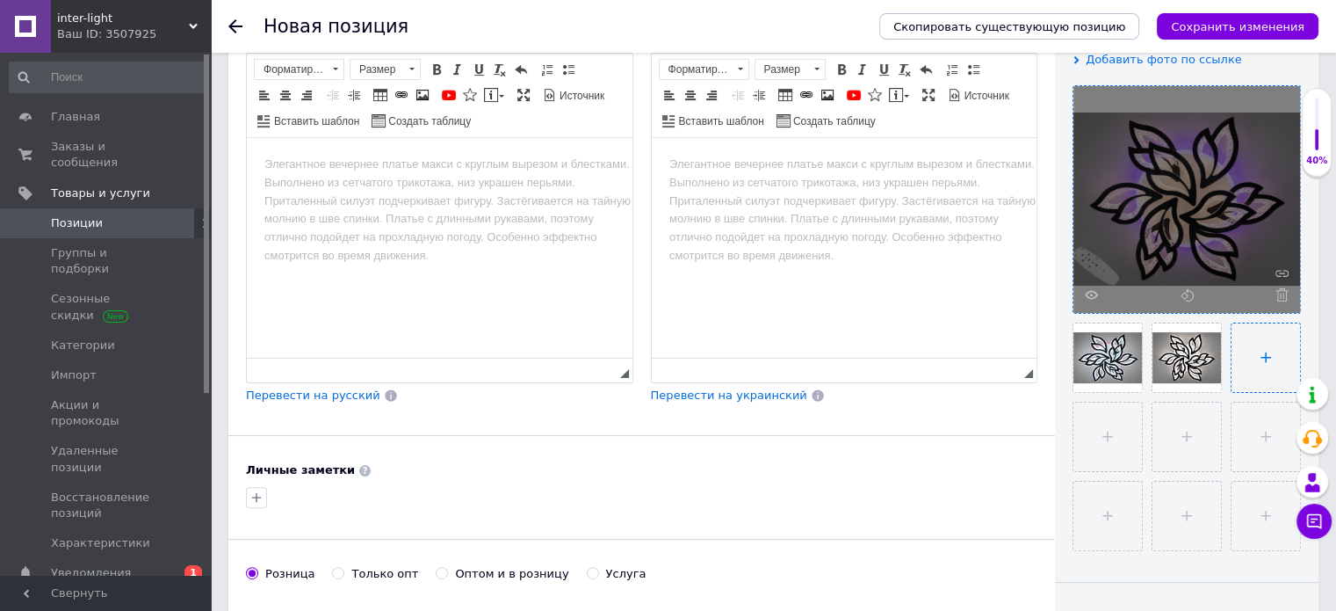
type input "C:\fakepath\2455.6+3 черная 5.png"
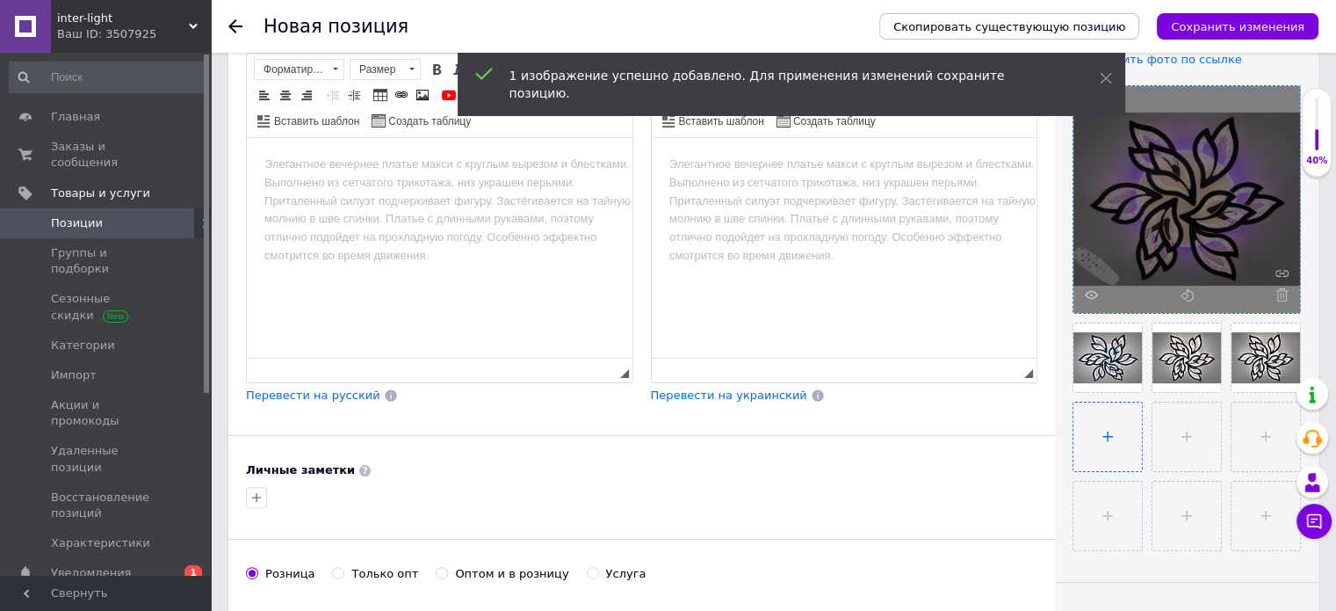
click at [1094, 442] on input "file" at bounding box center [1108, 436] width 69 height 69
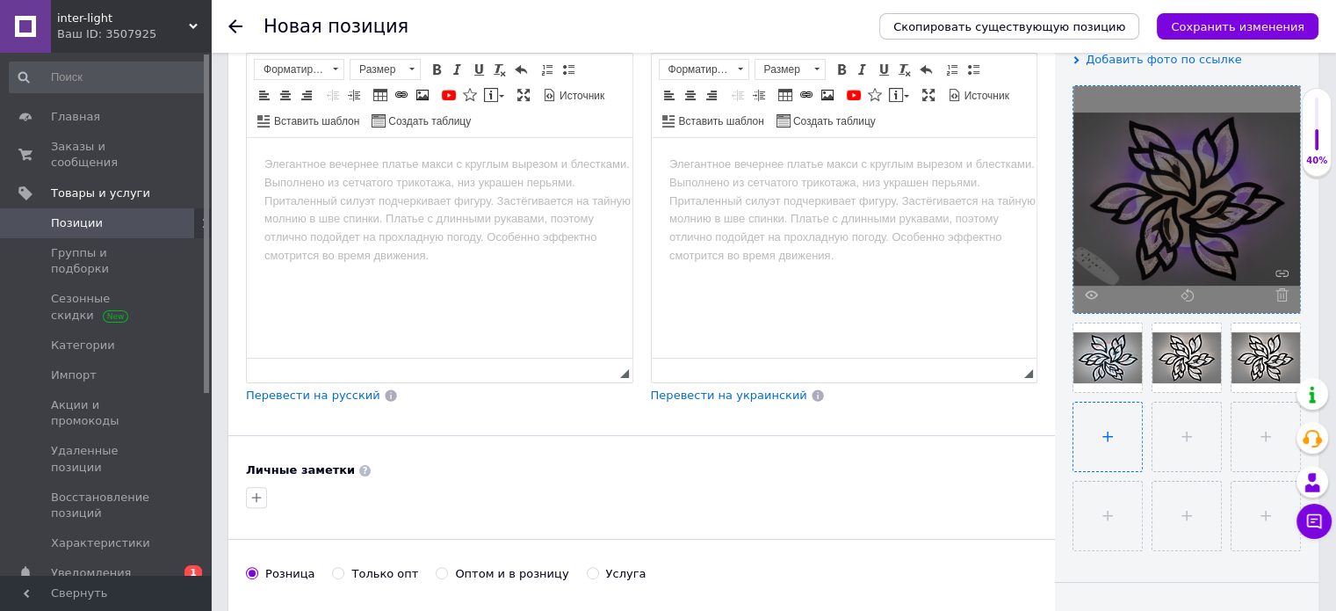
type input "C:\fakepath\2455.6+3 черная.png"
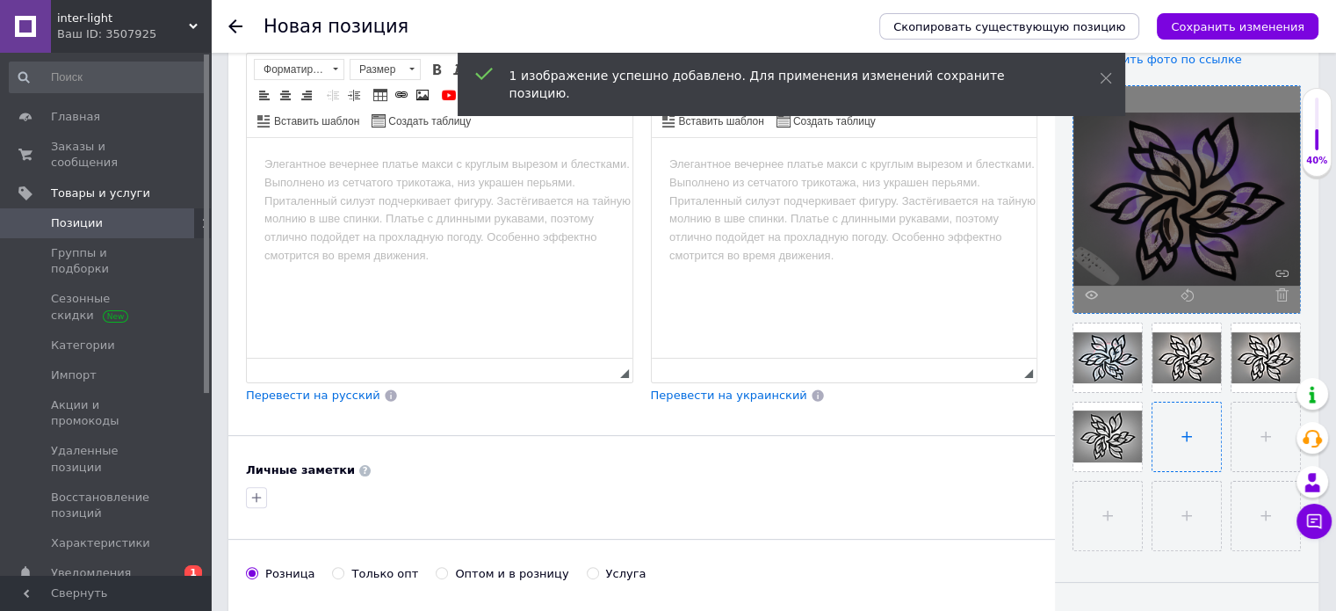
click at [1191, 444] on input "file" at bounding box center [1187, 436] width 69 height 69
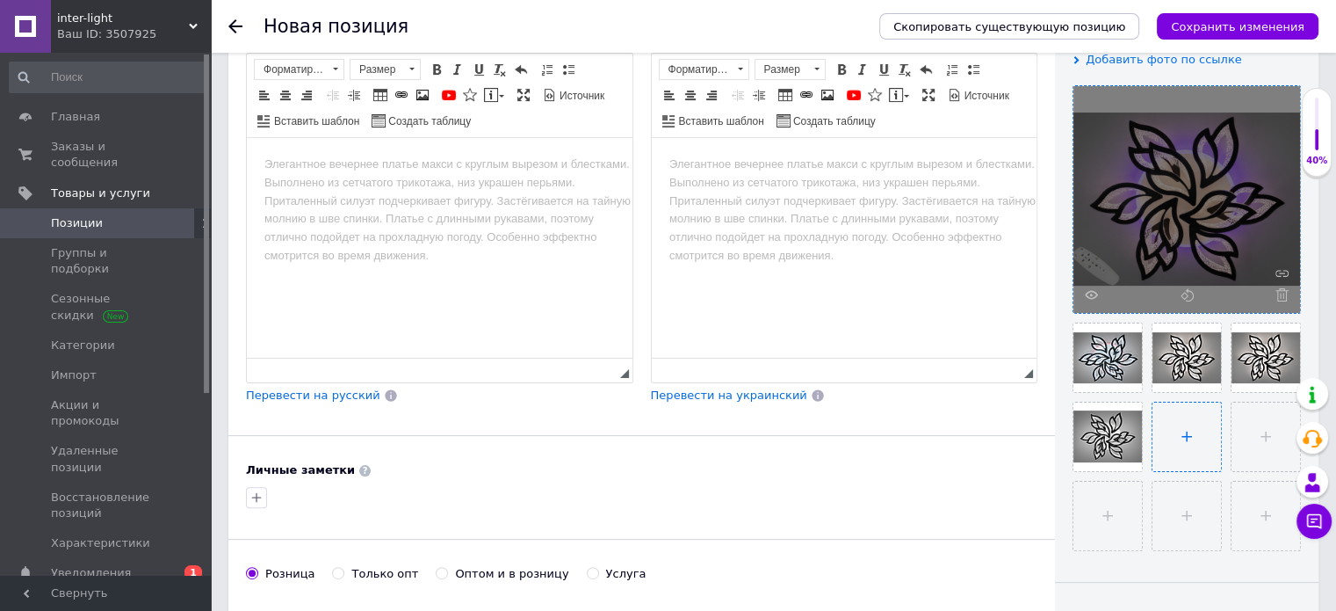
type input "C:\fakepath\2455 6+3 черная 6.png"
click at [1268, 440] on input "file" at bounding box center [1266, 436] width 69 height 69
type input "C:\fakepath\2455.6+3 черная 7.png"
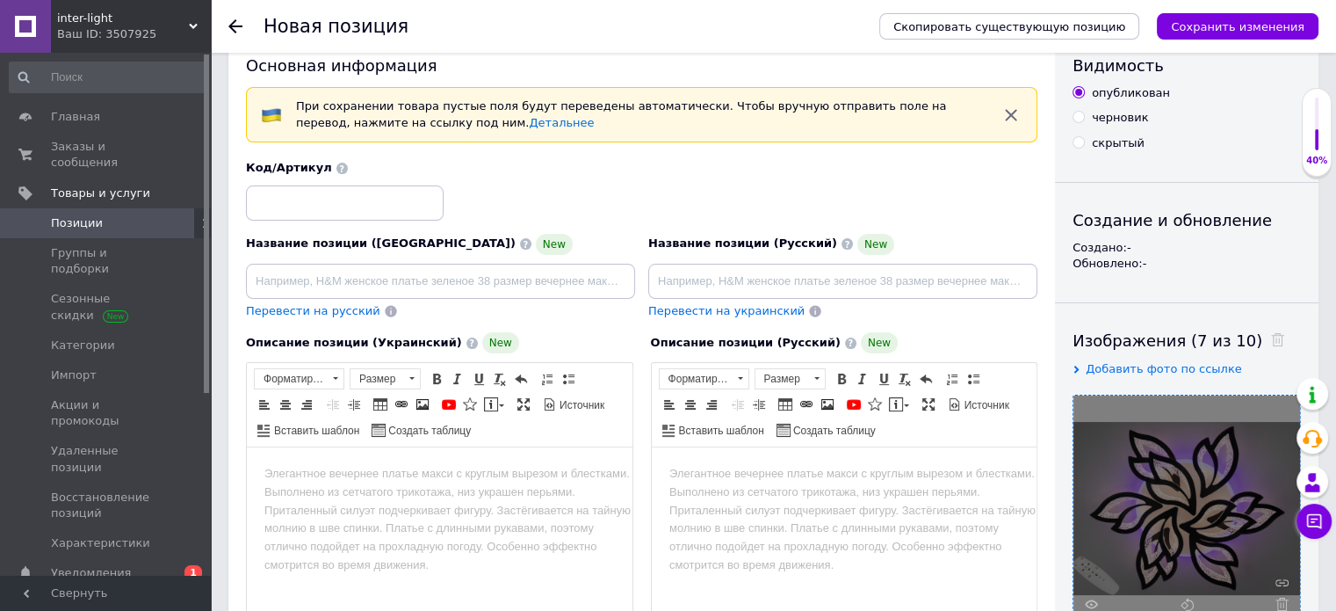
scroll to position [0, 0]
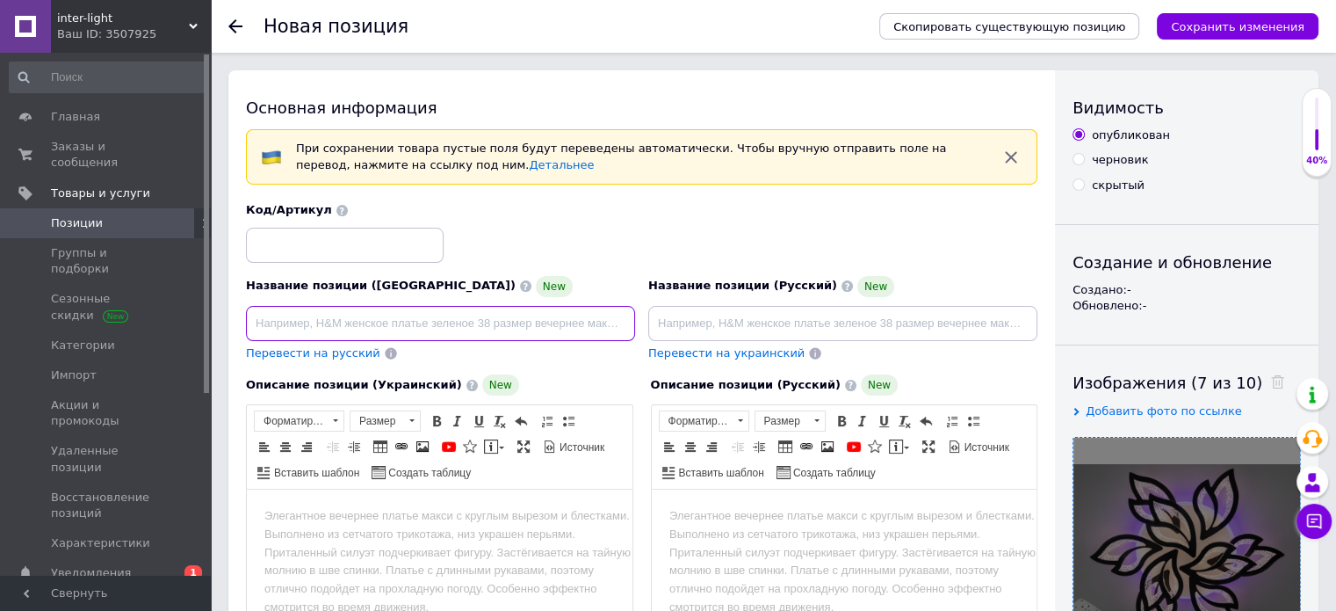
click at [315, 316] on input at bounding box center [440, 323] width 389 height 35
paste input "[PERSON_NAME] люстра з [PERSON_NAME], [PERSON_NAME] і LED"
type input "[PERSON_NAME] люстра з [PERSON_NAME], [PERSON_NAME] і LED"
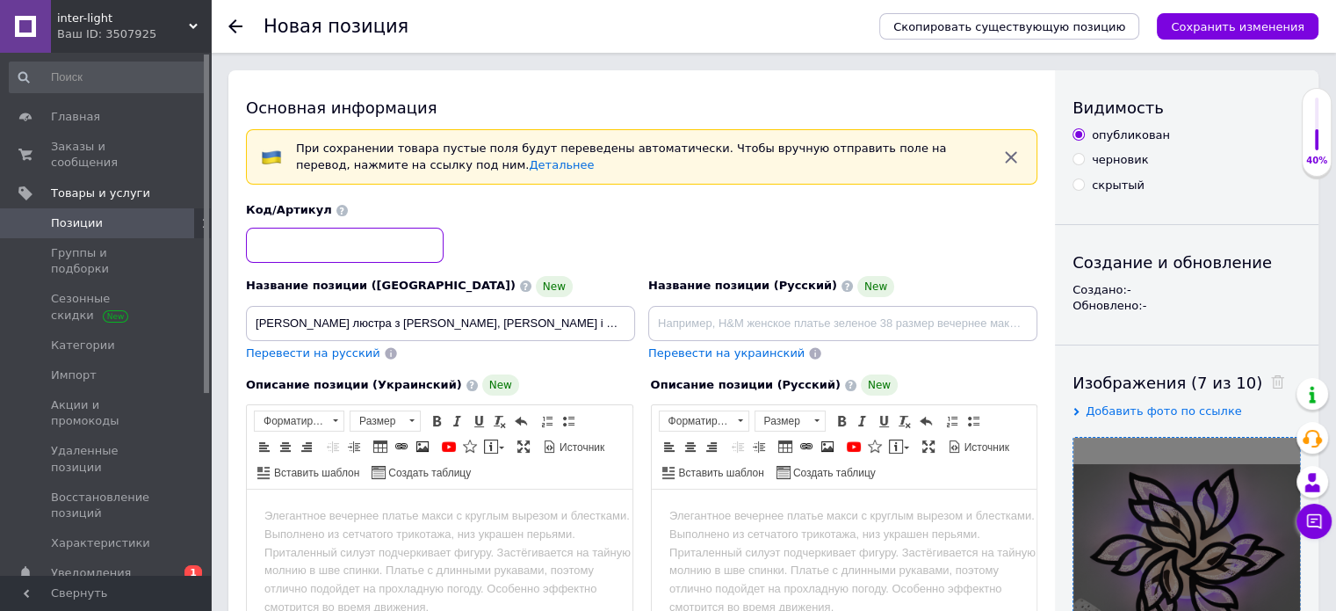
click at [264, 236] on input at bounding box center [345, 245] width 198 height 35
paste input "2455/6+3BK LED 3color dim"
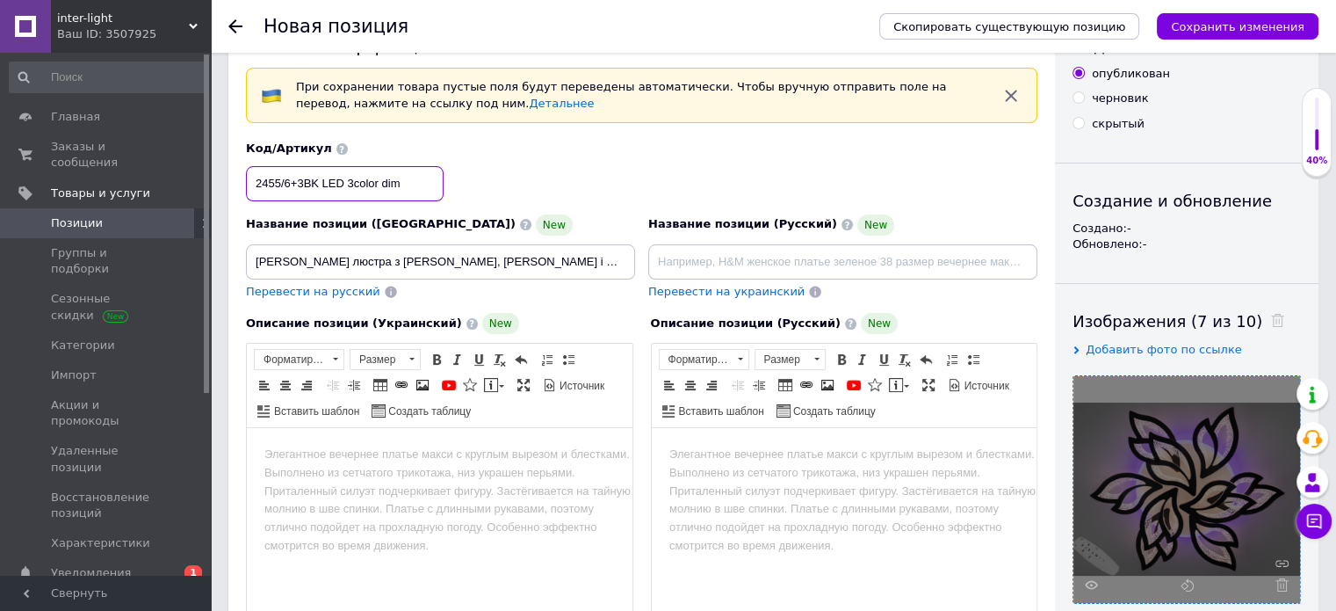
scroll to position [88, 0]
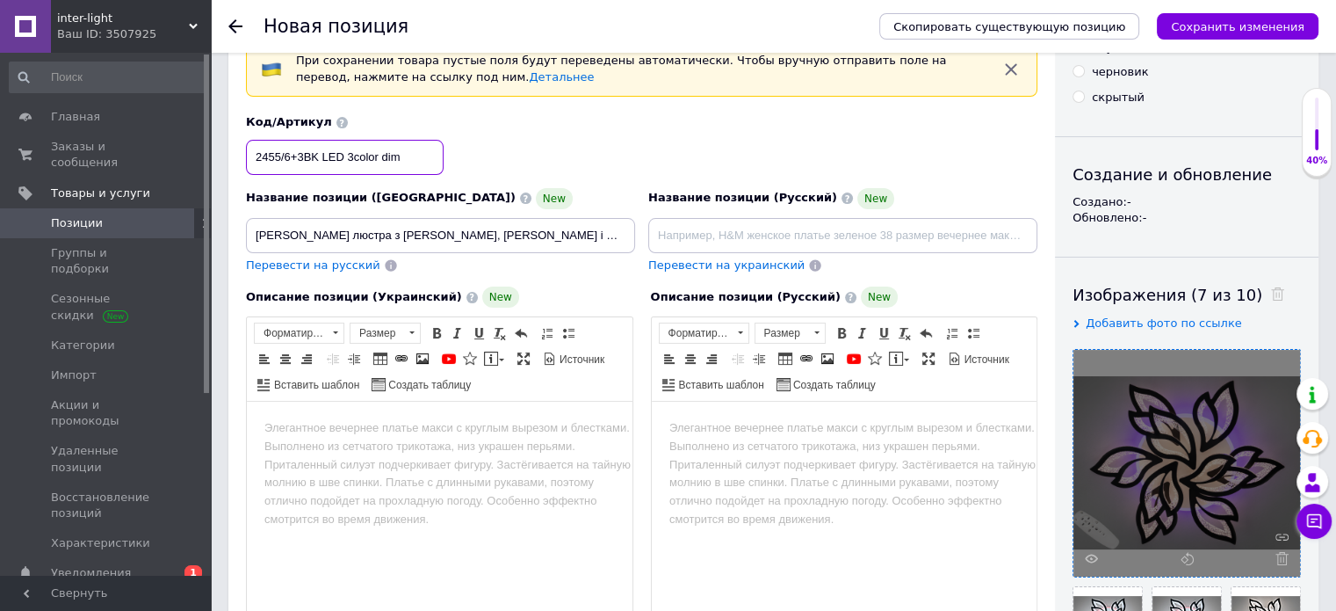
type input "2455/6+3BK LED 3color dim"
click at [286, 423] on body "Визуальный текстовый редактор, 839E9B51-56C4-4DF3-8A48-14791B3B5B0B" at bounding box center [439, 428] width 351 height 18
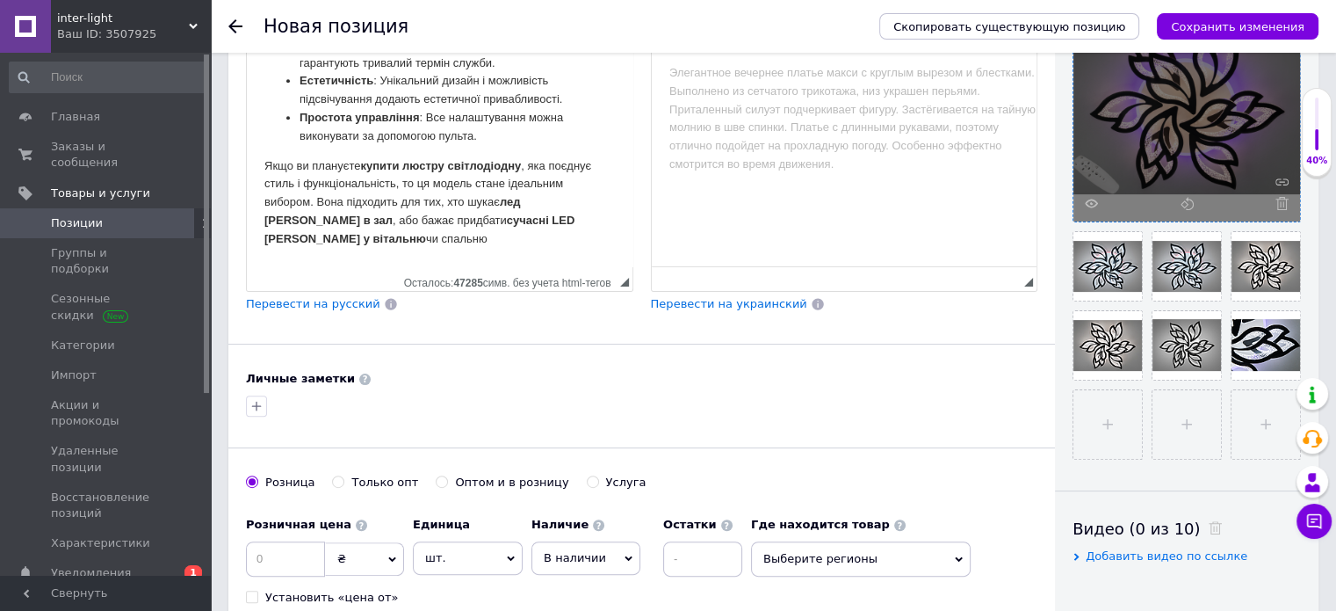
scroll to position [622, 0]
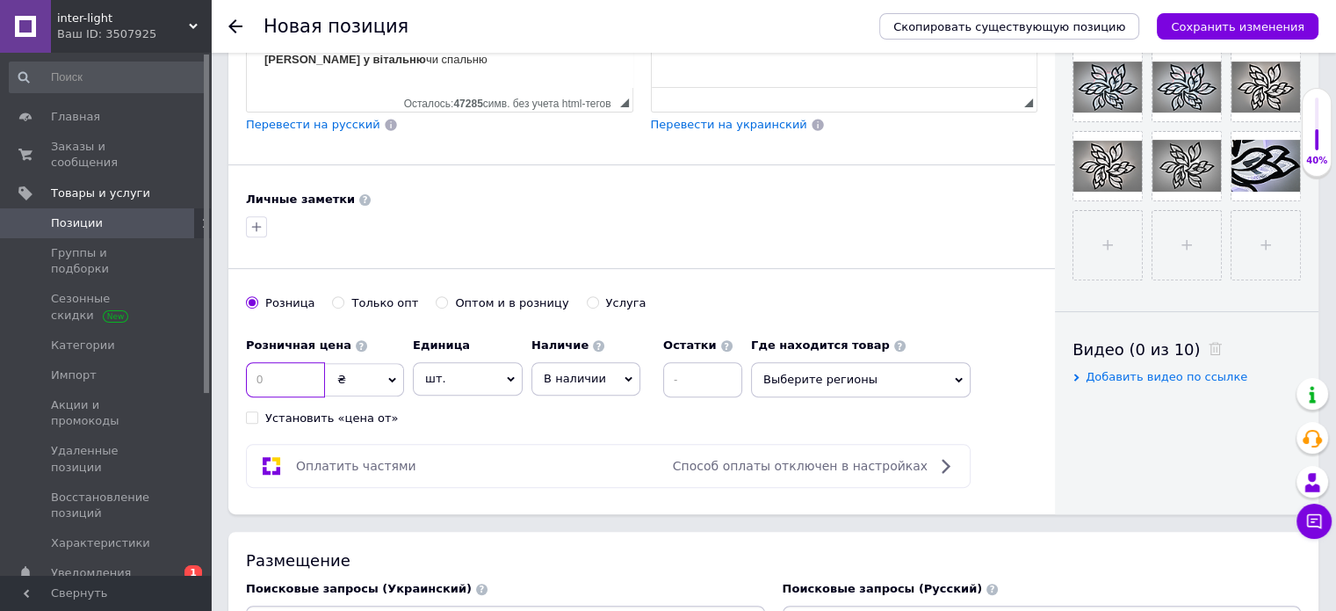
click at [289, 375] on input at bounding box center [285, 379] width 79 height 35
type input "2970"
click at [930, 362] on span "Выберите регионы" at bounding box center [861, 379] width 220 height 35
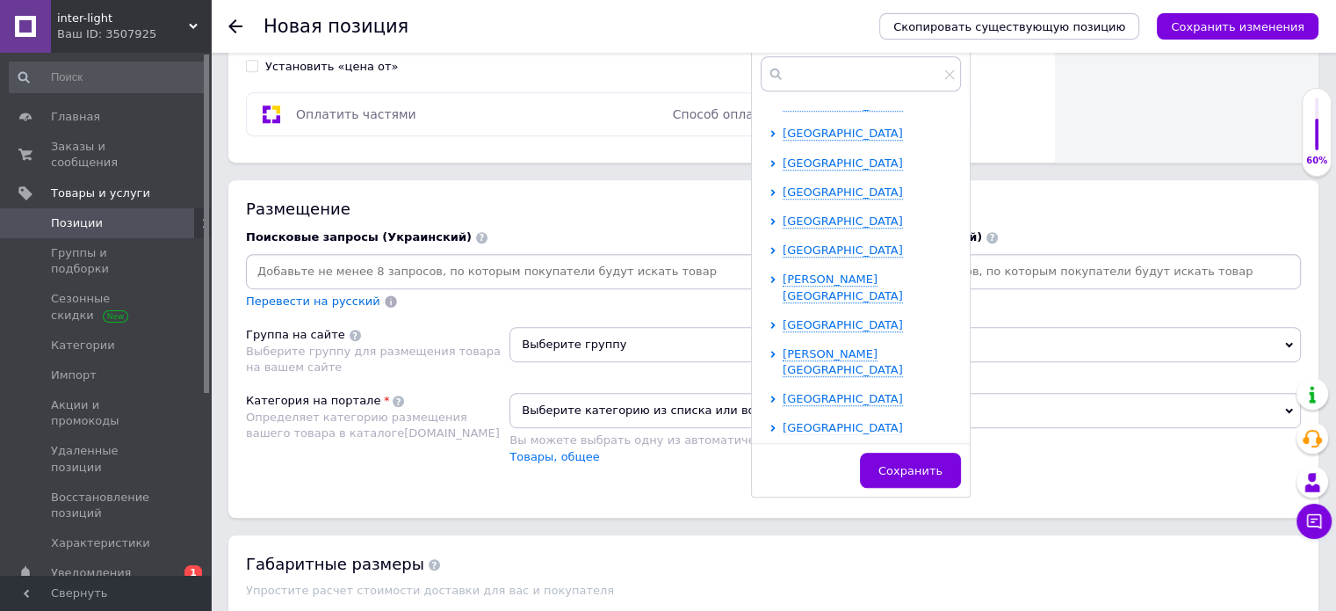
scroll to position [176, 0]
click at [838, 361] on span "[GEOGRAPHIC_DATA]" at bounding box center [843, 367] width 120 height 13
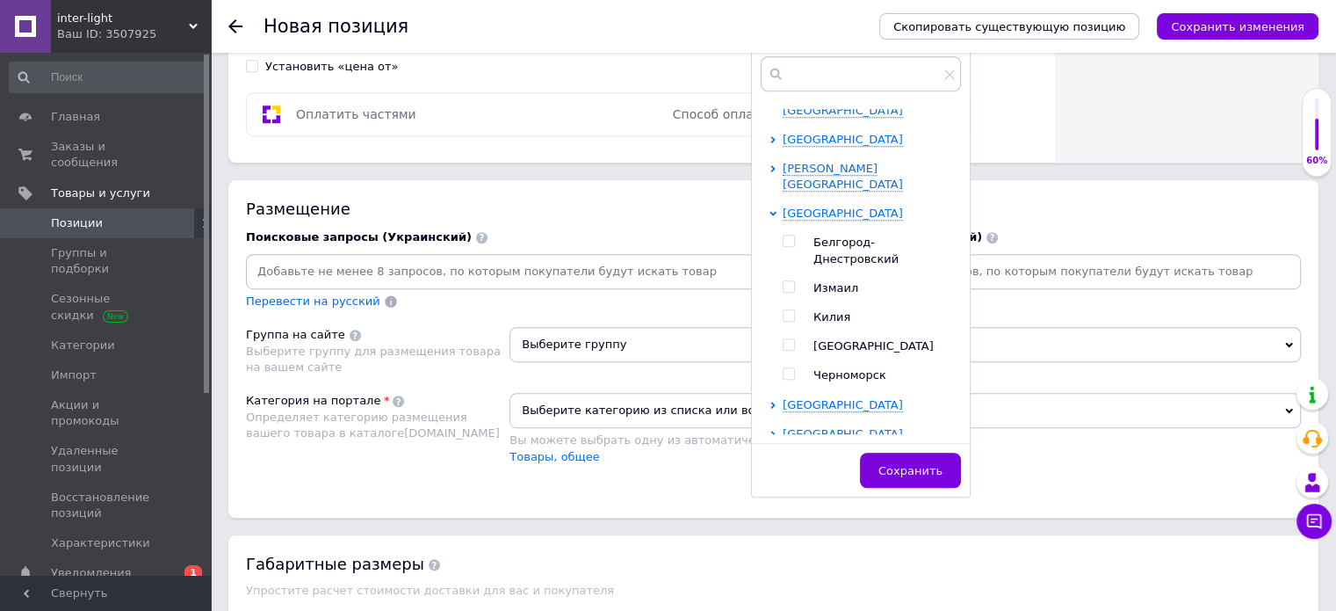
scroll to position [351, 0]
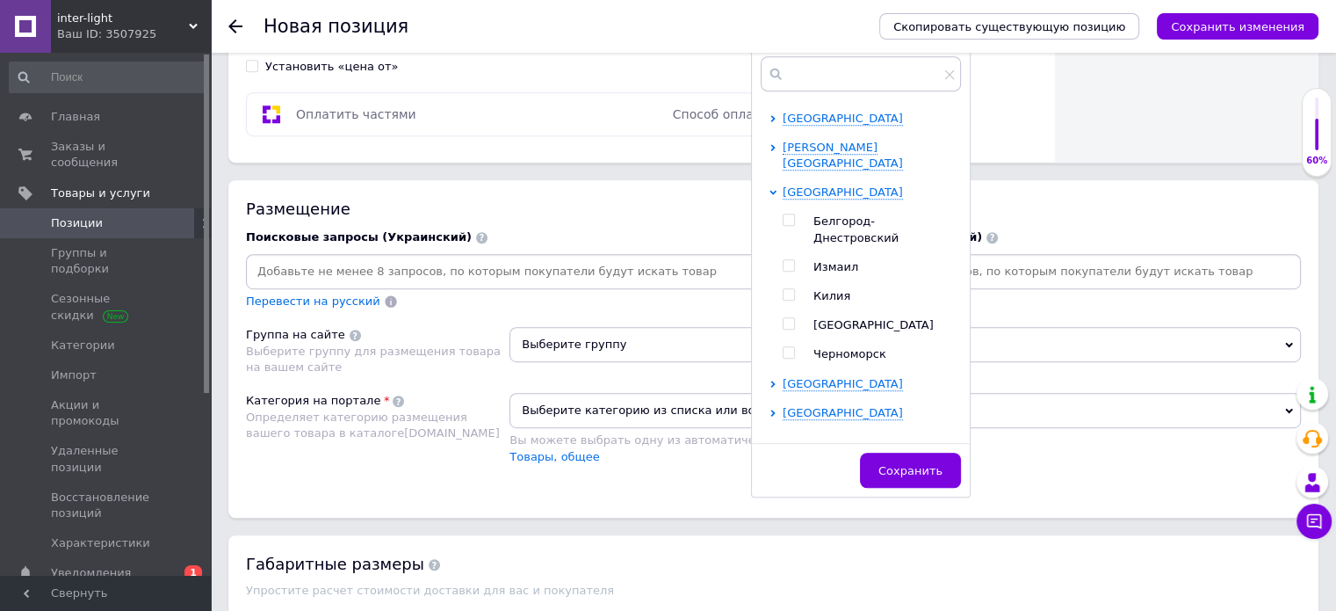
click at [785, 318] on input "checkbox" at bounding box center [788, 323] width 11 height 11
checkbox input "true"
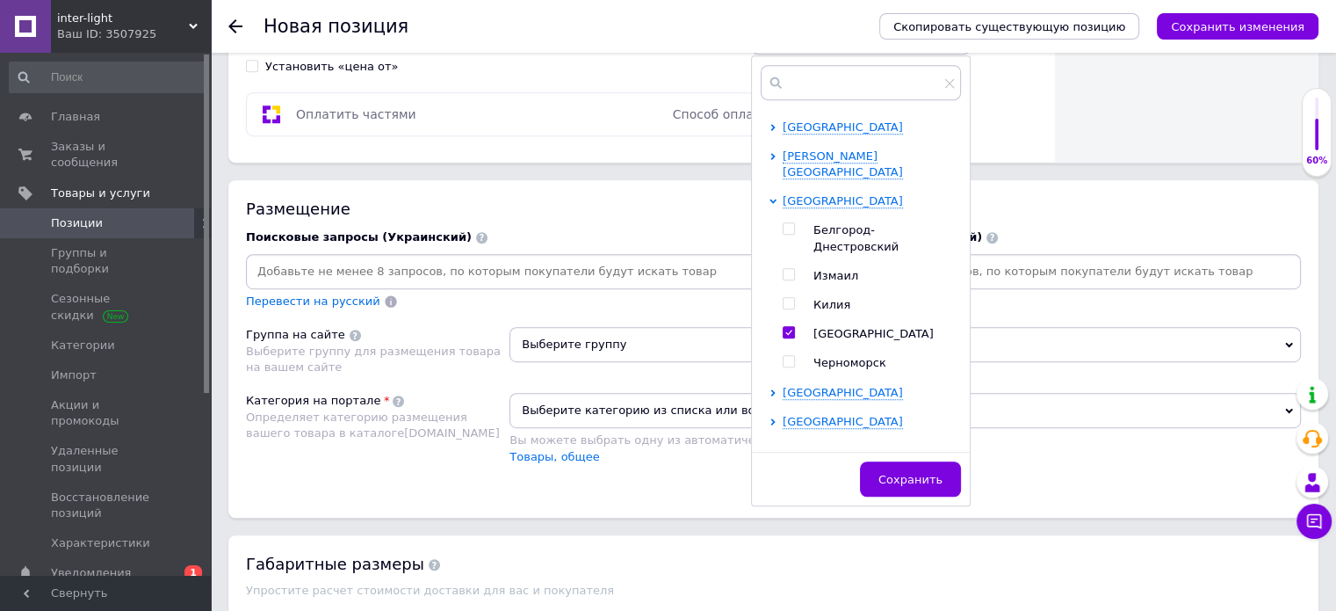
click at [910, 491] on button "Сохранить" at bounding box center [910, 478] width 101 height 35
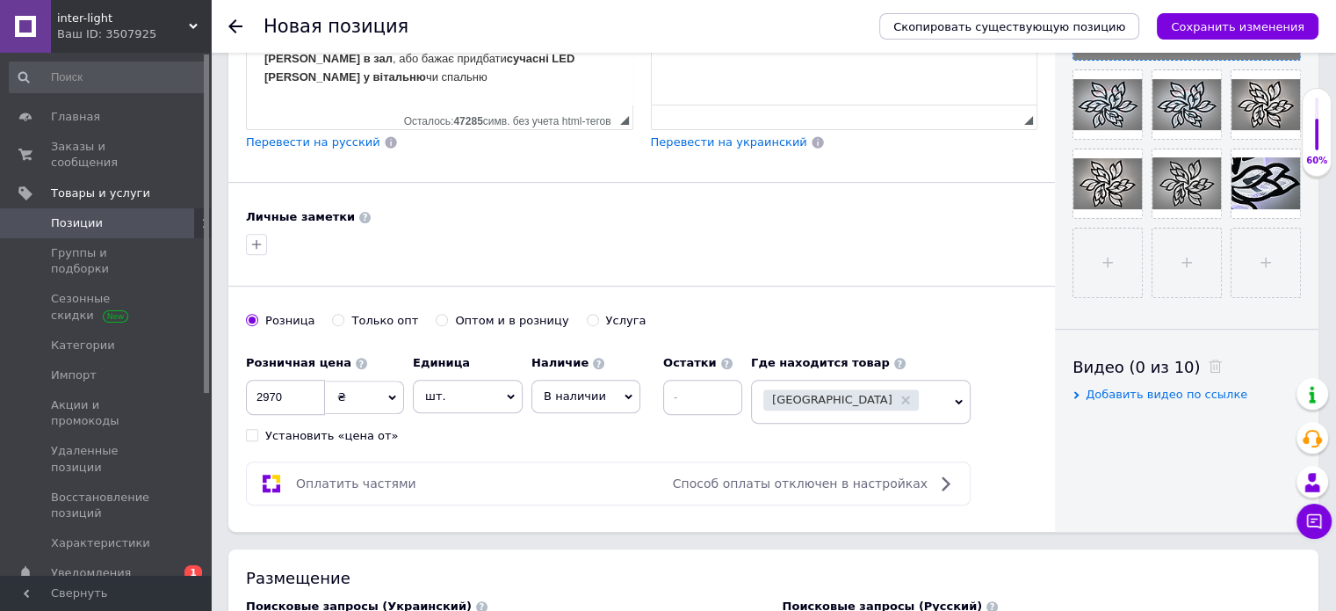
scroll to position [798, 0]
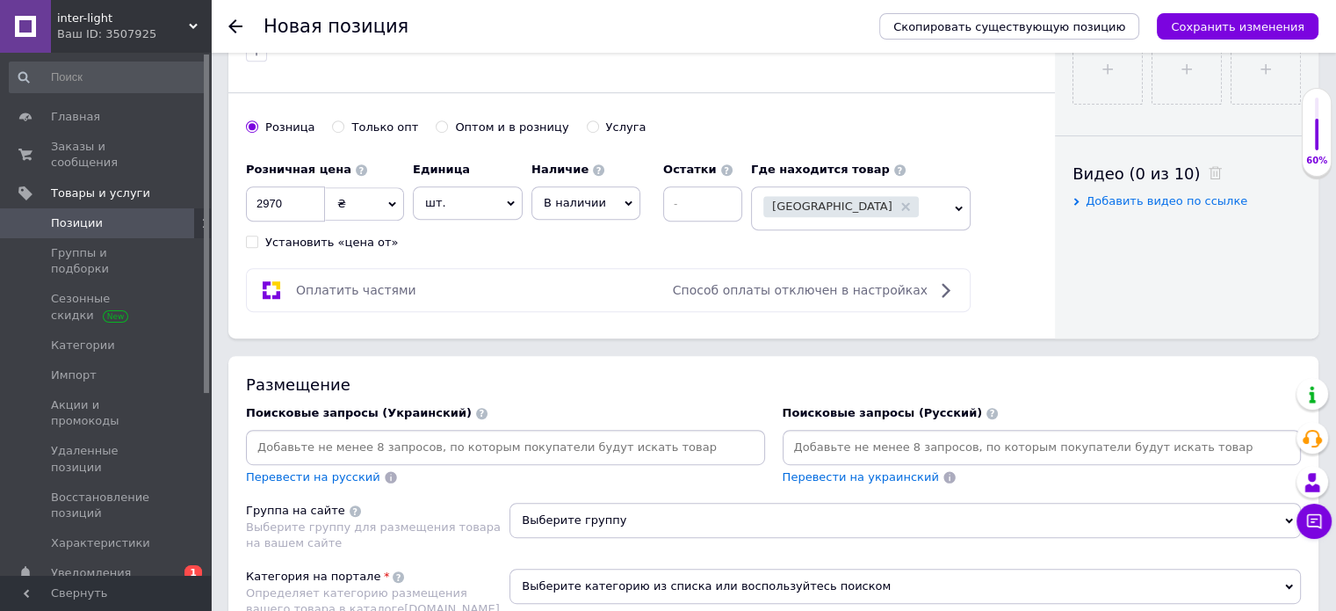
click at [308, 445] on input at bounding box center [505, 447] width 512 height 26
paste input "Led [PERSON_NAME]"
type input "Led [PERSON_NAME]"
click at [409, 442] on input at bounding box center [572, 447] width 343 height 26
paste input "Світлодіодна led люстра прометей"
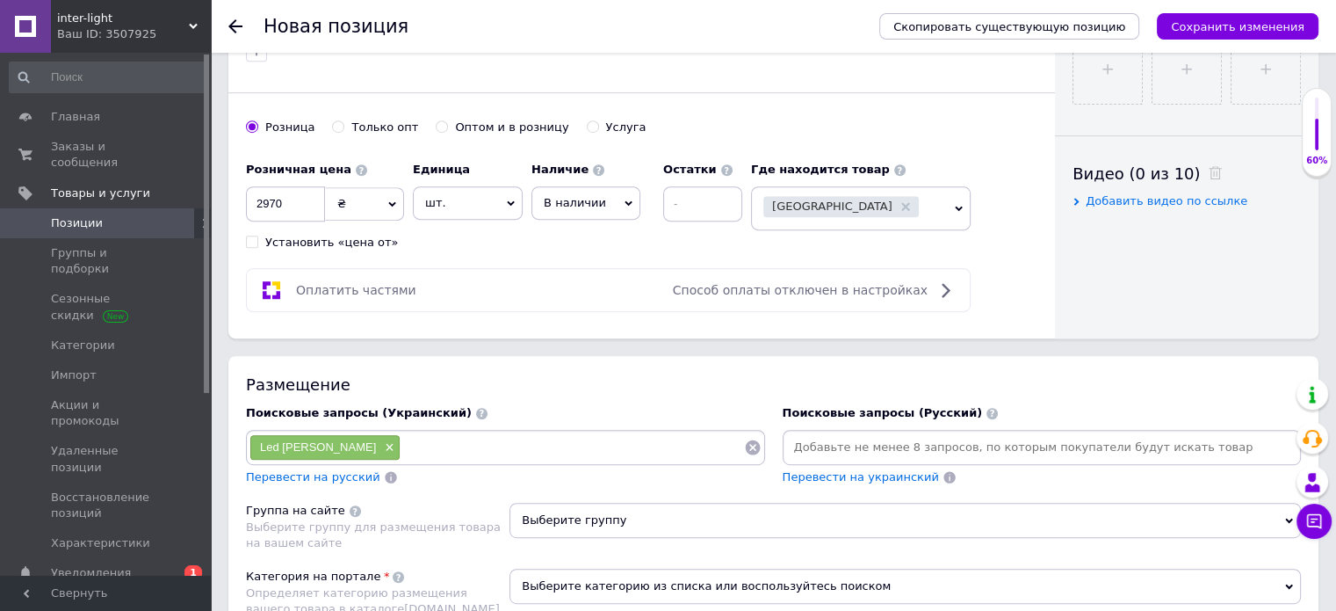
type input "Світлодіодна led люстра прометей"
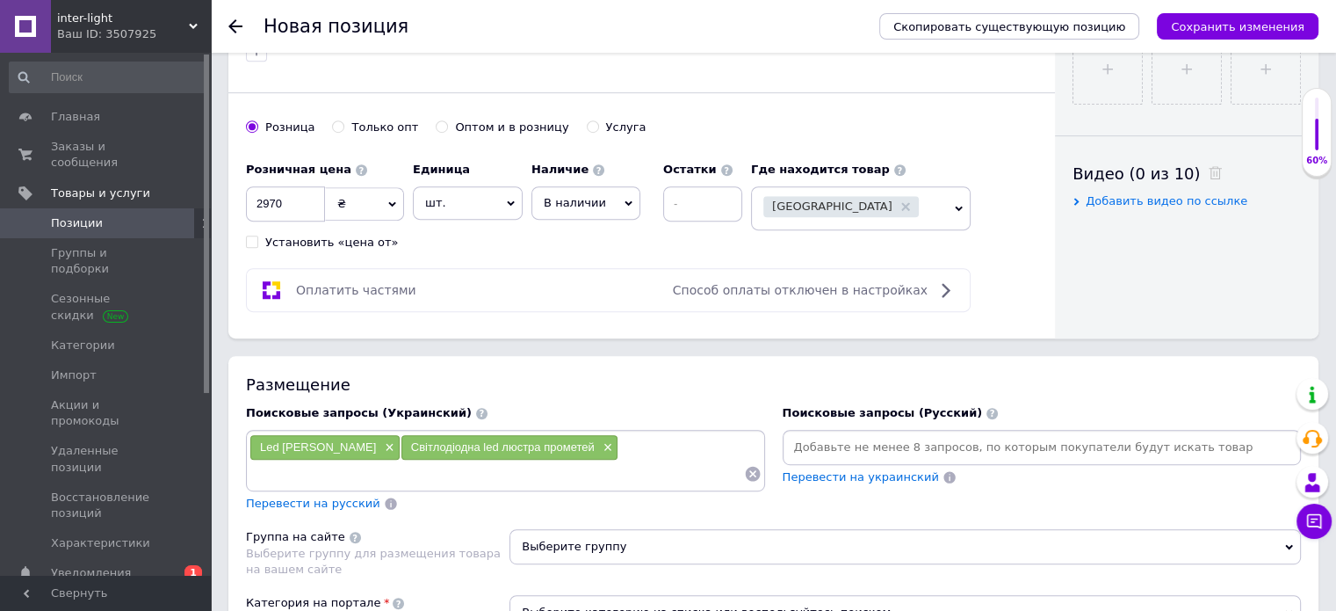
click at [271, 469] on input at bounding box center [496, 473] width 495 height 26
paste input "Люстра яскрава сучасна світлодіодна"
type input "Люстра яскрава сучасна світлодіодна"
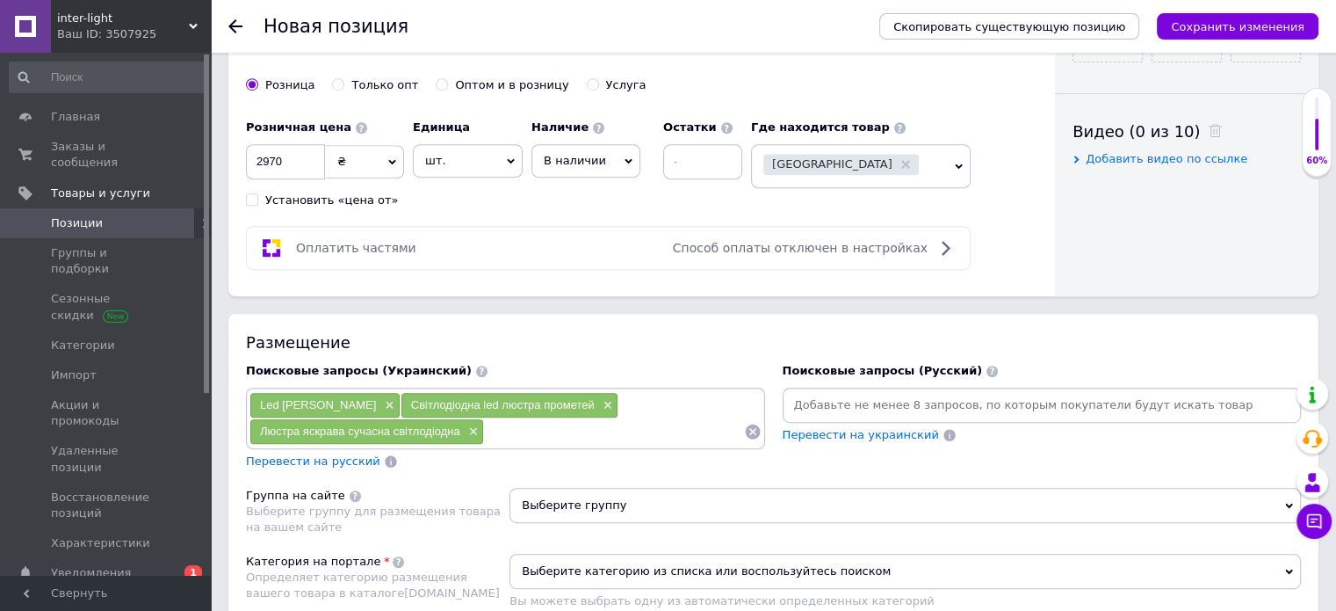
scroll to position [886, 0]
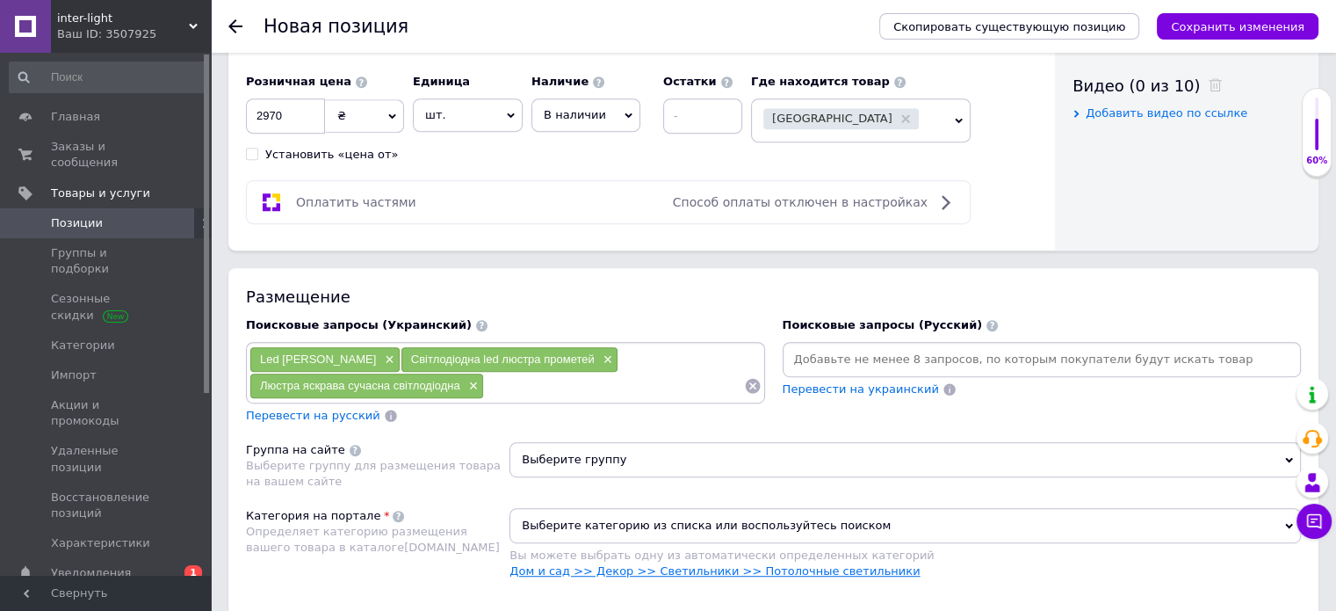
click at [804, 567] on link "Дом и сад >> Декор >> Светильники >> Потолочные светильники" at bounding box center [715, 570] width 410 height 13
click at [813, 459] on span "Выберите группу" at bounding box center [906, 459] width 792 height 35
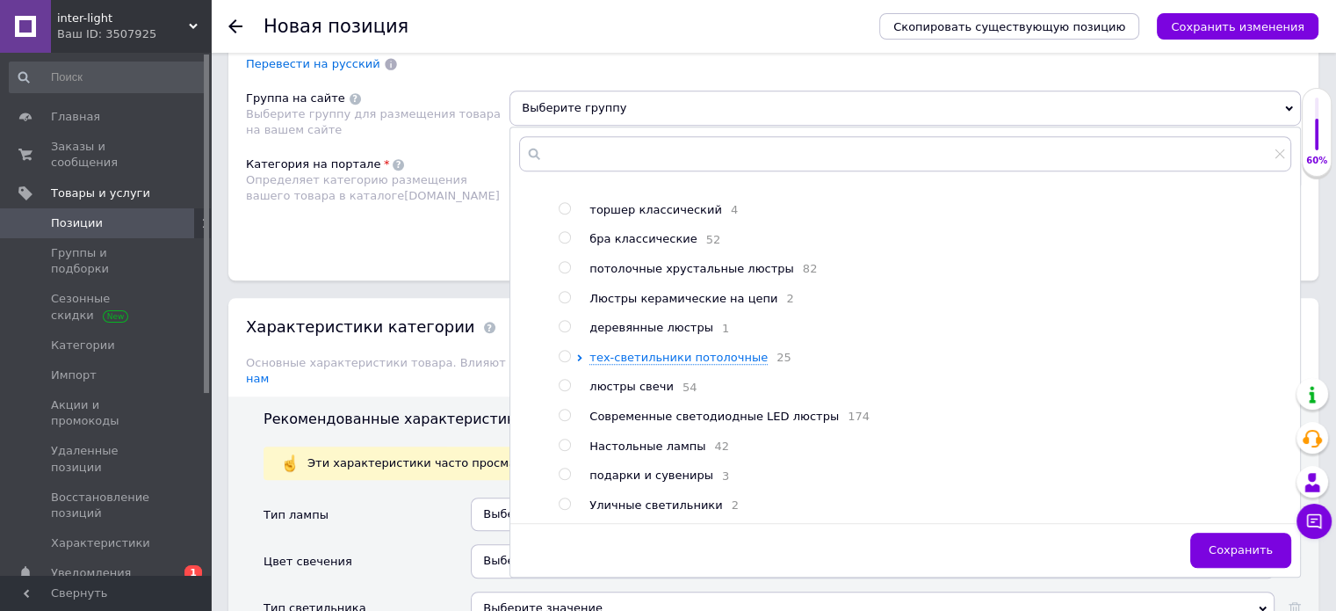
scroll to position [281, 0]
click at [566, 409] on input "radio" at bounding box center [564, 414] width 11 height 11
radio input "true"
click at [1237, 547] on span "Сохранить" at bounding box center [1241, 549] width 64 height 13
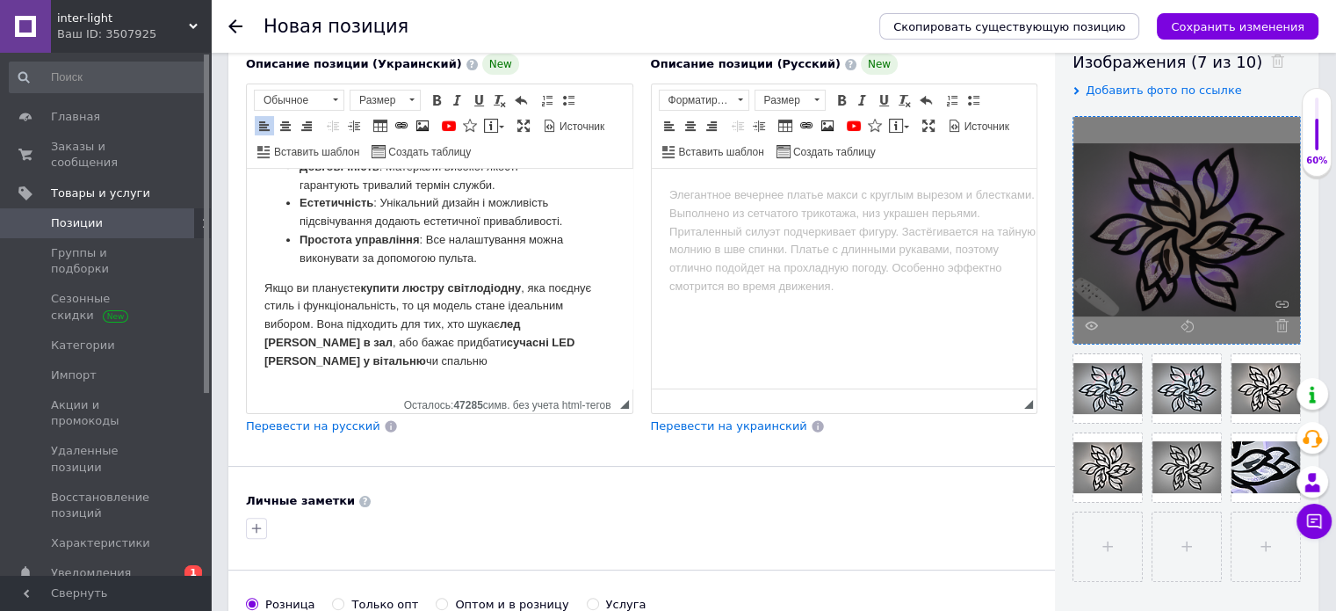
scroll to position [351, 0]
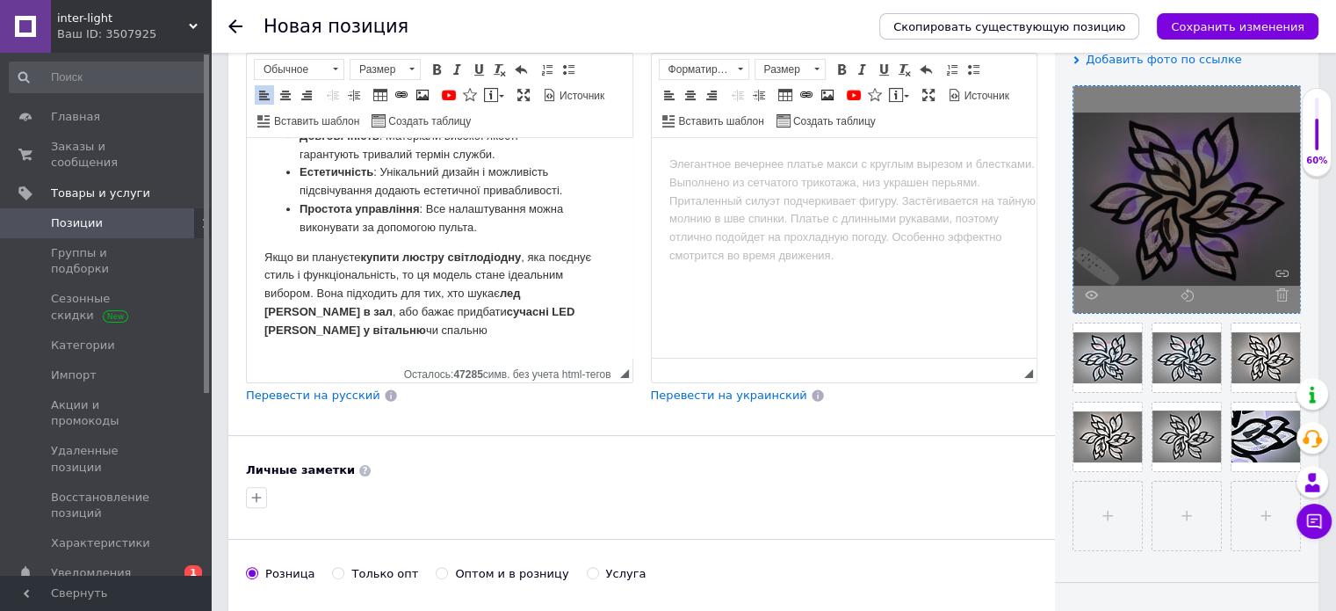
click at [1276, 27] on icon "Сохранить изменения" at bounding box center [1238, 26] width 134 height 13
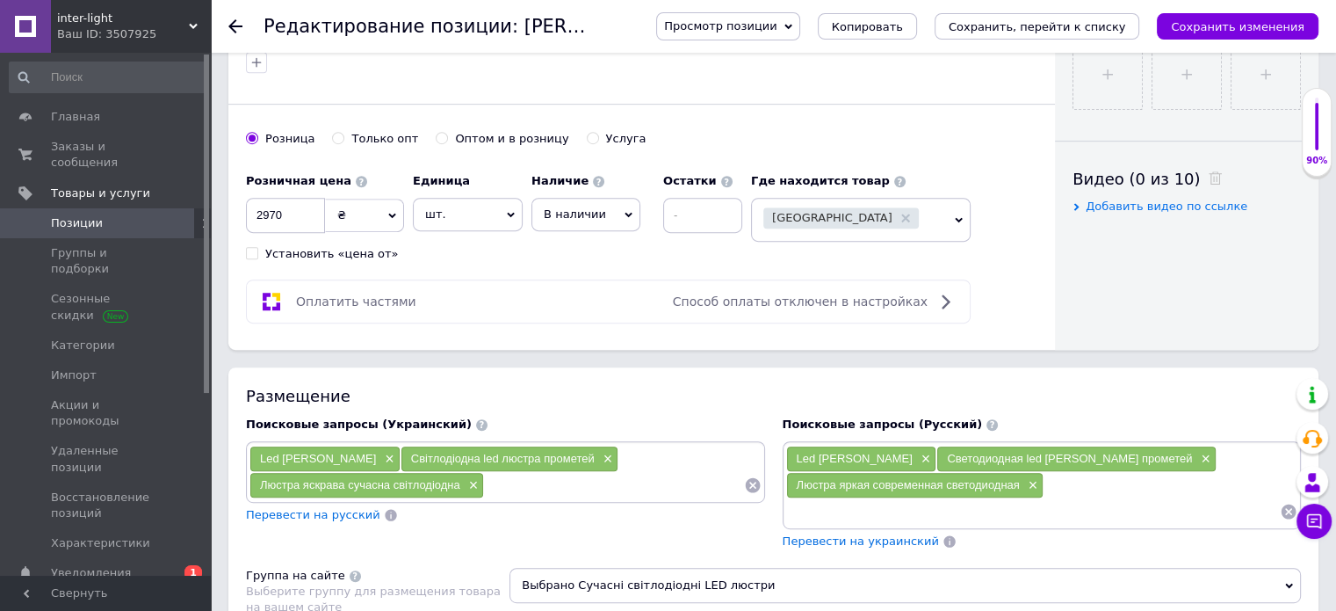
scroll to position [798, 0]
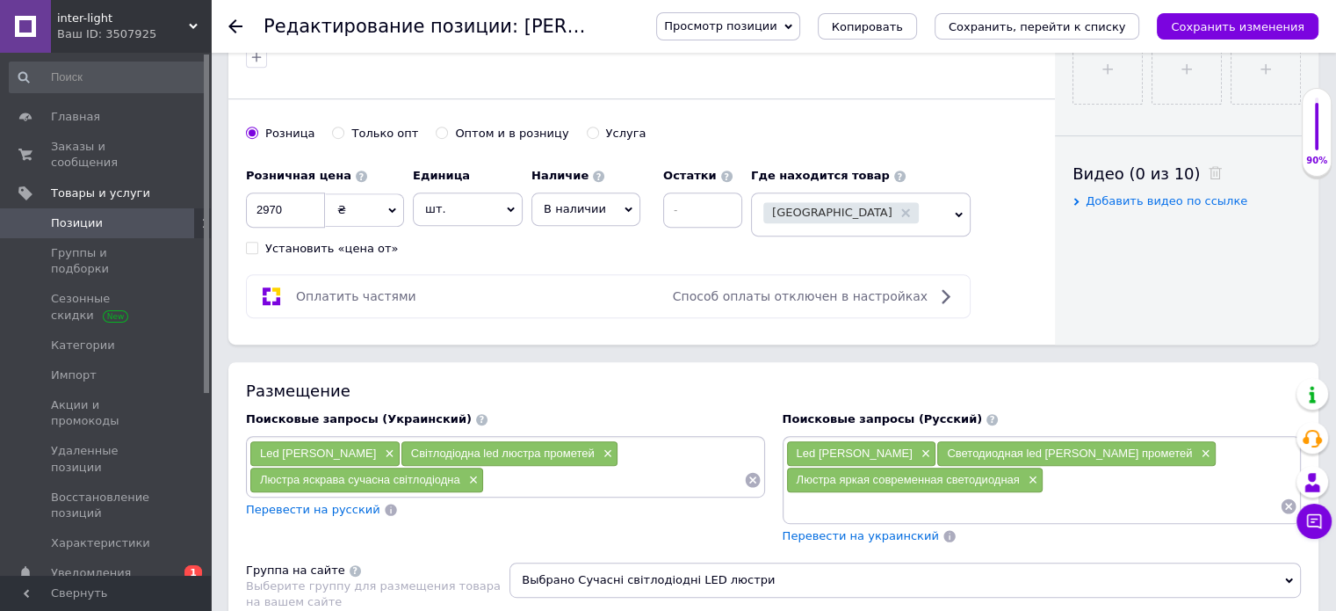
click at [494, 481] on input at bounding box center [613, 479] width 259 height 26
paste input "яскрава світлодіодна люстра"
type input "яскрава світлодіодна люстра"
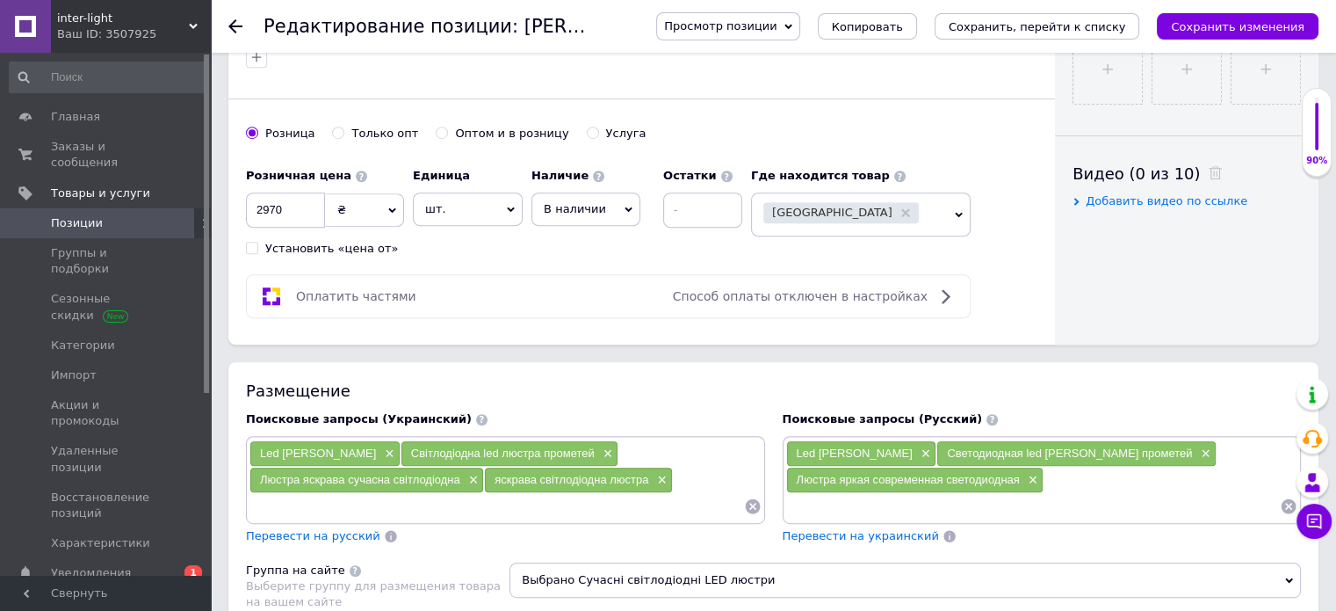
click at [369, 493] on input at bounding box center [496, 506] width 495 height 26
paste input "LED [PERSON_NAME]"
type input "LED [PERSON_NAME]"
click at [416, 501] on input at bounding box center [573, 506] width 340 height 26
paste input "[PERSON_NAME]"
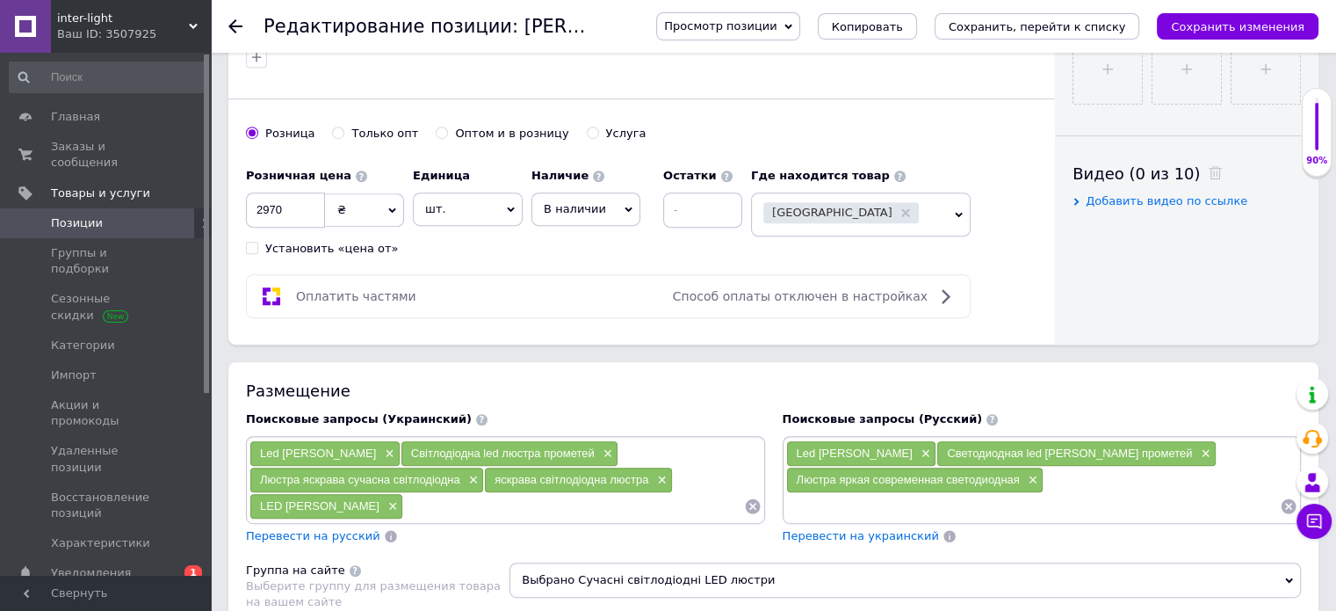
type input "[PERSON_NAME]"
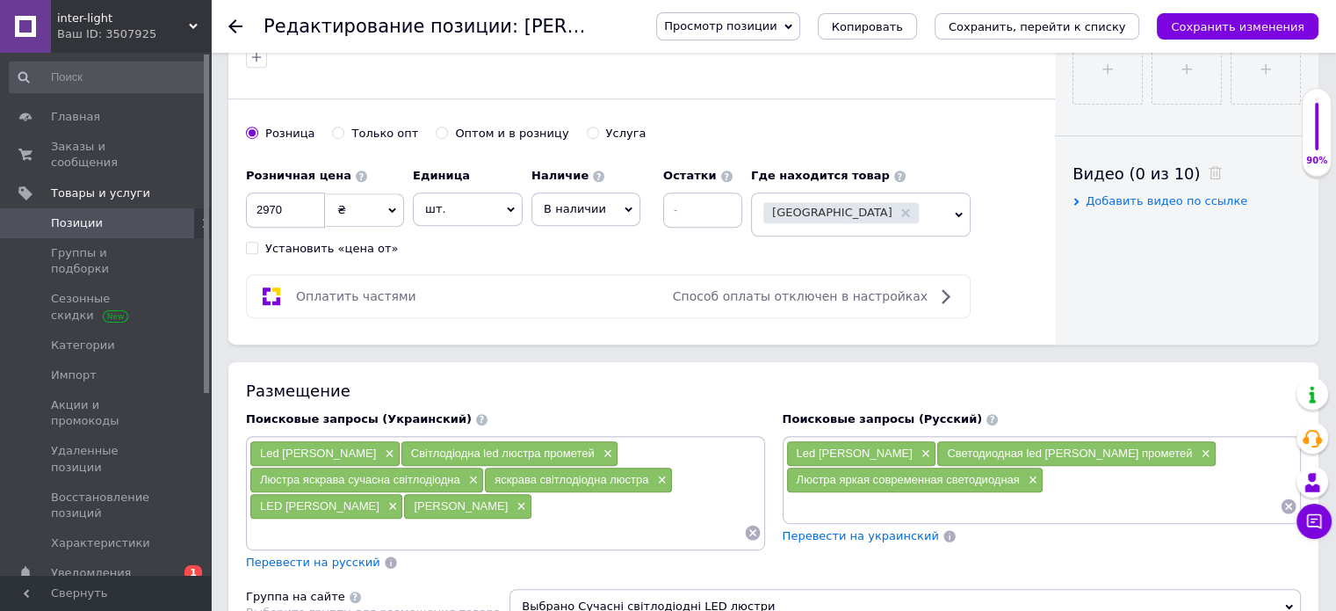
click at [520, 519] on input at bounding box center [496, 532] width 495 height 26
paste input "люстра rgb з пультом"
type input "люстра rgb з пультом"
click at [328, 531] on input at bounding box center [496, 532] width 495 height 26
paste input "LED [PERSON_NAME]"
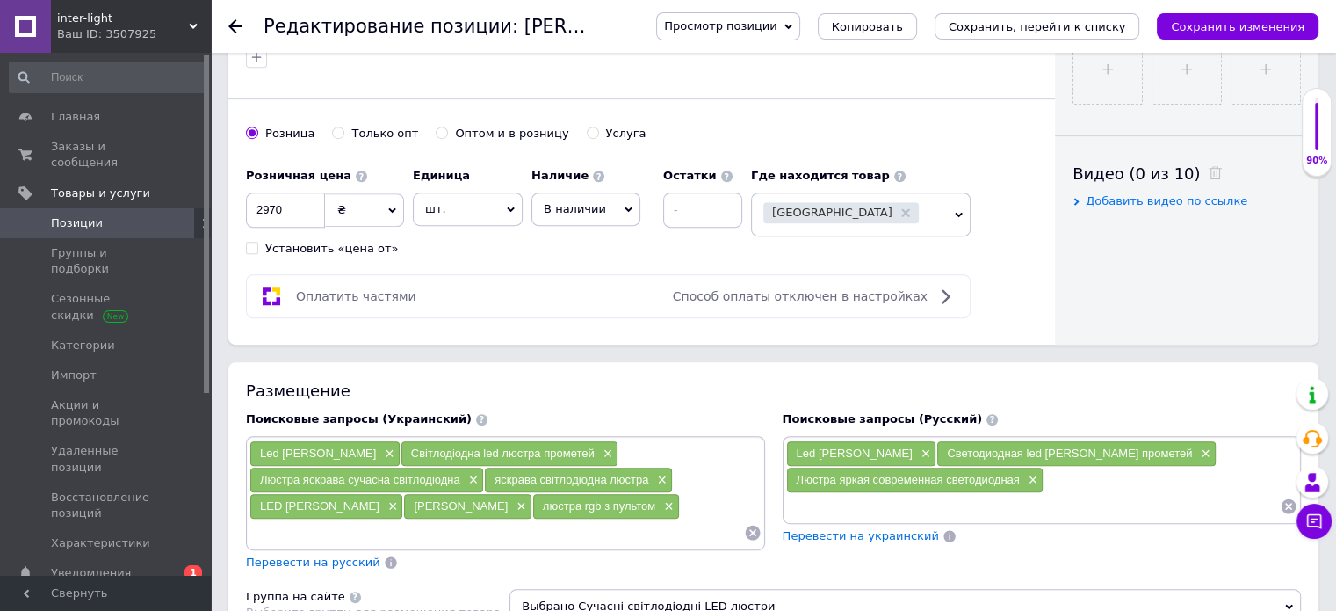
type input "LED [PERSON_NAME]"
drag, startPoint x: 306, startPoint y: 522, endPoint x: 315, endPoint y: 519, distance: 10.0
click at [403, 520] on input at bounding box center [573, 532] width 340 height 26
paste input "Красива світлодіодна люстра"
type input "Красива світлодіодна люстра"
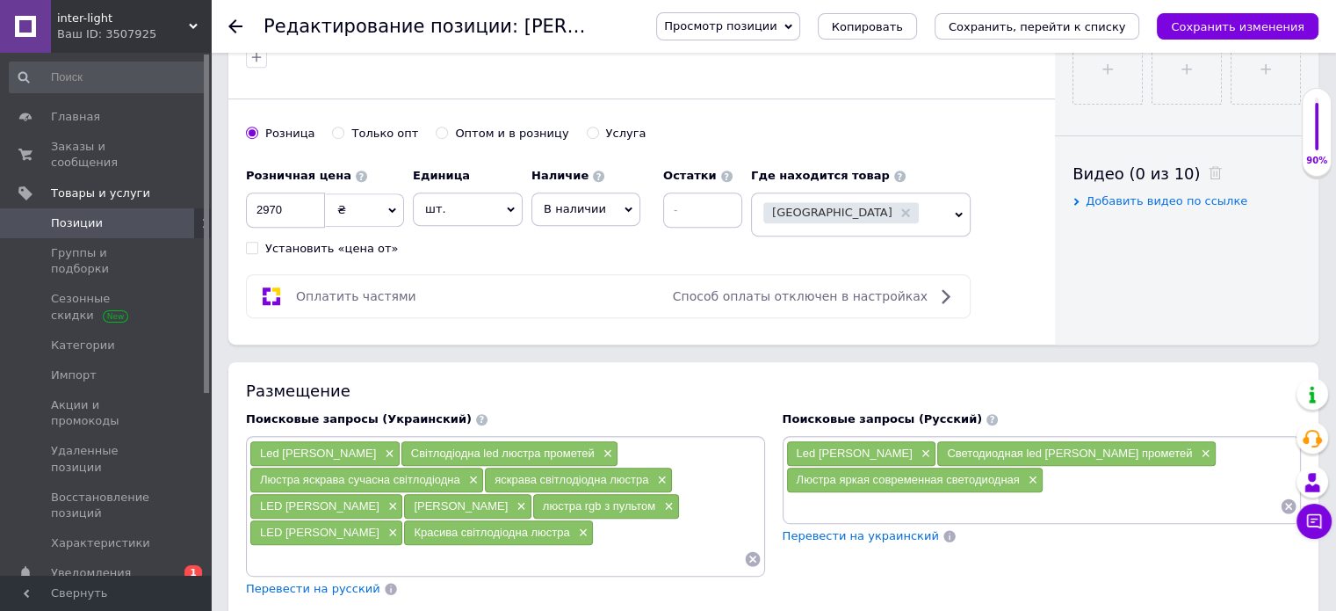
click at [453, 546] on input at bounding box center [496, 559] width 495 height 26
paste input "світлодіодні люстри"
type input "світлодіодні люстри"
click at [292, 555] on input at bounding box center [496, 559] width 495 height 26
paste input "світлодіодна люстра з пультом"
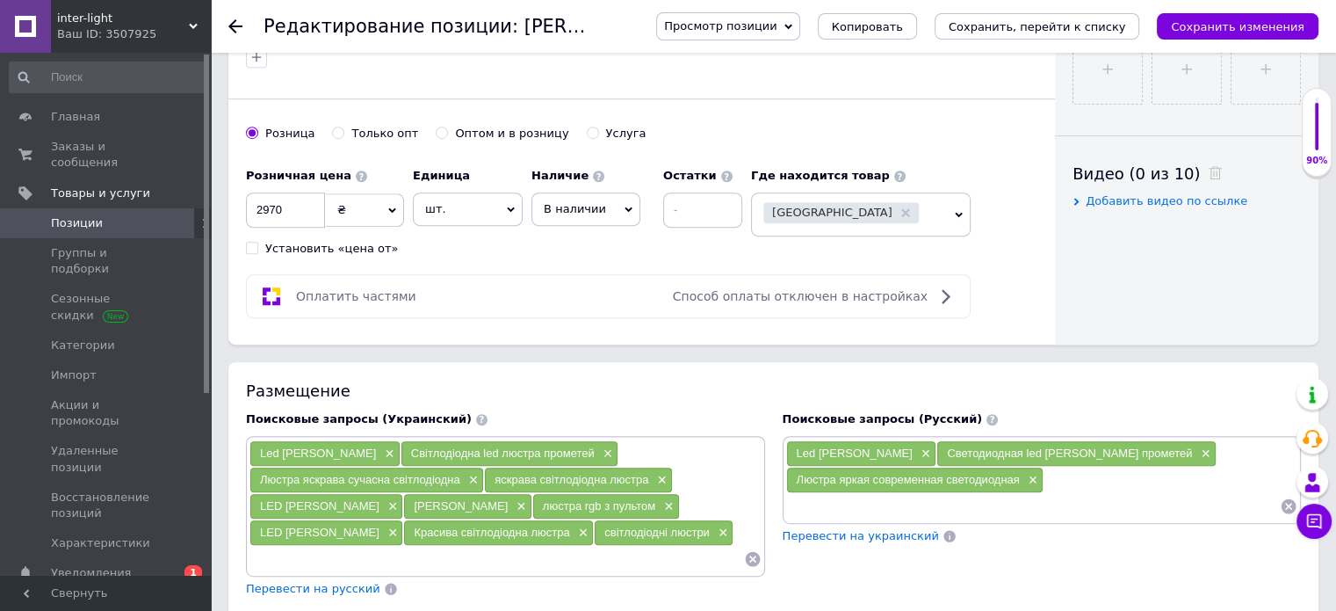
type input "світлодіодна люстра з пультом"
click at [457, 546] on input at bounding box center [595, 559] width 296 height 26
paste input "люстра світлодіодна стельова димер"
type input "люстра світлодіодна стельова димер"
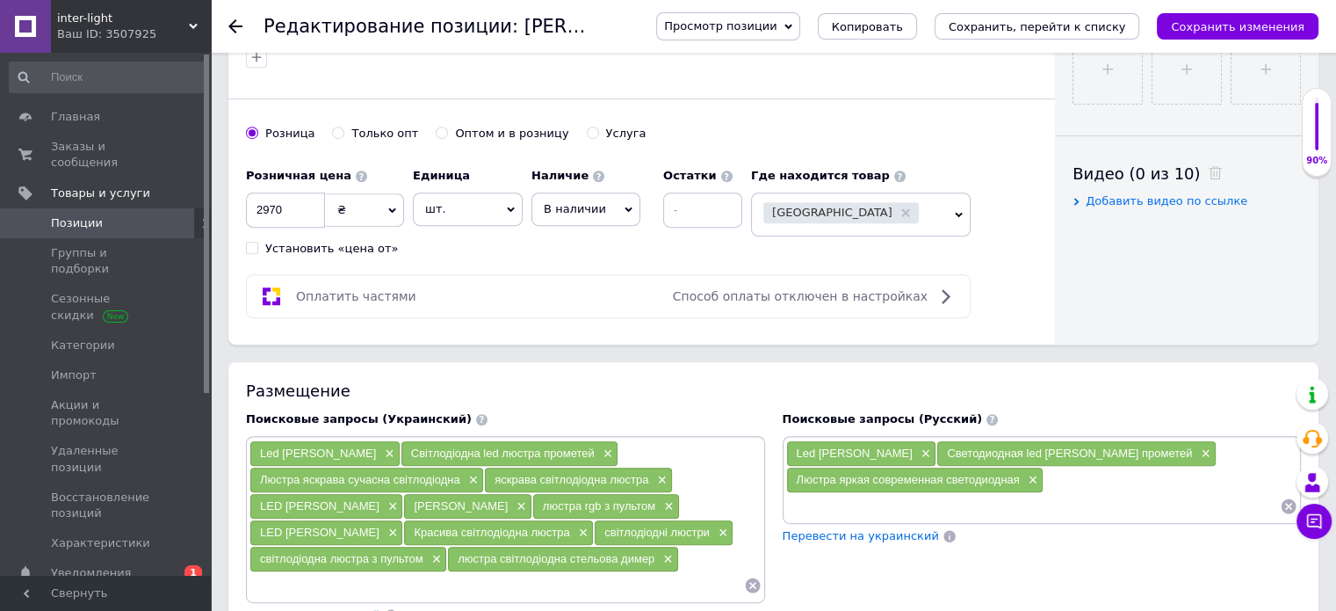
click at [265, 575] on input at bounding box center [496, 585] width 495 height 26
paste input "[PERSON_NAME] на юа"
type input "[PERSON_NAME] на юа"
click at [412, 572] on input at bounding box center [577, 585] width 331 height 26
paste input "Люстра на планці натяжна стеля"
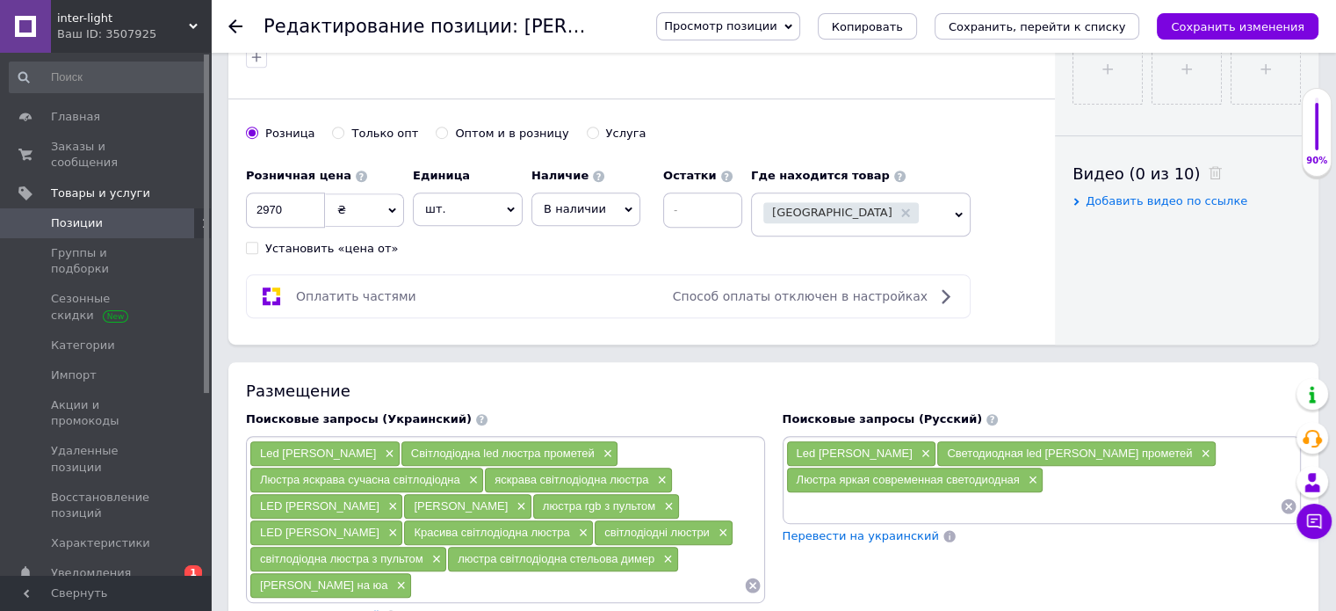
type input "Люстра на планці натяжна стеля"
drag, startPoint x: 1230, startPoint y: 31, endPoint x: 1216, endPoint y: 27, distance: 14.5
click at [1230, 30] on icon "Сохранить изменения" at bounding box center [1238, 26] width 134 height 13
drag, startPoint x: 1268, startPoint y: 32, endPoint x: 1247, endPoint y: 36, distance: 20.7
click at [1268, 33] on icon "Сохранить изменения" at bounding box center [1238, 26] width 134 height 13
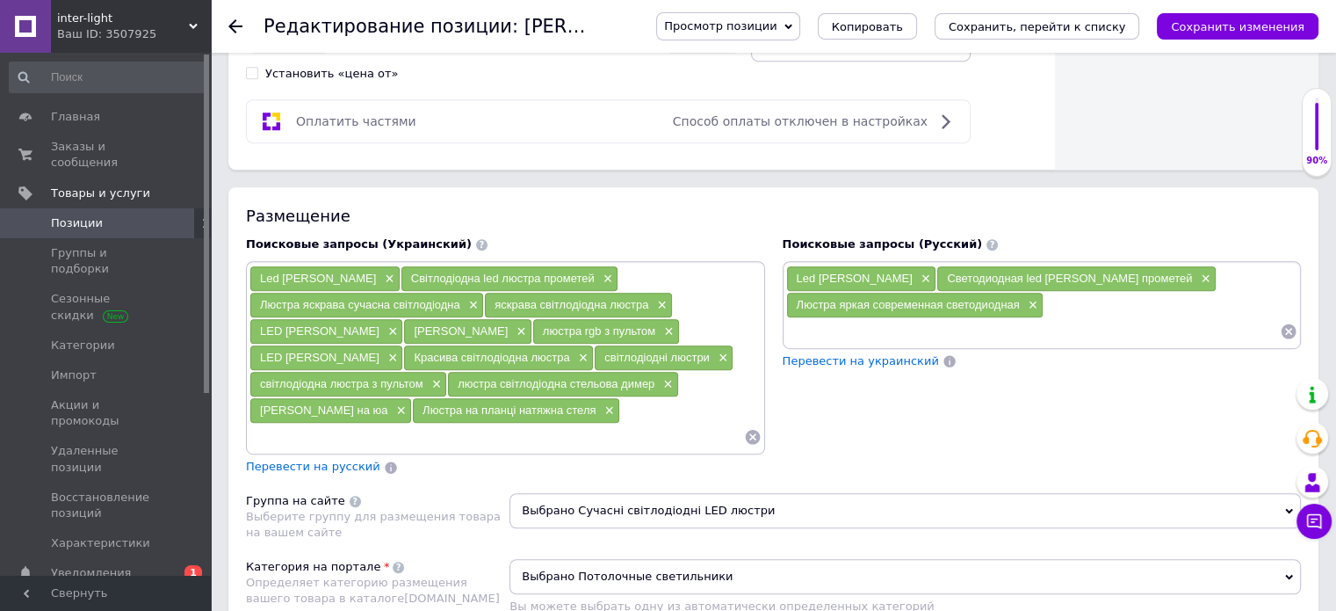
scroll to position [973, 0]
click at [336, 438] on input at bounding box center [496, 436] width 495 height 26
paste input "люстри на планці"
type input "люстри на планці"
click at [433, 434] on input at bounding box center [496, 436] width 495 height 26
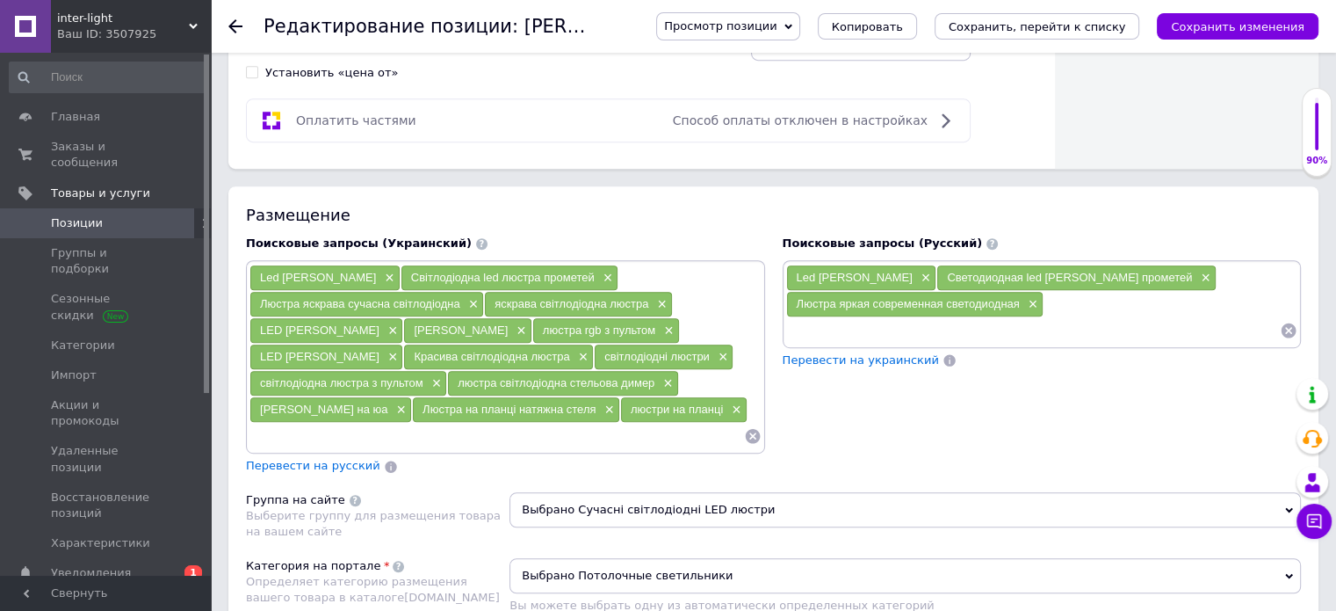
paste input "Люстри для дитячої diasha"
type input "Люстри для дитячої diasha"
click at [443, 433] on input at bounding box center [585, 436] width 317 height 26
paste input "Люстри для дитячої спальні"
type input "Люстри для дитячої спальні"
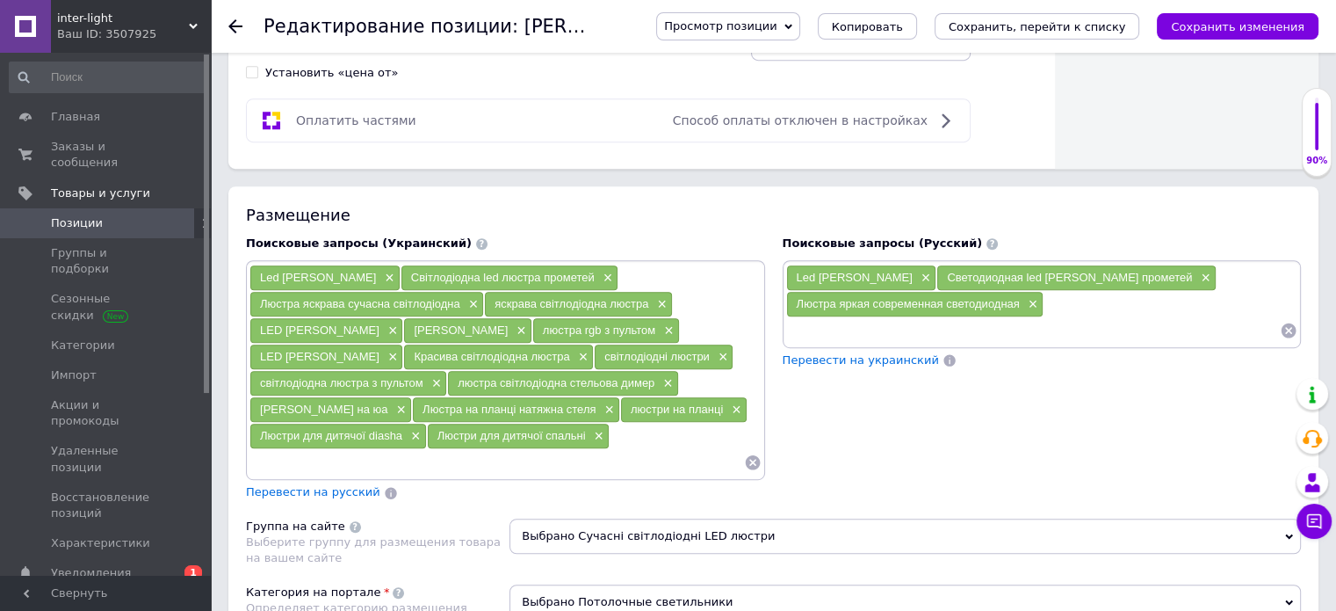
click at [314, 459] on input at bounding box center [496, 462] width 495 height 26
paste input "[PERSON_NAME] для вітальні без плафонів"
type input "[PERSON_NAME] для вітальні без плафонів"
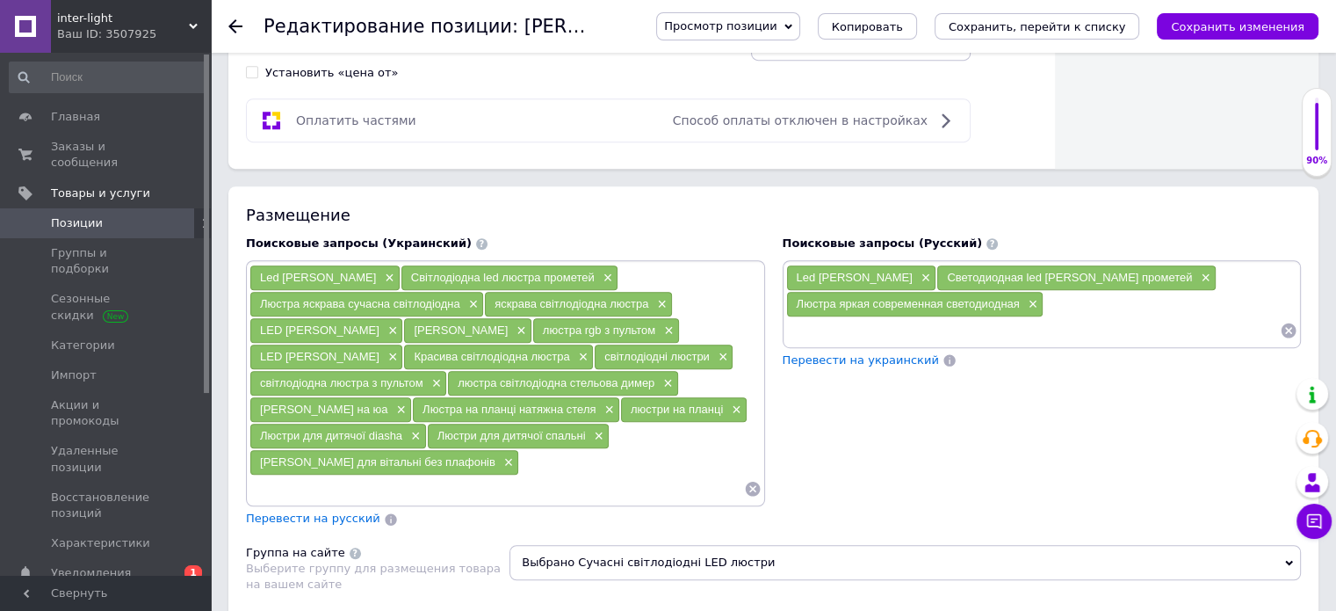
click at [516, 475] on input at bounding box center [496, 488] width 495 height 26
paste input "люстри для залів"
type input "люстри для залів"
click at [1251, 20] on icon "Сохранить изменения" at bounding box center [1238, 26] width 134 height 13
click at [571, 475] on input "люстри для залів" at bounding box center [496, 488] width 495 height 26
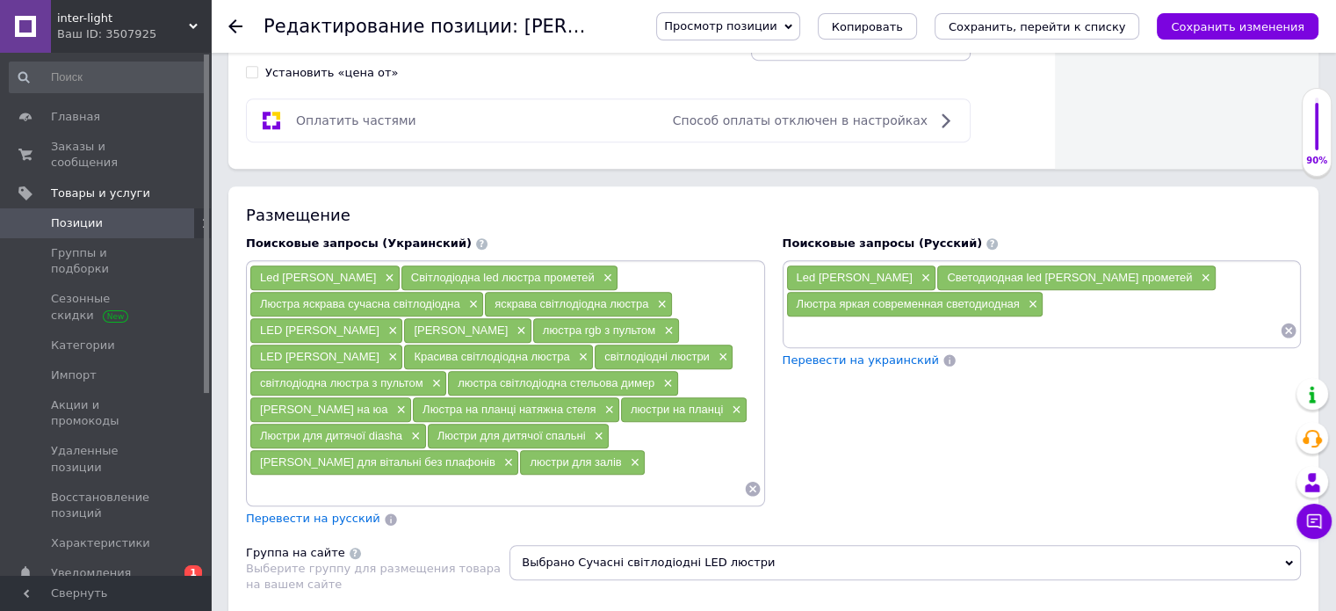
paste input "люстри для дитячої без плафонів"
type input "люстри для дитячої без плафонів"
click at [487, 484] on input at bounding box center [603, 488] width 281 height 26
paste input "Люстри з ЛЕД-підсвіткою"
type input "Люстри з ЛЕД-підсвіткою"
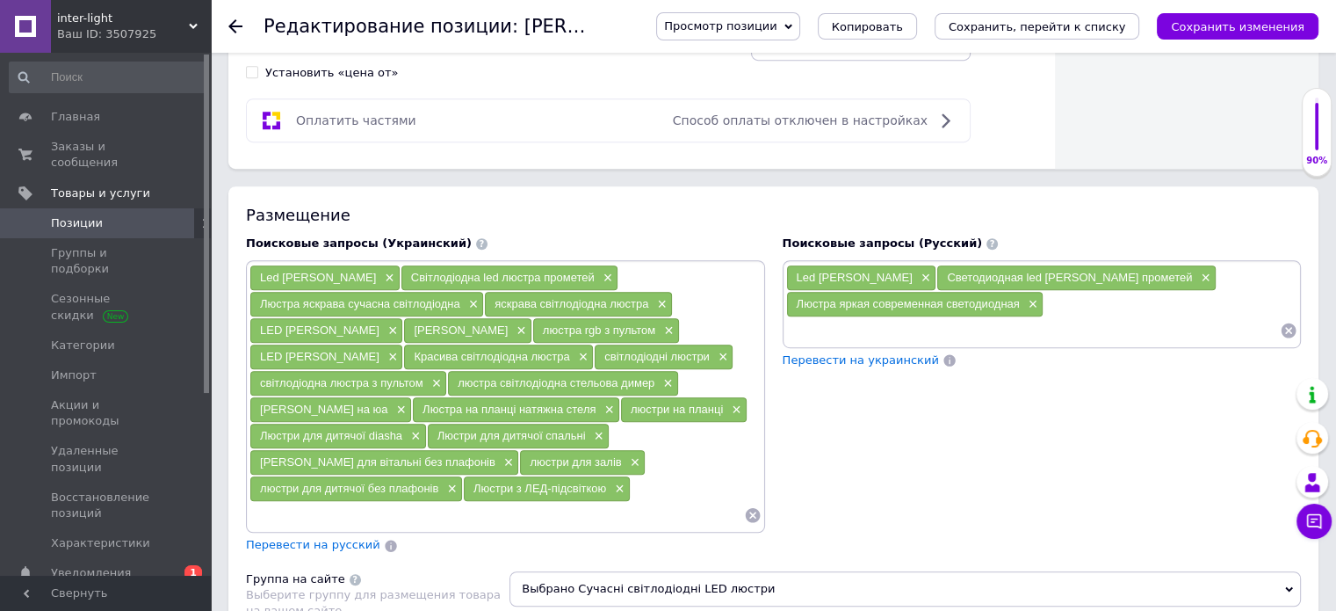
click at [289, 512] on input at bounding box center [496, 515] width 495 height 26
paste input "Модні LED люстри"
type input "Модні LED люстри"
click at [407, 512] on input at bounding box center [563, 515] width 361 height 26
paste input "Лед світильник"
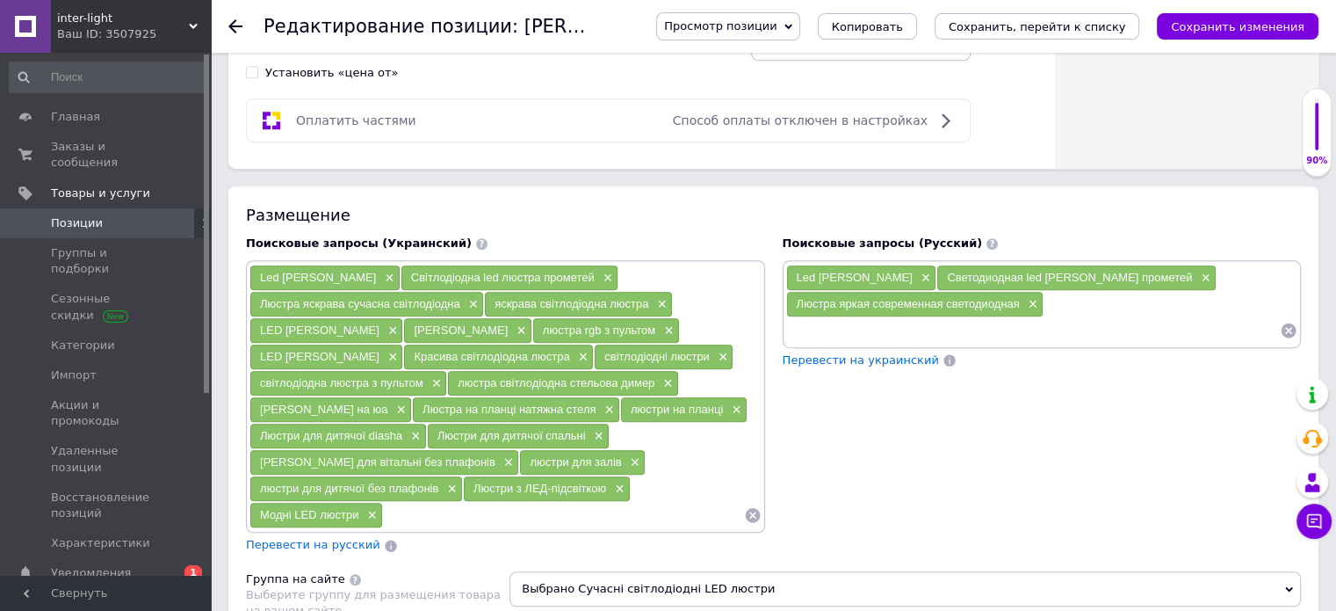
type input "Лед світильник"
click at [509, 509] on input at bounding box center [620, 515] width 246 height 26
paste input "LED-світильники"
type input "LED-світильники"
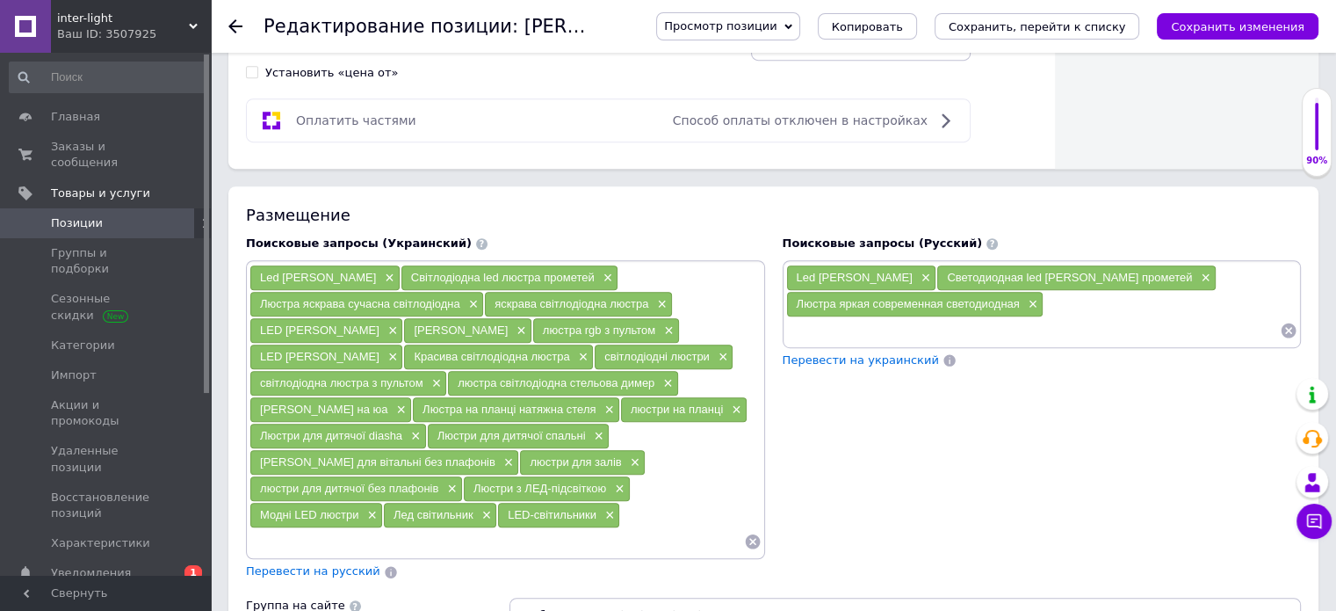
click at [337, 539] on input at bounding box center [496, 541] width 495 height 26
paste input "люстра для дому"
type input "люстра для дому"
click at [381, 536] on input at bounding box center [496, 541] width 495 height 26
paste input "Яскрава сучасна люстра"
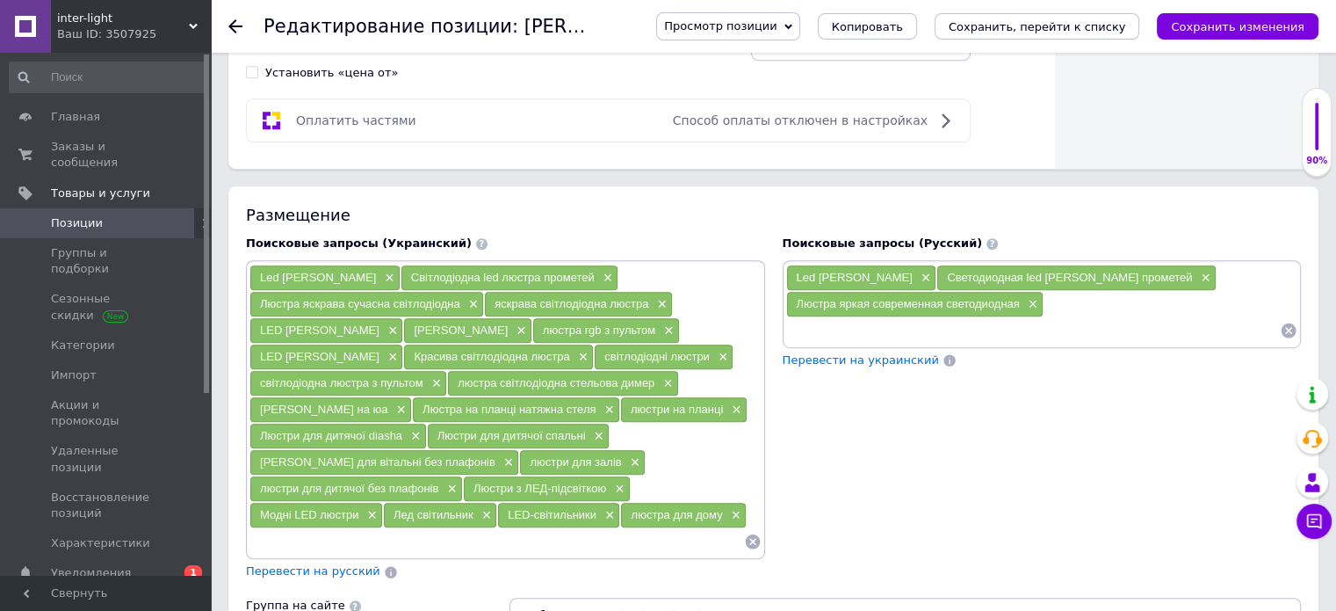
type input "Яскрава сучасна люстра"
paste input "Яскрава сучасна люстра"
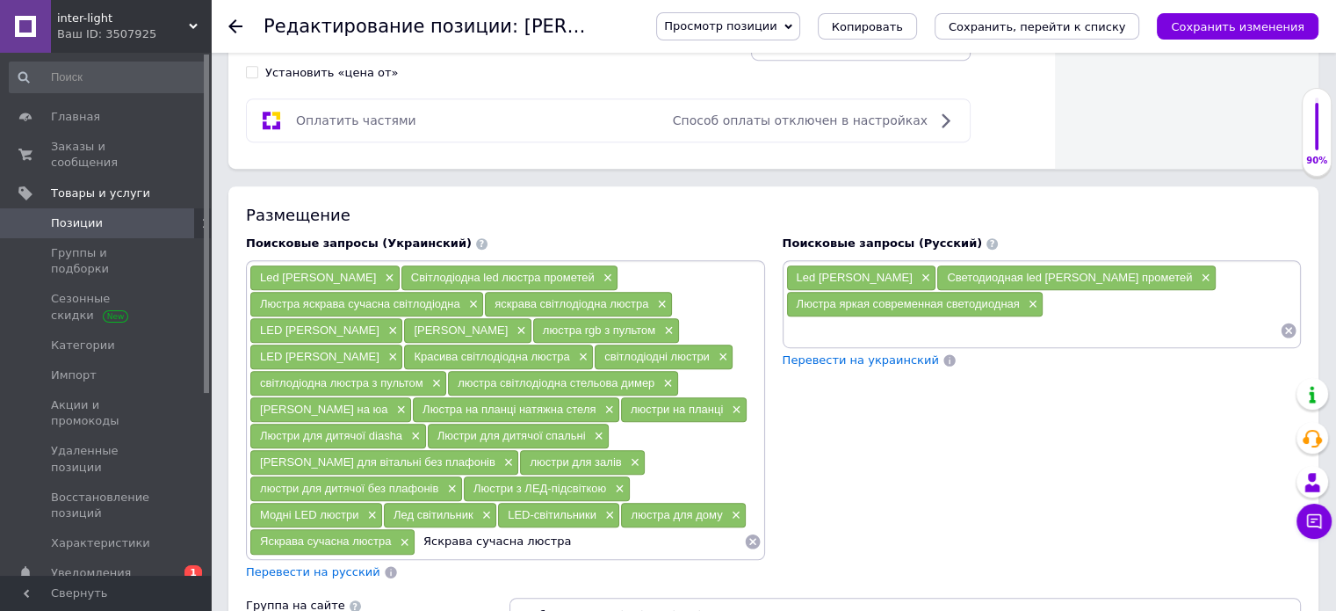
click at [460, 530] on input "Яскрава сучасна люстра" at bounding box center [580, 541] width 329 height 26
type input "сучасна люстра"
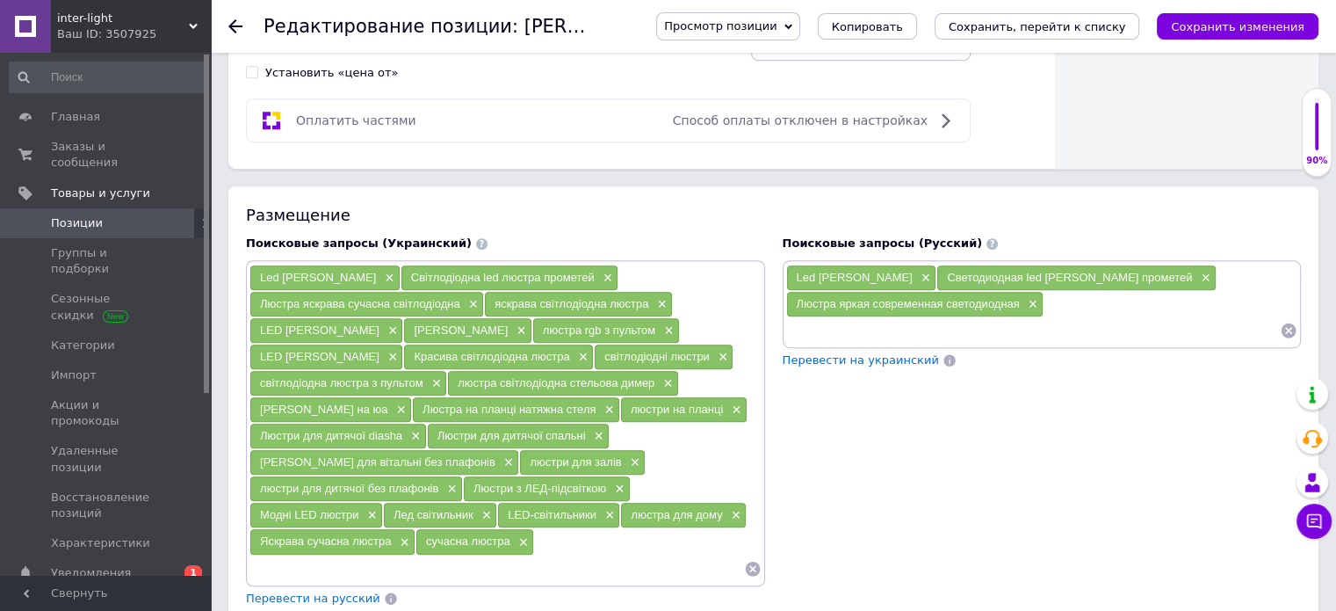
drag, startPoint x: 588, startPoint y: 539, endPoint x: 254, endPoint y: 560, distance: 334.5
click at [254, 560] on input at bounding box center [496, 568] width 495 height 26
paste input "Яскрава сучасна люстра"
click at [298, 561] on input "Яскрава сучасна люстра" at bounding box center [496, 568] width 495 height 26
click at [303, 558] on input "сучасна люстра" at bounding box center [496, 568] width 495 height 26
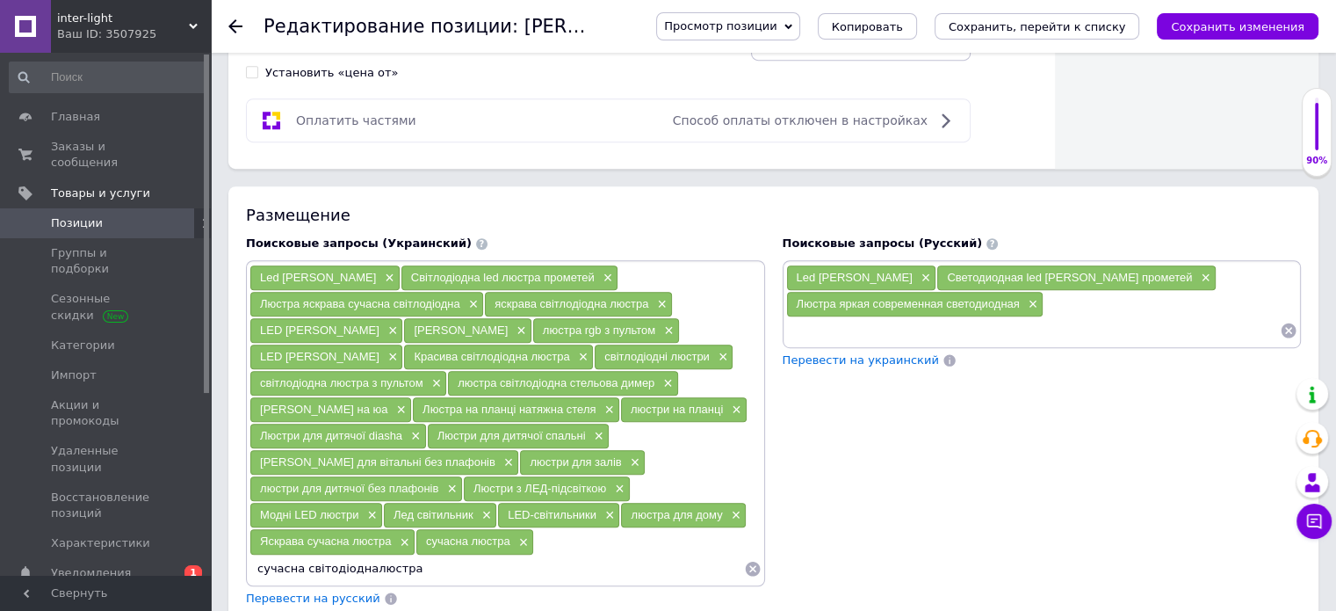
type input "сучасна світодіодна люстра"
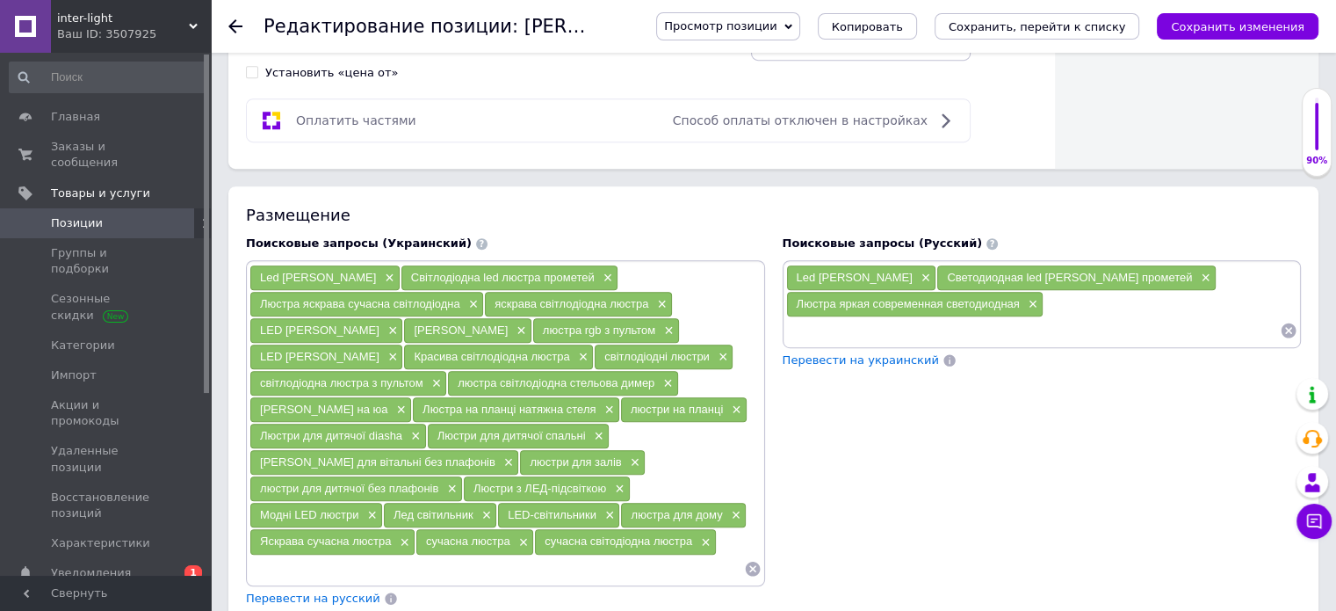
click at [278, 562] on input at bounding box center [496, 568] width 495 height 26
type input "стельова світодіодна люстра"
click at [490, 564] on input at bounding box center [590, 568] width 306 height 26
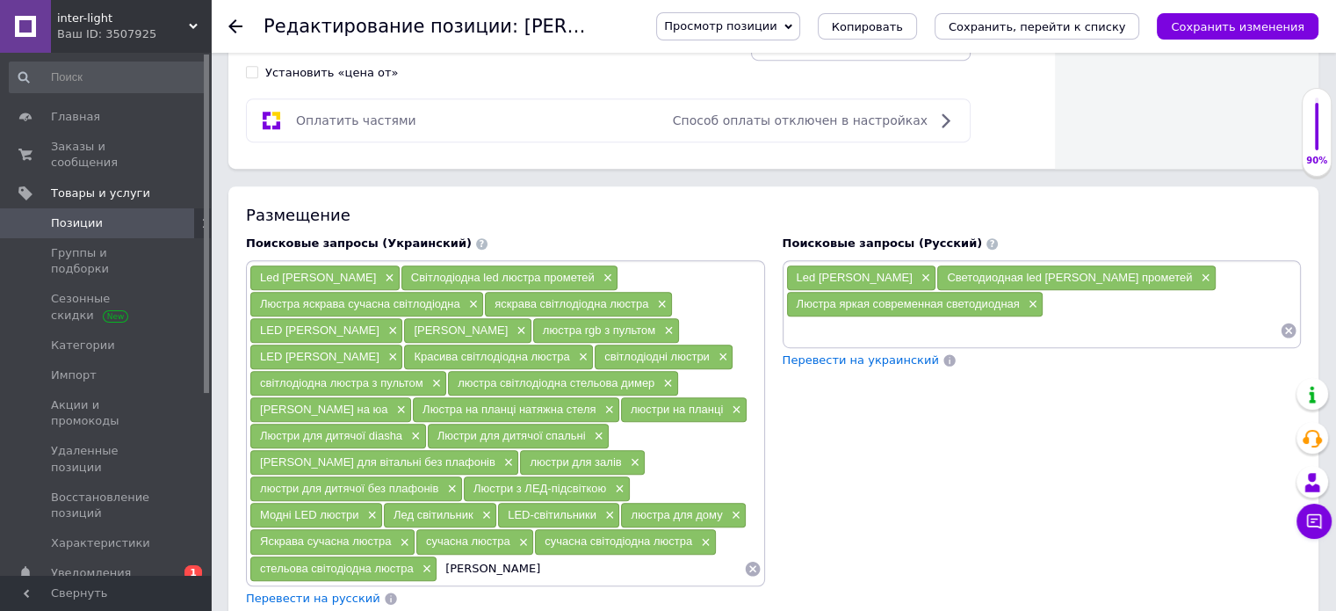
type input "[PERSON_NAME]"
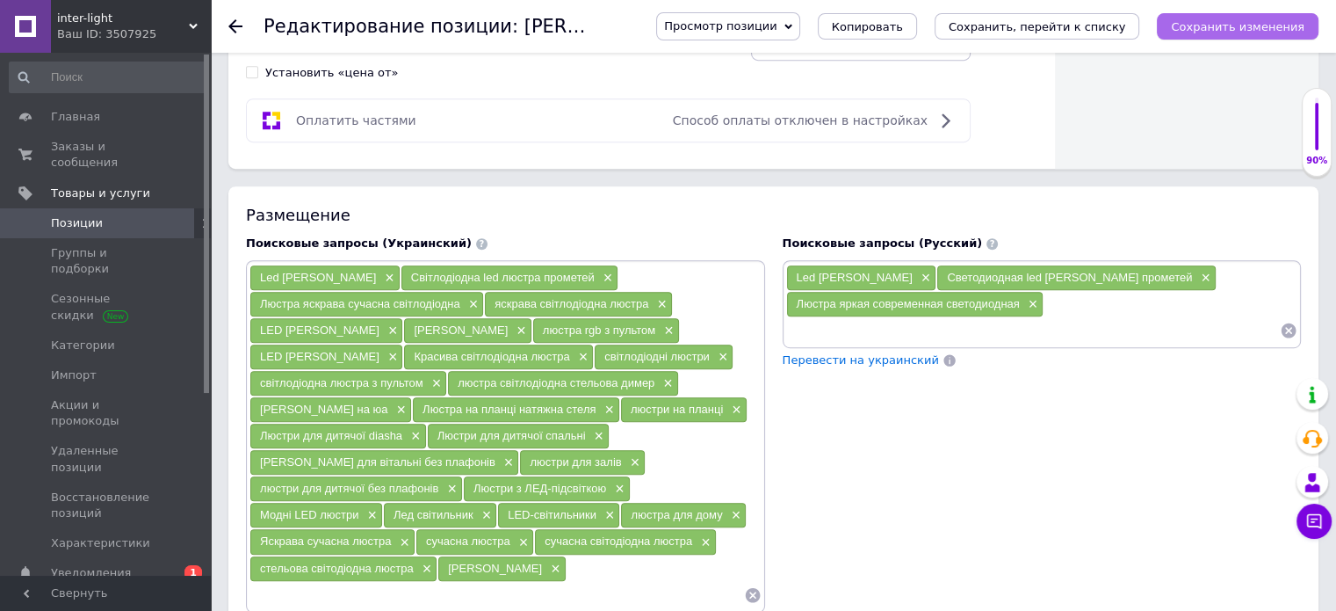
click at [1224, 24] on icon "Сохранить изменения" at bounding box center [1238, 26] width 134 height 13
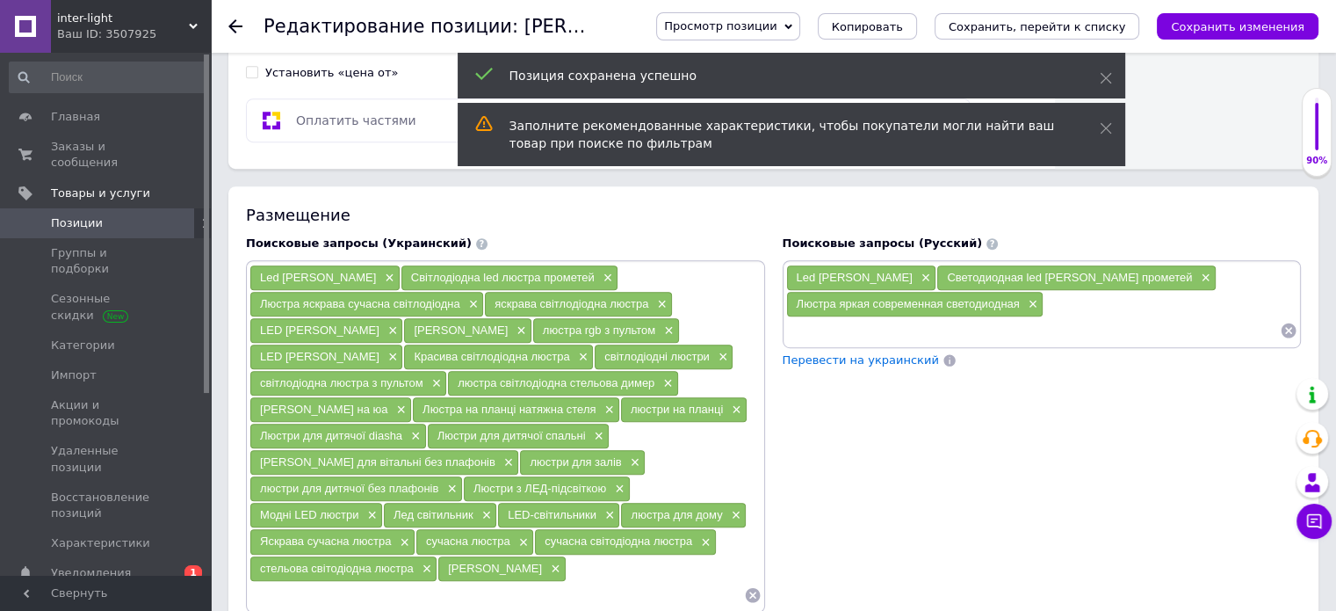
click at [403, 589] on input at bounding box center [496, 595] width 495 height 26
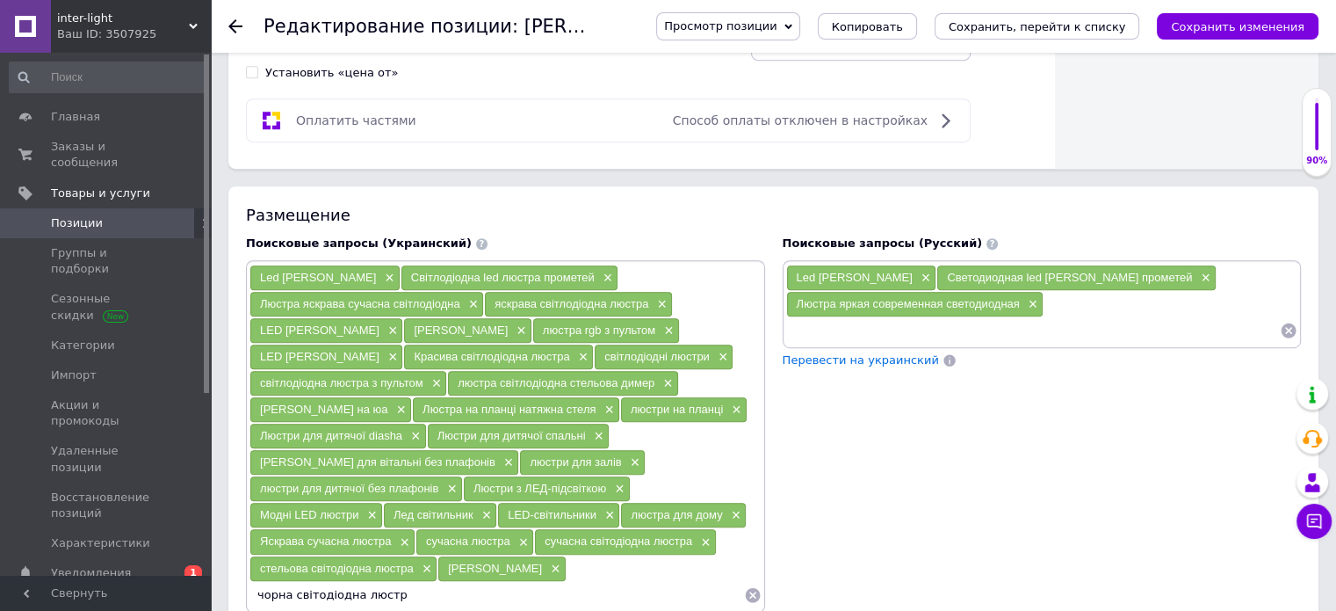
type input "чорна світодіодна люстра"
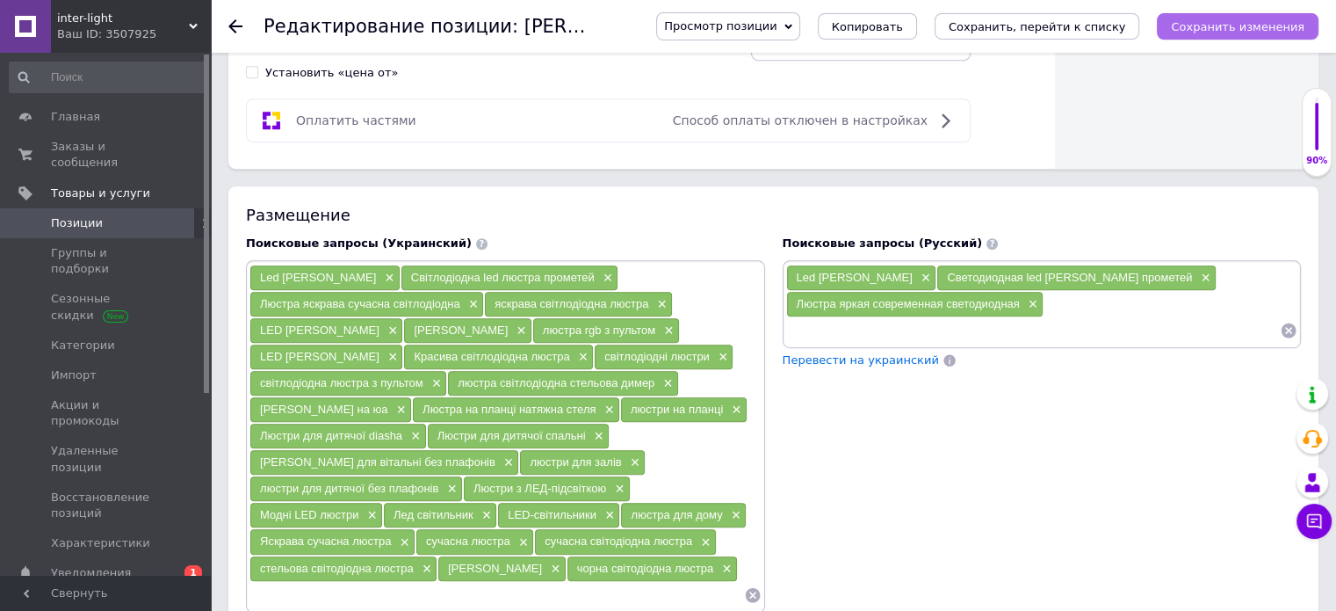
click at [1271, 17] on button "Сохранить изменения" at bounding box center [1238, 26] width 162 height 26
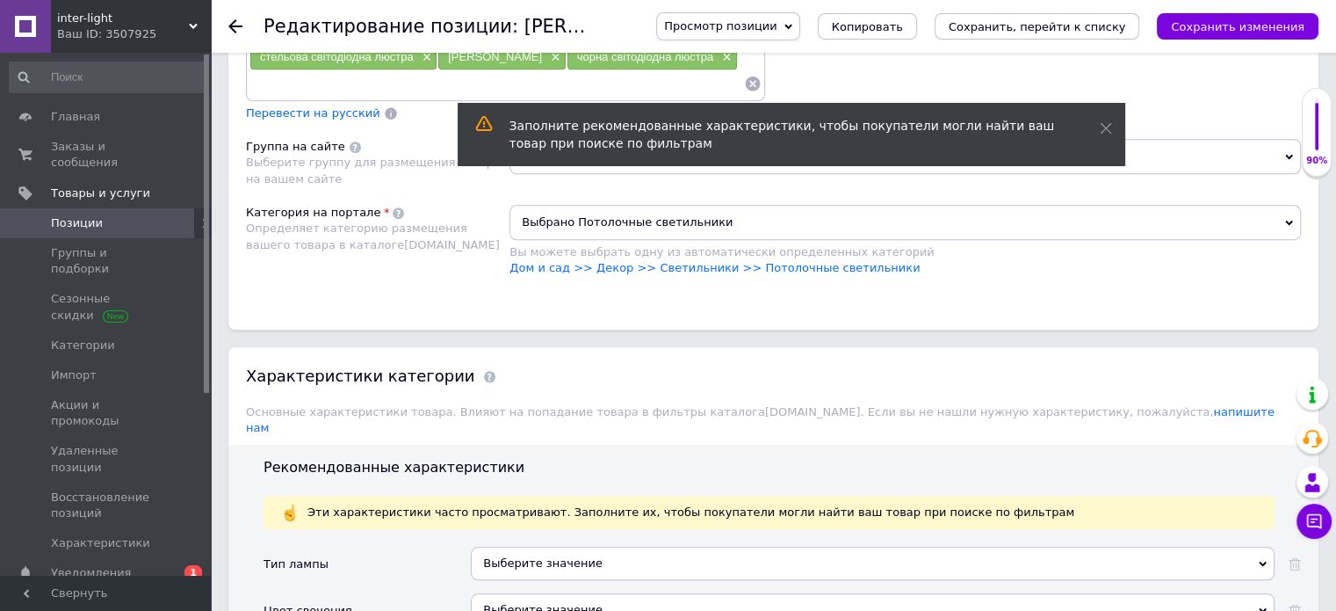
scroll to position [1764, 0]
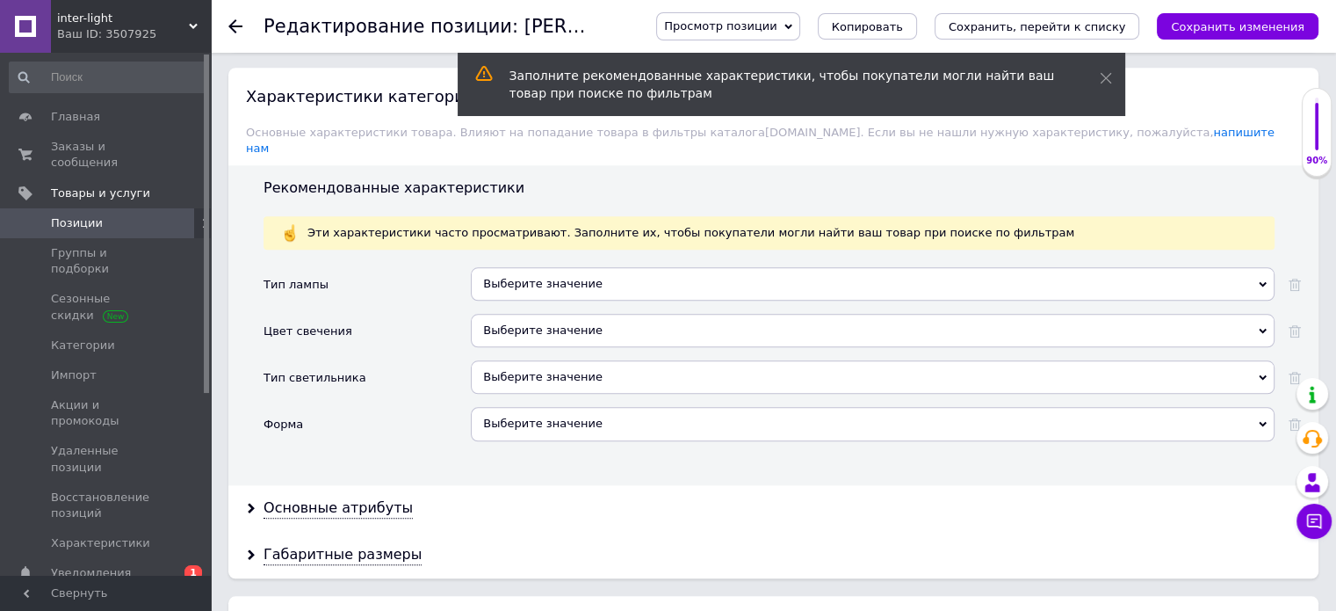
click at [587, 267] on div "Выберите значение" at bounding box center [873, 283] width 804 height 33
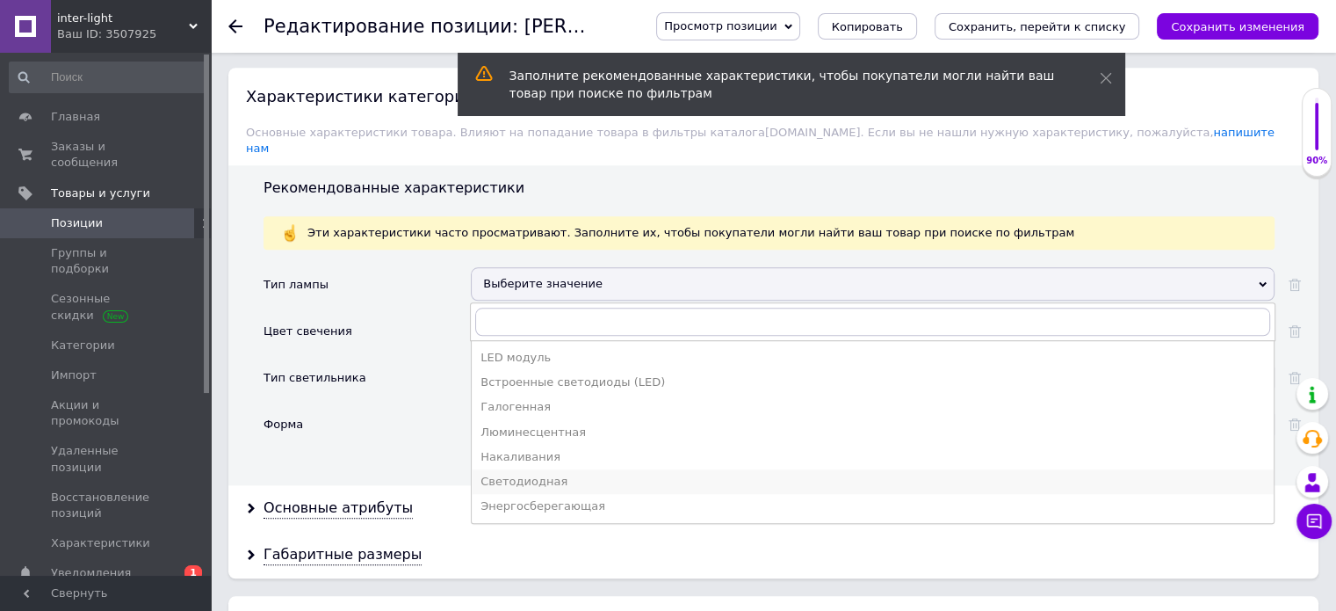
click at [523, 474] on div "Светодиодная" at bounding box center [873, 482] width 785 height 16
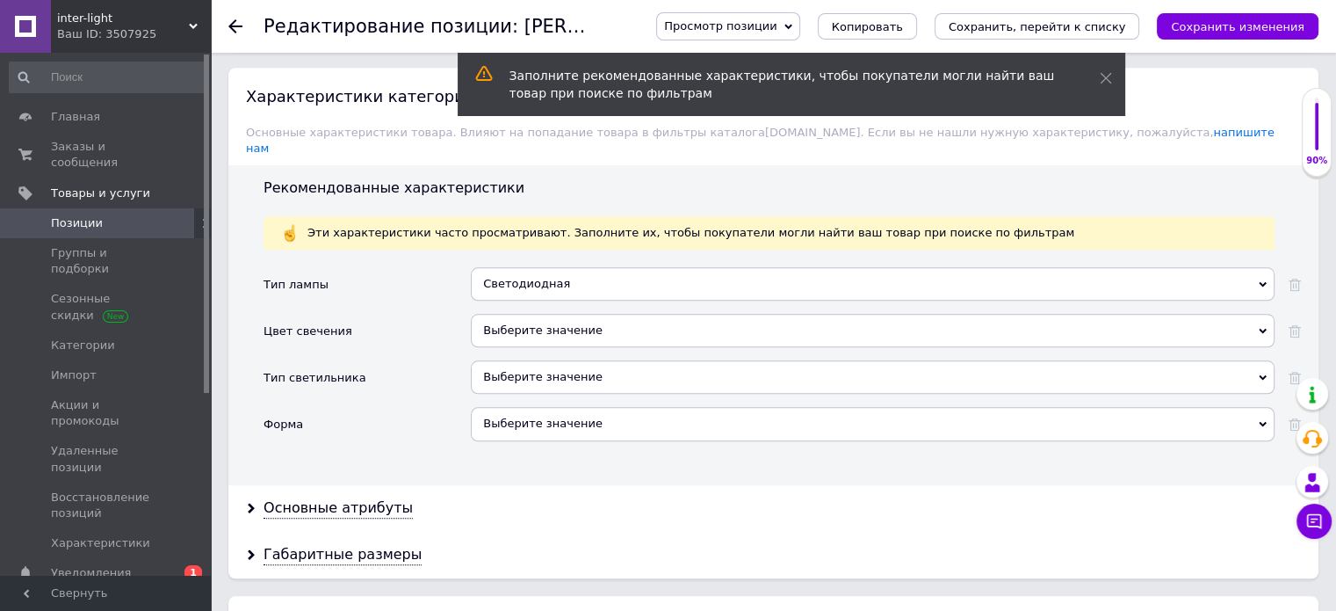
click at [579, 314] on div "Выберите значение" at bounding box center [873, 330] width 804 height 33
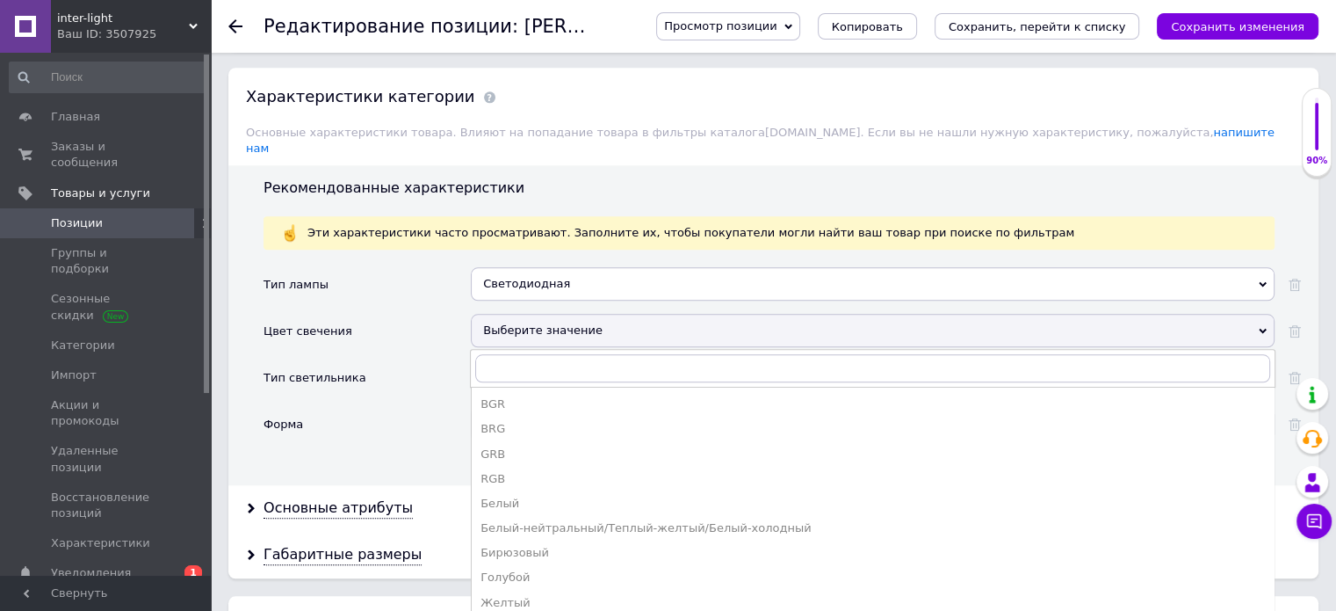
drag, startPoint x: 548, startPoint y: 506, endPoint x: 552, endPoint y: 495, distance: 11.9
click at [548, 520] on div "Белый-нейтральный/Теплый-желтый/Белый-холодный" at bounding box center [873, 528] width 785 height 16
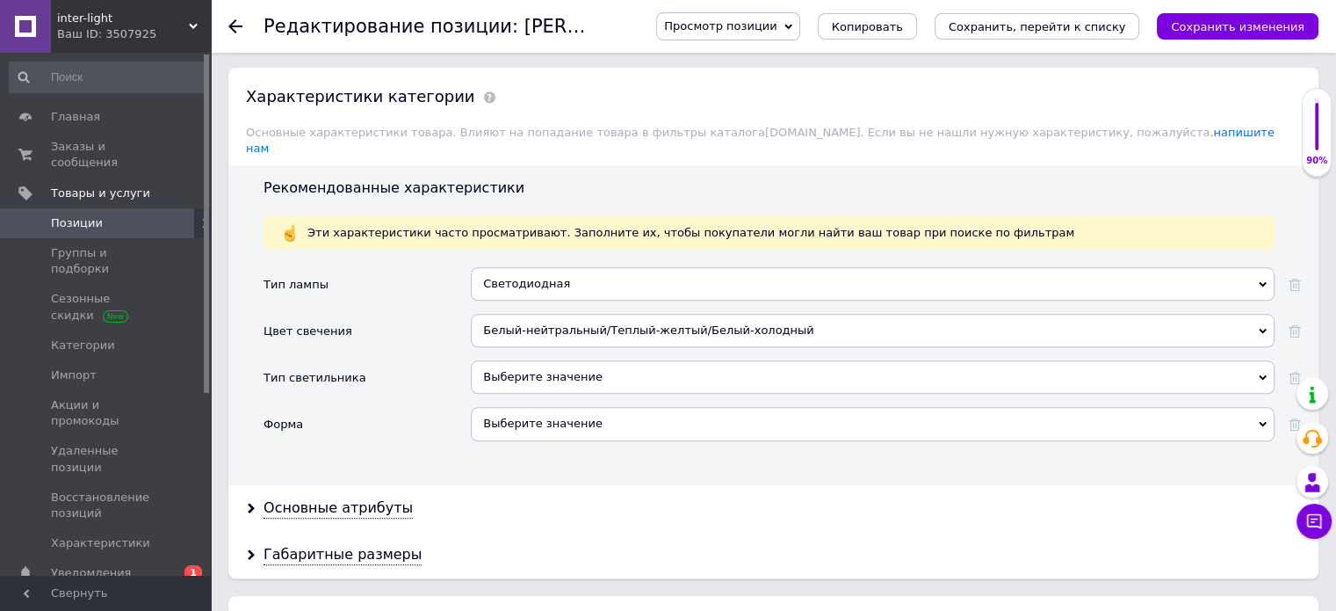
click at [563, 360] on div "Выберите значение" at bounding box center [873, 376] width 804 height 33
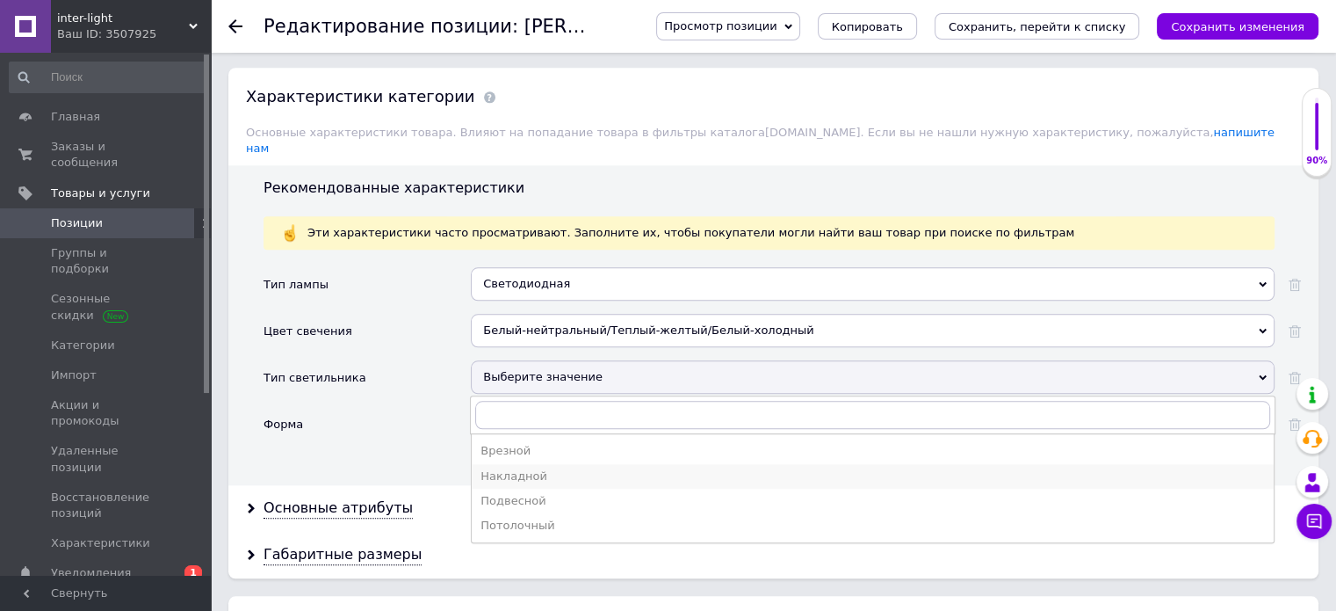
click at [510, 468] on div "Накладной" at bounding box center [873, 476] width 785 height 16
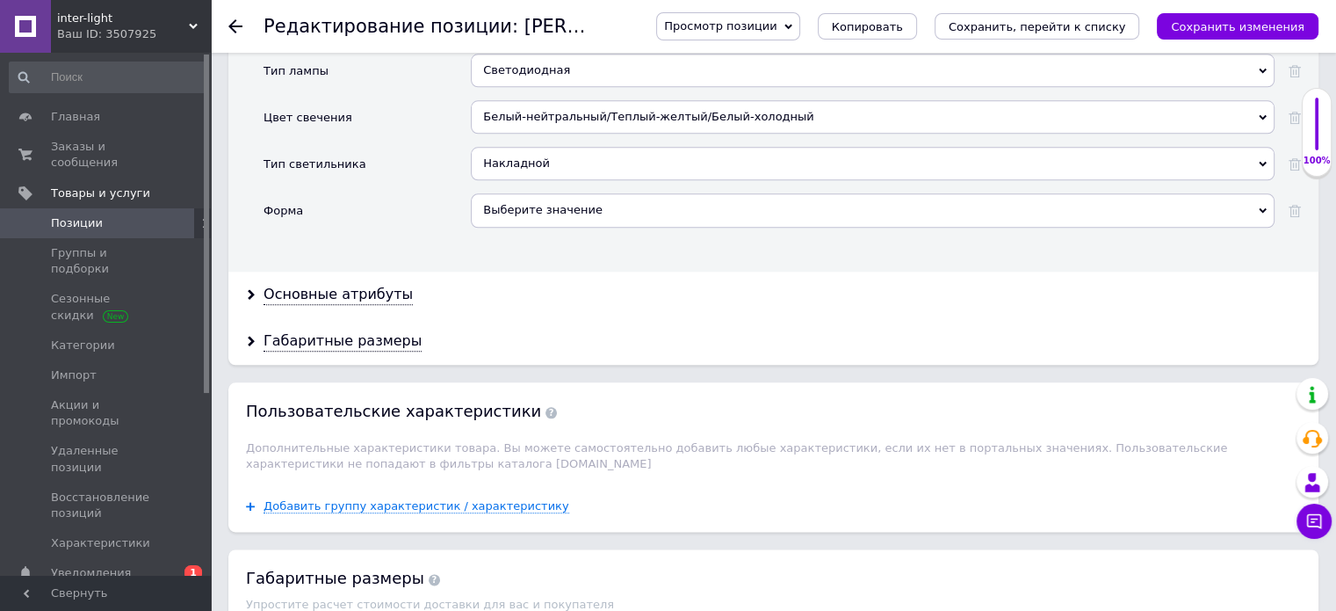
scroll to position [2028, 0]
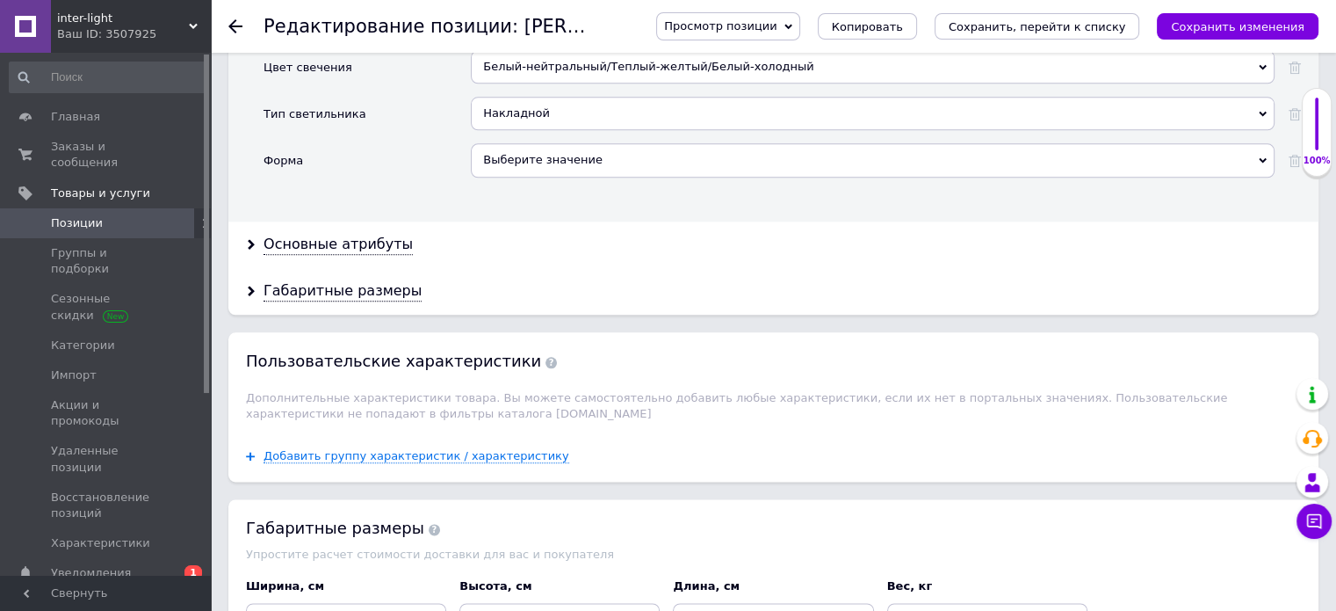
click at [575, 143] on div "Выберите значение" at bounding box center [873, 159] width 804 height 33
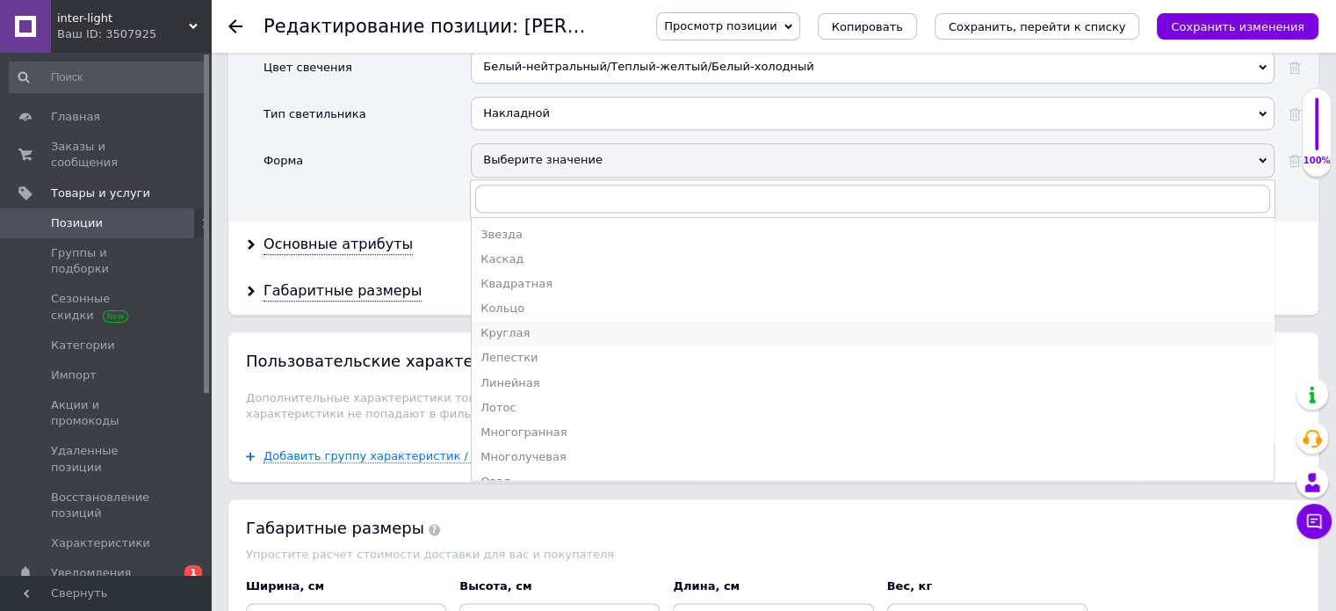
click at [515, 325] on div "Круглая" at bounding box center [873, 333] width 785 height 16
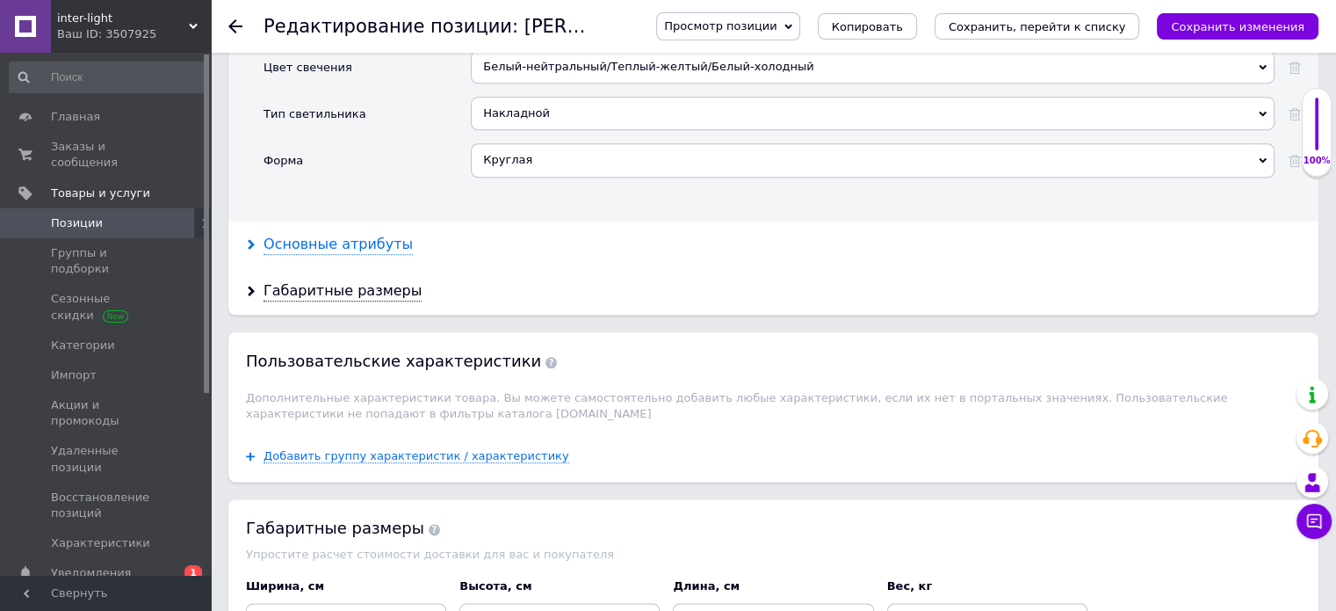
click at [369, 235] on div "Основные атрибуты" at bounding box center [338, 245] width 149 height 20
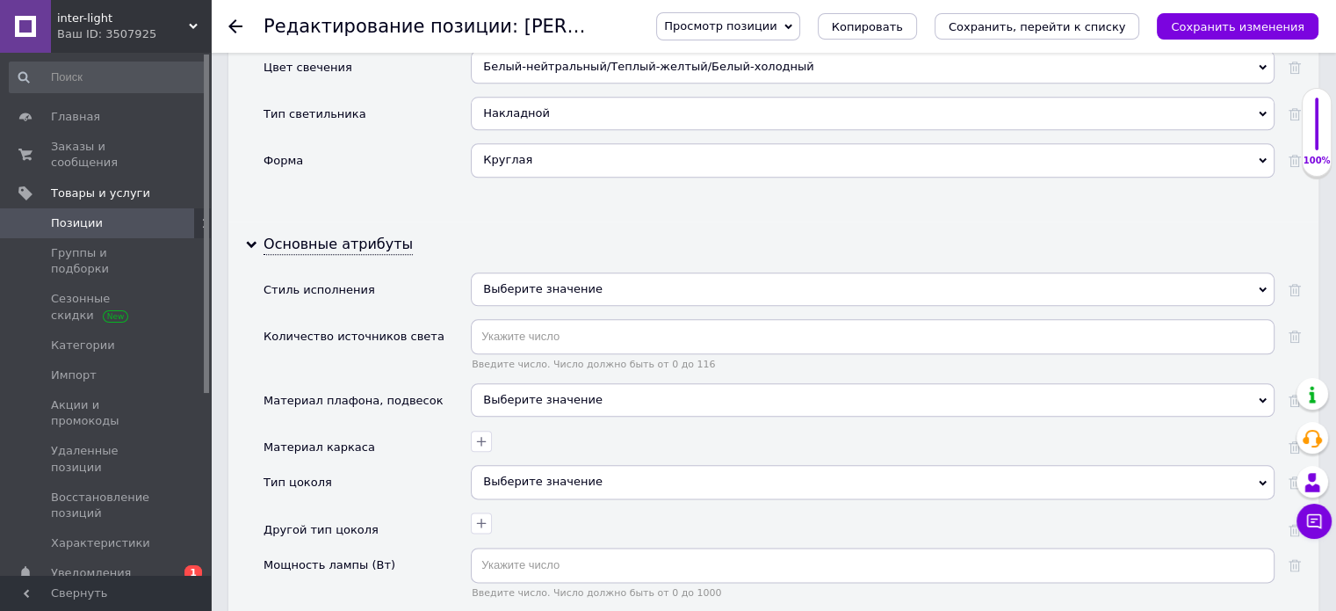
click at [520, 272] on div "Выберите значение" at bounding box center [873, 288] width 804 height 33
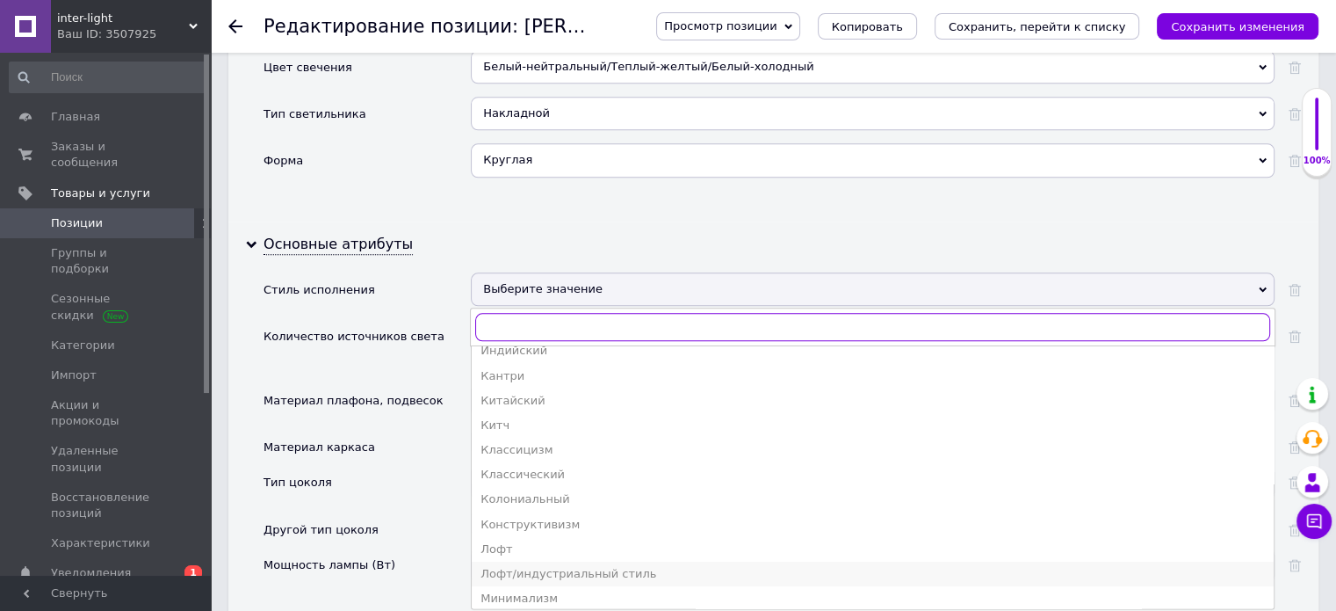
scroll to position [351, 0]
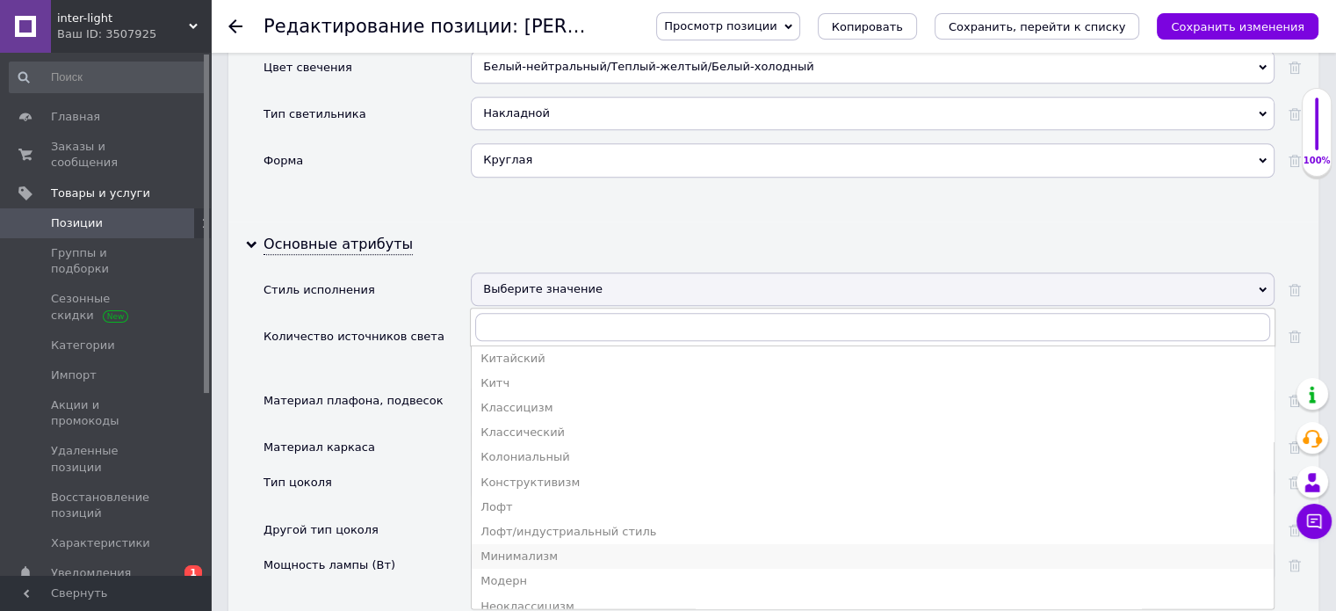
click at [503, 548] on div "Минимализм" at bounding box center [873, 556] width 785 height 16
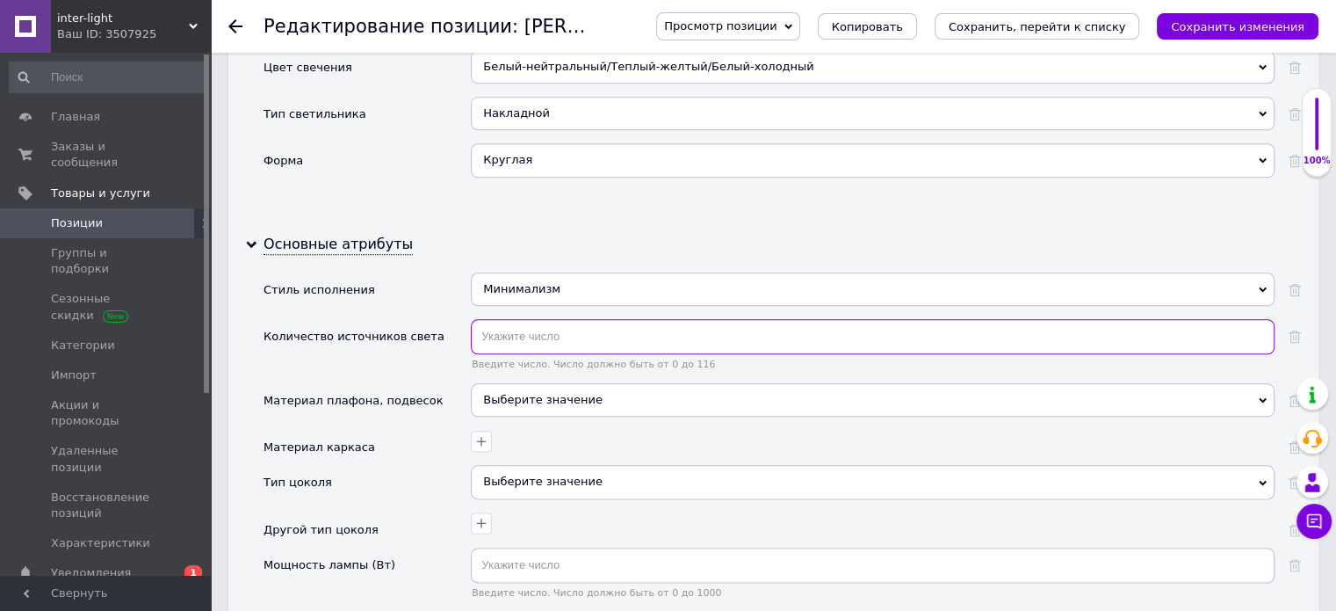
click at [510, 319] on input "text" at bounding box center [873, 336] width 804 height 35
type input "9"
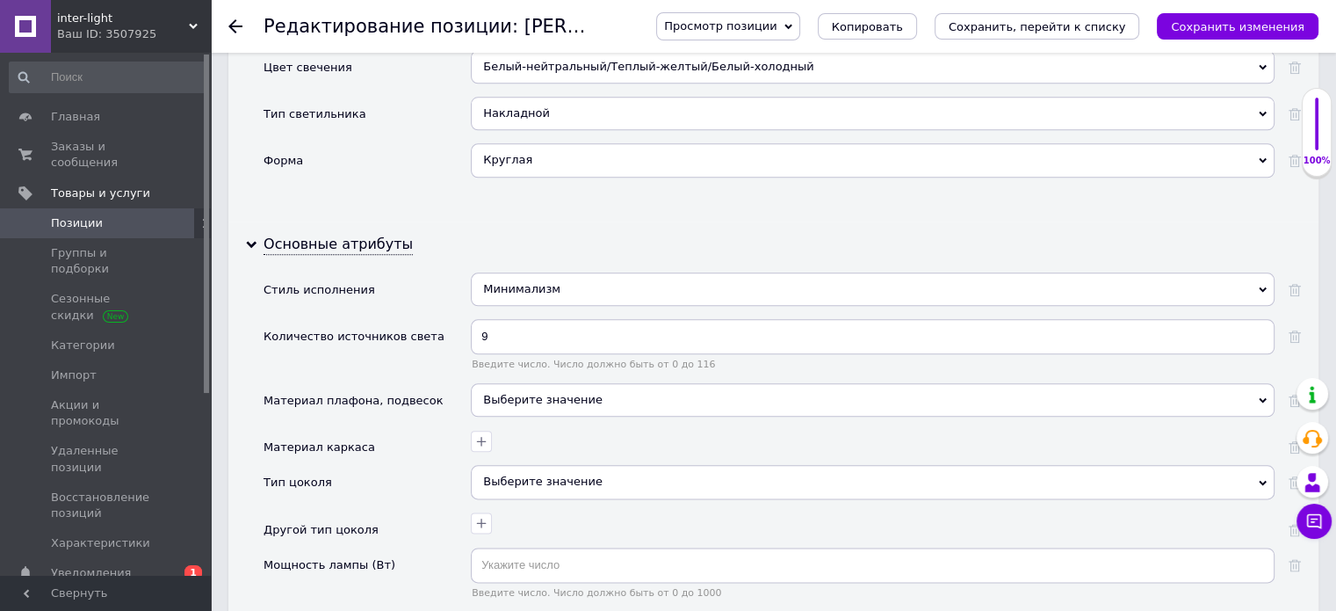
click at [541, 383] on div "Выберите значение" at bounding box center [873, 399] width 804 height 33
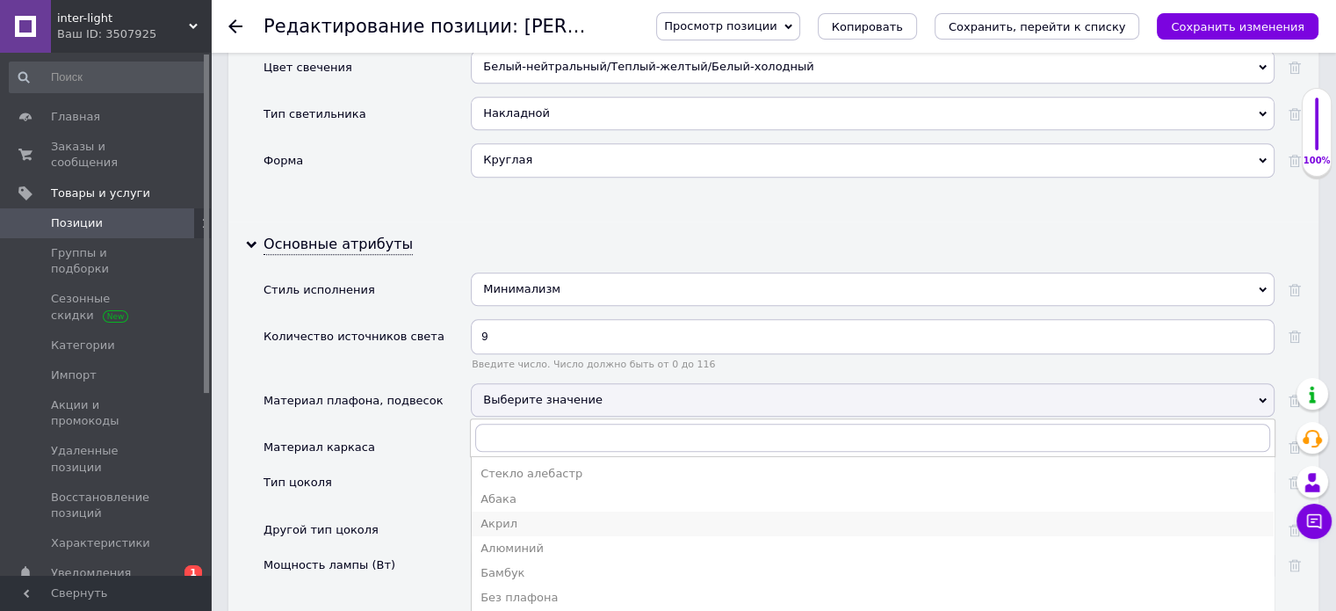
click at [495, 516] on div "Акрил" at bounding box center [873, 524] width 785 height 16
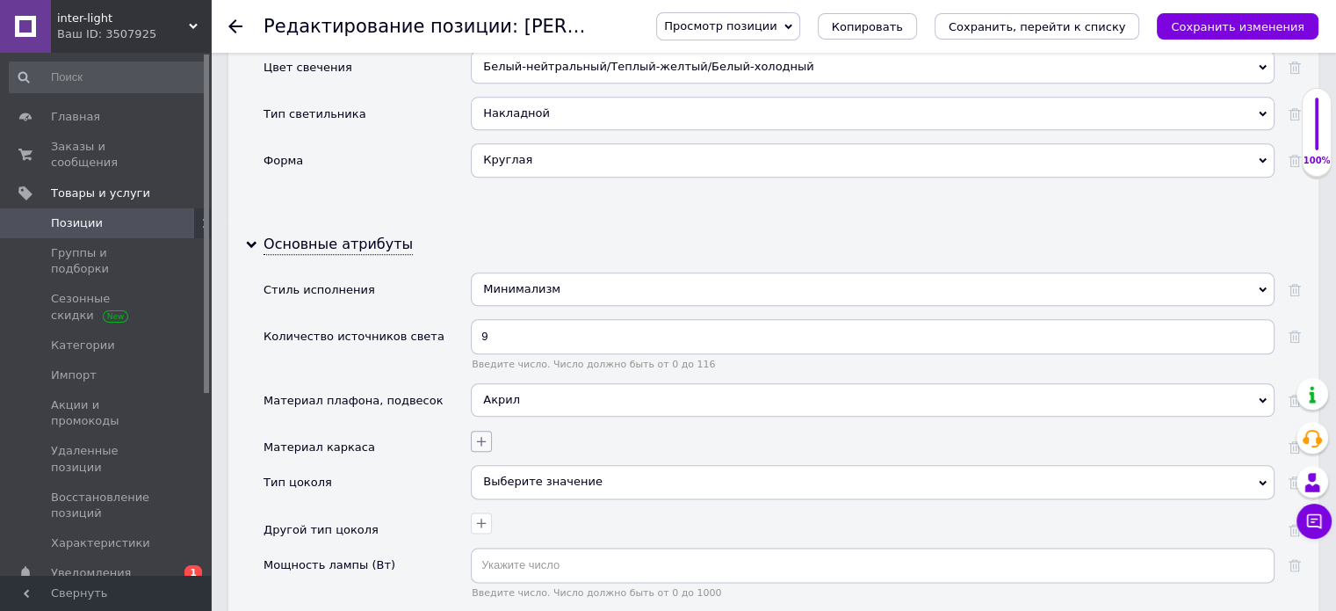
click at [483, 434] on icon "button" at bounding box center [481, 441] width 14 height 14
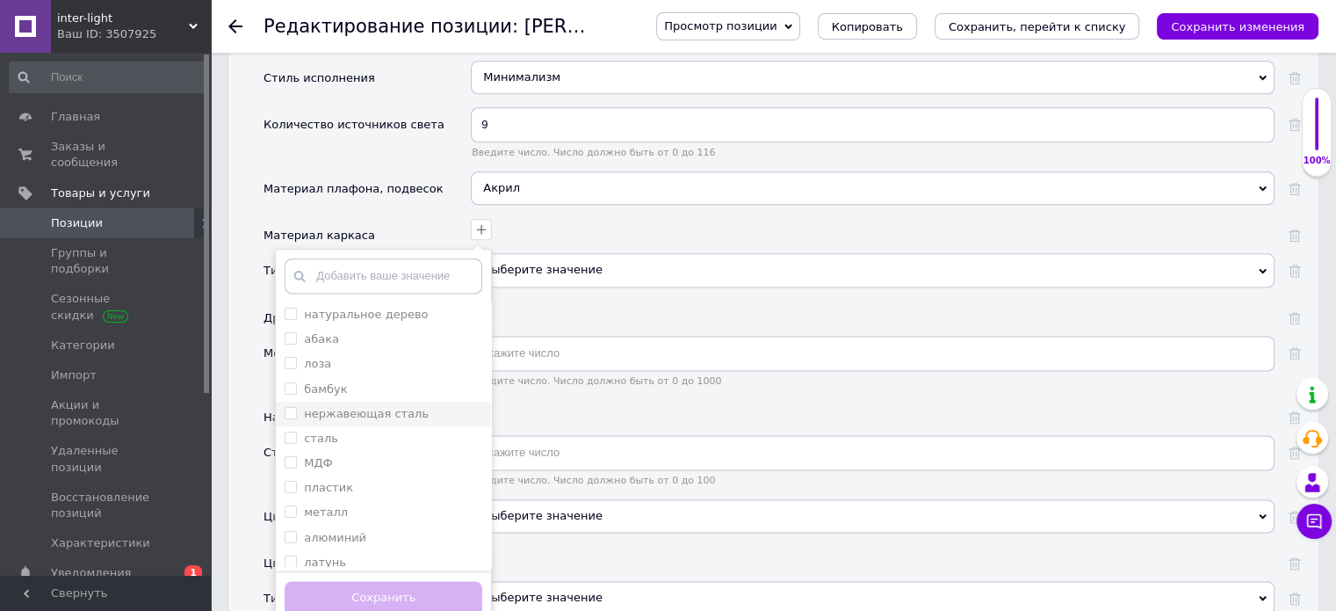
scroll to position [2291, 0]
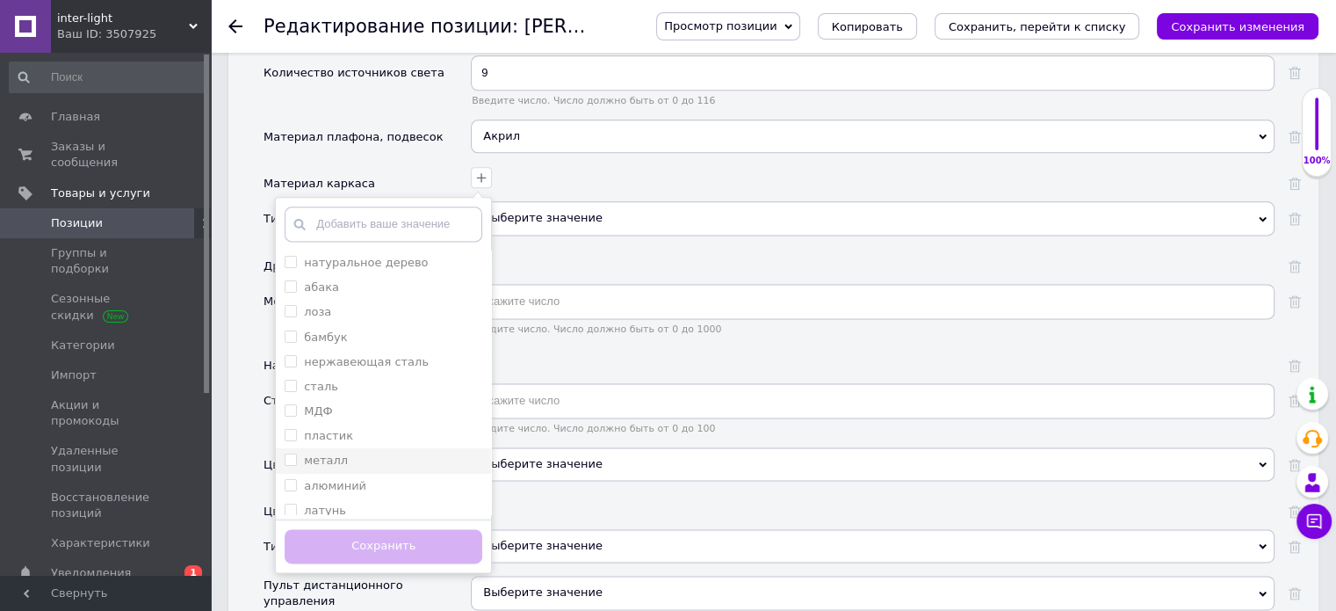
click at [290, 453] on input "металл" at bounding box center [290, 458] width 11 height 11
checkbox input "true"
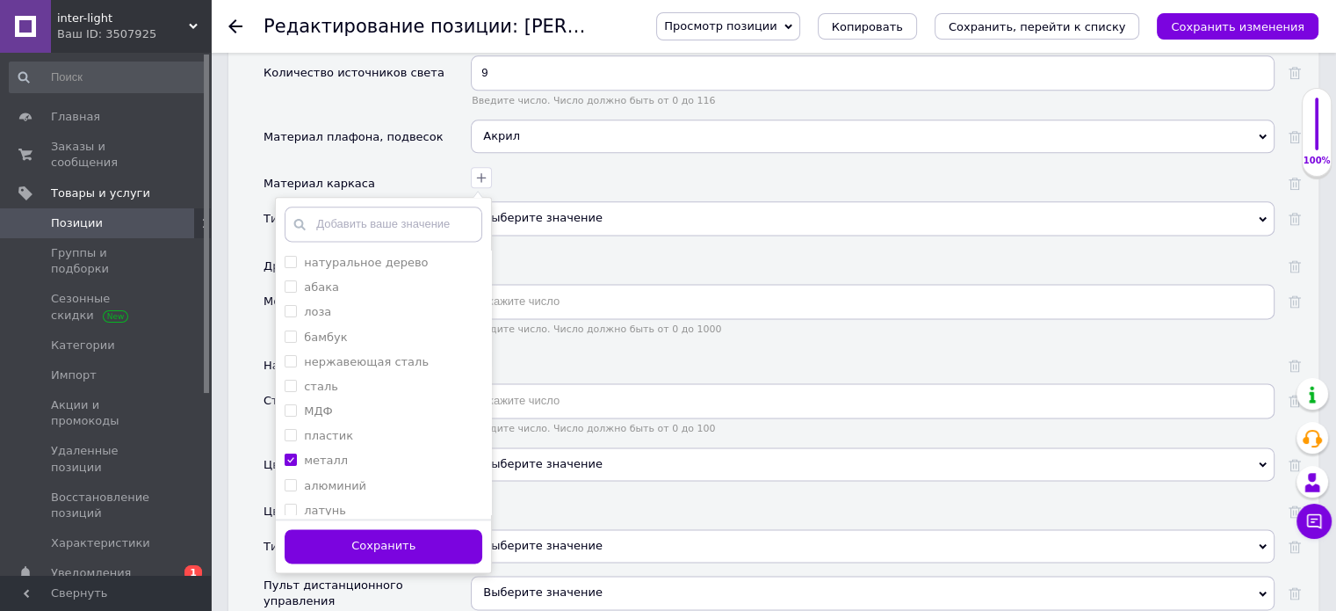
click at [339, 529] on button "Сохранить" at bounding box center [384, 546] width 198 height 34
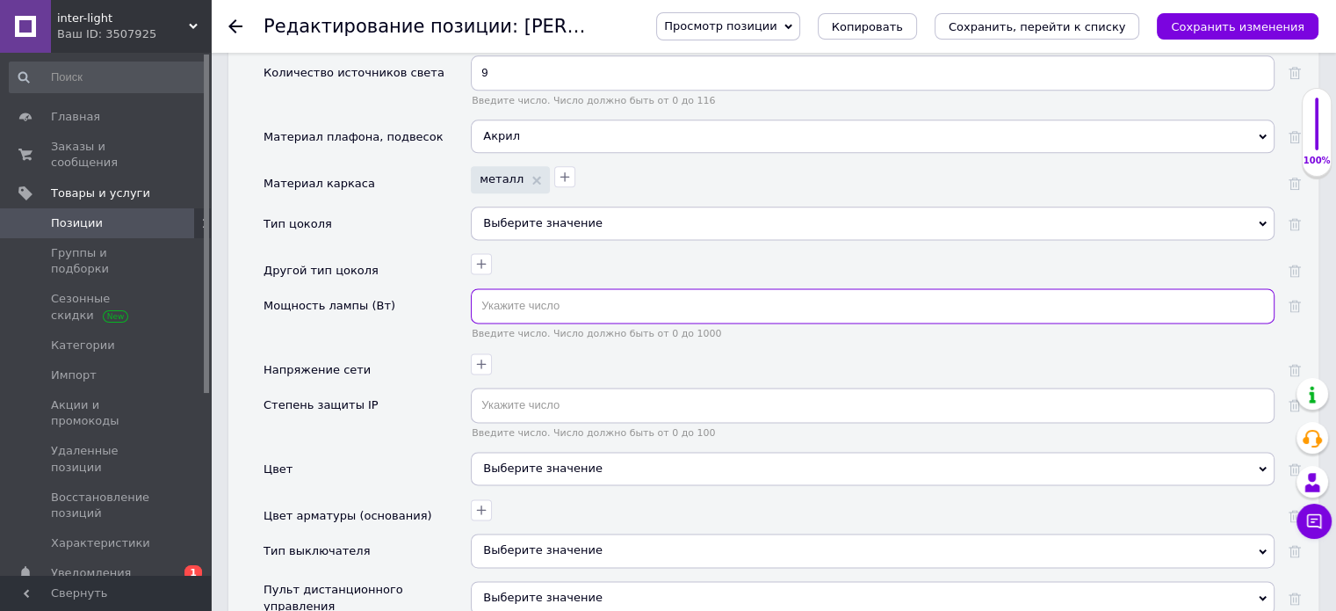
click at [484, 288] on input "text" at bounding box center [873, 305] width 804 height 35
click at [513, 288] on input "text" at bounding box center [873, 305] width 804 height 35
type input "140"
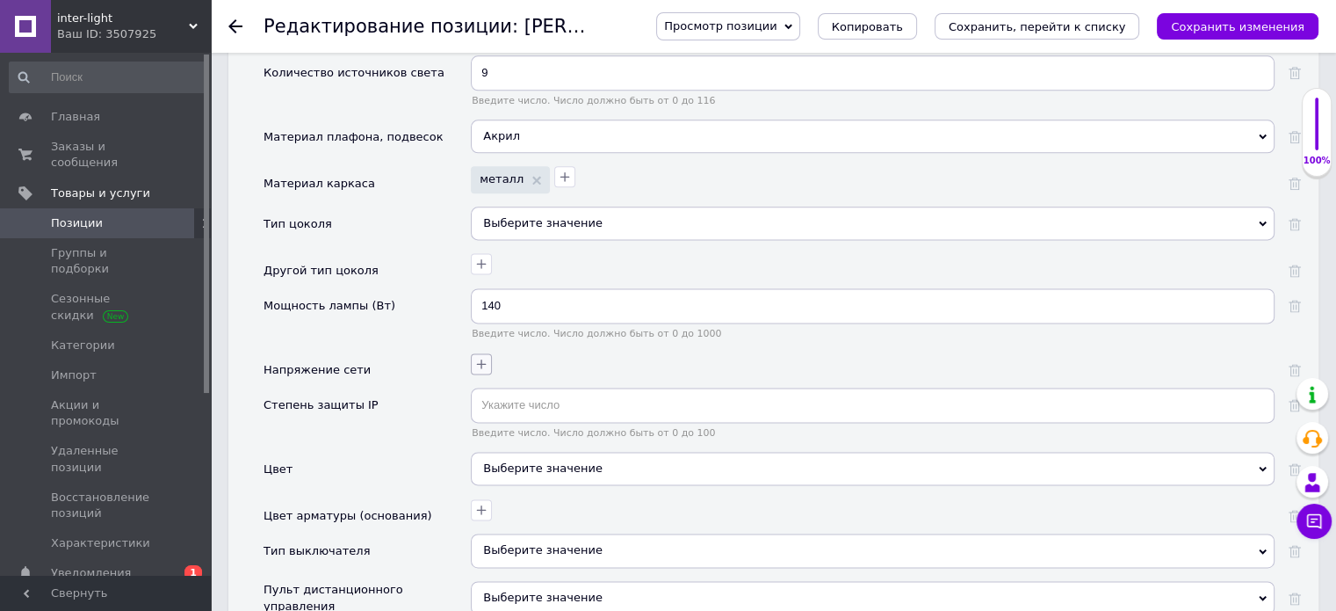
click at [478, 358] on icon "button" at bounding box center [482, 363] width 10 height 10
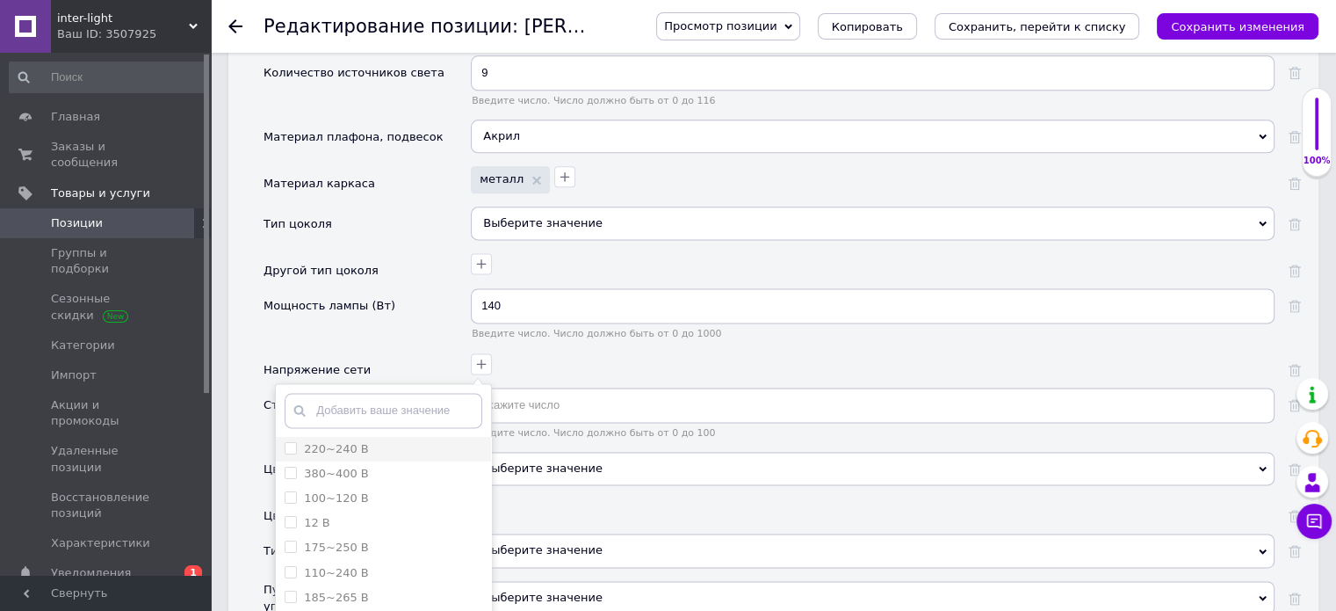
click at [288, 442] on В "220~240 В" at bounding box center [290, 447] width 11 height 11
checkbox В "true"
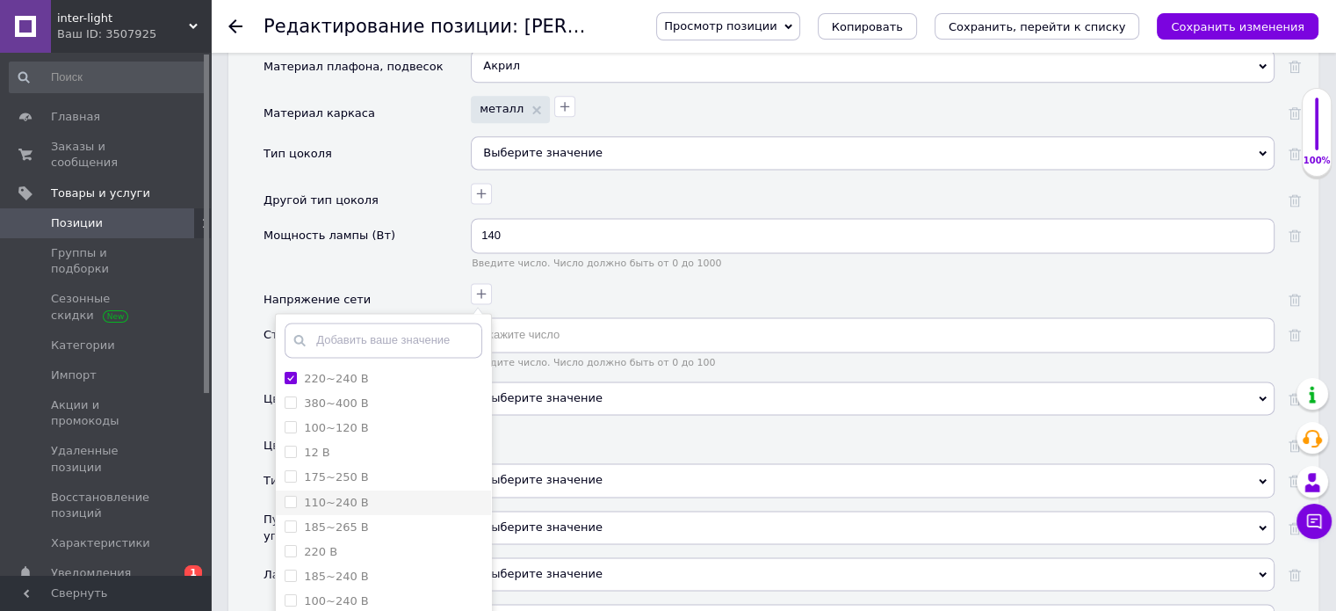
scroll to position [2555, 0]
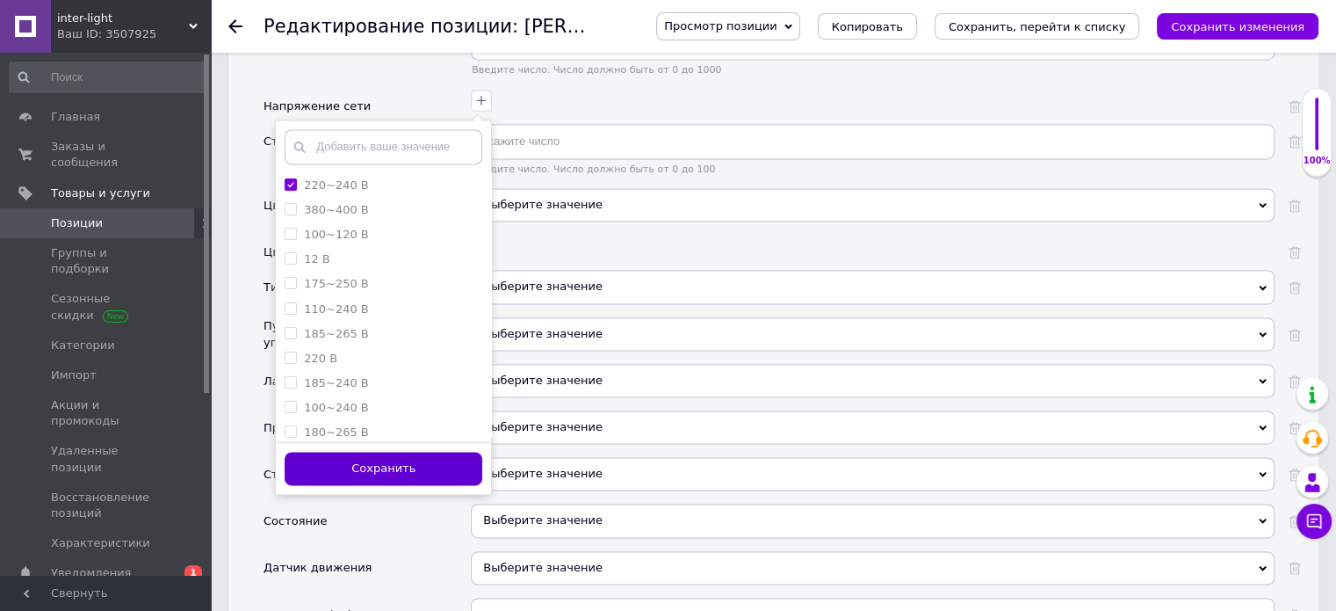
click at [314, 452] on button "Сохранить" at bounding box center [384, 469] width 198 height 34
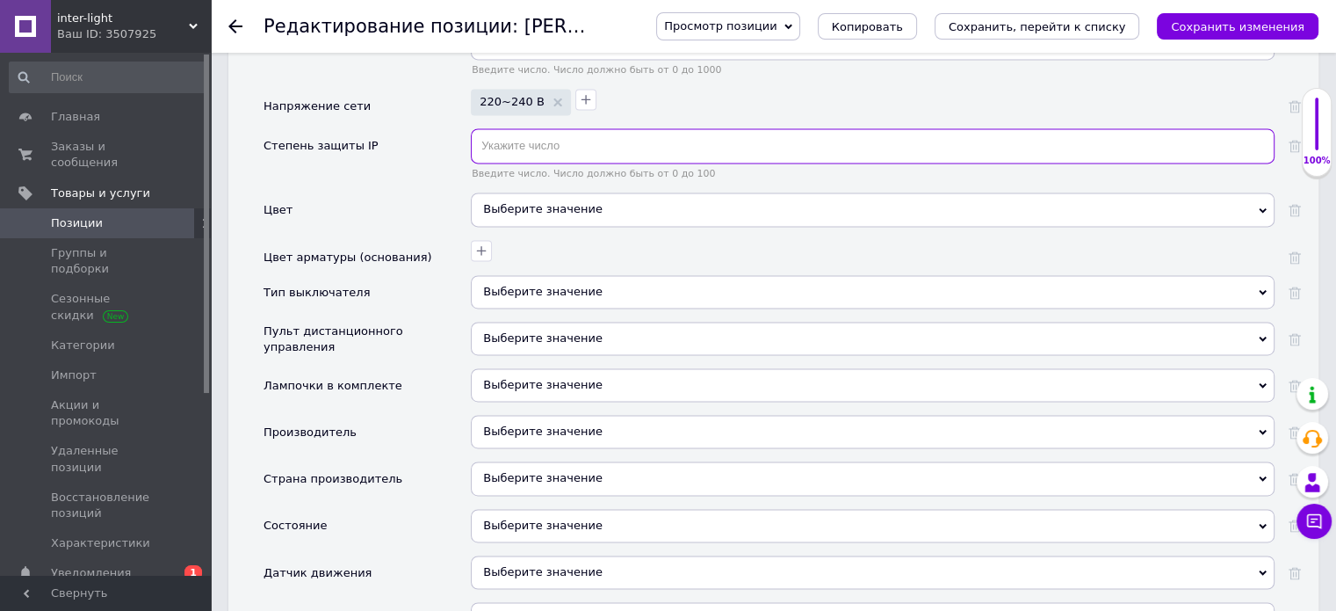
click at [566, 128] on input "text" at bounding box center [873, 145] width 804 height 35
type input "20"
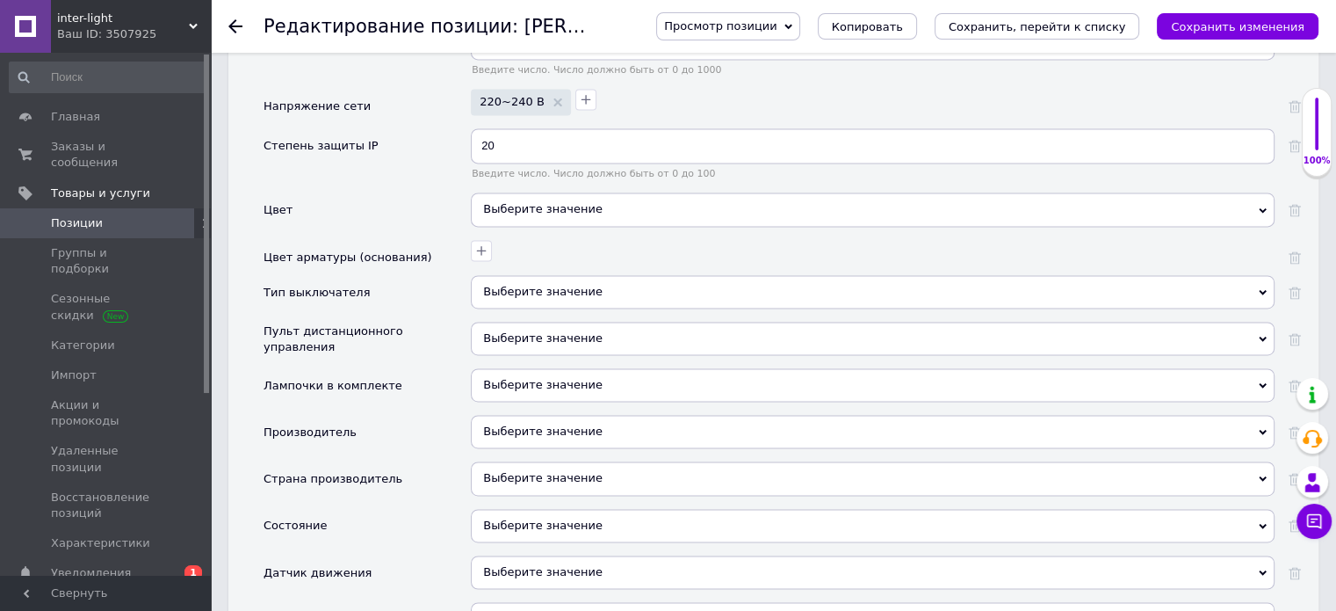
click at [587, 192] on div "Выберите значение" at bounding box center [873, 208] width 804 height 33
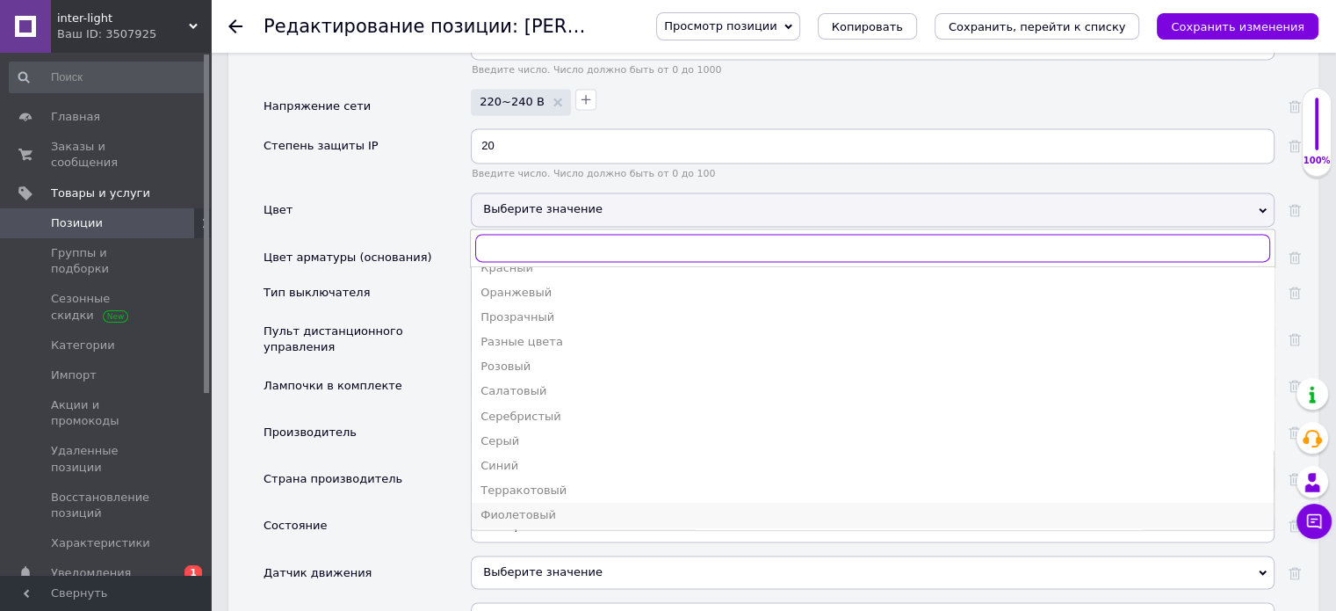
scroll to position [365, 0]
click at [498, 504] on div "Черный" at bounding box center [873, 512] width 785 height 16
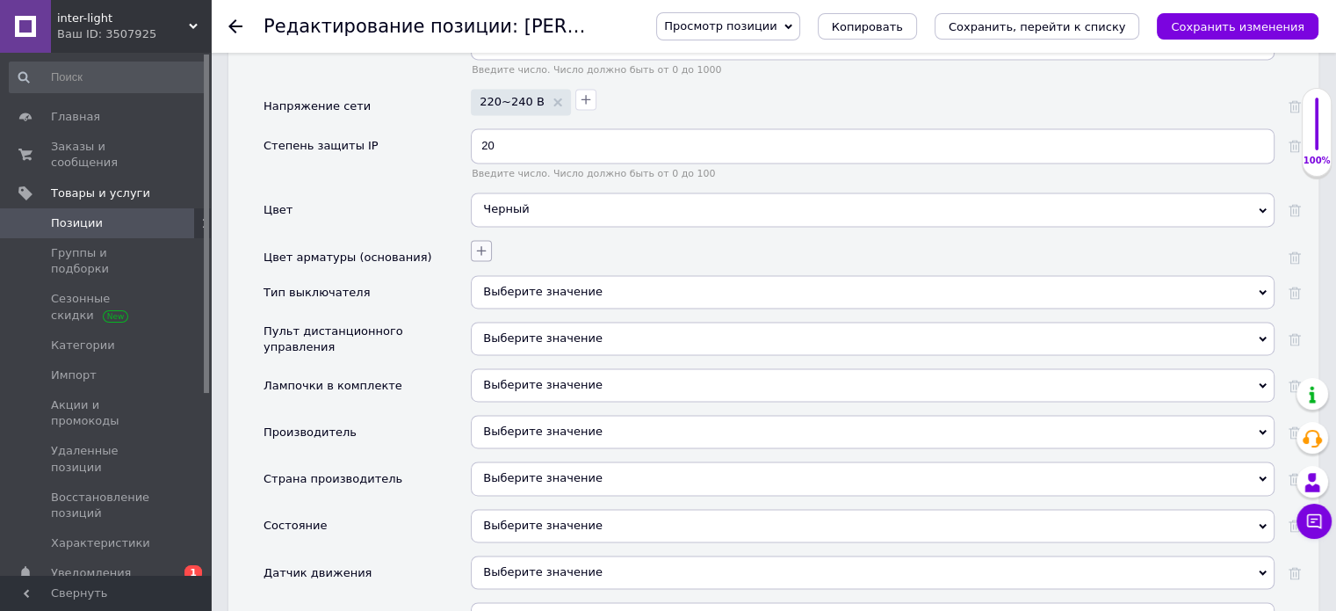
click at [480, 243] on icon "button" at bounding box center [481, 250] width 14 height 14
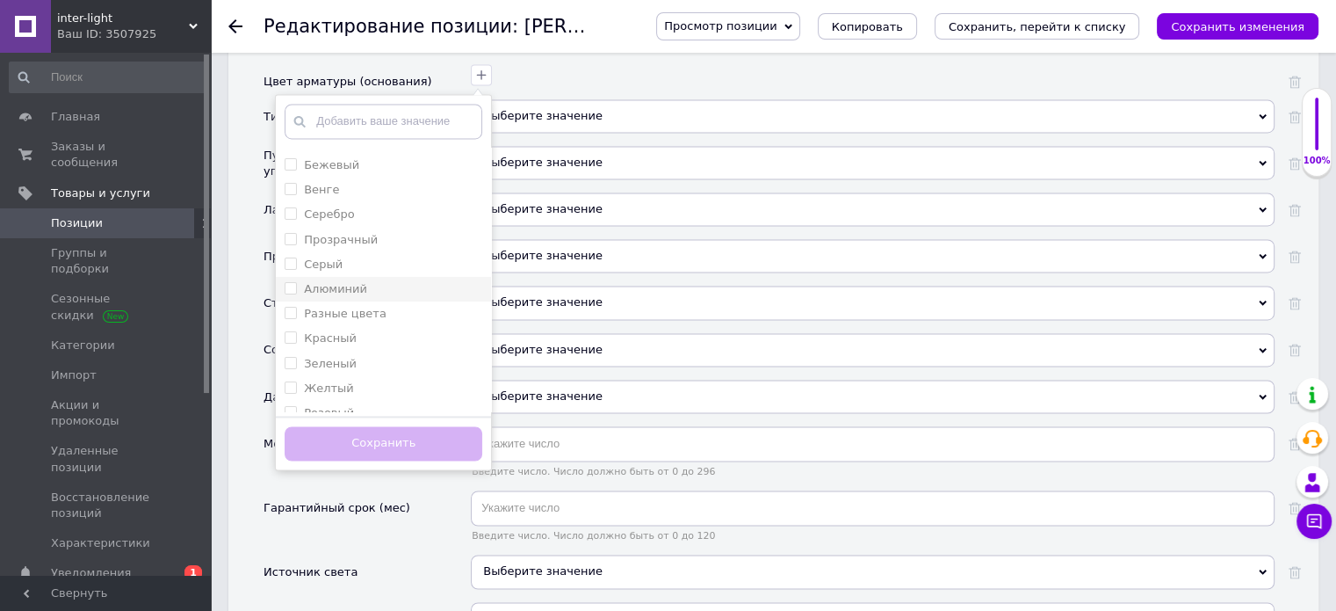
scroll to position [128, 0]
click at [285, 248] on input "Черный" at bounding box center [290, 253] width 11 height 11
checkbox input "true"
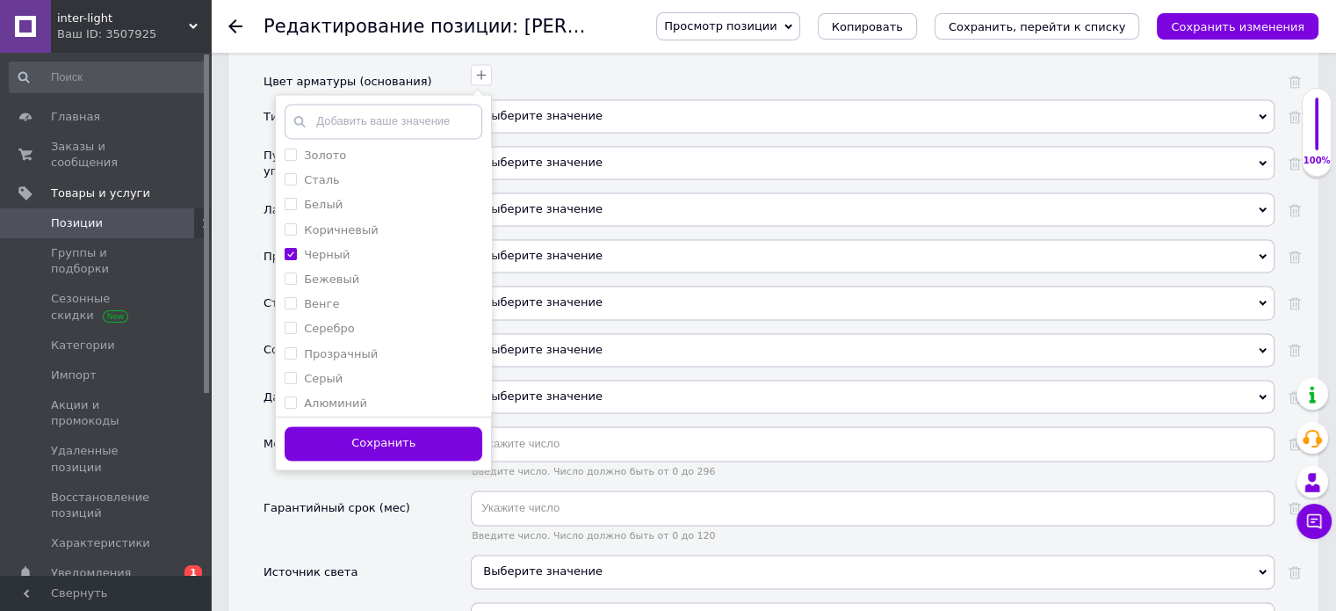
drag, startPoint x: 308, startPoint y: 401, endPoint x: 318, endPoint y: 393, distance: 13.1
click at [309, 426] on button "Сохранить" at bounding box center [384, 443] width 198 height 34
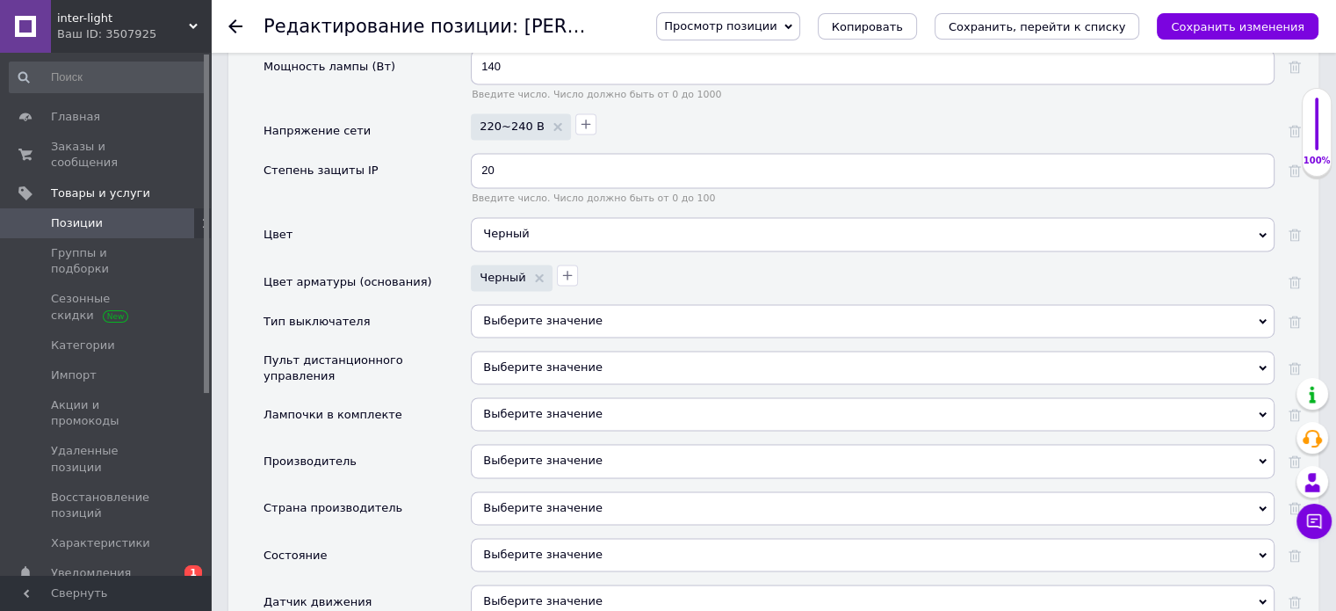
scroll to position [2467, 0]
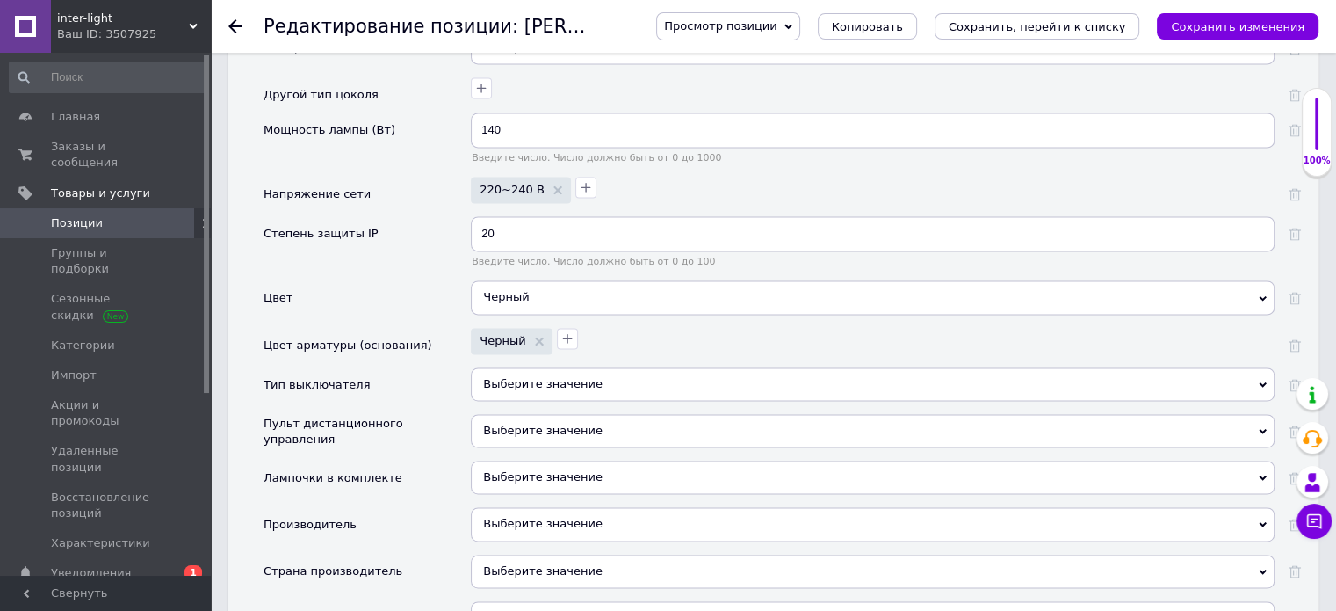
click at [527, 367] on div "Выберите значение" at bounding box center [873, 383] width 804 height 33
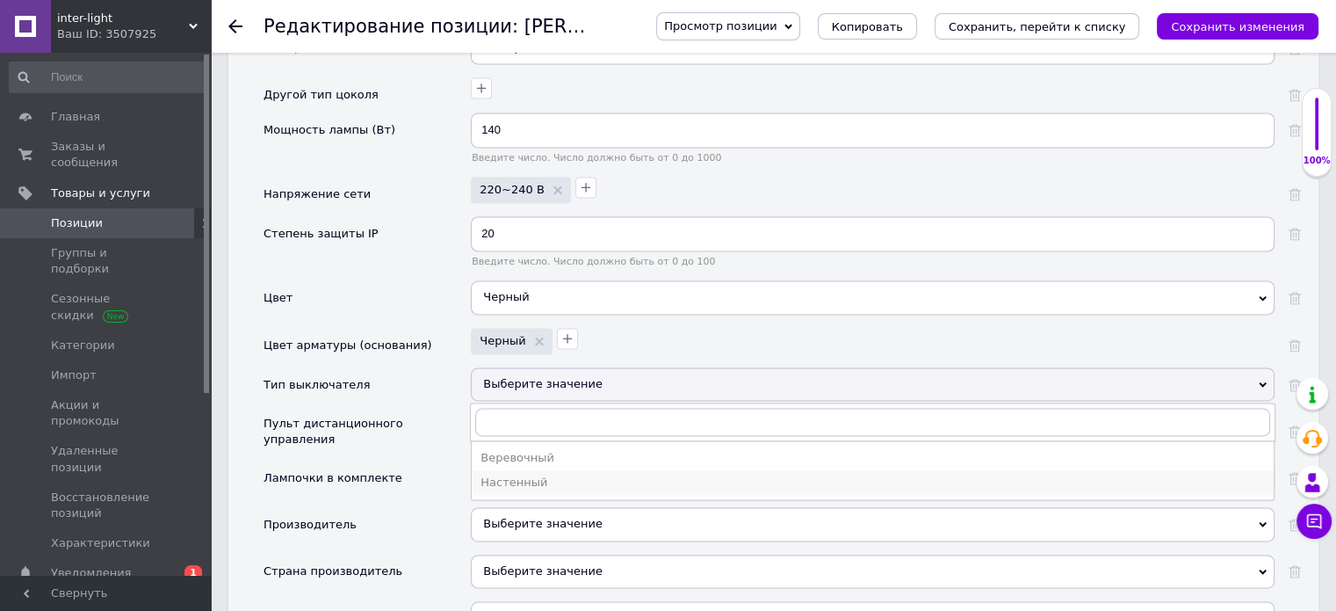
click at [503, 474] on div "Настенный" at bounding box center [873, 482] width 785 height 16
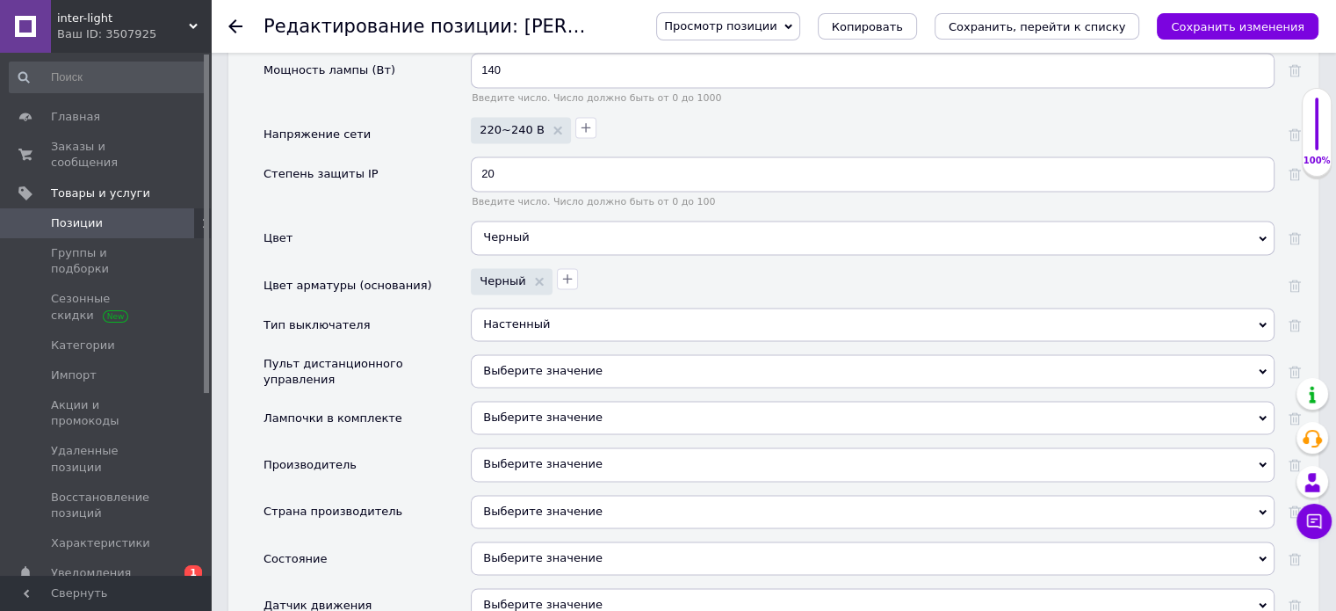
scroll to position [2555, 0]
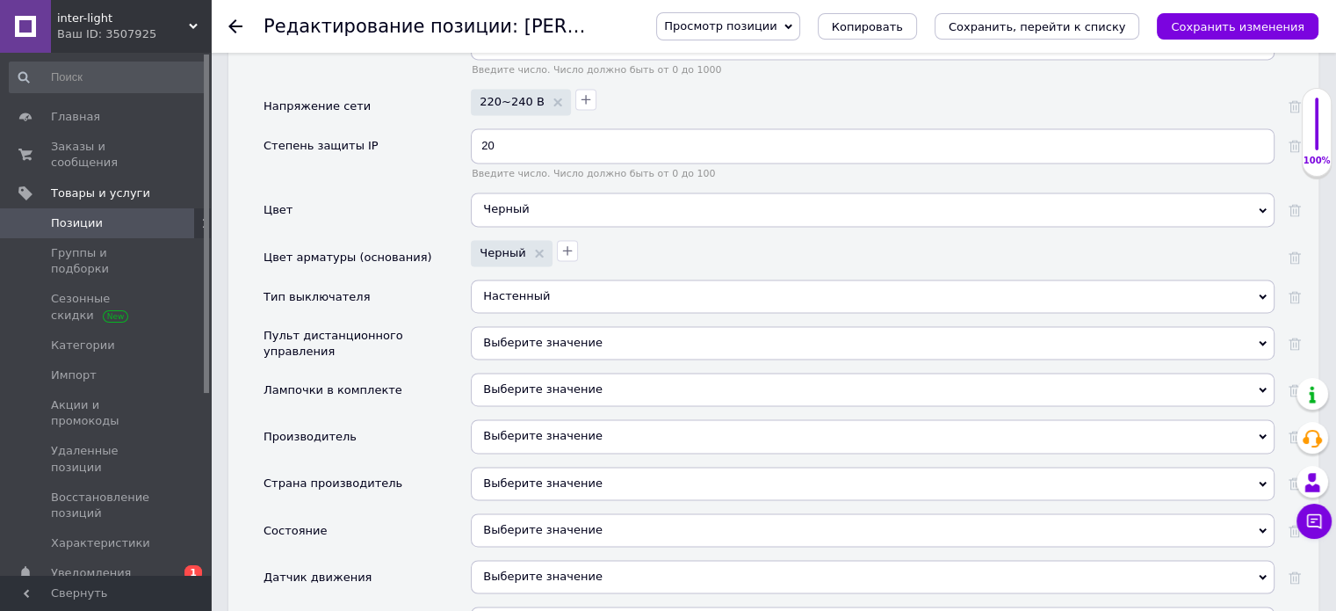
click at [539, 336] on span "Выберите значение" at bounding box center [542, 342] width 119 height 13
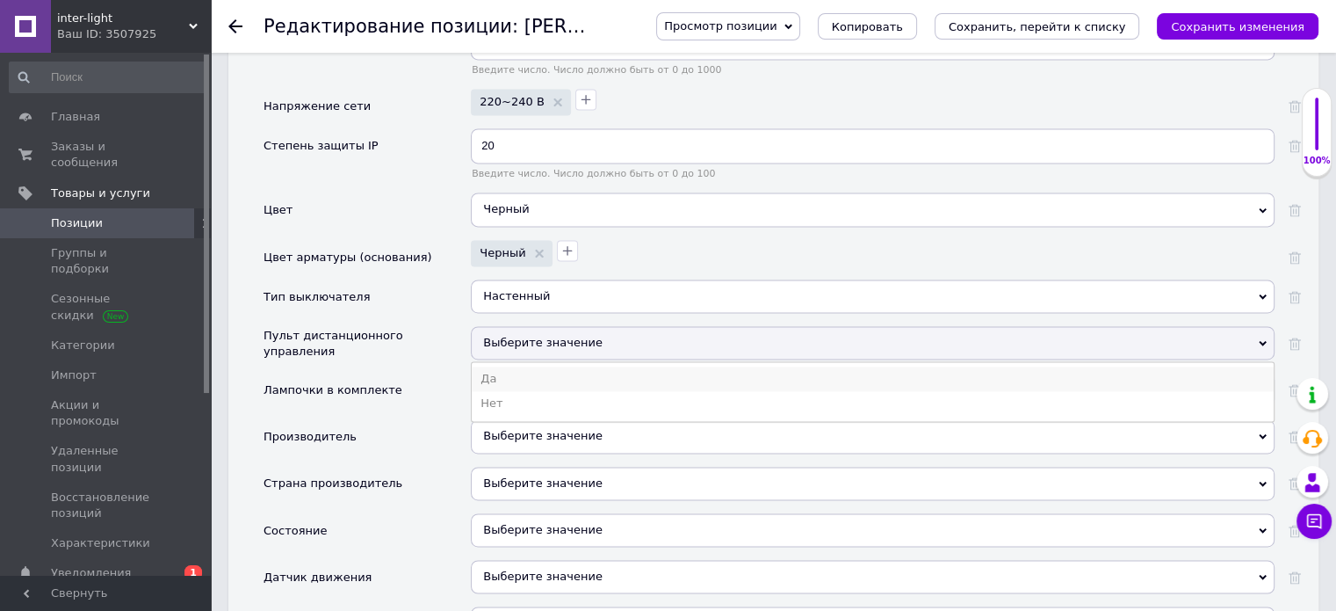
click at [491, 366] on li "Да" at bounding box center [873, 378] width 802 height 25
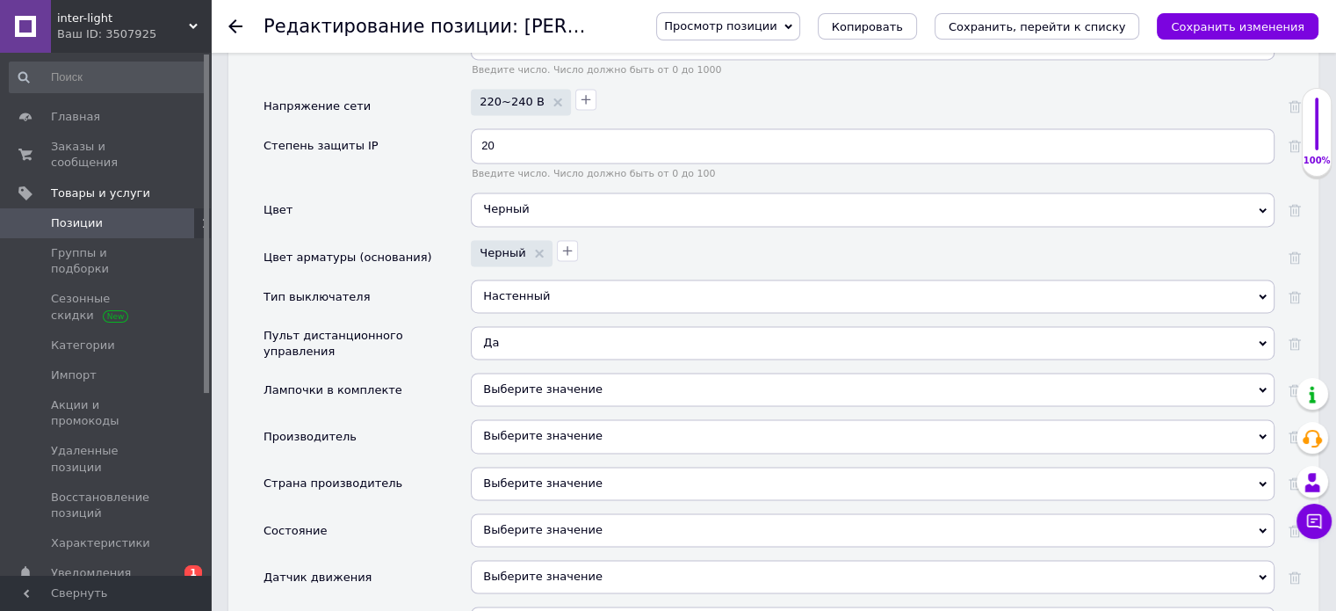
click at [496, 382] on span "Выберите значение" at bounding box center [542, 388] width 119 height 13
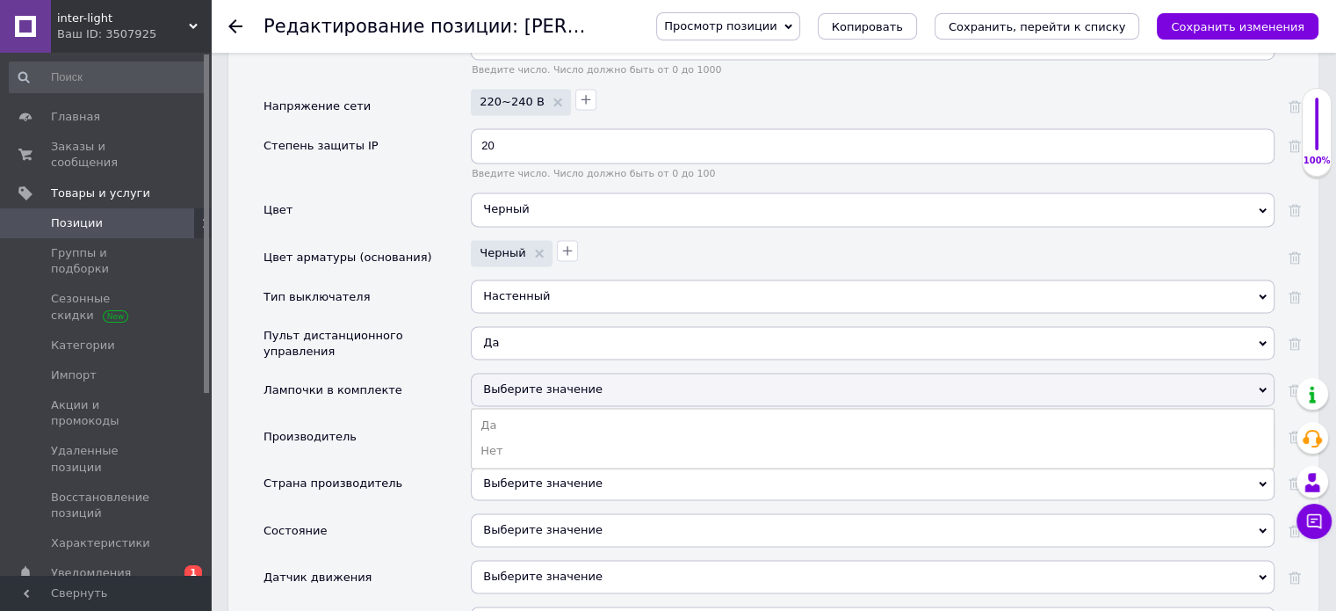
drag, startPoint x: 488, startPoint y: 394, endPoint x: 538, endPoint y: 361, distance: 59.0
click at [488, 413] on li "Да" at bounding box center [873, 425] width 802 height 25
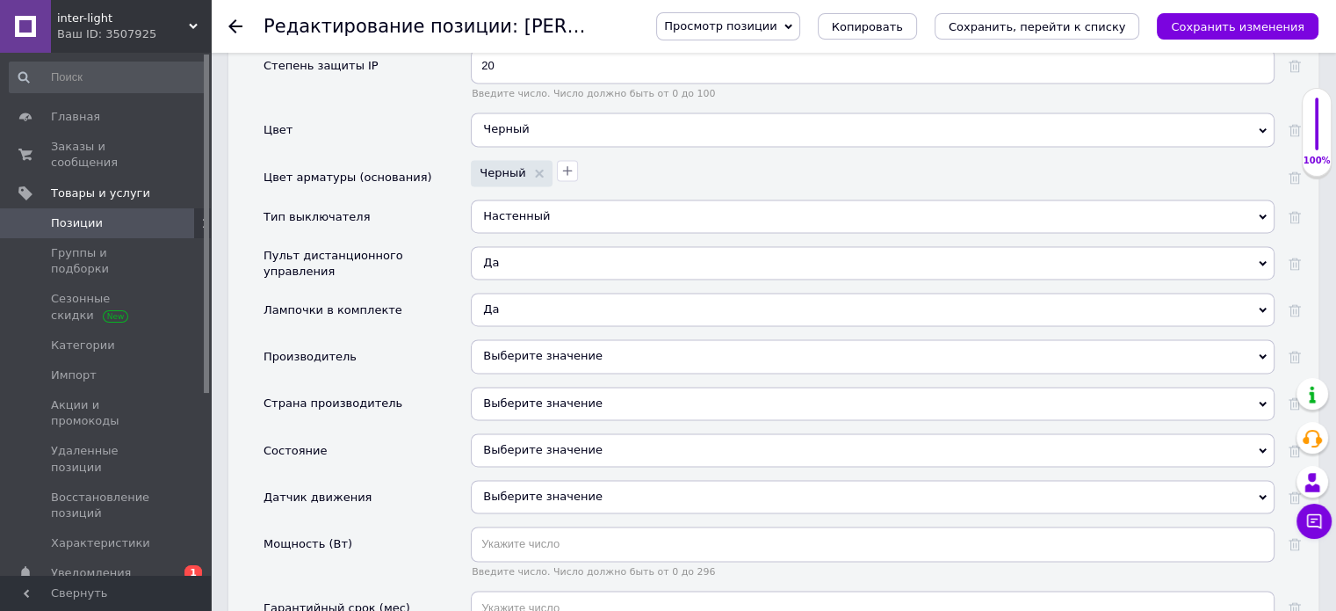
scroll to position [2818, 0]
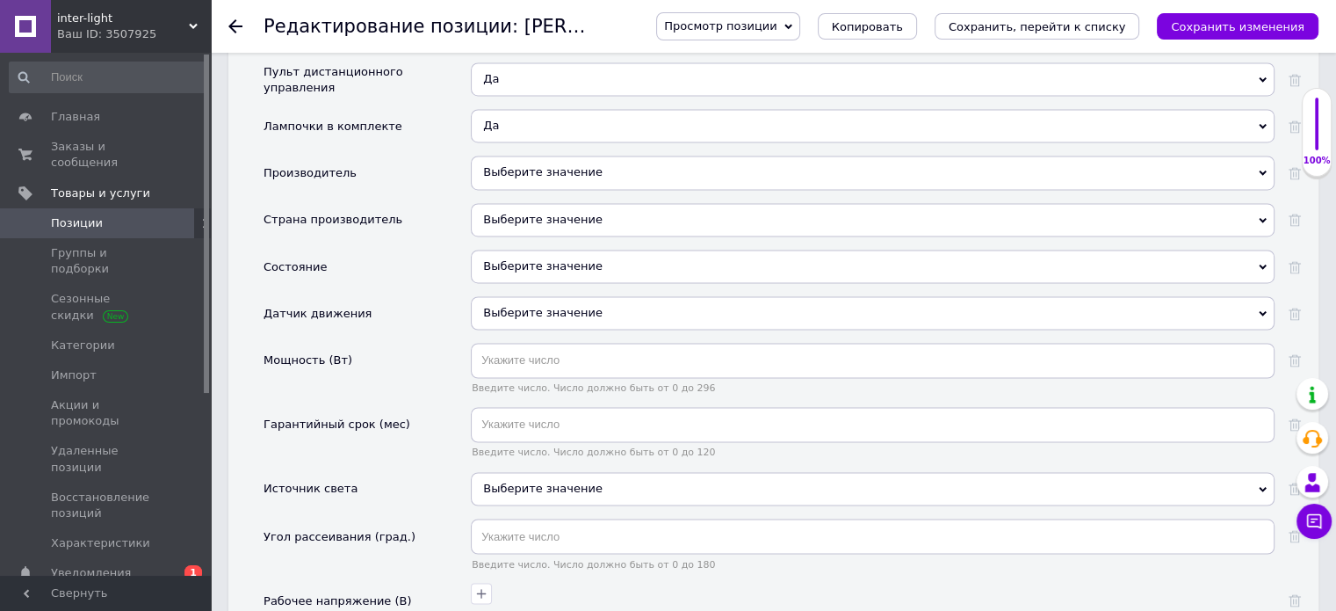
click at [594, 155] on div "Выберите значение" at bounding box center [873, 171] width 804 height 33
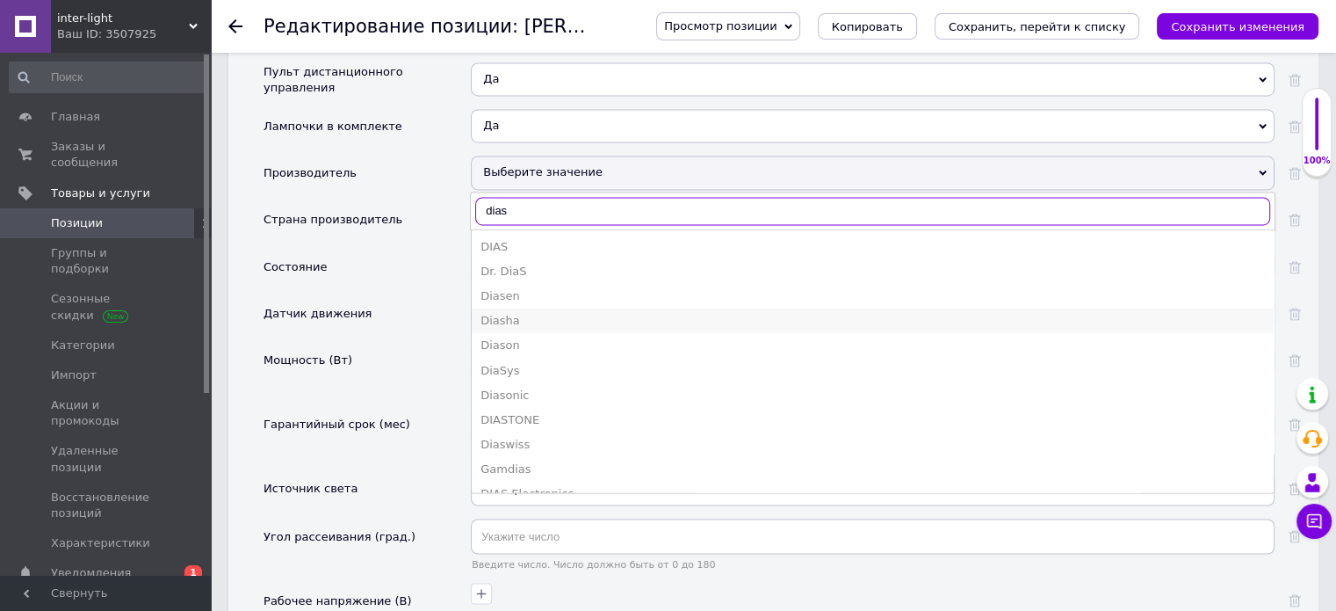
type input "dias"
click at [527, 313] on div "Diasha" at bounding box center [873, 321] width 785 height 16
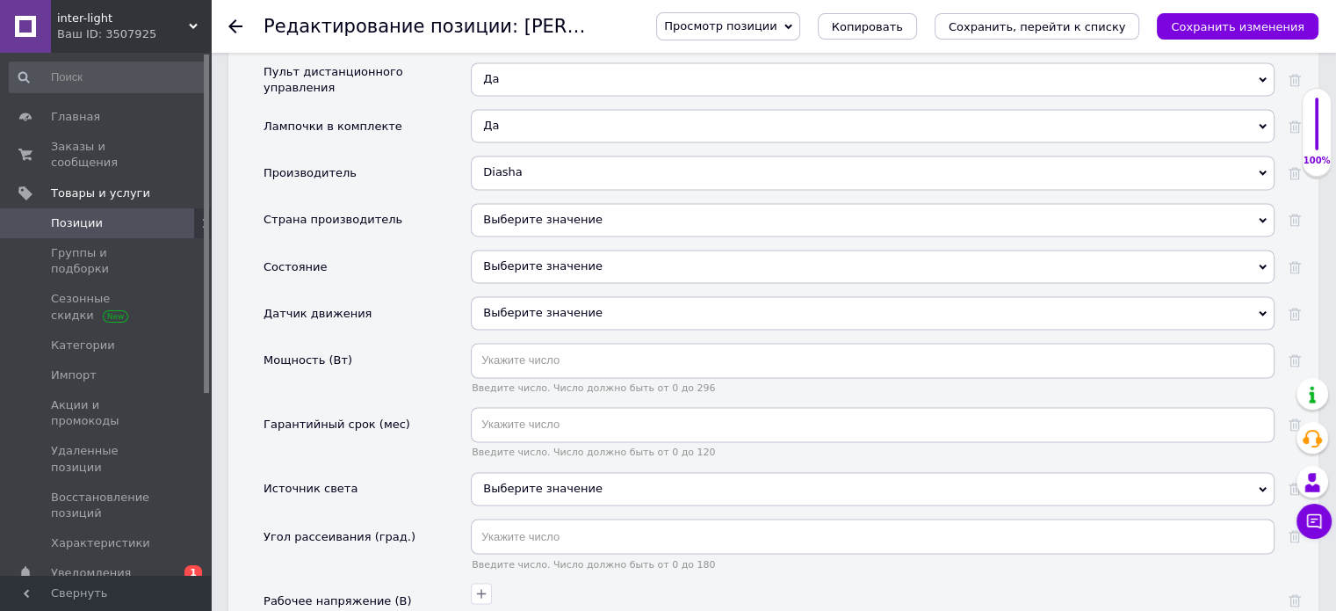
click at [545, 203] on div "Выберите значение" at bounding box center [873, 219] width 804 height 33
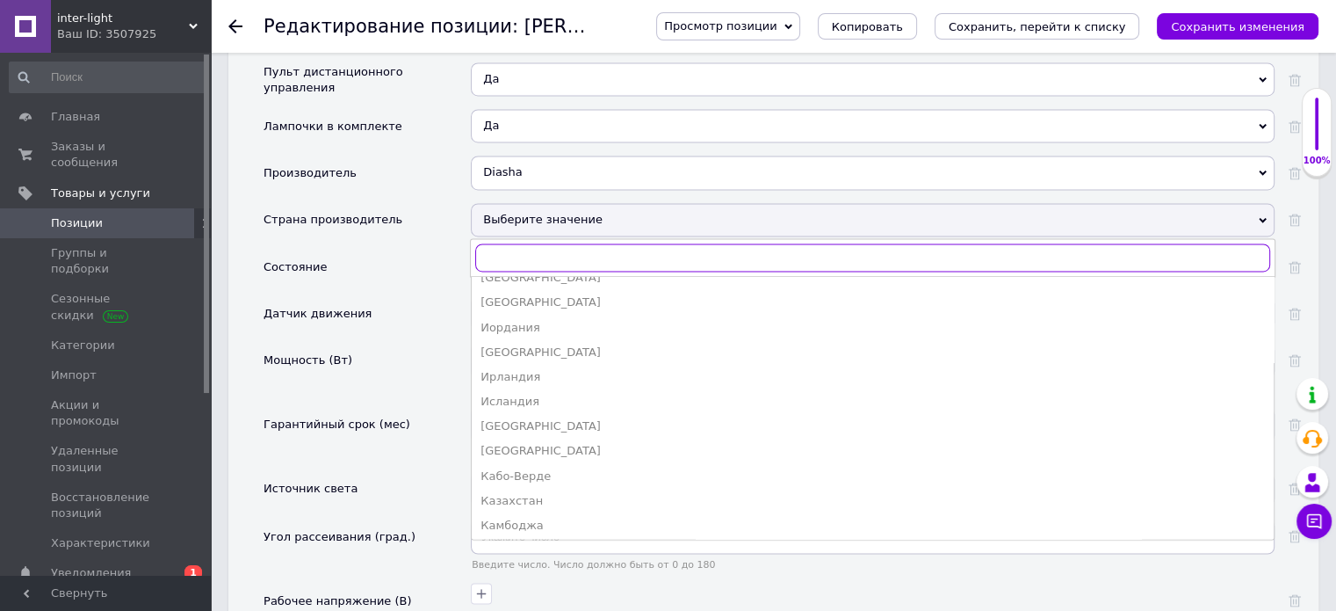
scroll to position [1424, 0]
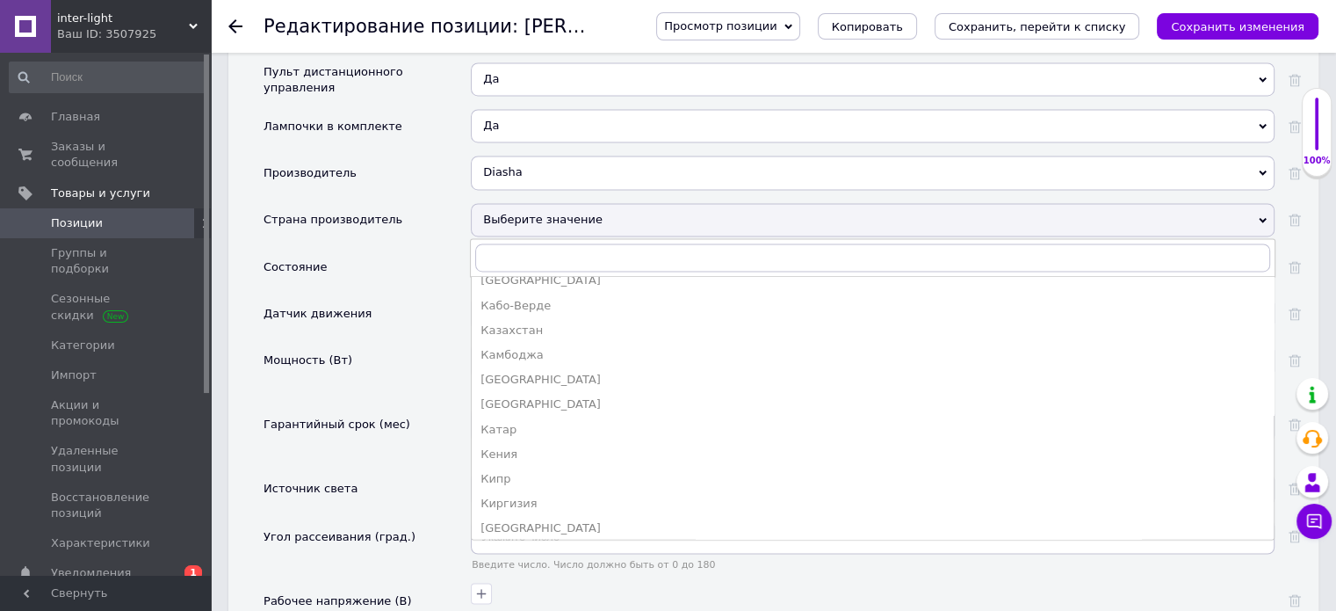
drag, startPoint x: 512, startPoint y: 494, endPoint x: 518, endPoint y: 466, distance: 27.9
click at [511, 520] on div "[GEOGRAPHIC_DATA]" at bounding box center [873, 528] width 785 height 16
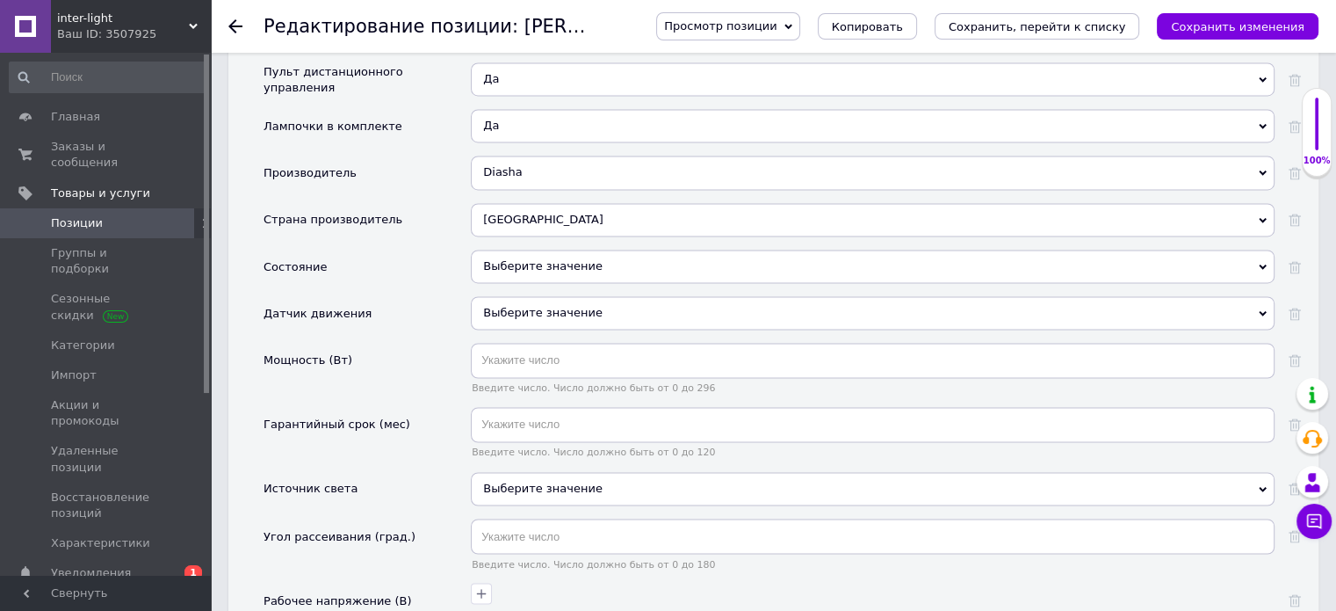
click at [573, 249] on div "Выберите значение" at bounding box center [873, 265] width 804 height 33
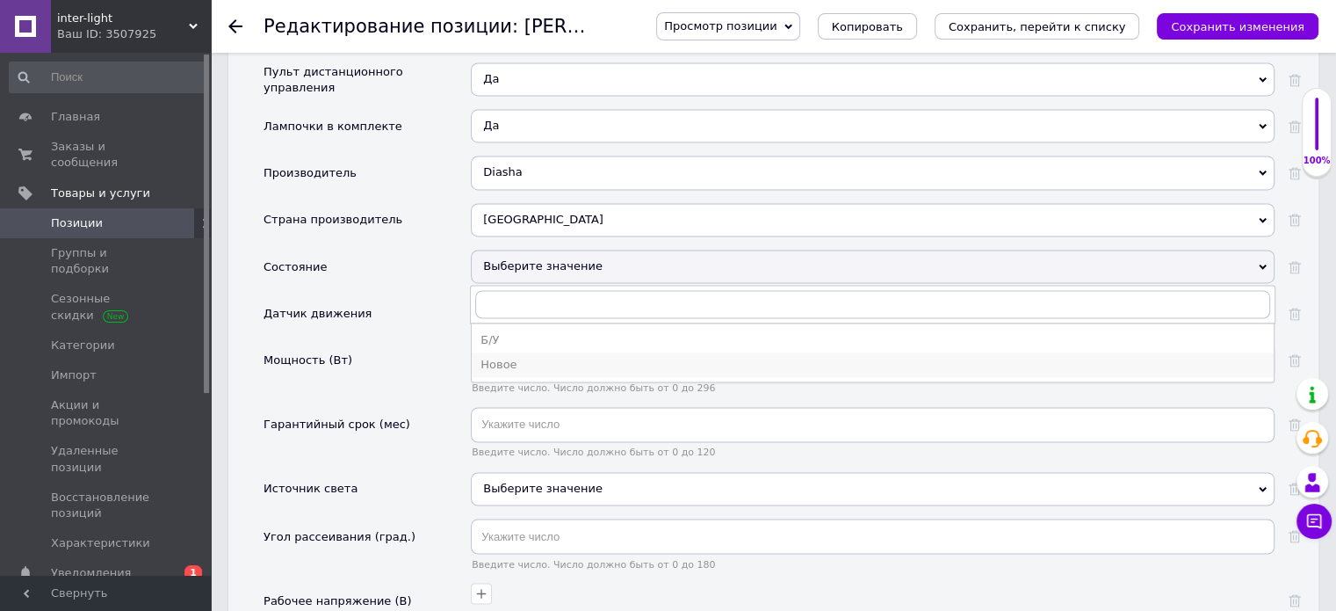
click at [515, 357] on div "Новое" at bounding box center [873, 365] width 785 height 16
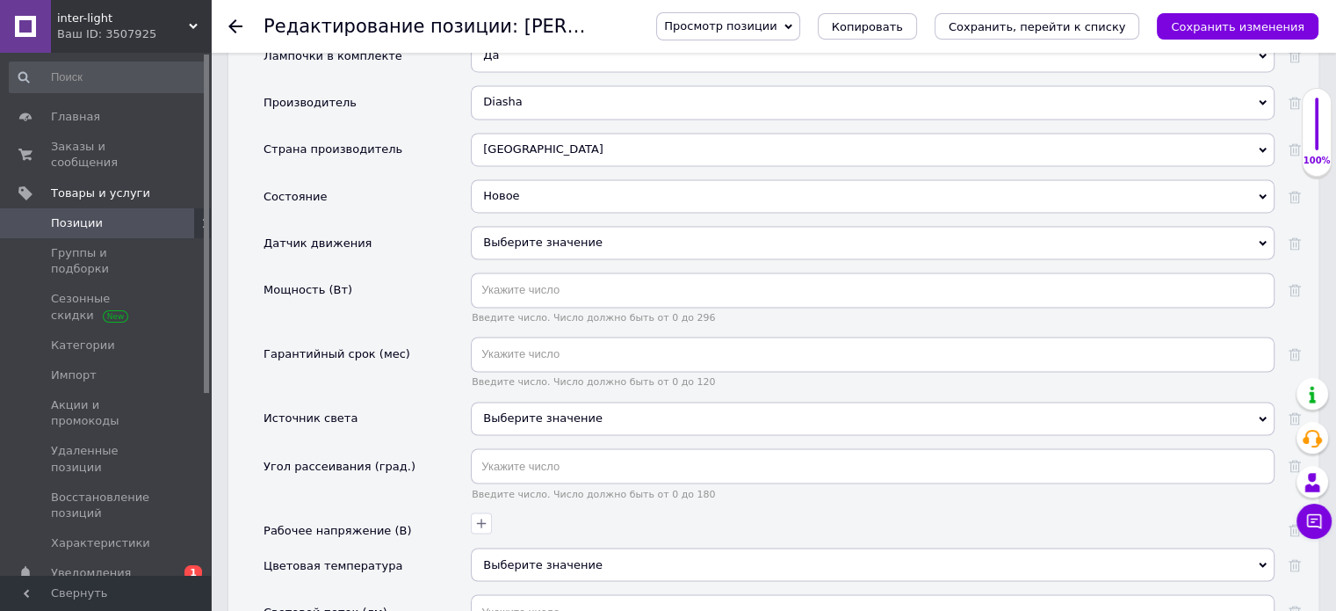
scroll to position [3082, 0]
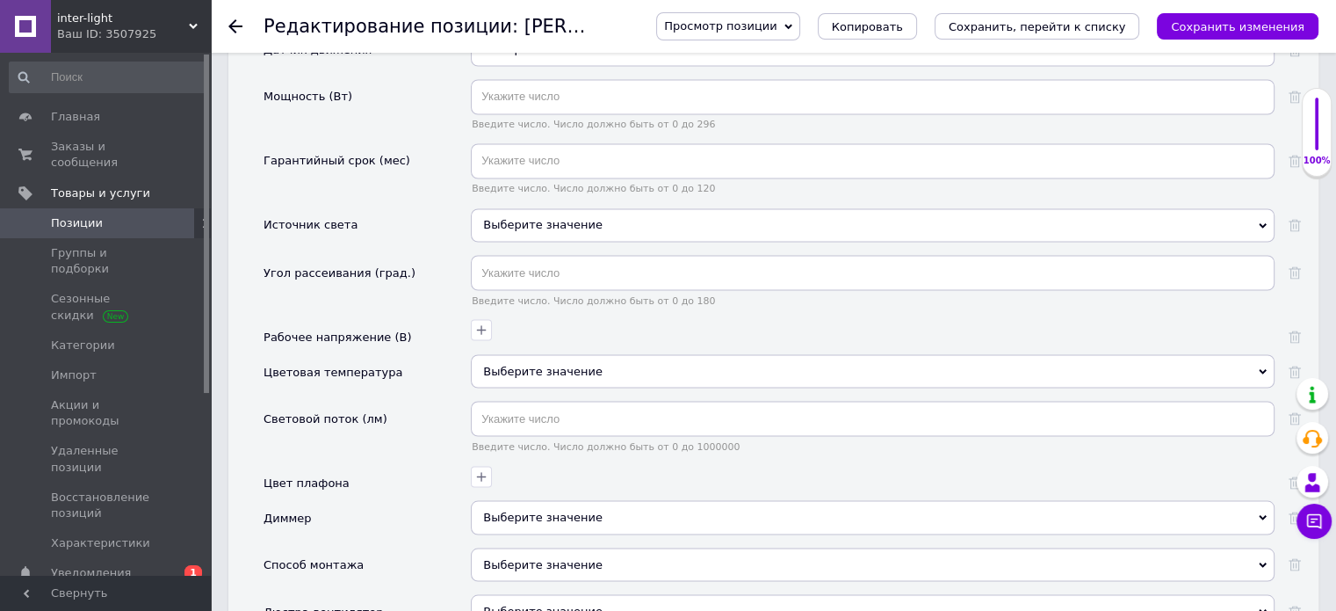
click at [503, 354] on div "Выберите значение" at bounding box center [873, 370] width 804 height 33
click at [423, 354] on div "Цветовая температура" at bounding box center [367, 377] width 207 height 47
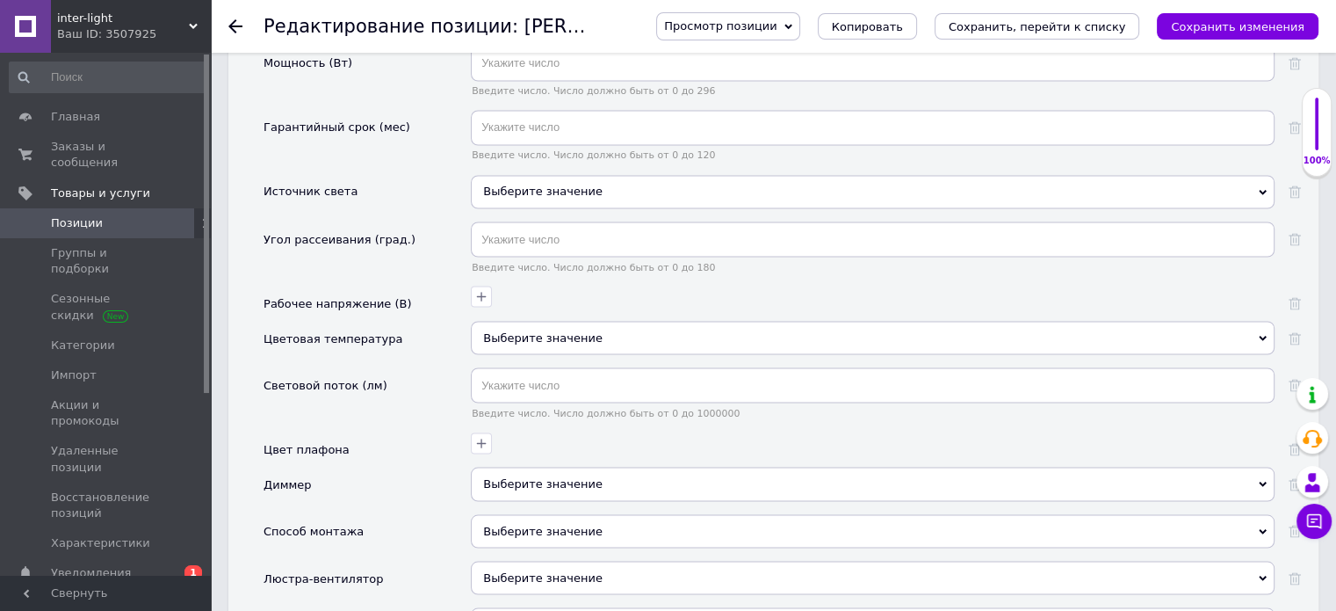
scroll to position [3170, 0]
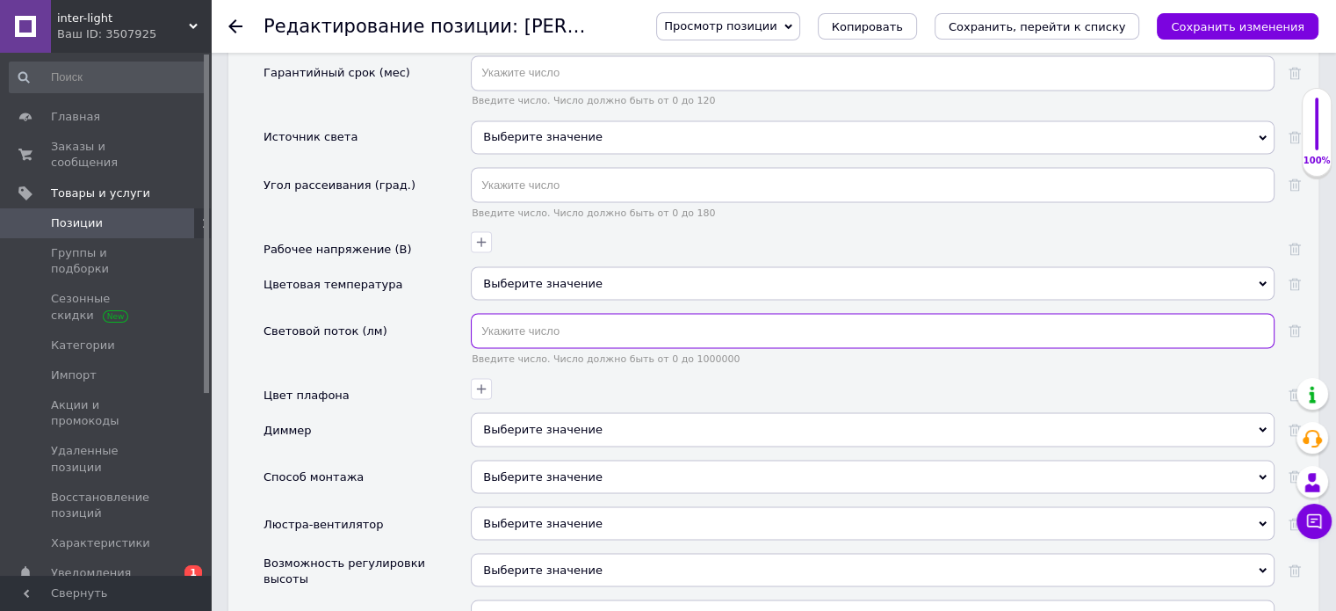
click at [553, 313] on input "text" at bounding box center [873, 330] width 804 height 35
type input "7700"
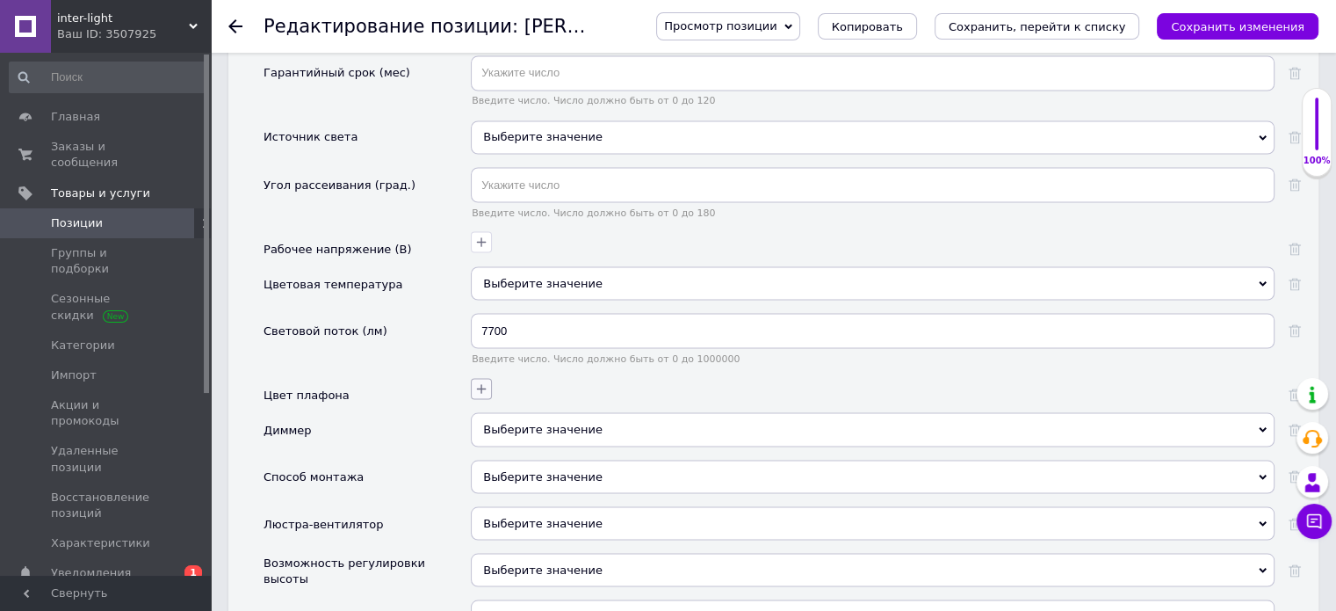
click at [485, 378] on button "button" at bounding box center [481, 388] width 21 height 21
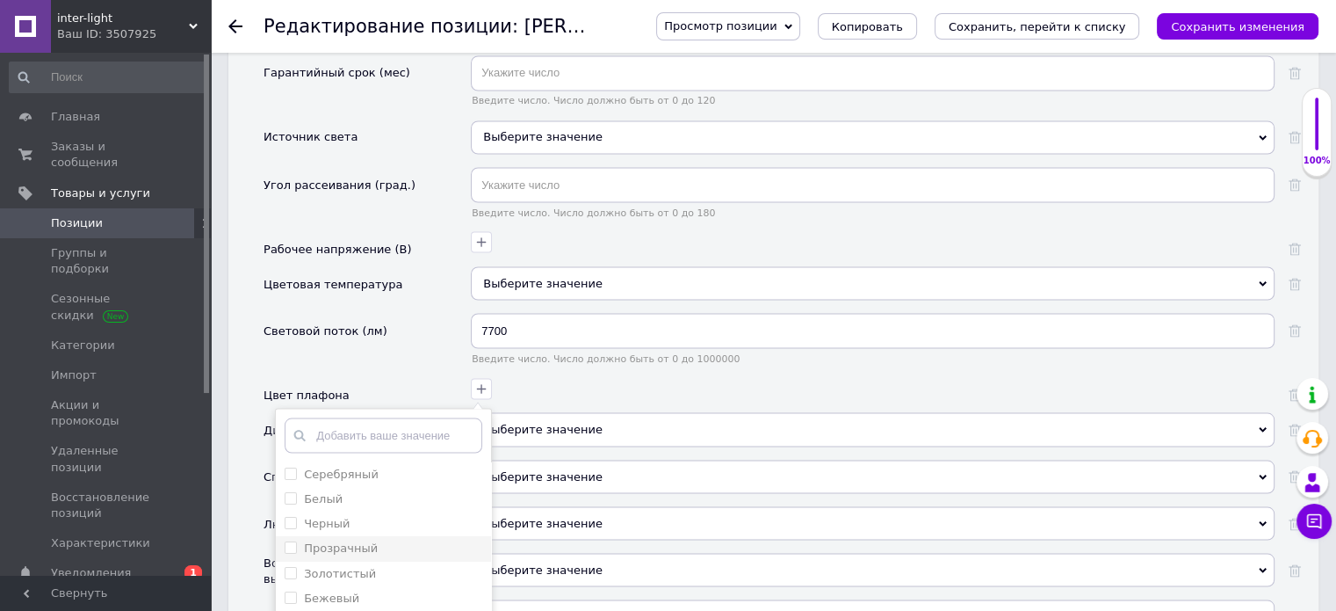
click at [293, 540] on input "Прозрачный" at bounding box center [290, 545] width 11 height 11
checkbox input "true"
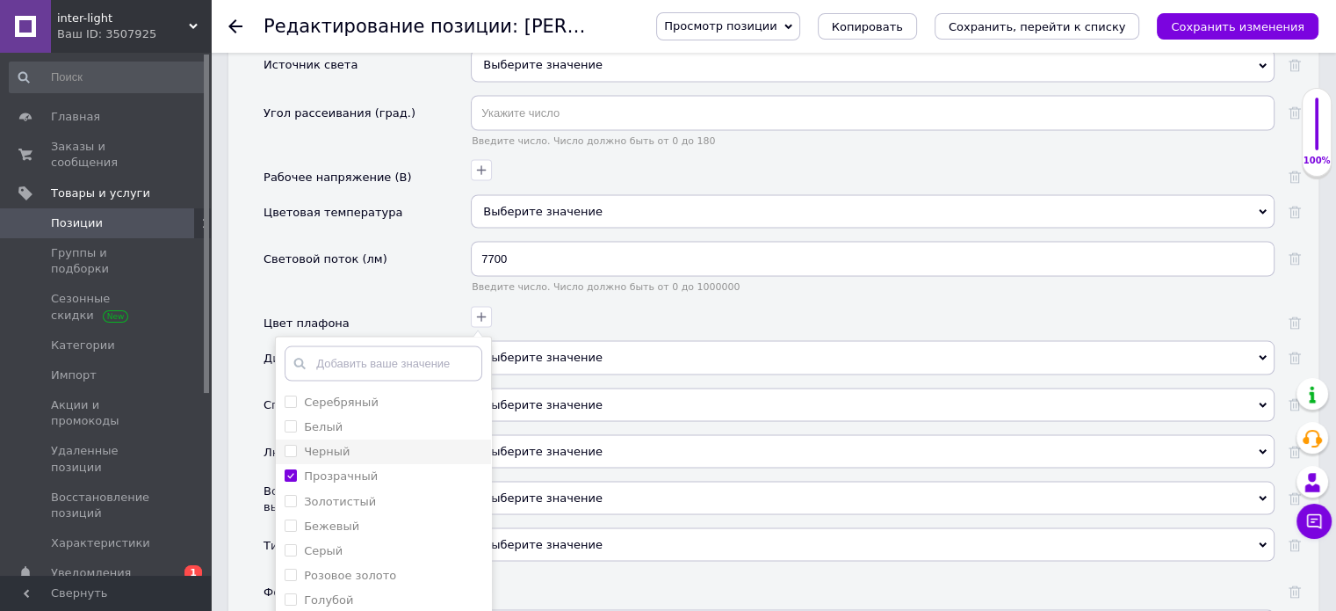
scroll to position [3345, 0]
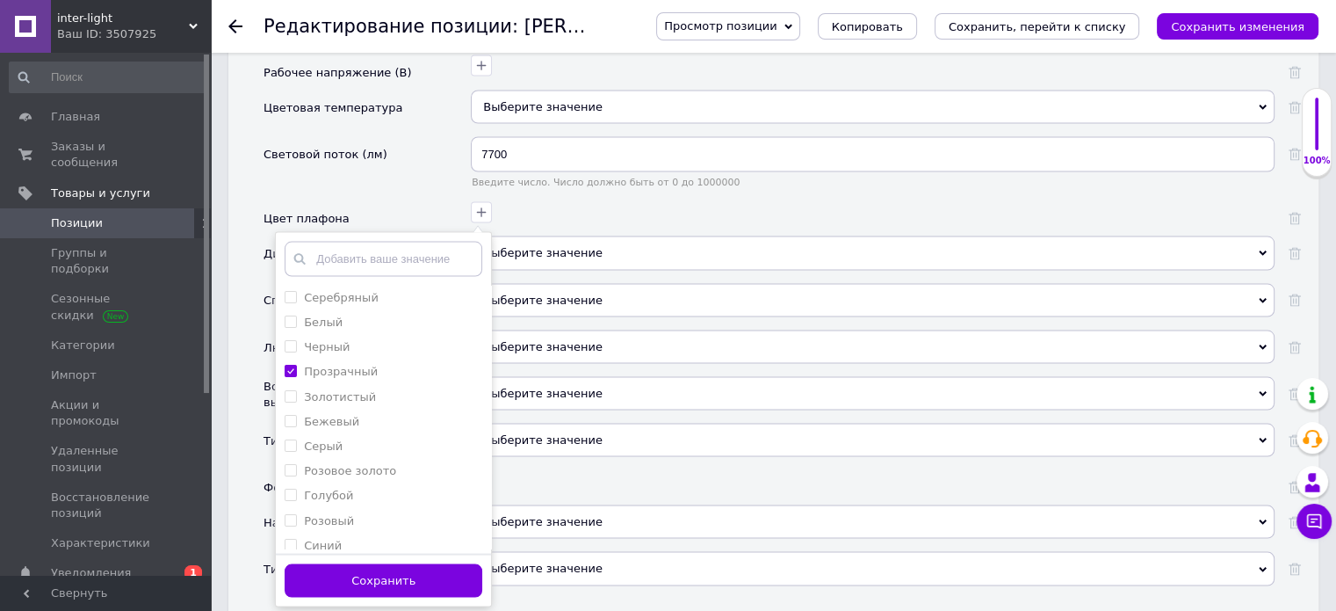
click at [411, 564] on button "Сохранить" at bounding box center [384, 581] width 198 height 34
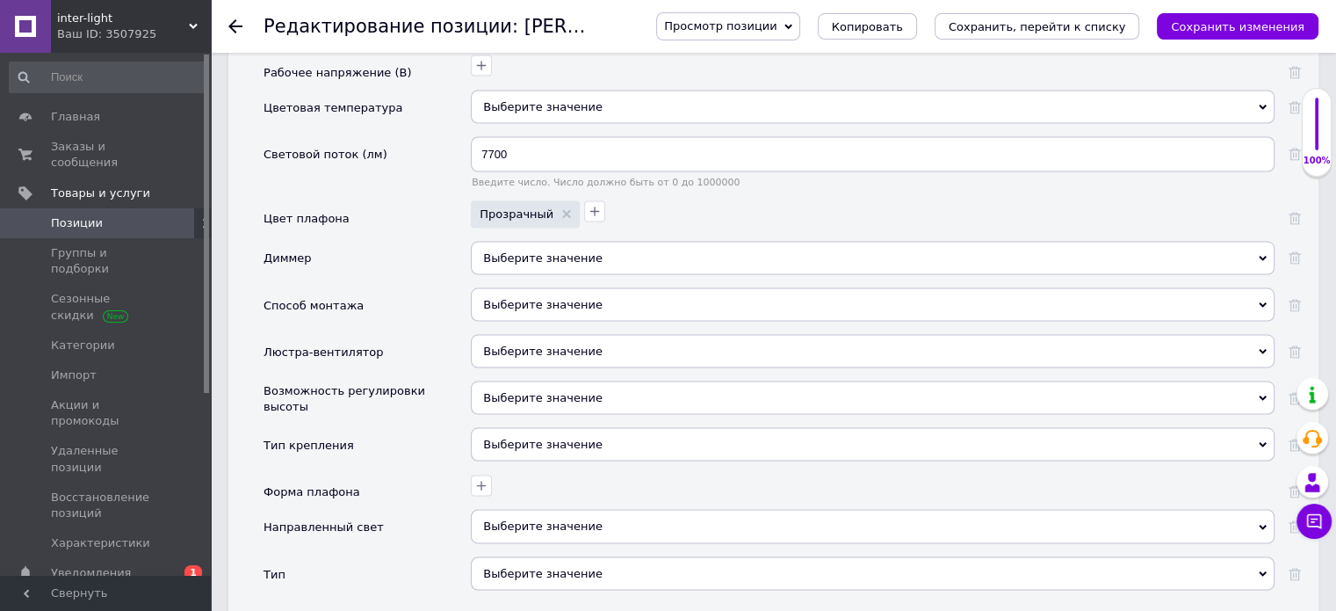
click at [668, 242] on span "Выберите значение" at bounding box center [873, 258] width 804 height 33
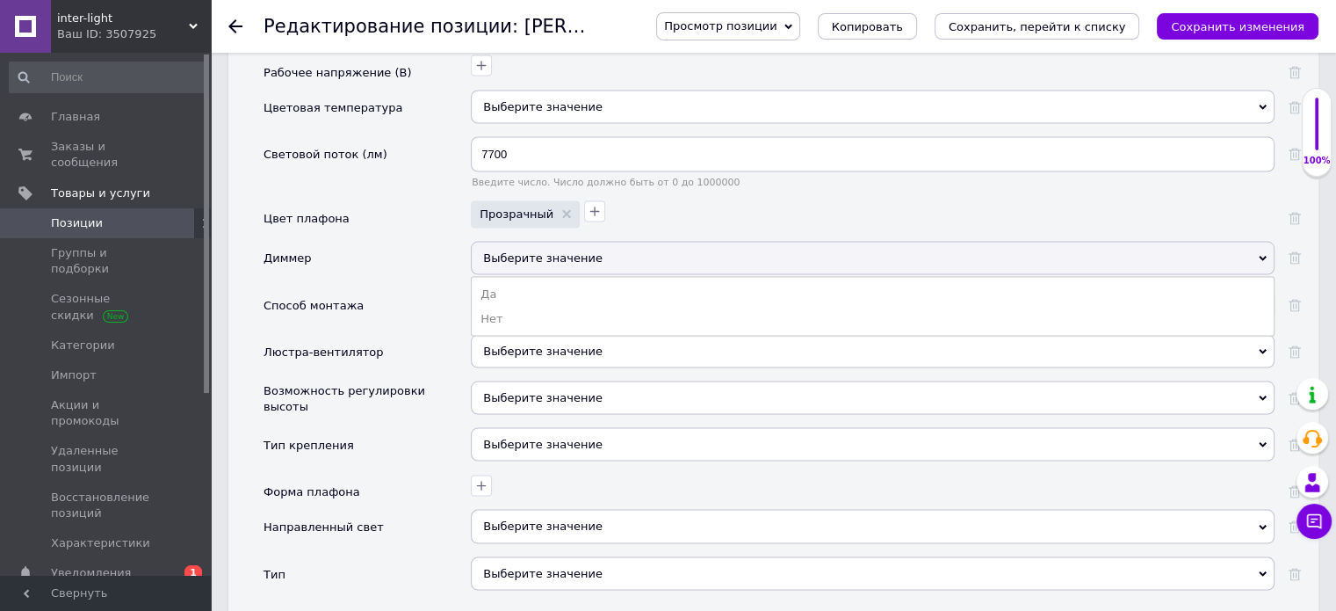
click at [488, 282] on li "Да" at bounding box center [873, 294] width 802 height 25
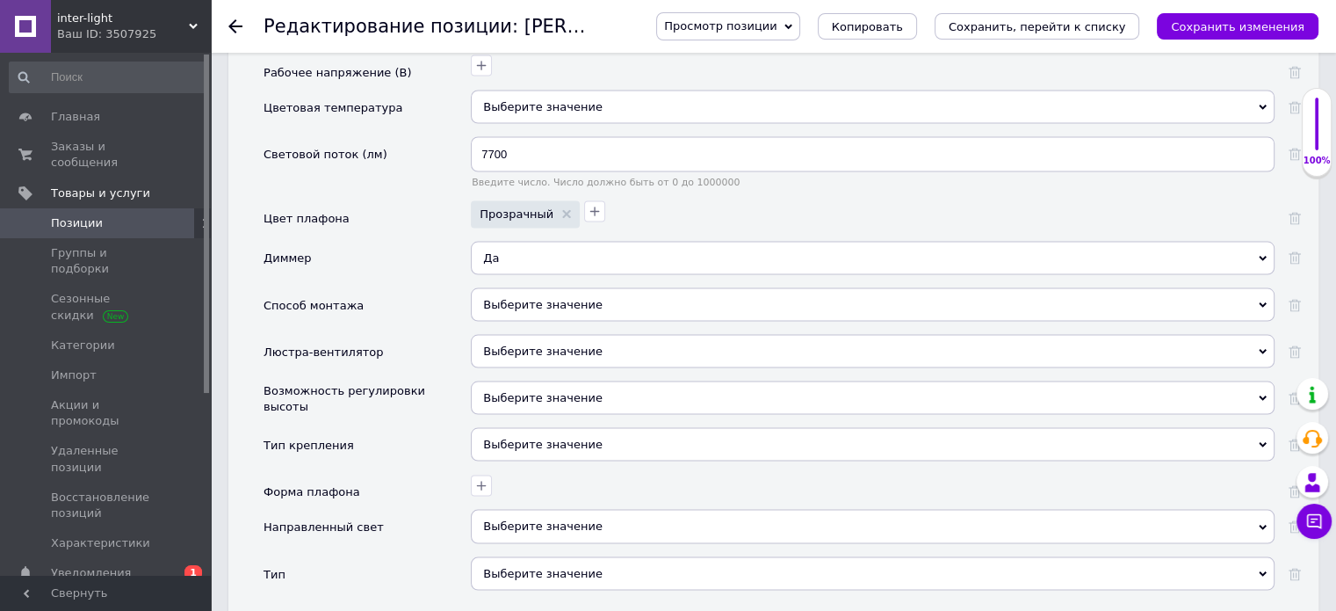
click at [498, 288] on div "Выберите значение" at bounding box center [873, 304] width 804 height 33
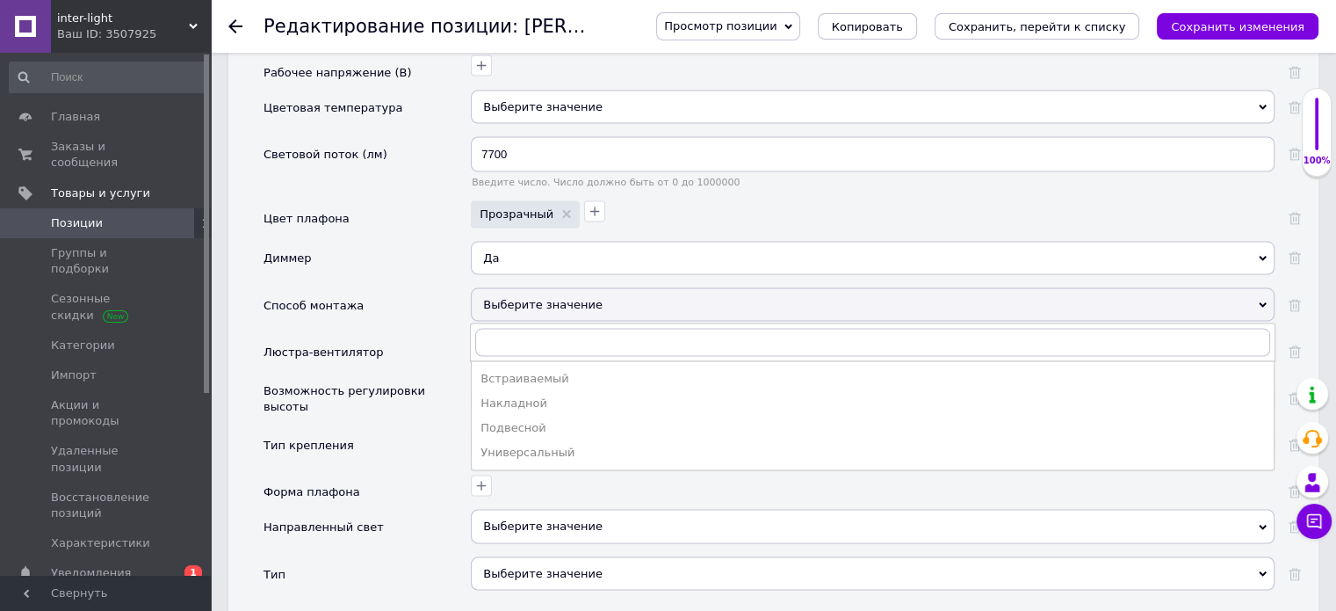
drag, startPoint x: 528, startPoint y: 361, endPoint x: 525, endPoint y: 343, distance: 17.8
click at [527, 395] on div "Накладной" at bounding box center [873, 403] width 785 height 16
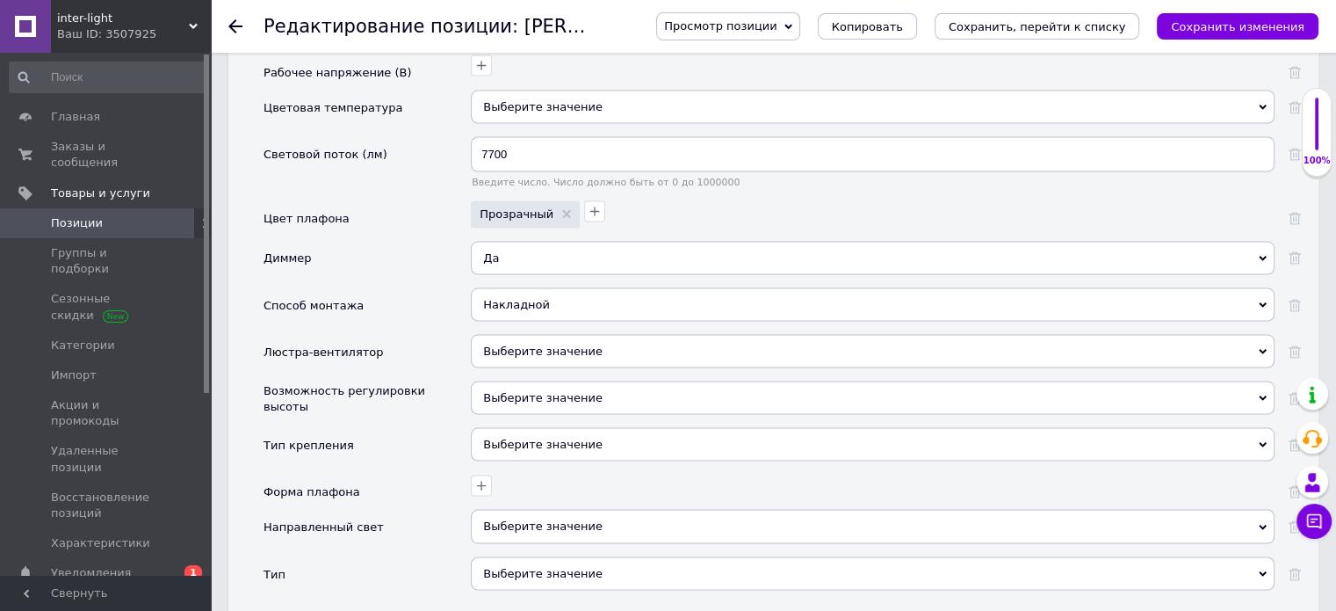
click at [534, 391] on span "Выберите значение" at bounding box center [542, 397] width 119 height 13
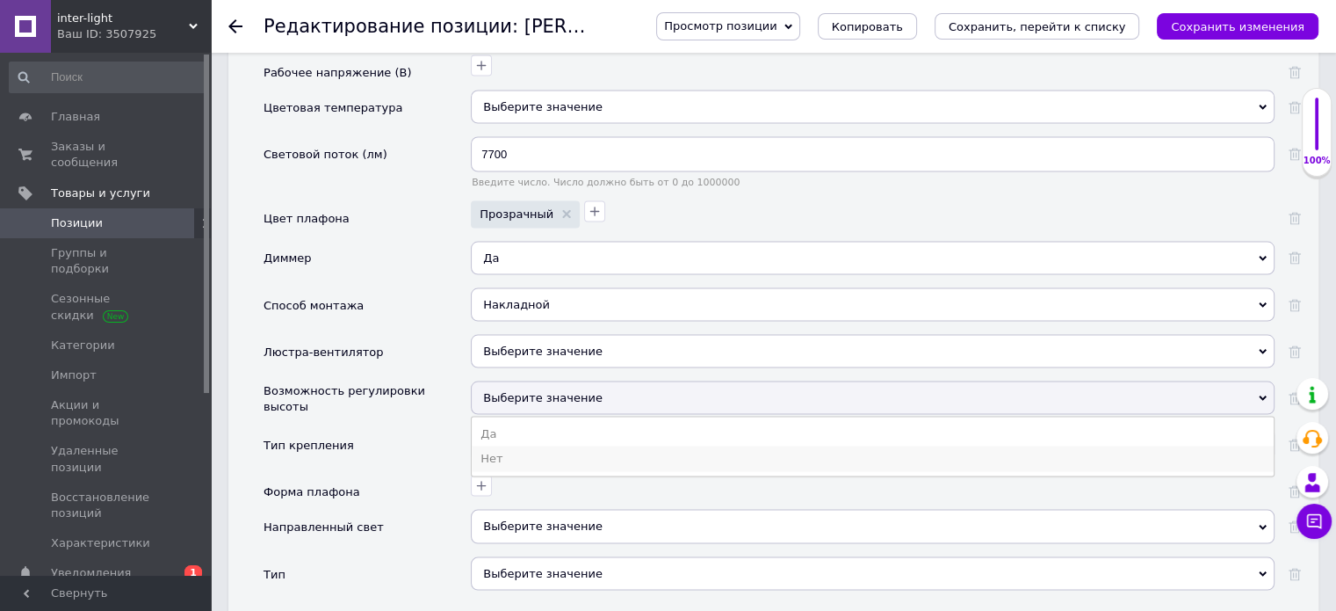
click at [488, 446] on li "Нет" at bounding box center [873, 458] width 802 height 25
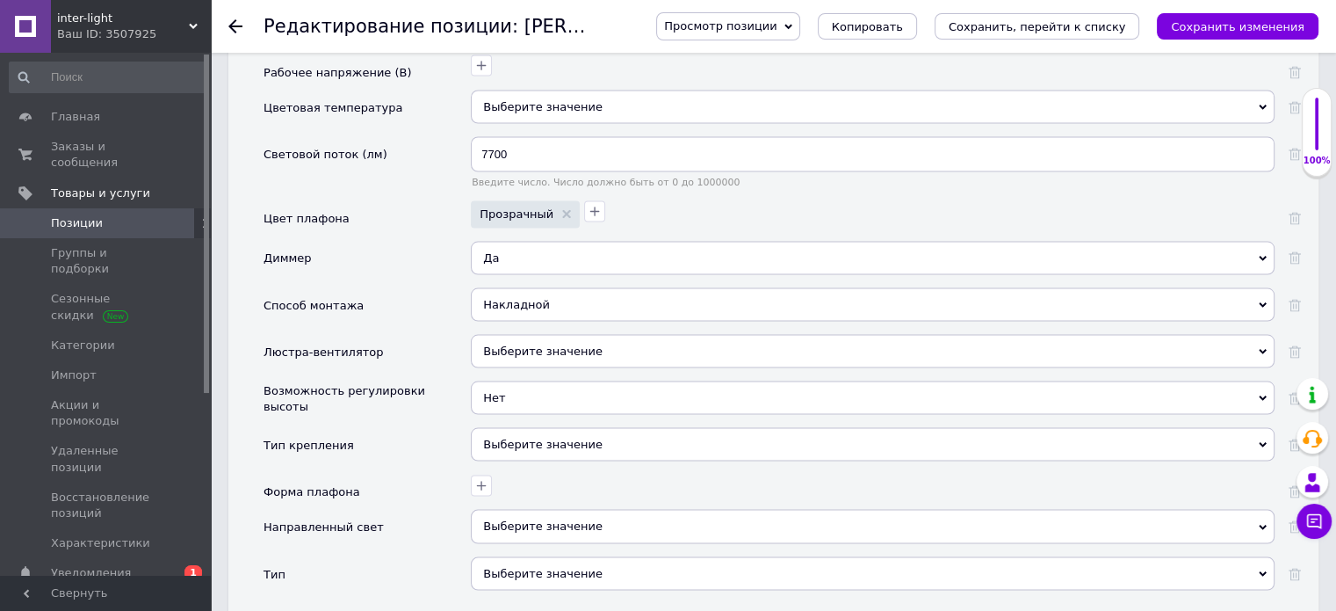
click at [495, 428] on div "Выберите значение" at bounding box center [873, 444] width 804 height 33
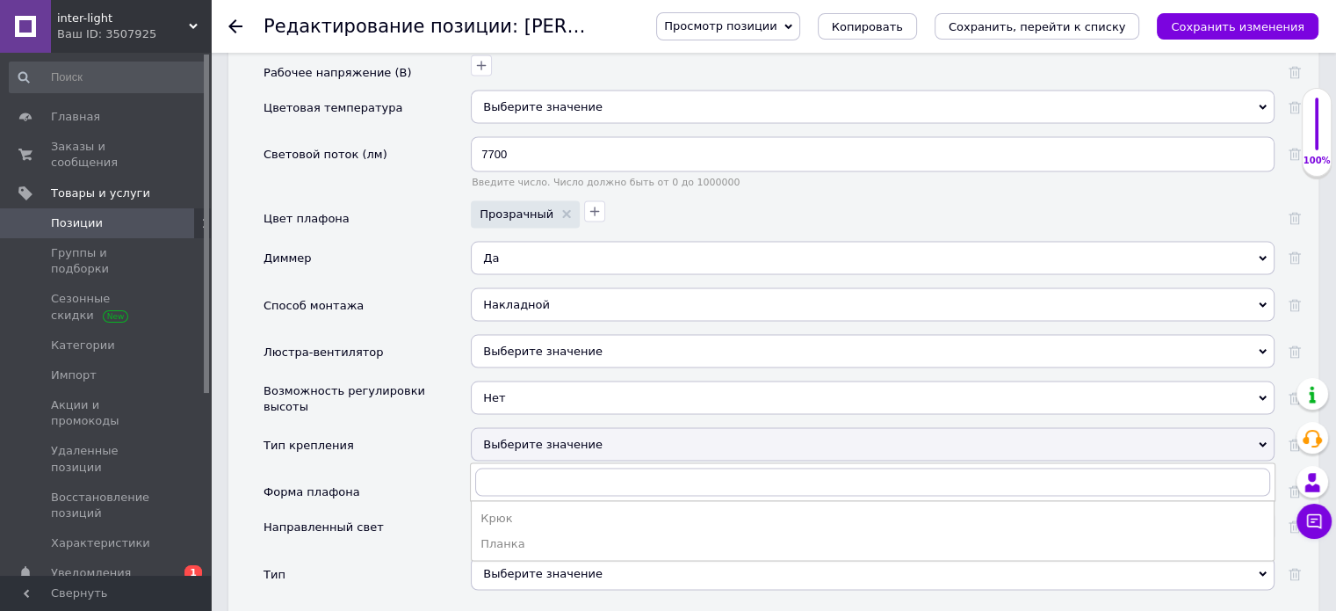
drag, startPoint x: 512, startPoint y: 503, endPoint x: 524, endPoint y: 423, distance: 80.9
click at [513, 501] on ul "[PERSON_NAME]" at bounding box center [873, 531] width 804 height 60
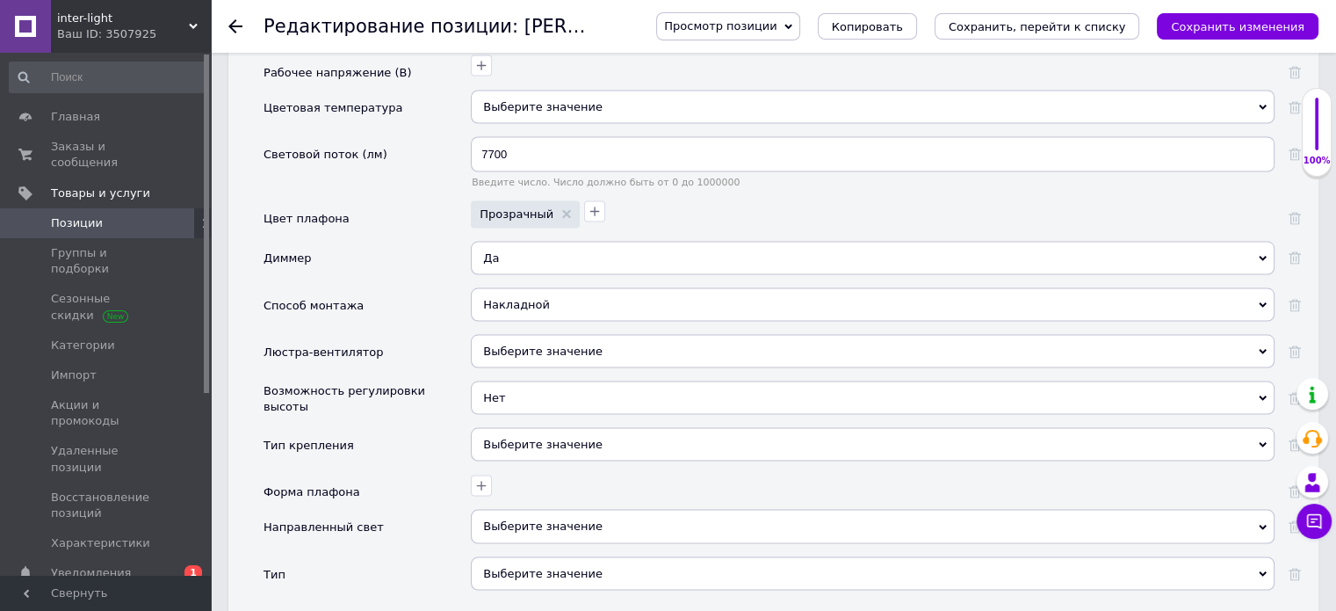
scroll to position [3609, 0]
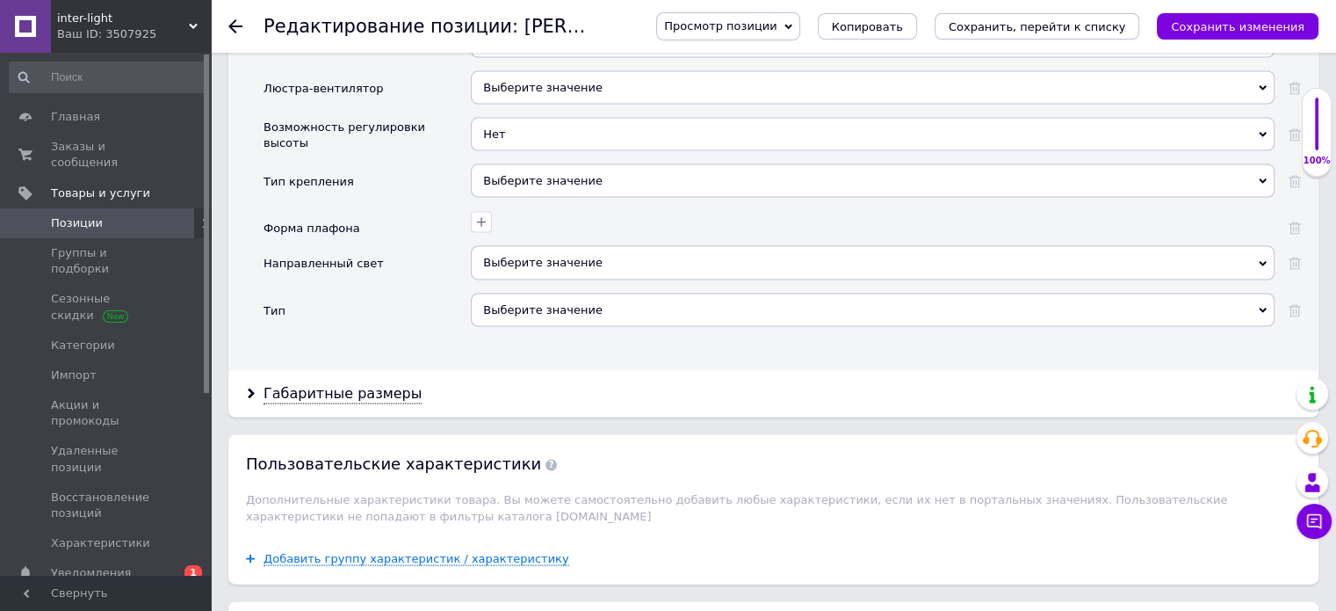
click at [538, 164] on div "Выберите значение" at bounding box center [873, 180] width 804 height 33
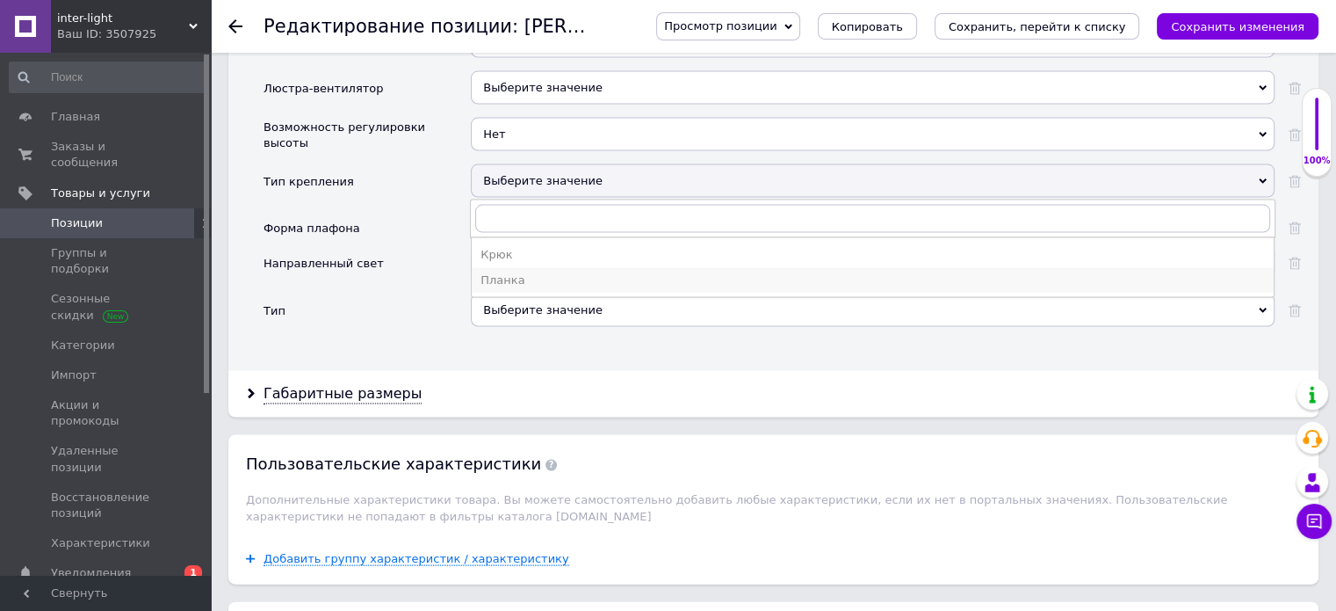
click at [510, 272] on div "Планка" at bounding box center [873, 280] width 785 height 16
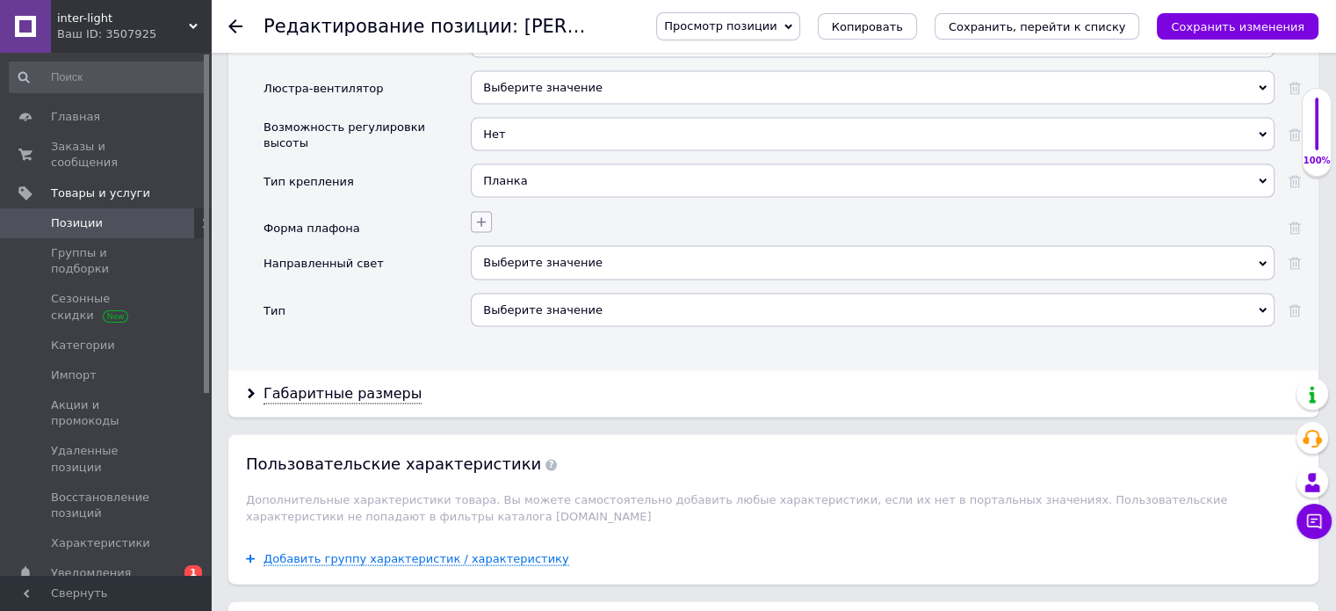
click at [479, 215] on icon "button" at bounding box center [481, 222] width 14 height 14
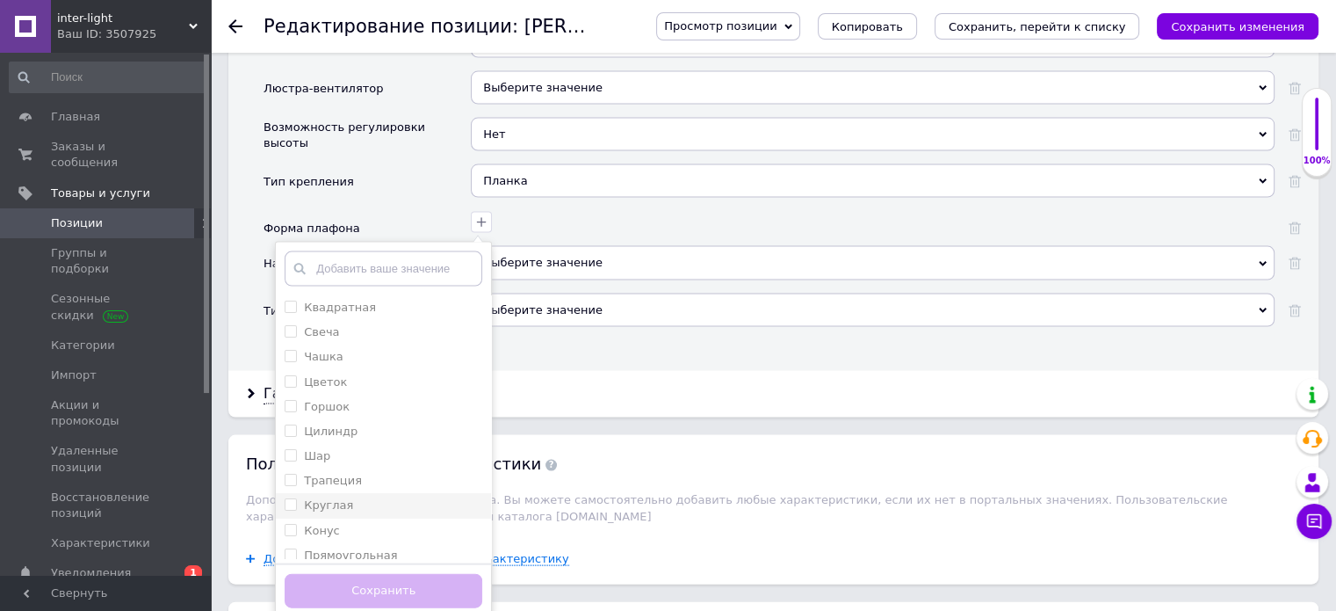
click at [290, 498] on input "Круглая" at bounding box center [290, 503] width 11 height 11
checkbox input "true"
drag, startPoint x: 362, startPoint y: 556, endPoint x: 386, endPoint y: 476, distance: 83.4
click at [363, 574] on button "Сохранить" at bounding box center [384, 591] width 198 height 34
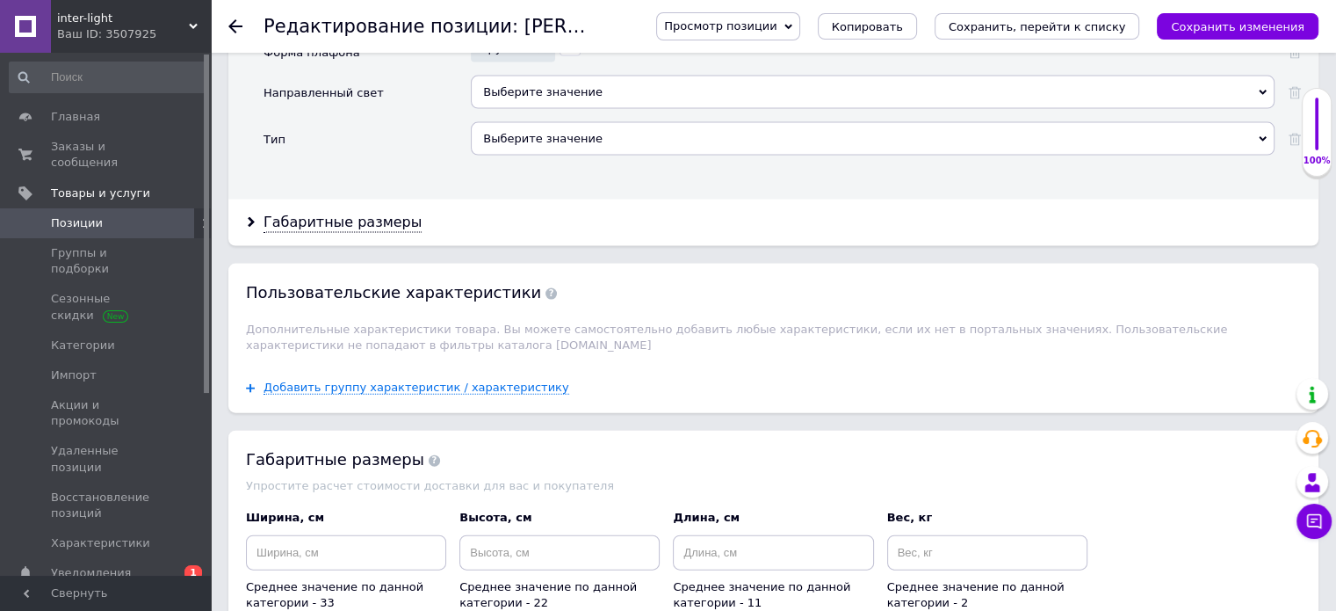
scroll to position [3697, 0]
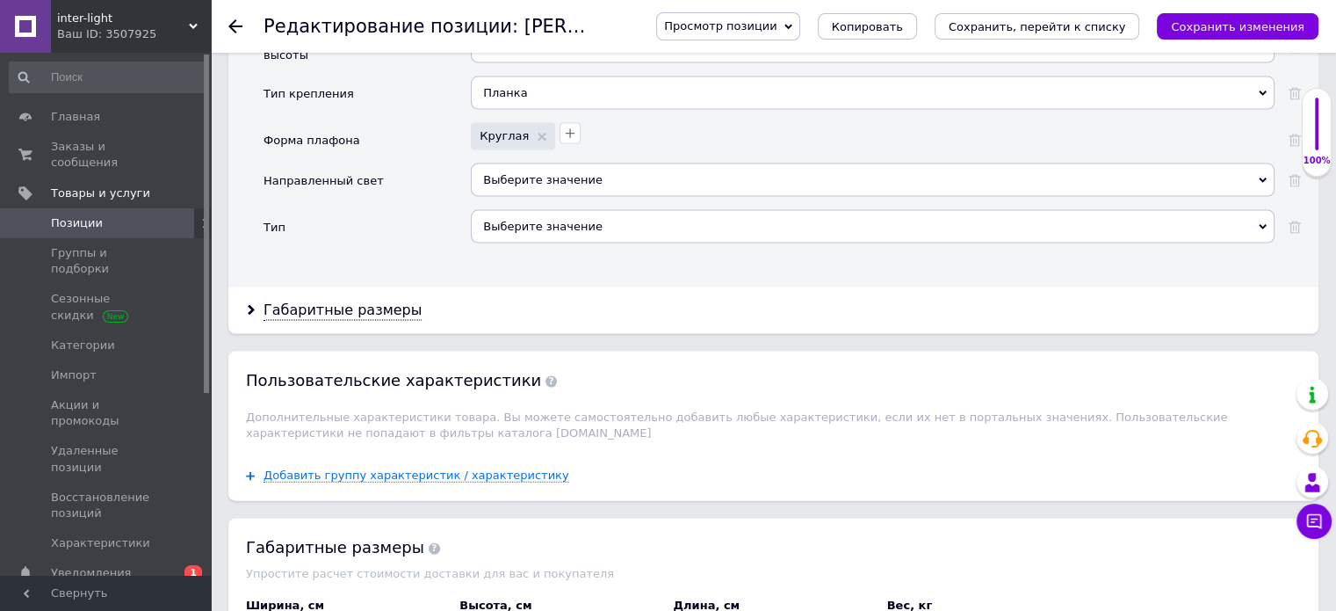
click at [595, 163] on span "Выберите значение" at bounding box center [873, 179] width 804 height 33
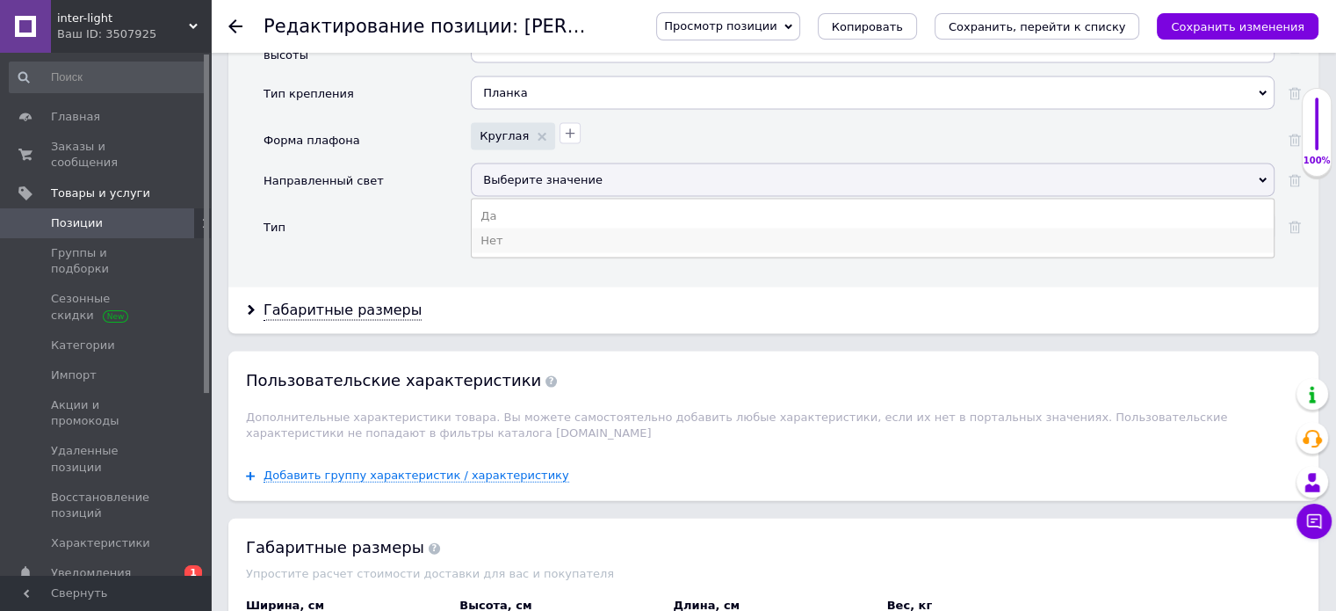
click at [495, 228] on li "Нет" at bounding box center [873, 240] width 802 height 25
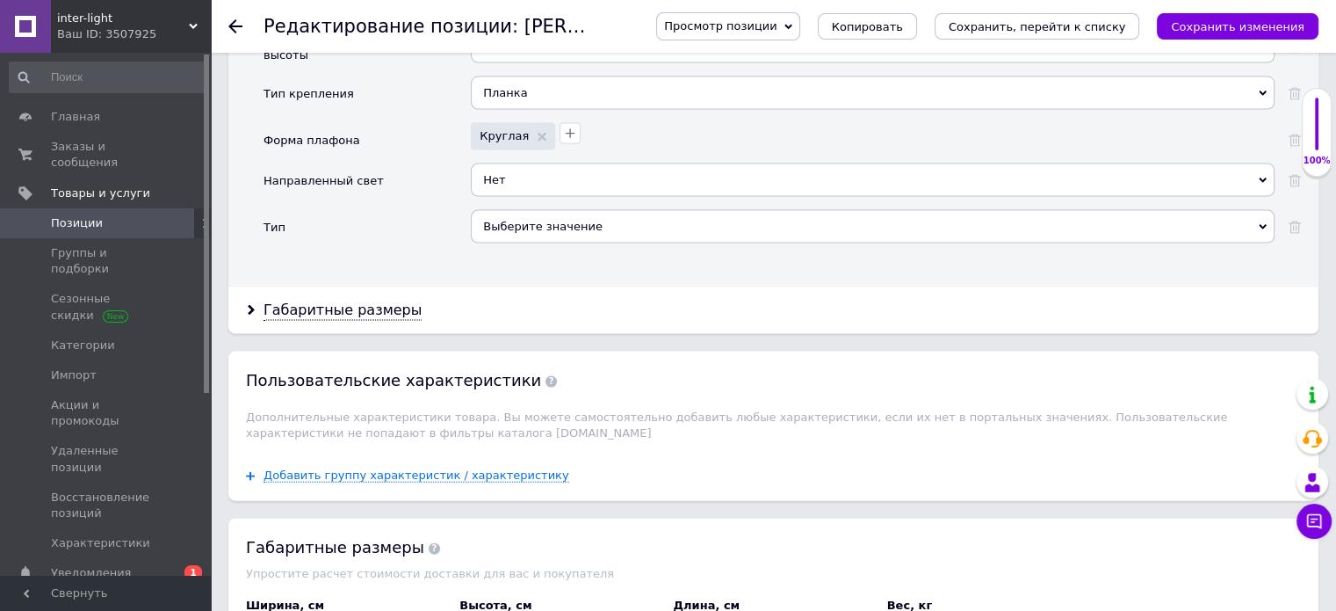
click at [521, 210] on div "Выберите значение" at bounding box center [873, 226] width 804 height 33
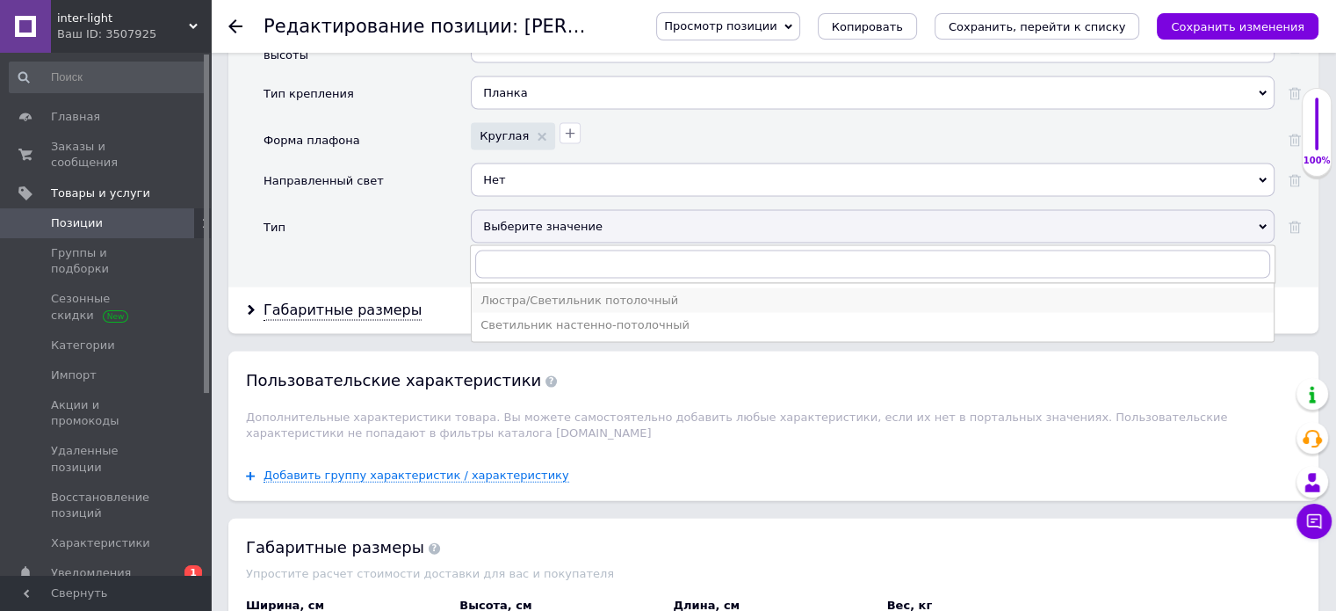
click at [520, 293] on div "Люстра/Светильник потолочный" at bounding box center [873, 301] width 785 height 16
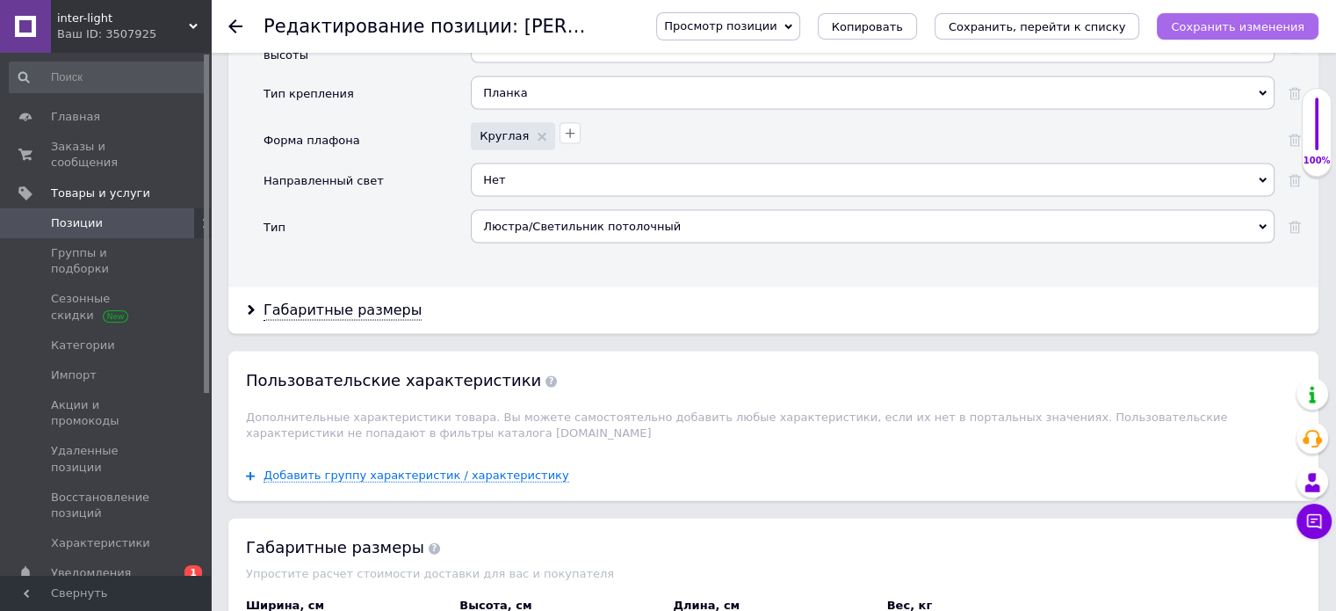
click at [1202, 25] on icon "Сохранить изменения" at bounding box center [1238, 26] width 134 height 13
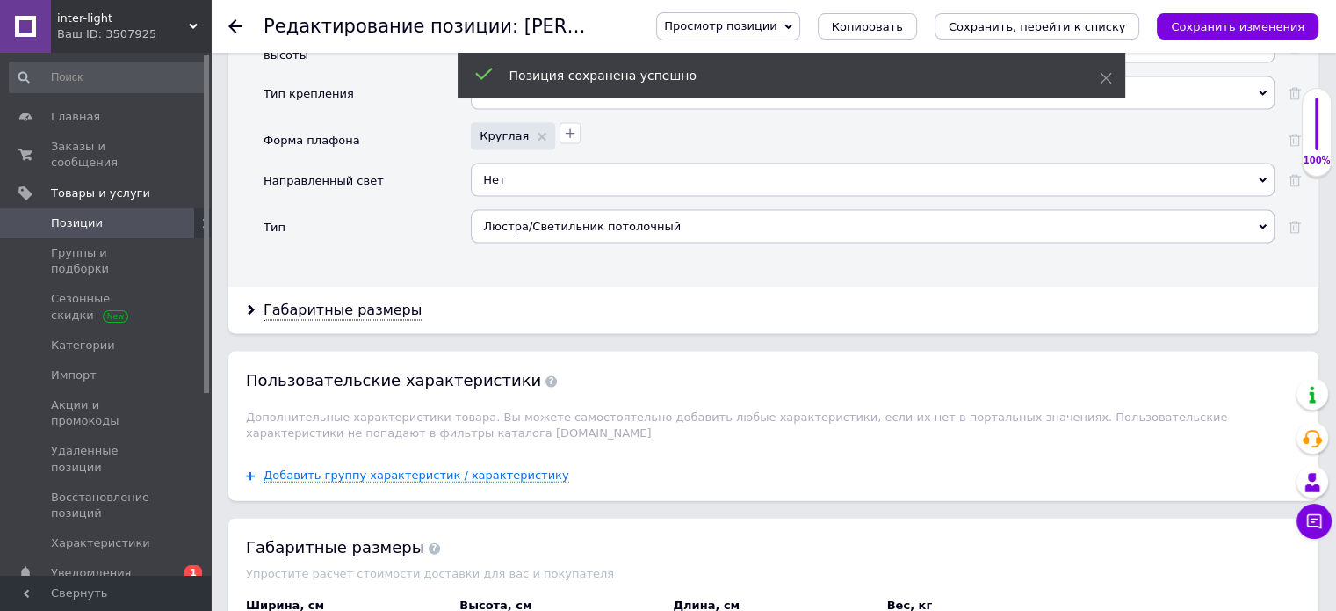
drag, startPoint x: 383, startPoint y: 274, endPoint x: 397, endPoint y: 260, distance: 19.9
click at [383, 300] on div "Габаритные размеры" at bounding box center [343, 310] width 158 height 20
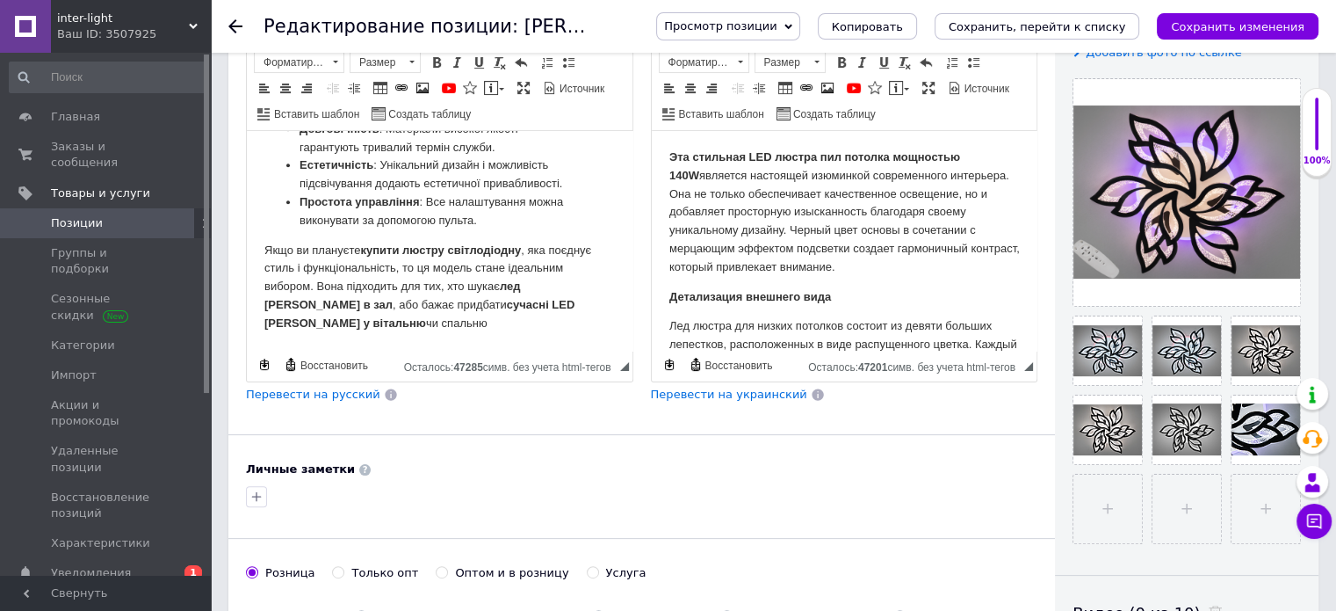
scroll to position [1110, 0]
click at [345, 330] on p "Якщо ви плануєте купити люстру світлодіодну , яка поєднує стиль і функціональні…" at bounding box center [439, 287] width 351 height 91
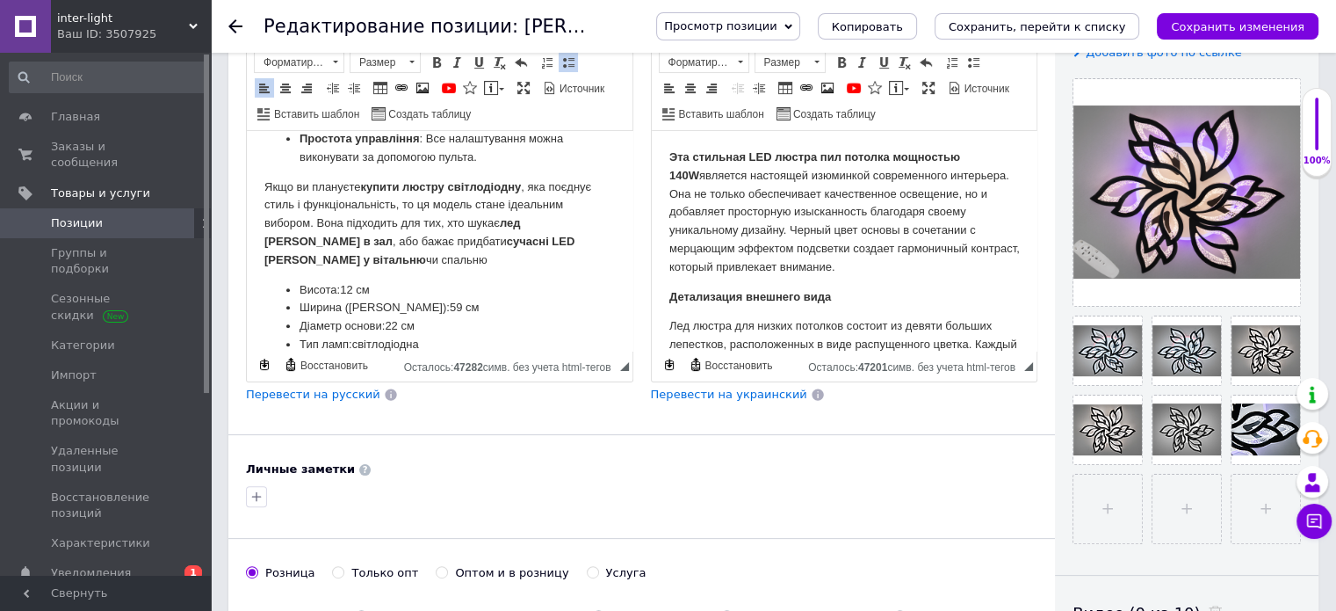
scroll to position [1393, 0]
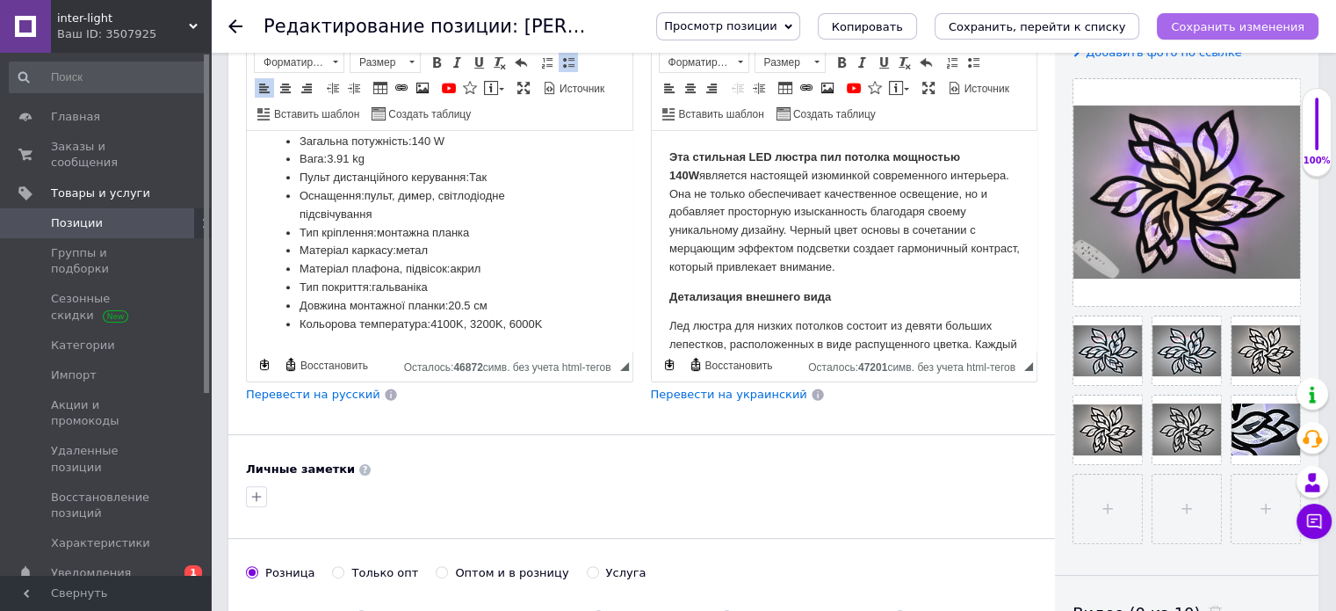
click at [1260, 21] on icon "Сохранить изменения" at bounding box center [1238, 26] width 134 height 13
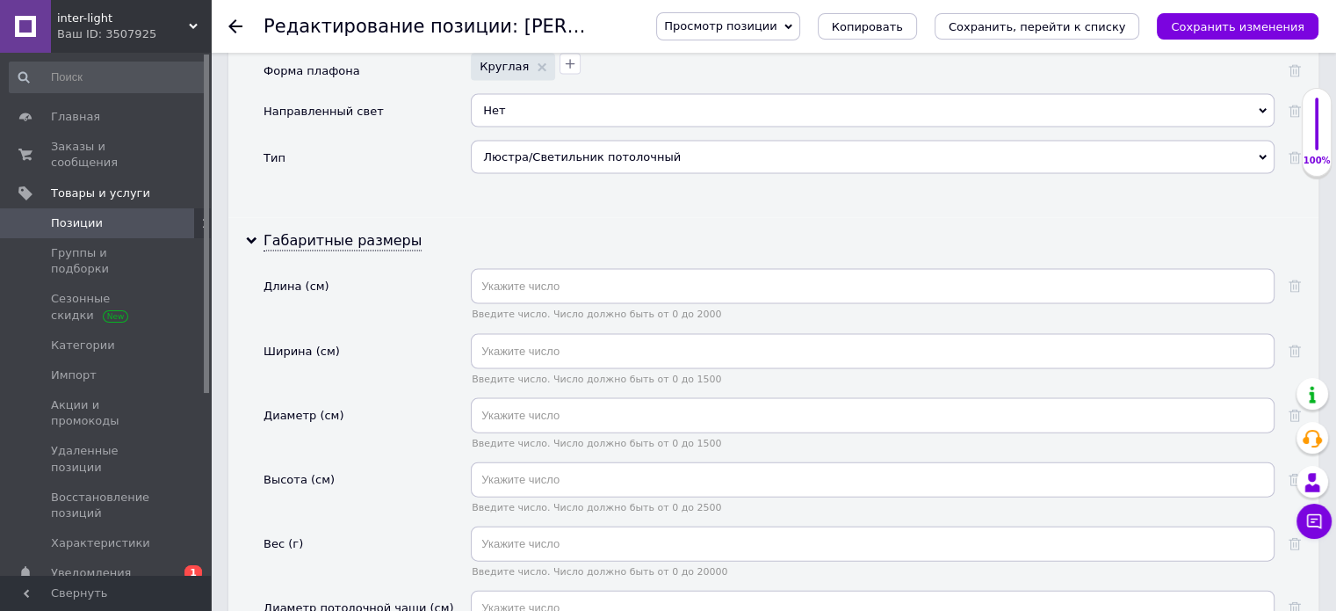
scroll to position [3960, 0]
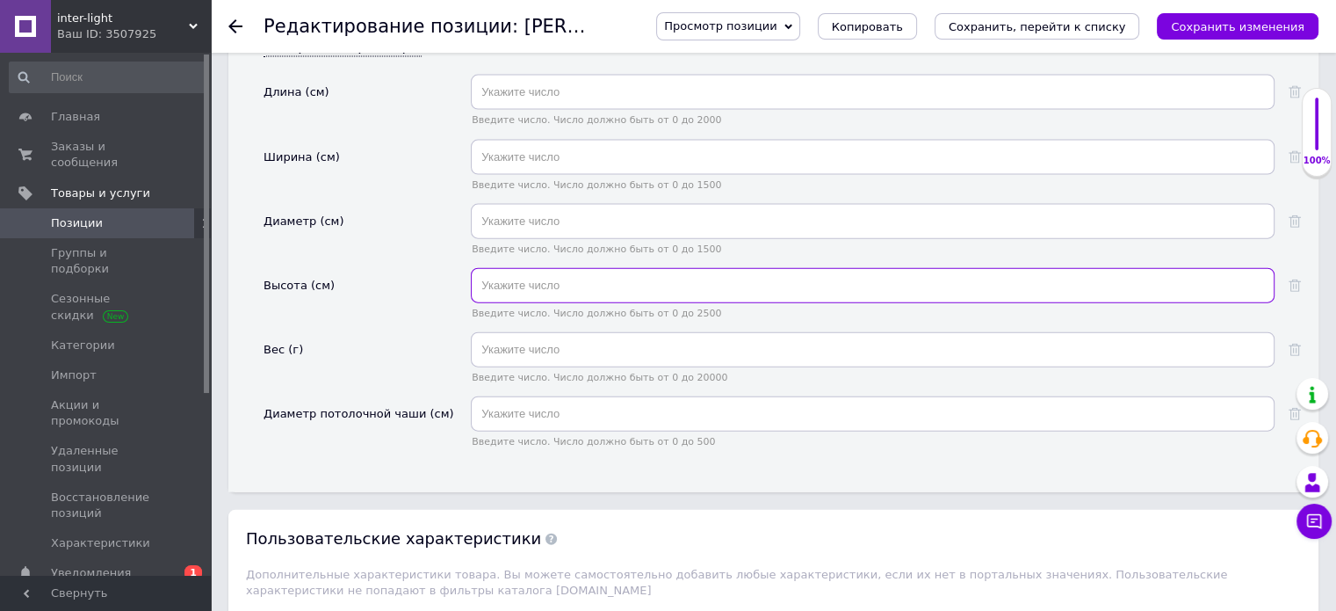
click at [507, 268] on input "text" at bounding box center [873, 285] width 804 height 35
type input "22"
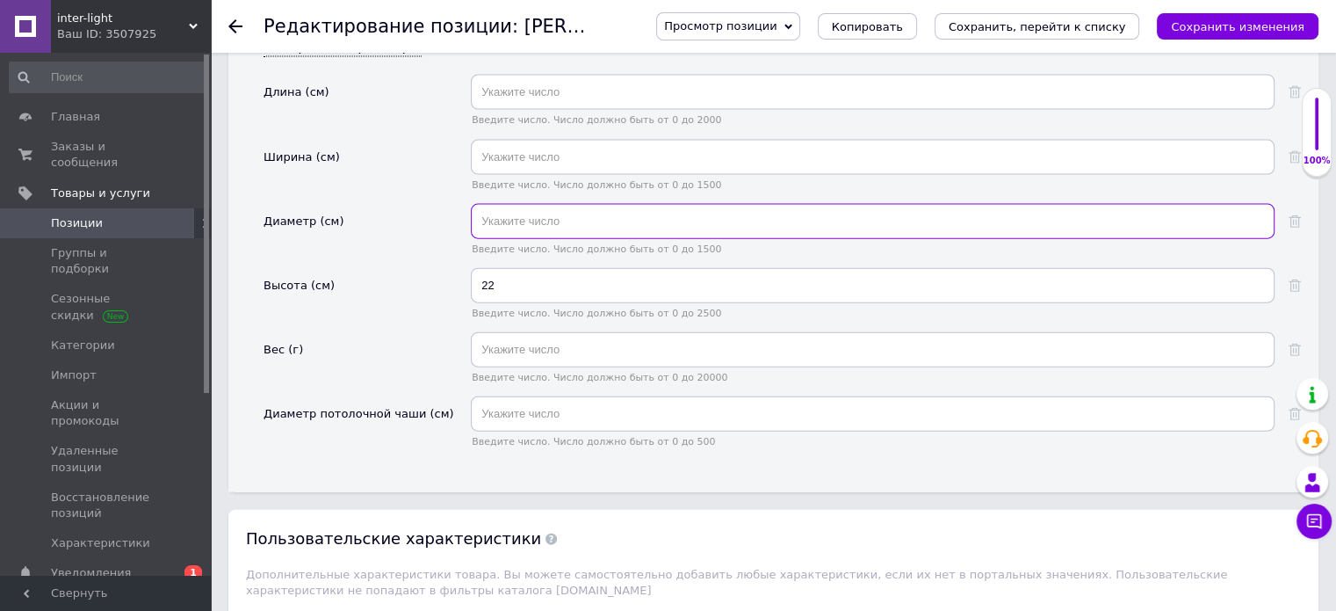
click at [508, 204] on input "text" at bounding box center [873, 221] width 804 height 35
type input "59"
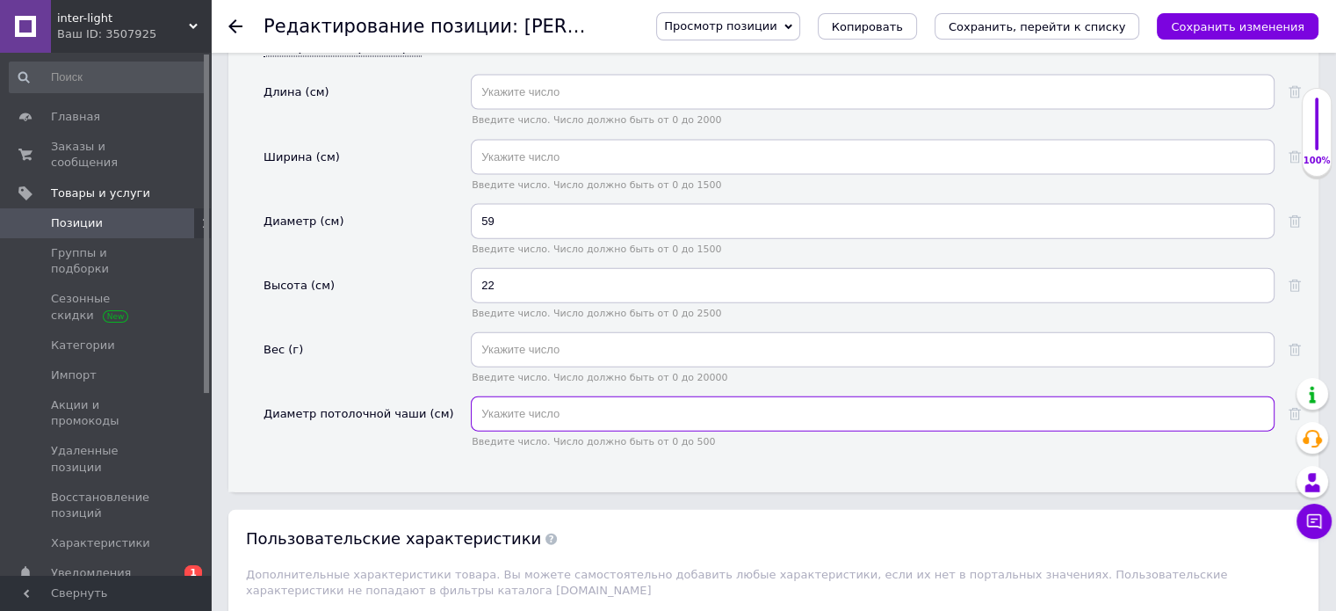
click at [498, 396] on input "text" at bounding box center [873, 413] width 804 height 35
type input "22"
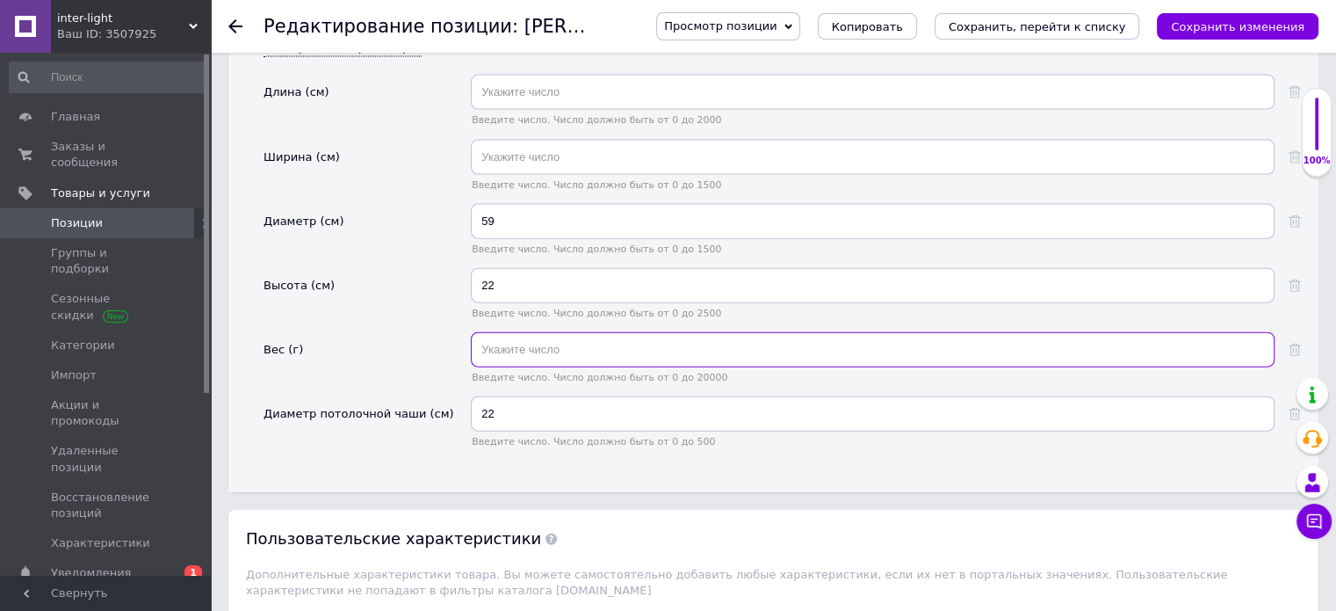
click at [517, 332] on input "text" at bounding box center [873, 349] width 804 height 35
type input "4"
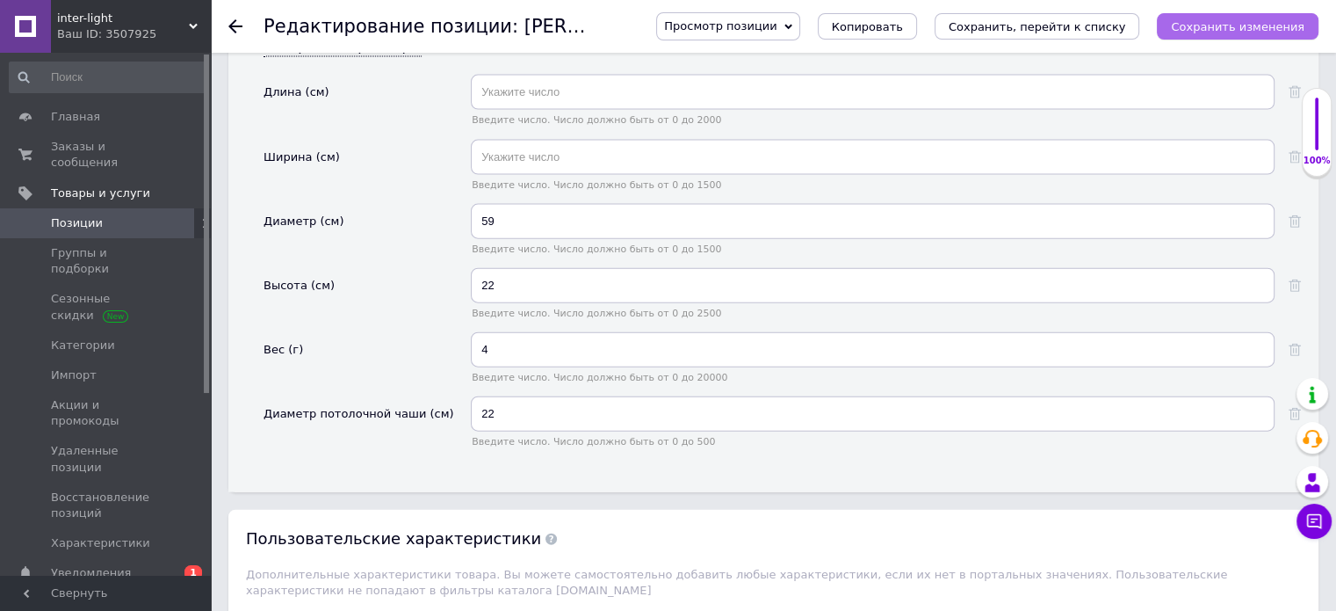
click at [1191, 30] on icon "Сохранить изменения" at bounding box center [1238, 26] width 134 height 13
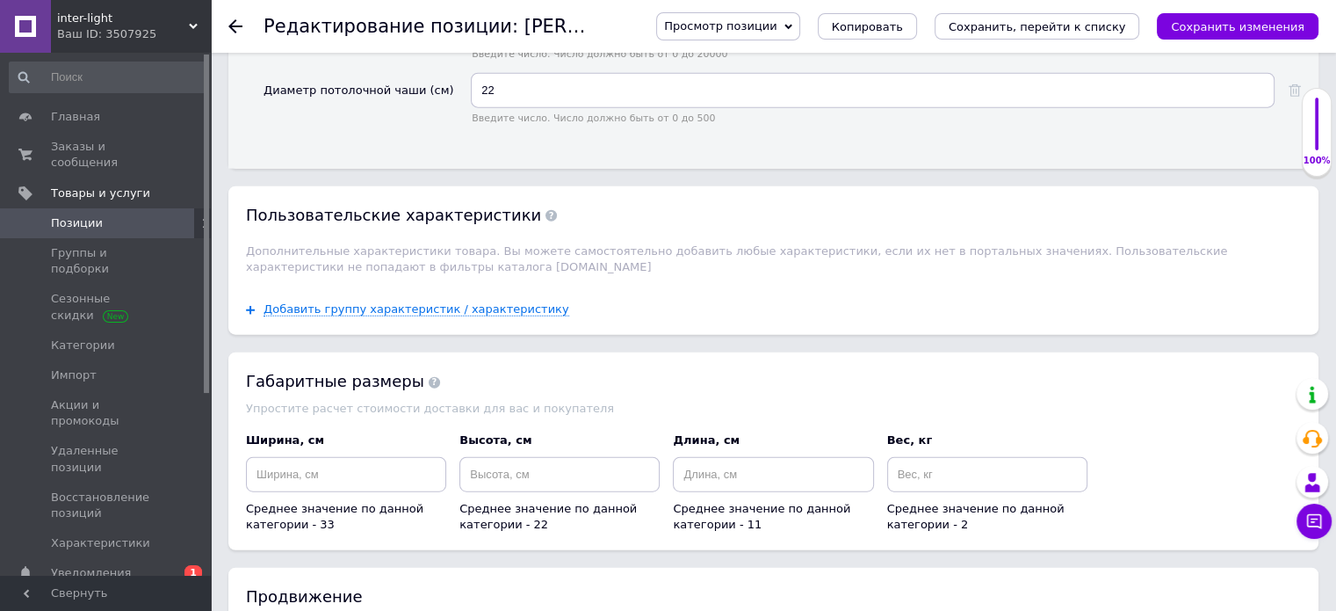
scroll to position [4400, 0]
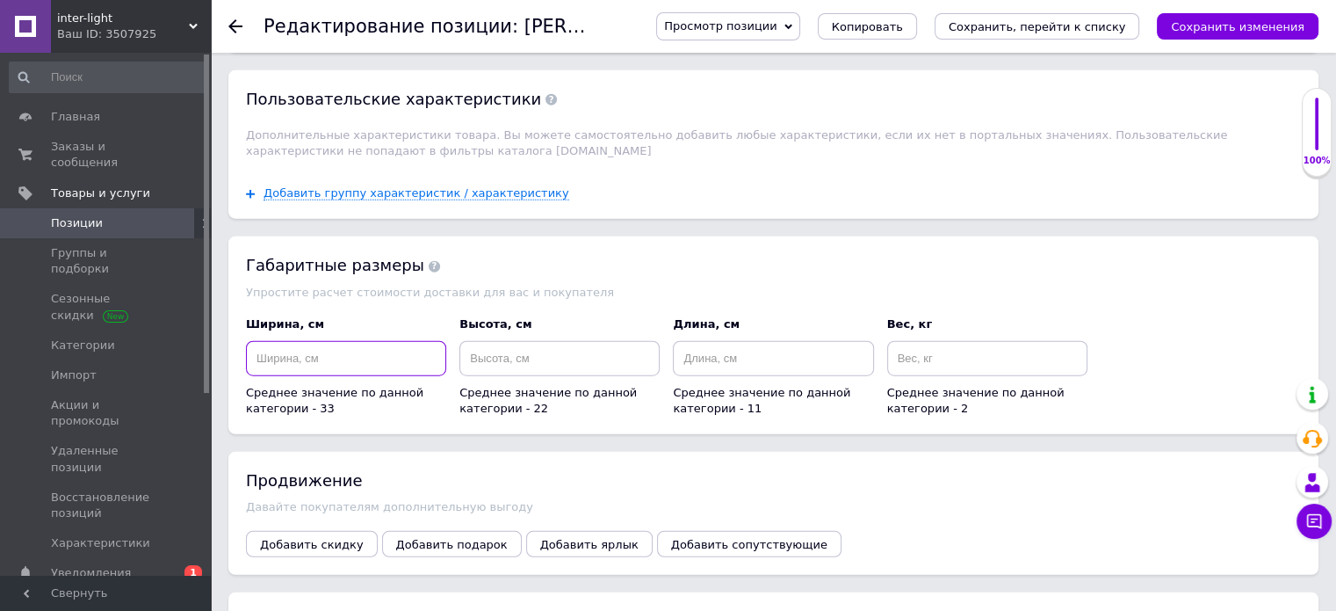
click at [315, 341] on input at bounding box center [346, 358] width 200 height 35
type input "59"
click at [552, 341] on input at bounding box center [559, 358] width 200 height 35
type input "12"
click at [944, 341] on input at bounding box center [987, 358] width 200 height 35
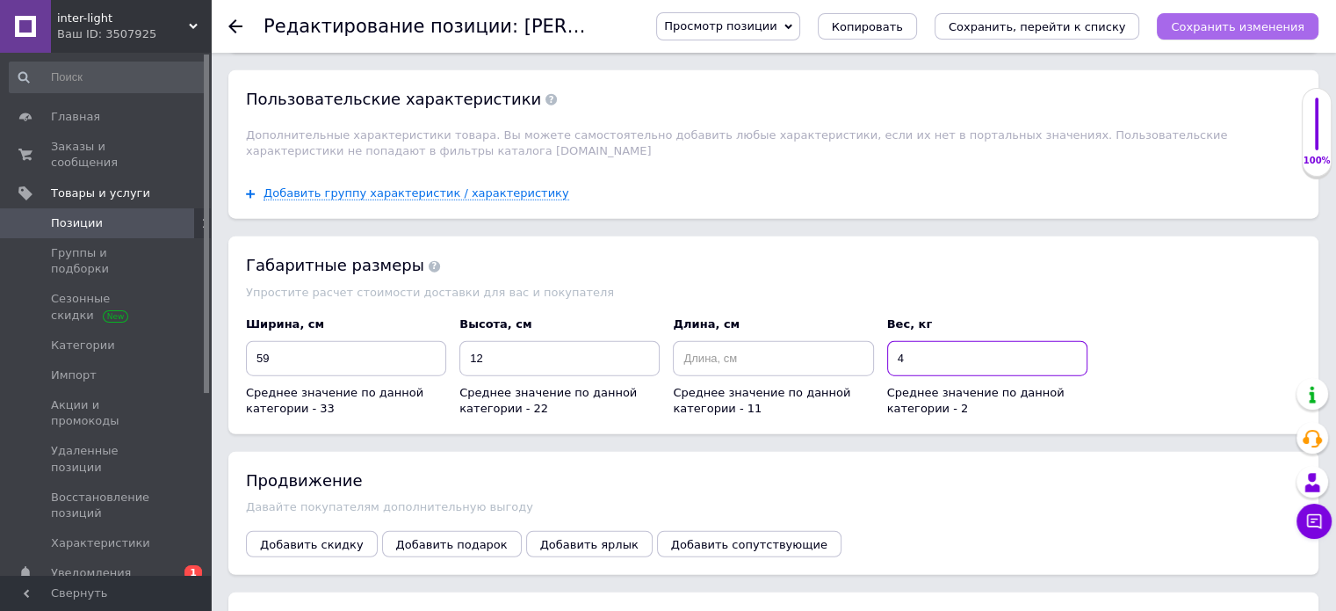
type input "4"
click at [1281, 34] on button "Сохранить изменения" at bounding box center [1238, 26] width 162 height 26
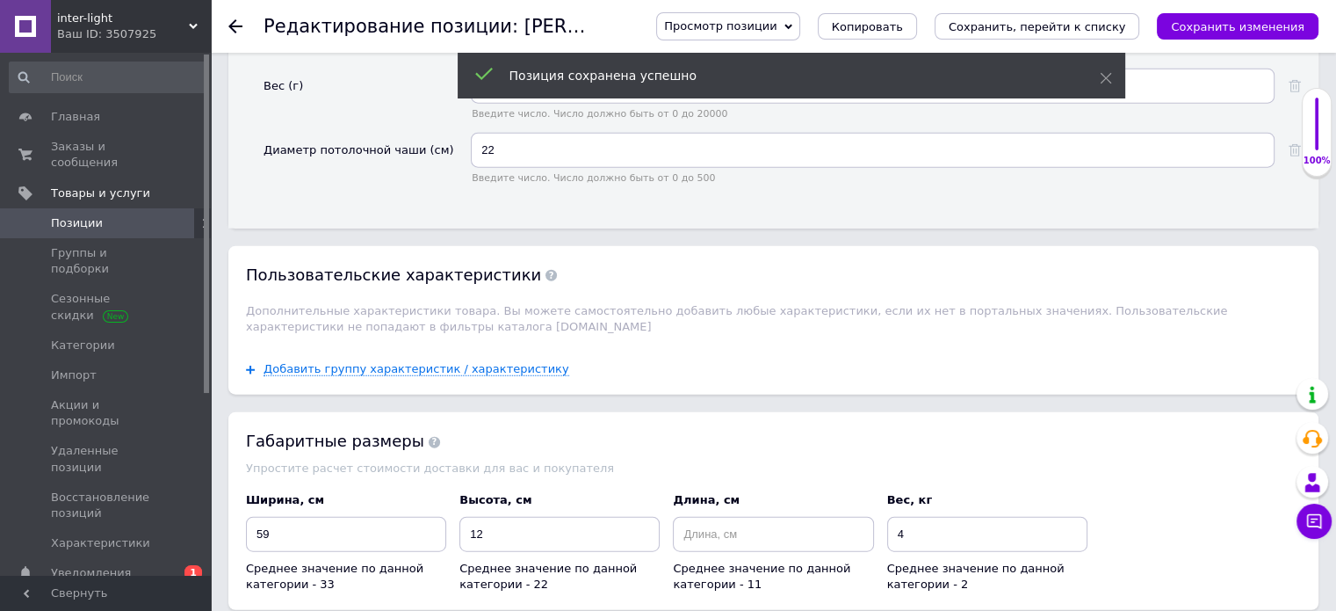
scroll to position [4048, 0]
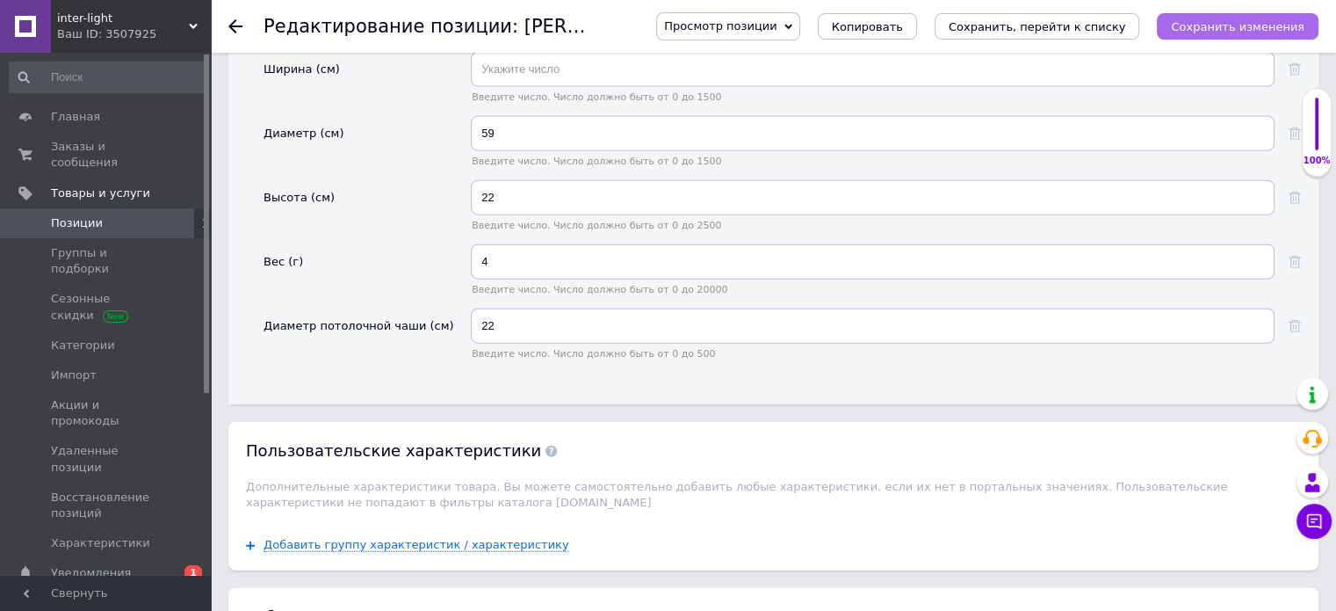
click at [1226, 17] on button "Сохранить изменения" at bounding box center [1238, 26] width 162 height 26
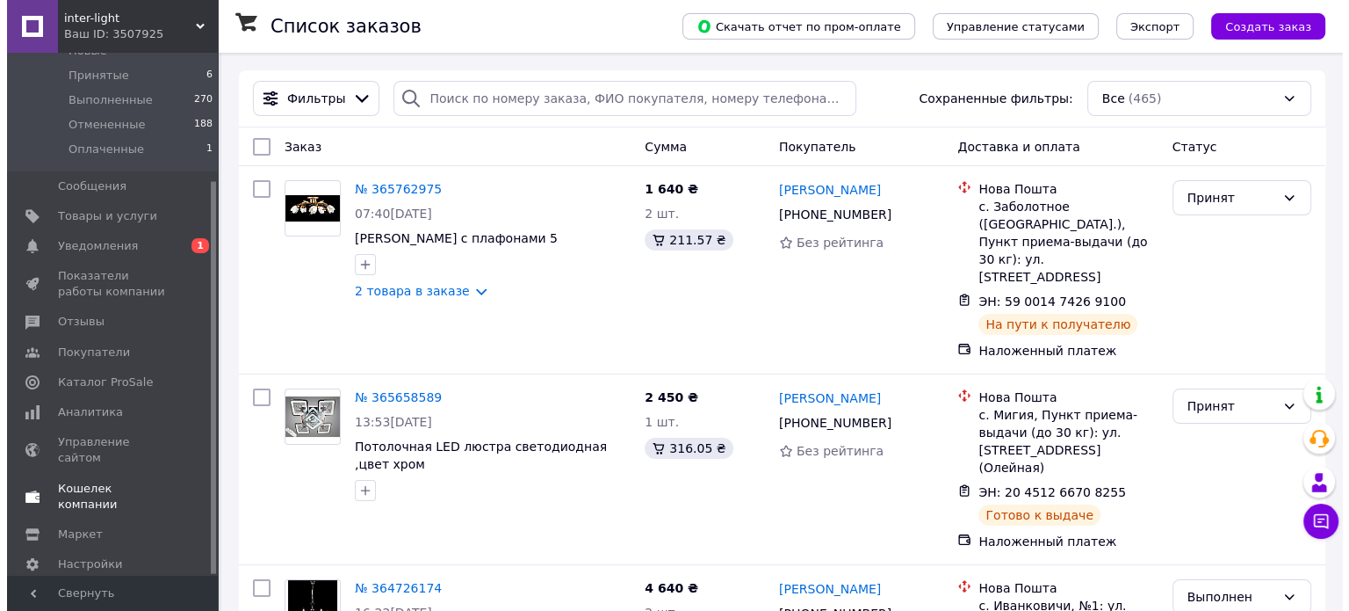
scroll to position [170, 0]
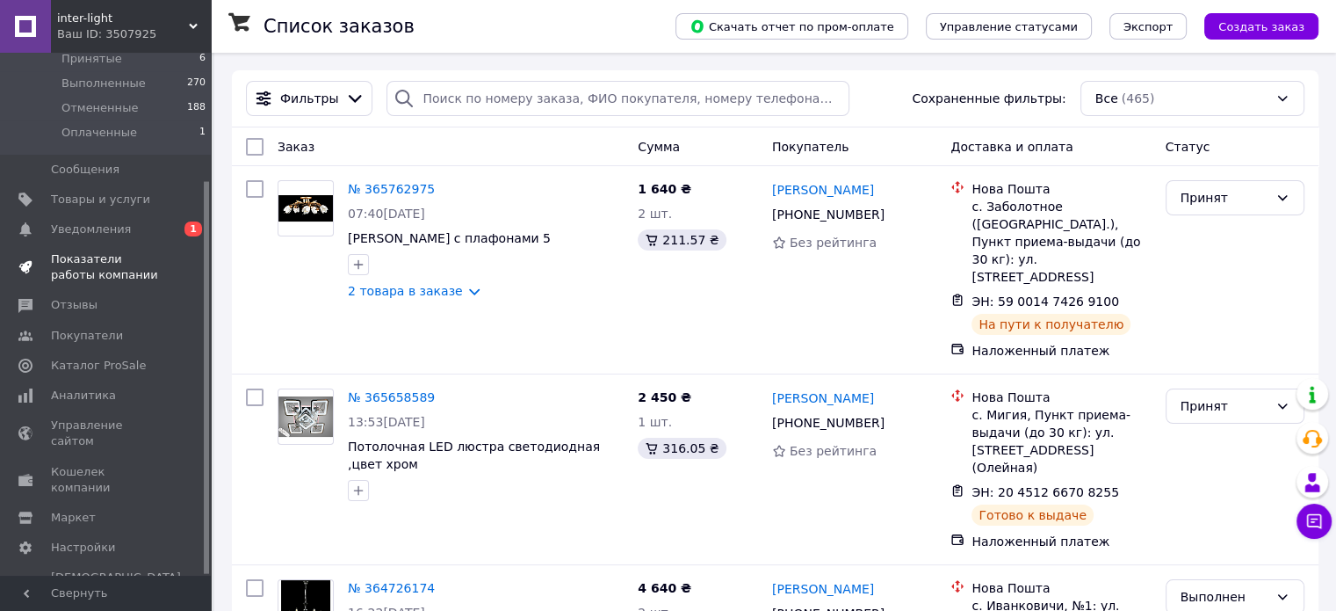
click at [134, 263] on span "Показатели работы компании" at bounding box center [107, 267] width 112 height 32
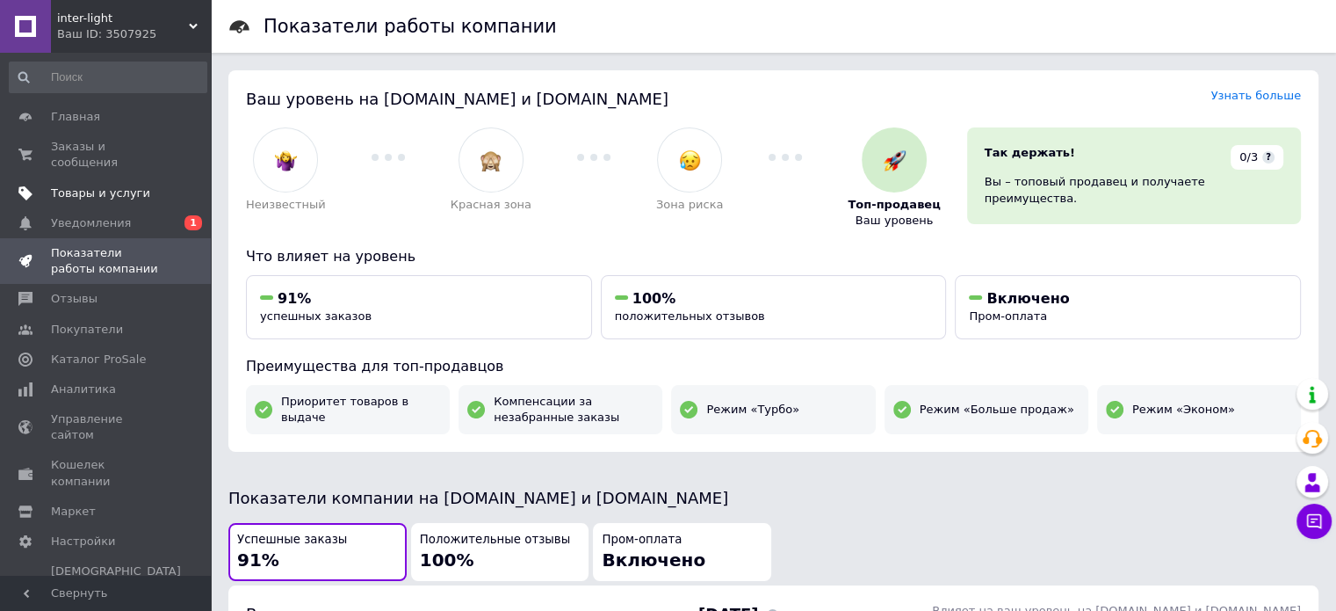
click at [119, 185] on span "Товары и услуги" at bounding box center [100, 193] width 99 height 16
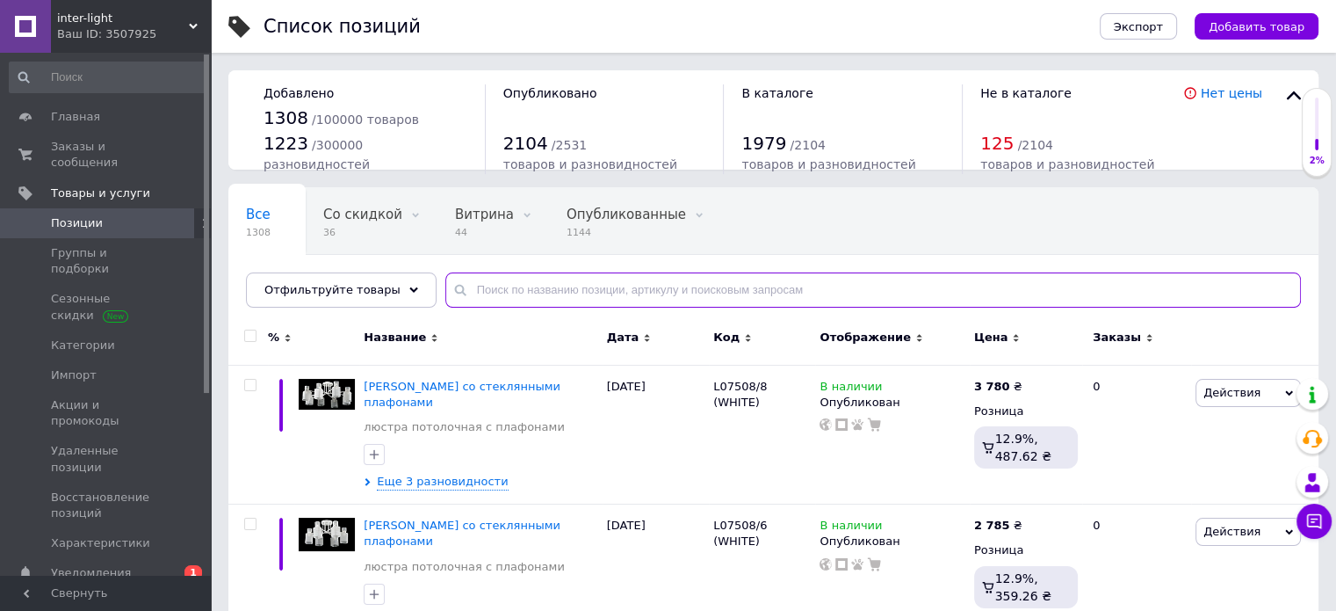
click at [691, 293] on input "text" at bounding box center [873, 289] width 856 height 35
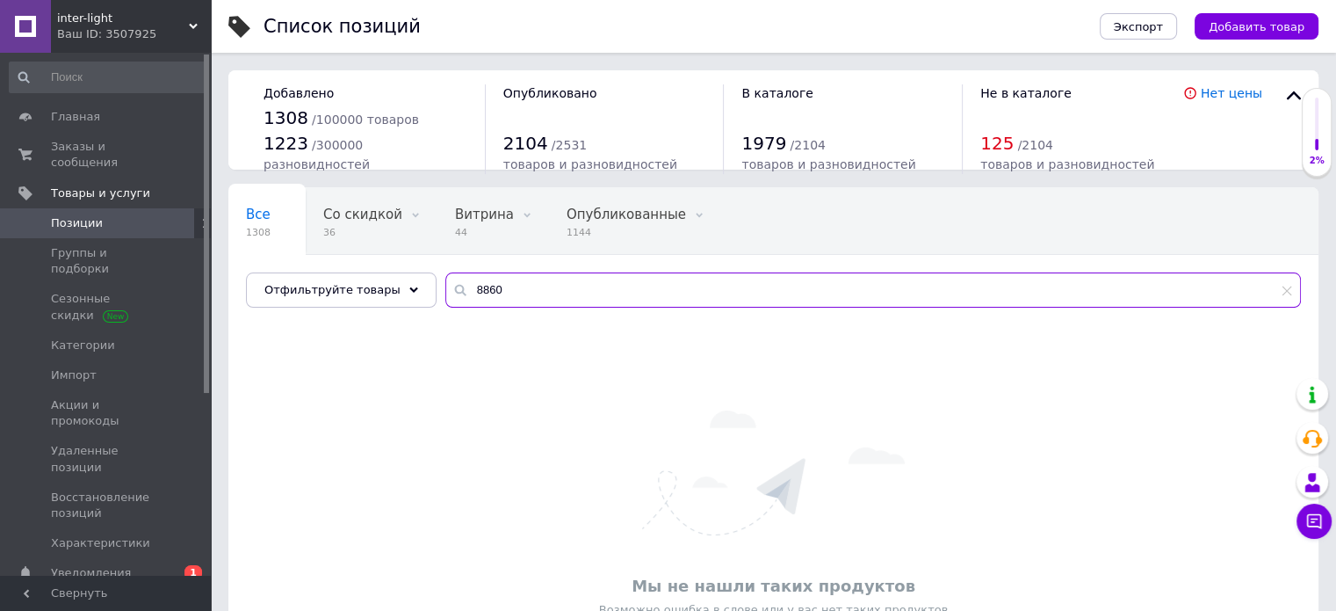
click at [556, 284] on input "8860" at bounding box center [873, 289] width 856 height 35
type input "8"
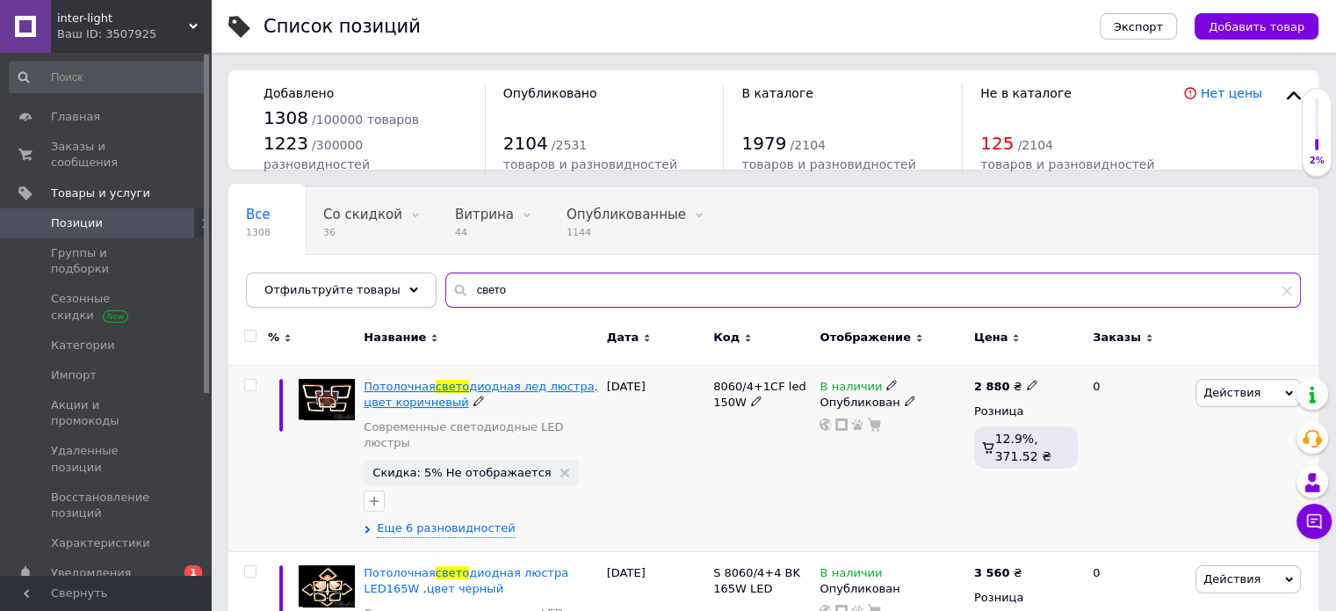
type input "свето"
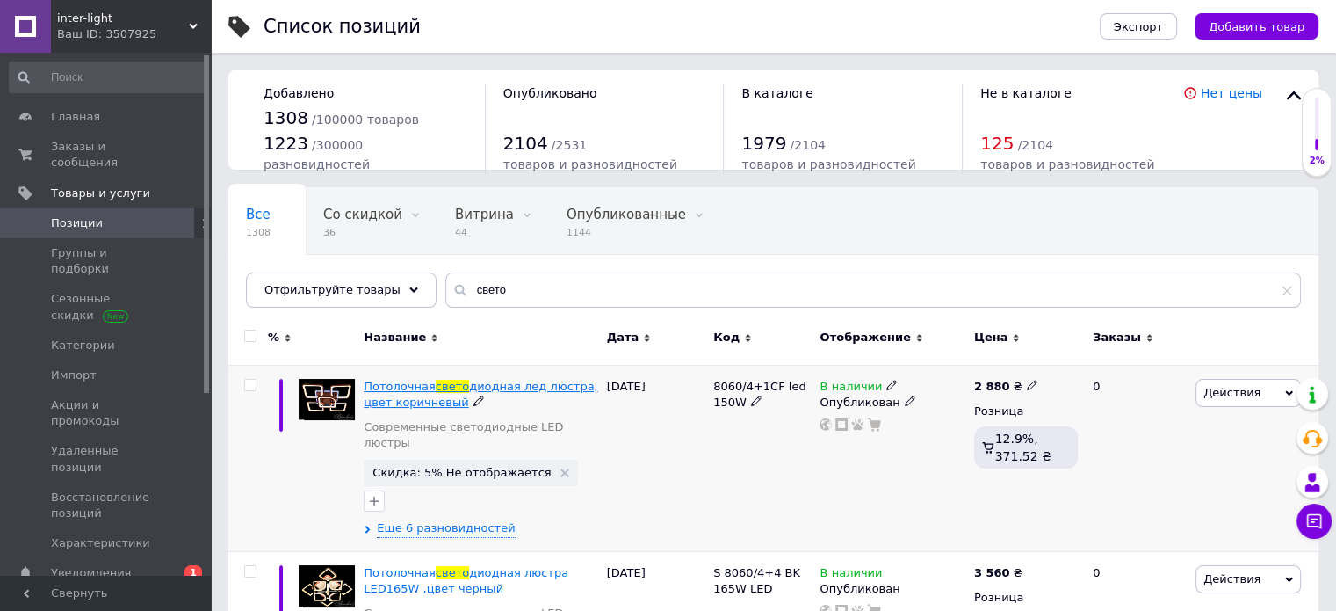
click at [485, 382] on span "диодная лед люстра, цвет коричневый" at bounding box center [481, 394] width 234 height 29
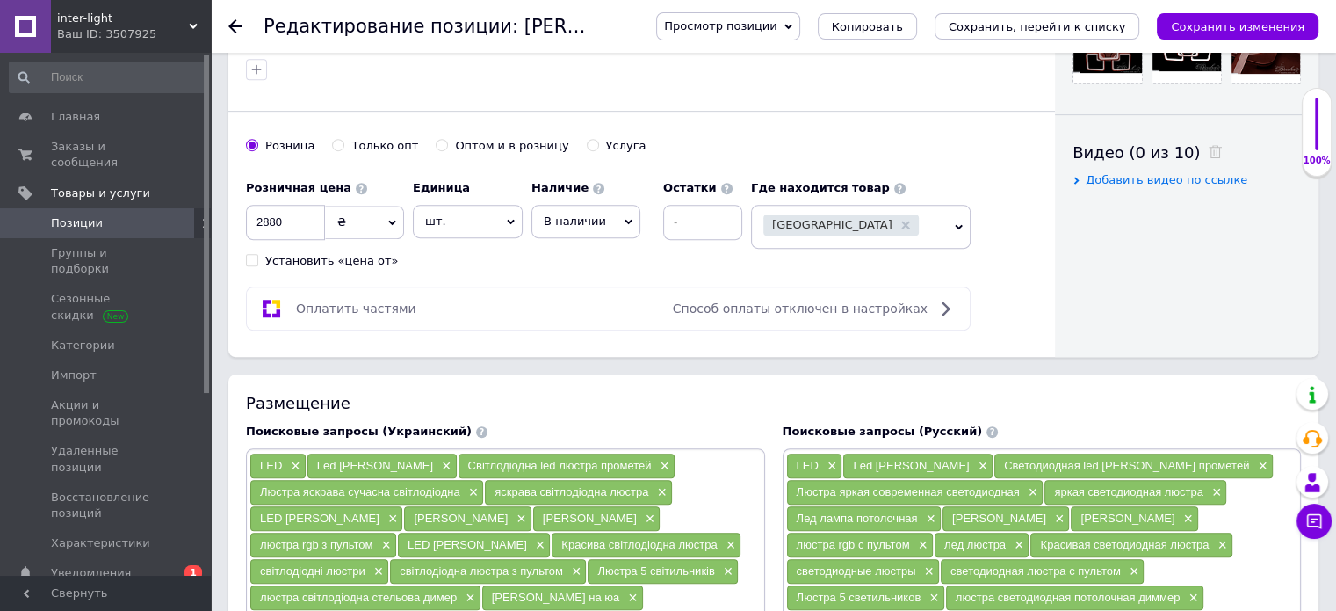
scroll to position [966, 0]
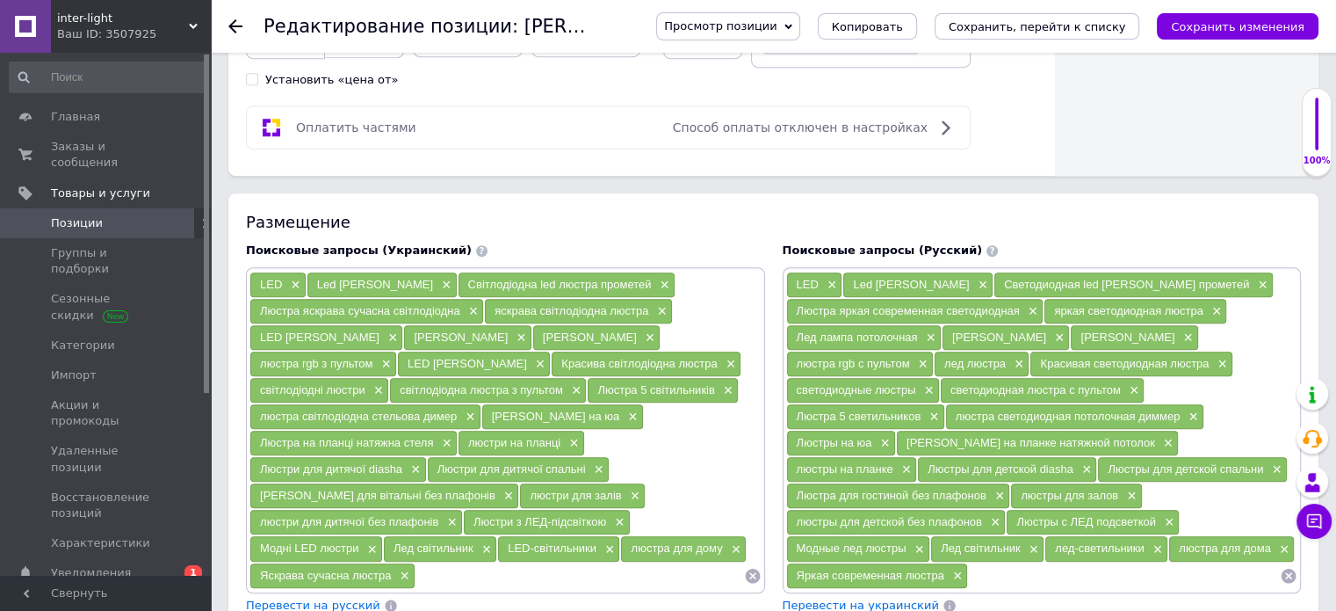
drag, startPoint x: 325, startPoint y: 273, endPoint x: 413, endPoint y: 276, distance: 87.9
click at [413, 278] on span "Led [PERSON_NAME]" at bounding box center [375, 284] width 116 height 13
copy span "Led [PERSON_NAME]"
drag, startPoint x: 493, startPoint y: 306, endPoint x: 647, endPoint y: 303, distance: 153.8
click at [647, 303] on div "яскрава світлодіодна люстра ×" at bounding box center [578, 311] width 187 height 25
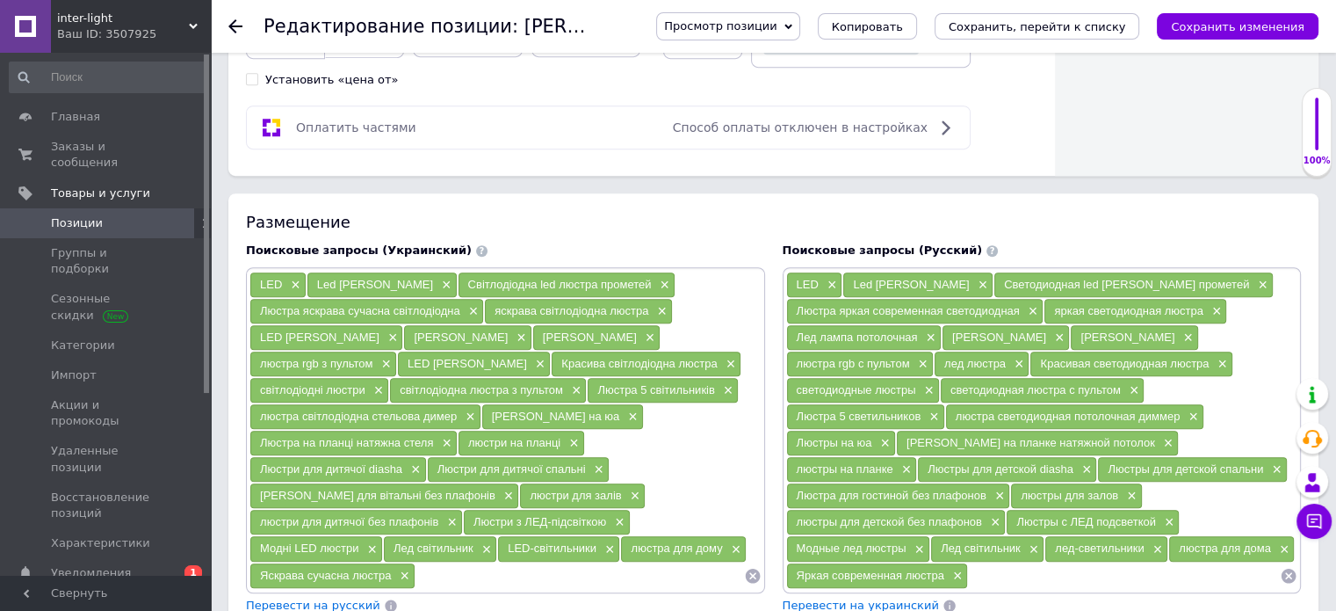
copy span "яскрава світлодіодна люстра"
drag, startPoint x: 256, startPoint y: 325, endPoint x: 367, endPoint y: 329, distance: 111.7
click at [367, 329] on div "LED лампа стельова ×" at bounding box center [326, 337] width 152 height 25
copy span "LED [PERSON_NAME]"
drag, startPoint x: 530, startPoint y: 331, endPoint x: 599, endPoint y: 335, distance: 69.5
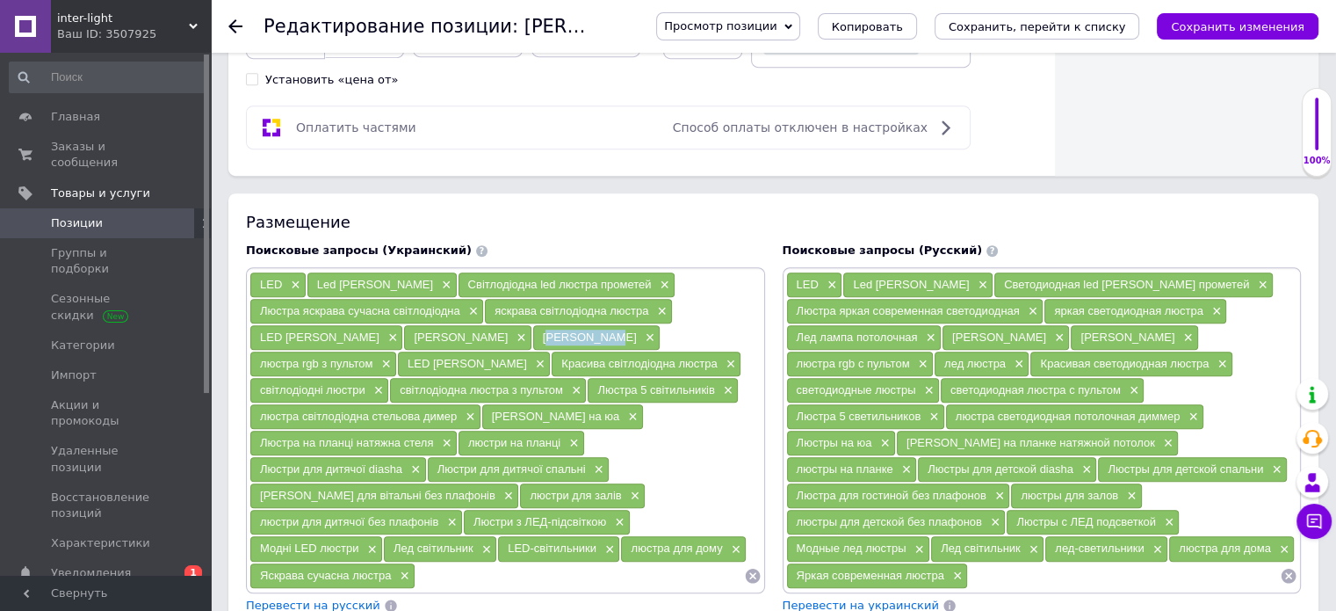
click at [599, 335] on div "Rgb люстра ×" at bounding box center [596, 337] width 127 height 25
copy span "[PERSON_NAME]"
drag, startPoint x: 260, startPoint y: 382, endPoint x: 369, endPoint y: 389, distance: 109.2
click at [365, 389] on div "світлодіодні люстри ×" at bounding box center [319, 390] width 138 height 25
copy span "світлодіодні люстри"
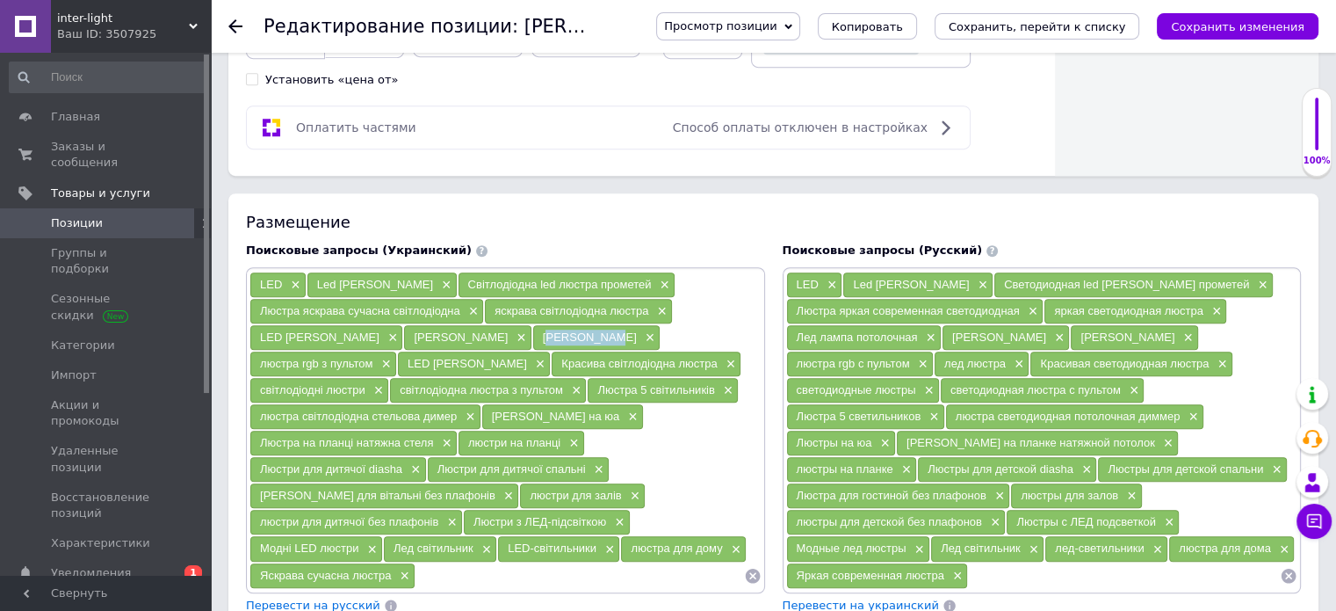
drag, startPoint x: 405, startPoint y: 383, endPoint x: 562, endPoint y: 387, distance: 157.3
click at [562, 387] on div "світлодіодна люстра з пультом ×" at bounding box center [488, 390] width 196 height 25
copy span "світлодіодна люстра з пультом"
drag, startPoint x: 264, startPoint y: 409, endPoint x: 452, endPoint y: 410, distance: 187.1
click at [452, 410] on span "люстра світлодіодна стельова димер" at bounding box center [358, 415] width 197 height 13
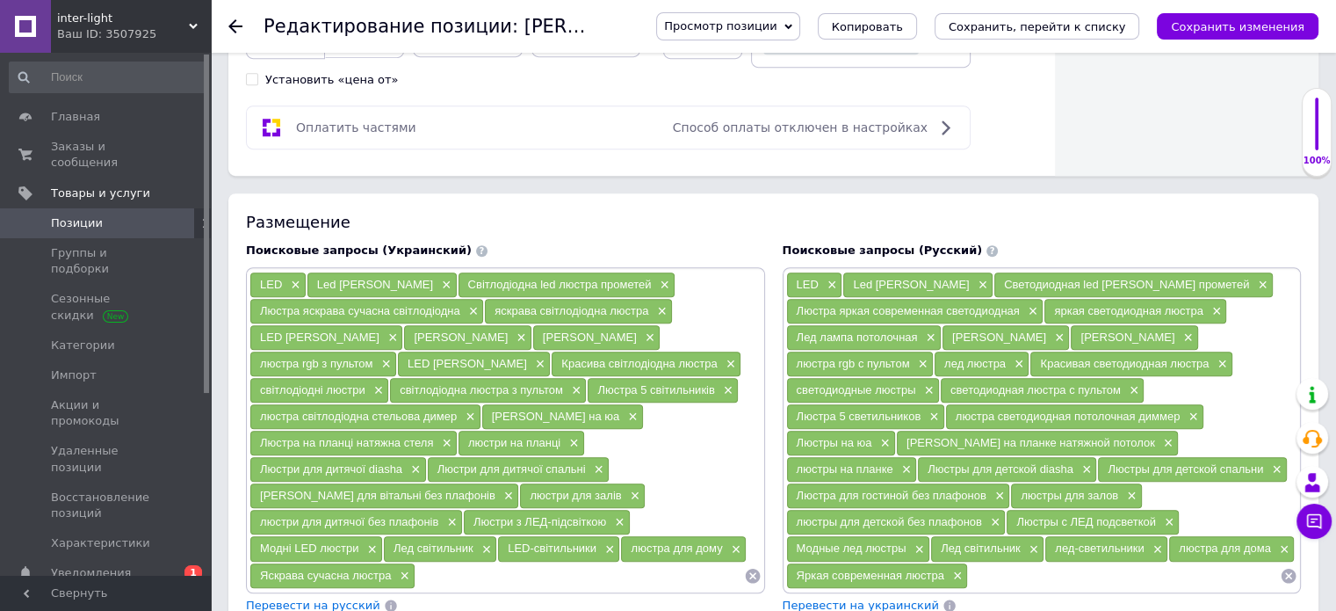
click at [626, 411] on div "LED × Led люстра diasha × Світлодіодна led люстра прометей × Люстра яскрава суч…" at bounding box center [505, 429] width 512 height 317
drag, startPoint x: 262, startPoint y: 404, endPoint x: 458, endPoint y: 407, distance: 195.9
click at [458, 407] on div "люстра світлодіодна стельова димер ×" at bounding box center [365, 416] width 230 height 25
copy span "люстра світлодіодна стельова димер"
drag, startPoint x: 253, startPoint y: 435, endPoint x: 432, endPoint y: 445, distance: 179.5
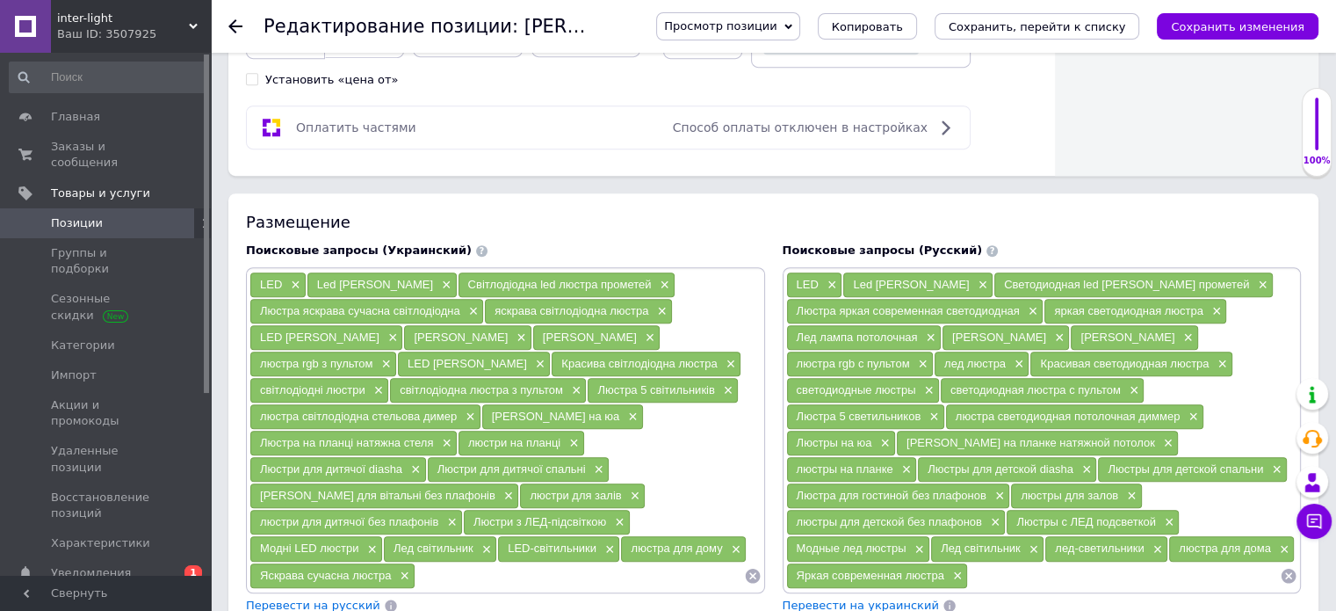
click at [432, 445] on div "Люстра на планці натяжна стеля ×" at bounding box center [353, 442] width 206 height 25
copy span "Люстра на планці натяжна стеля"
drag, startPoint x: 468, startPoint y: 436, endPoint x: 559, endPoint y: 437, distance: 90.5
click at [559, 437] on span "люстри на планці" at bounding box center [514, 442] width 92 height 13
copy span "люстри на планці"
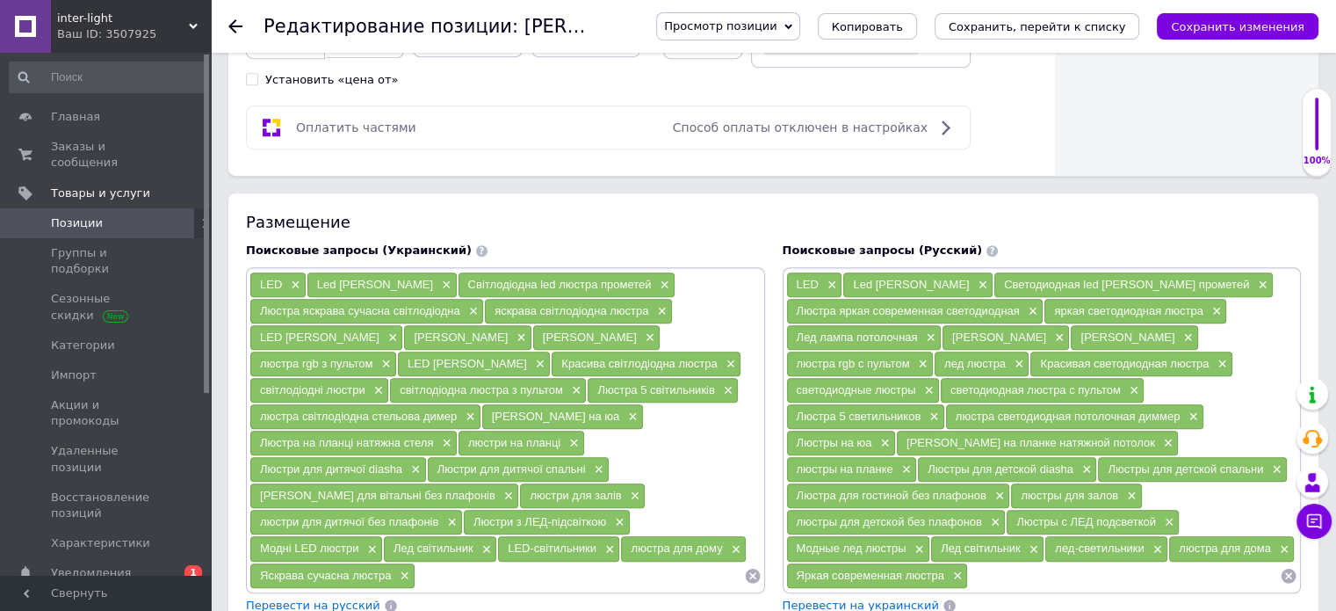
drag, startPoint x: 583, startPoint y: 434, endPoint x: 683, endPoint y: 435, distance: 100.2
click at [427, 456] on div "Люстри для дитячої diasha ×" at bounding box center [337, 469] width 177 height 26
copy span "Люстри для дитячої diasha"
drag, startPoint x: 257, startPoint y: 459, endPoint x: 408, endPoint y: 467, distance: 151.3
click at [428, 467] on div "Люстри для дитячої спальні ×" at bounding box center [518, 469] width 181 height 25
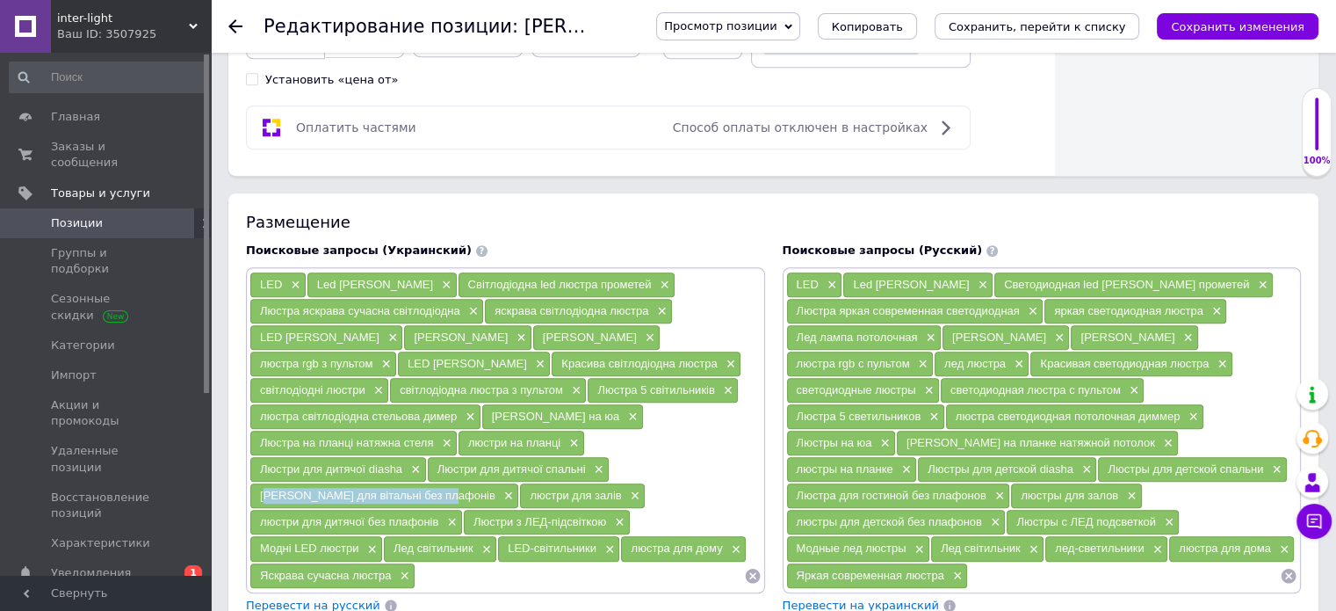
drag, startPoint x: 440, startPoint y: 459, endPoint x: 622, endPoint y: 463, distance: 181.9
click at [518, 483] on div "Люстра для вітальні без плафонів ×" at bounding box center [384, 495] width 268 height 25
drag, startPoint x: 259, startPoint y: 488, endPoint x: 355, endPoint y: 484, distance: 95.8
click at [520, 484] on div "люстри для залів ×" at bounding box center [582, 495] width 125 height 25
drag, startPoint x: 615, startPoint y: 488, endPoint x: 731, endPoint y: 491, distance: 116.0
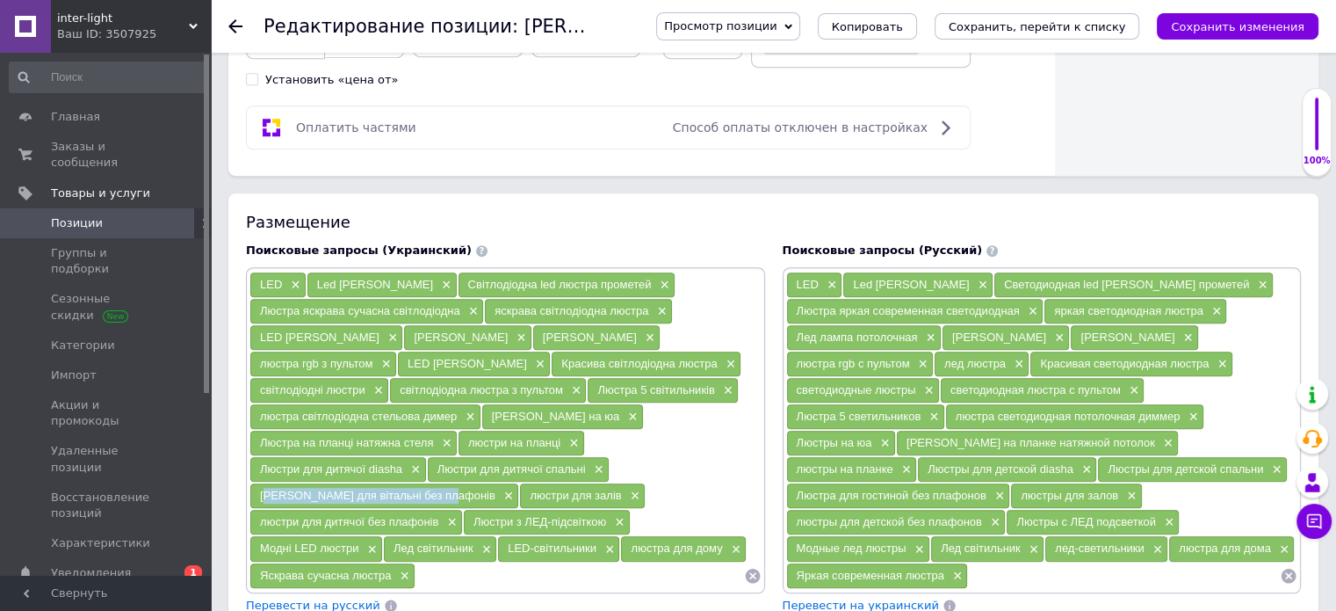
click at [630, 510] on div "Люстри з ЛЕД-підсвіткою ×" at bounding box center [547, 522] width 166 height 25
drag, startPoint x: 255, startPoint y: 516, endPoint x: 359, endPoint y: 512, distance: 104.6
click at [360, 536] on div "Модні LED люстри ×" at bounding box center [316, 548] width 132 height 25
drag, startPoint x: 397, startPoint y: 510, endPoint x: 474, endPoint y: 513, distance: 77.4
click at [474, 536] on div "Лед світильник ×" at bounding box center [440, 548] width 112 height 25
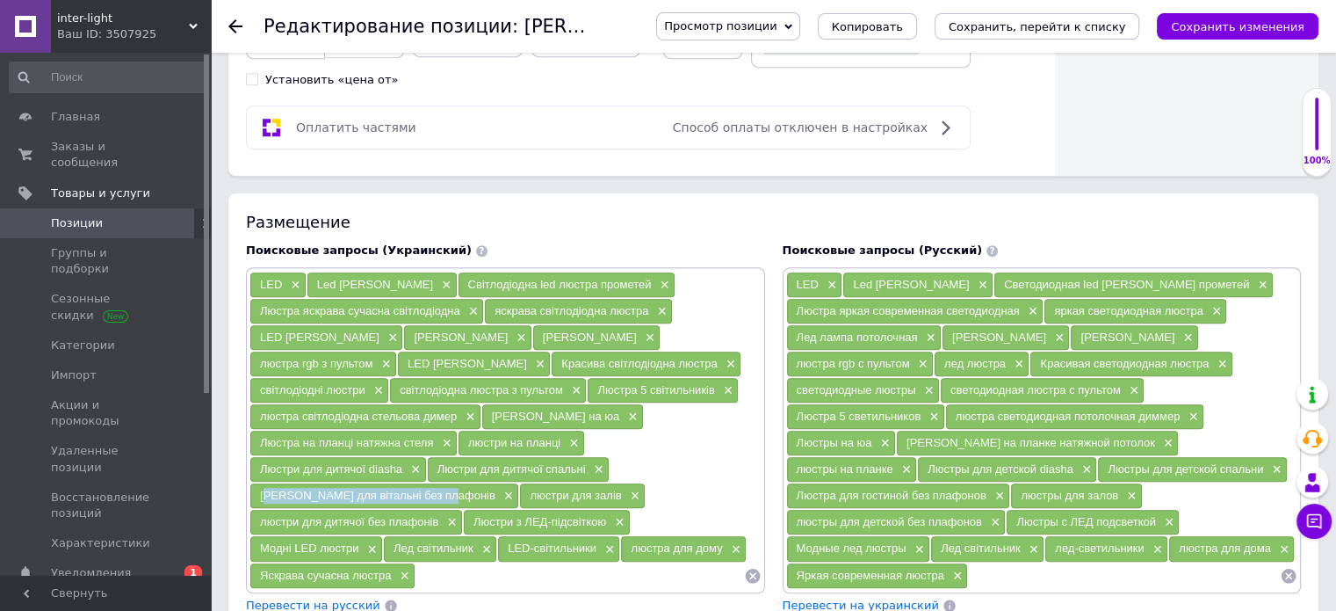
drag, startPoint x: 499, startPoint y: 511, endPoint x: 595, endPoint y: 512, distance: 95.8
click at [595, 536] on div "LED-світильники ×" at bounding box center [558, 548] width 121 height 25
drag, startPoint x: 262, startPoint y: 537, endPoint x: 390, endPoint y: 544, distance: 128.5
click at [390, 563] on div "Яскрава сучасна люстра ×" at bounding box center [332, 575] width 164 height 25
drag, startPoint x: 334, startPoint y: 278, endPoint x: 413, endPoint y: 284, distance: 79.2
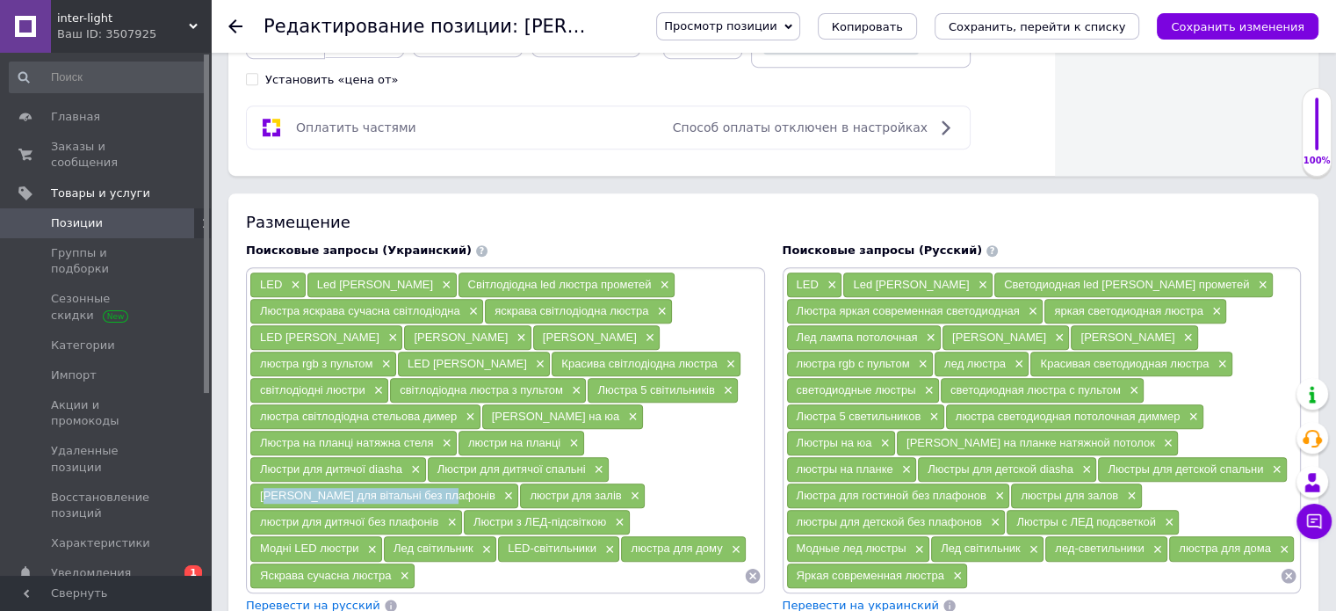
click at [413, 284] on div "Led люстра diasha ×" at bounding box center [381, 284] width 149 height 25
drag, startPoint x: 450, startPoint y: 276, endPoint x: 519, endPoint y: 267, distance: 70.0
click at [629, 278] on span "Світлодіодна led люстра прометей" at bounding box center [560, 284] width 184 height 13
drag, startPoint x: 255, startPoint y: 302, endPoint x: 463, endPoint y: 307, distance: 208.3
click at [463, 307] on div "Люстра яскрава сучасна світлодіодна ×" at bounding box center [366, 311] width 233 height 25
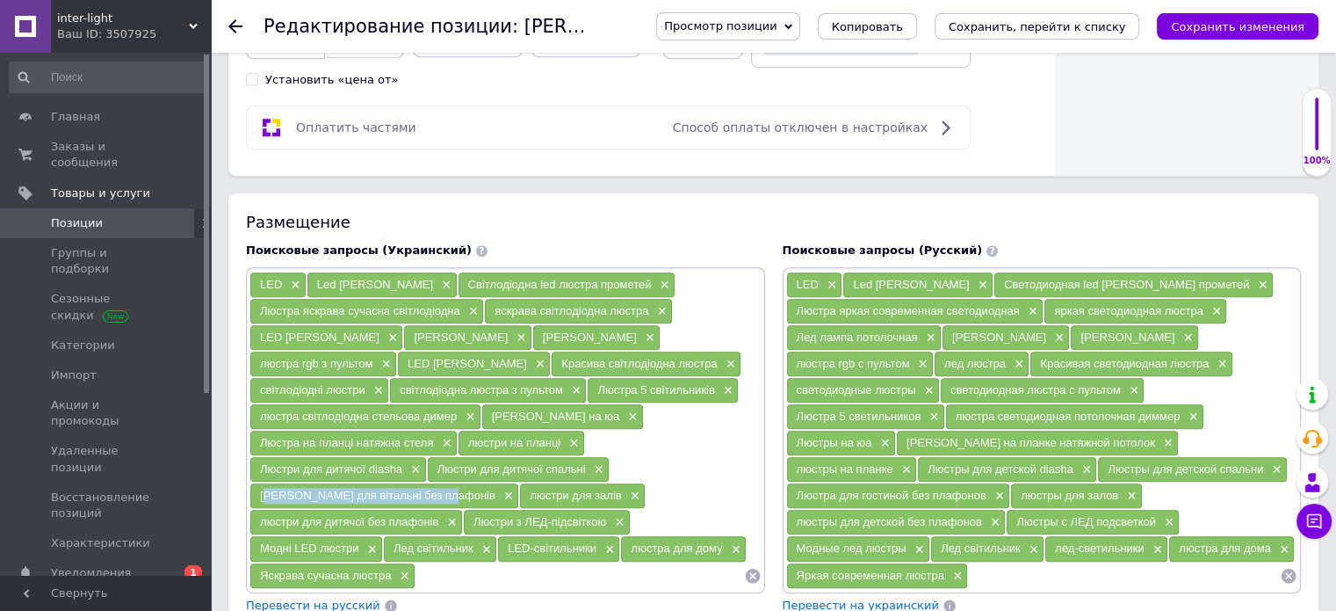
drag, startPoint x: 488, startPoint y: 300, endPoint x: 647, endPoint y: 313, distance: 159.5
click at [647, 313] on div "яскрава світлодіодна люстра ×" at bounding box center [578, 311] width 187 height 25
drag, startPoint x: 249, startPoint y: 331, endPoint x: 366, endPoint y: 332, distance: 117.7
click at [366, 332] on div "LED лампа стельова ×" at bounding box center [326, 337] width 154 height 26
drag, startPoint x: 541, startPoint y: 332, endPoint x: 602, endPoint y: 331, distance: 60.6
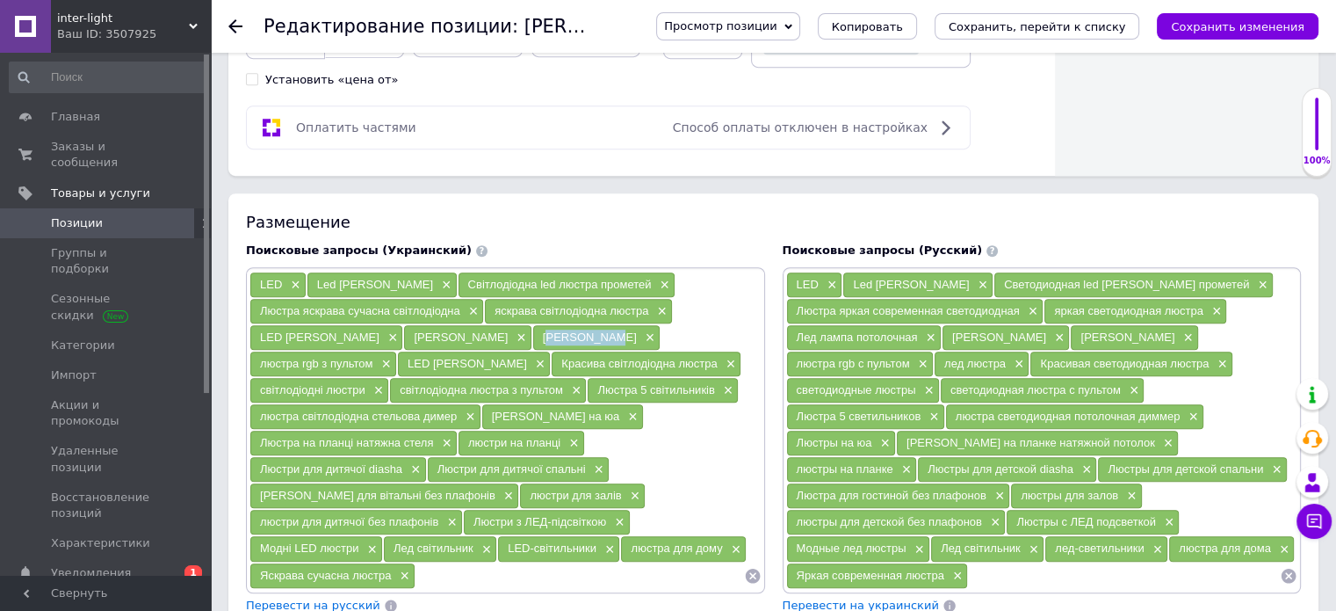
click at [602, 331] on div "Rgb люстра ×" at bounding box center [596, 337] width 127 height 25
drag, startPoint x: 259, startPoint y: 355, endPoint x: 370, endPoint y: 363, distance: 111.0
click at [370, 363] on div "люстра rgb з пультом ×" at bounding box center [323, 363] width 146 height 25
drag, startPoint x: 422, startPoint y: 358, endPoint x: 467, endPoint y: 360, distance: 45.7
click at [467, 360] on div "LED люстра ×" at bounding box center [474, 363] width 152 height 25
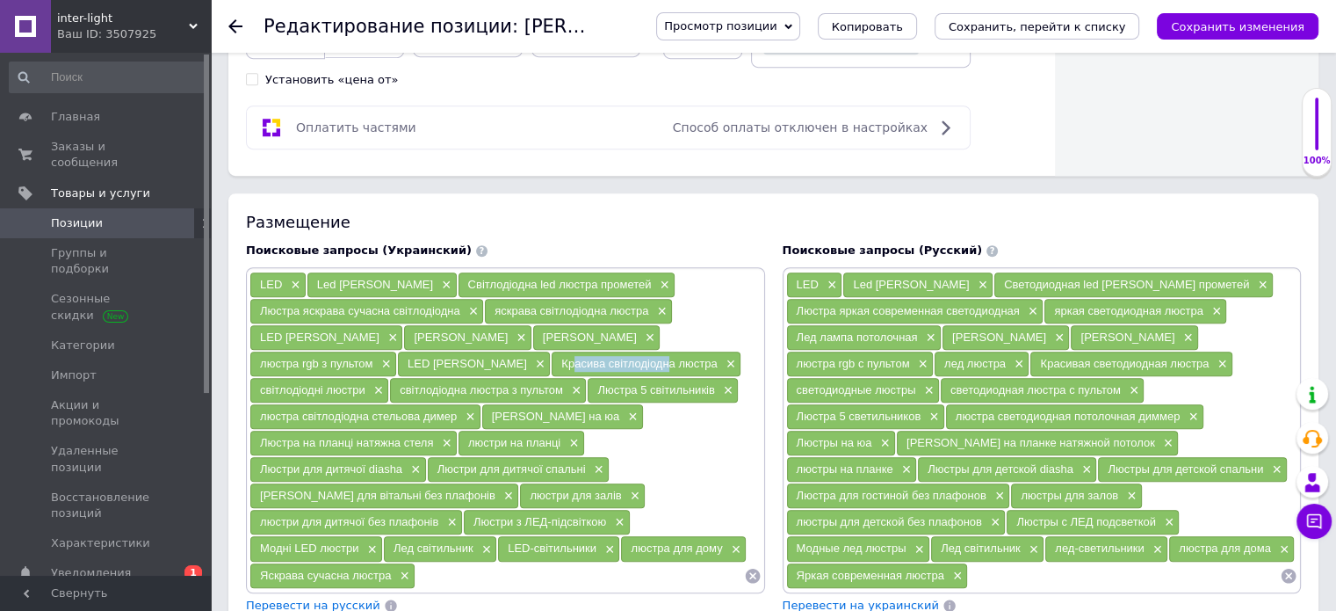
drag, startPoint x: 511, startPoint y: 354, endPoint x: 608, endPoint y: 358, distance: 96.7
click at [608, 358] on span "Красива світлодіодна люстра" at bounding box center [638, 363] width 155 height 13
click at [734, 214] on div "Размещение" at bounding box center [773, 222] width 1055 height 22
drag, startPoint x: 508, startPoint y: 354, endPoint x: 665, endPoint y: 359, distance: 157.3
click at [665, 359] on div "Красива світлодіодна люстра ×" at bounding box center [646, 363] width 189 height 25
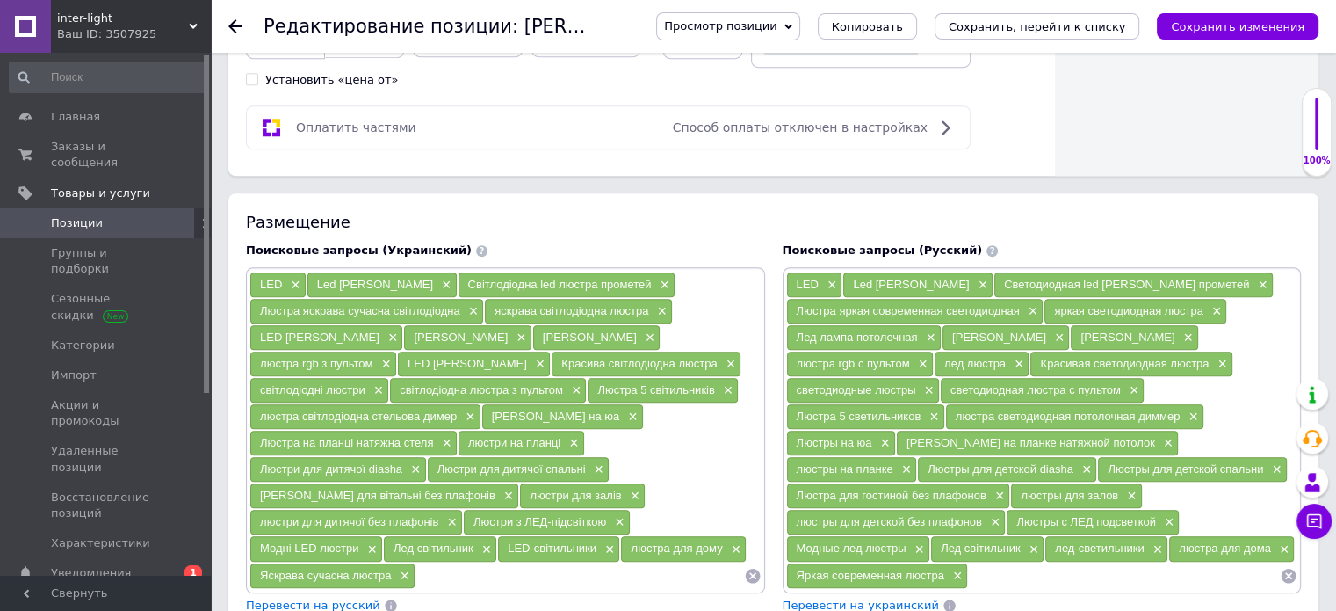
drag, startPoint x: 261, startPoint y: 382, endPoint x: 345, endPoint y: 378, distance: 84.5
click at [365, 387] on div "світлодіодні люстри ×" at bounding box center [319, 390] width 138 height 25
drag, startPoint x: 396, startPoint y: 381, endPoint x: 562, endPoint y: 386, distance: 166.1
click at [562, 386] on div "світлодіодна люстра з пультом ×" at bounding box center [488, 390] width 196 height 25
drag, startPoint x: 262, startPoint y: 409, endPoint x: 455, endPoint y: 410, distance: 193.3
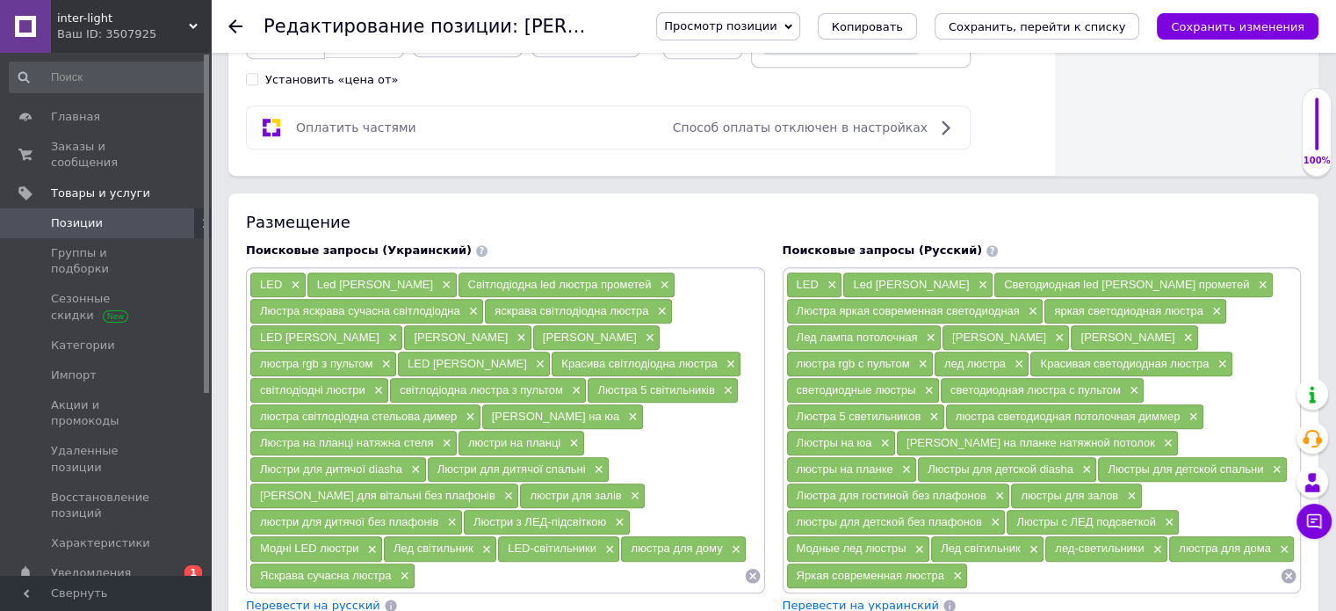
click at [453, 411] on span "люстра світлодіодна стельова димер" at bounding box center [358, 415] width 197 height 13
drag, startPoint x: 423, startPoint y: 403, endPoint x: 838, endPoint y: 189, distance: 466.8
click at [889, 196] on div "Размещение Поисковые запросы (Украинский) LED × Led люстра diasha × Світлодіодн…" at bounding box center [773, 496] width 1090 height 607
drag, startPoint x: 253, startPoint y: 401, endPoint x: 458, endPoint y: 411, distance: 204.9
click at [458, 411] on div "LED × Led люстра diasha × Світлодіодна led люстра прометей × Люстра яскрава суч…" at bounding box center [505, 430] width 519 height 326
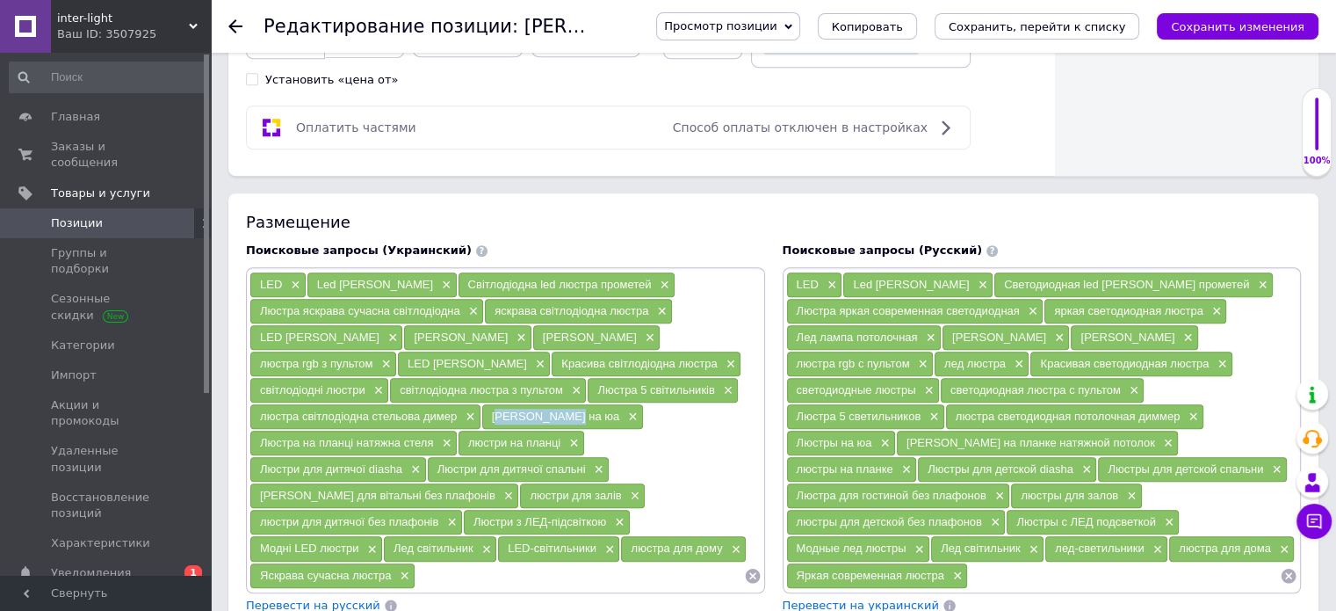
drag, startPoint x: 486, startPoint y: 411, endPoint x: 564, endPoint y: 413, distance: 78.2
click at [564, 413] on div "Люстри на юа ×" at bounding box center [562, 416] width 161 height 25
drag, startPoint x: 256, startPoint y: 439, endPoint x: 433, endPoint y: 441, distance: 177.5
click at [433, 441] on div "Люстра на планці натяжна стеля ×" at bounding box center [353, 442] width 206 height 25
drag, startPoint x: 466, startPoint y: 431, endPoint x: 568, endPoint y: 434, distance: 101.9
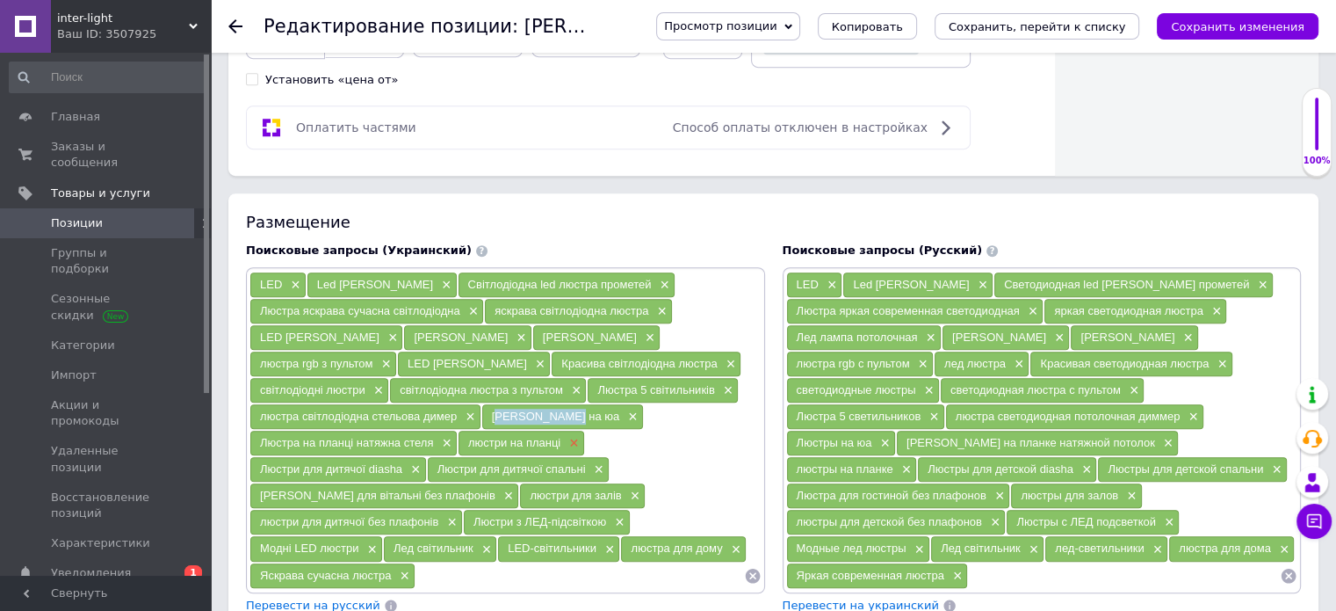
click at [568, 434] on div "люстри на планці ×" at bounding box center [522, 442] width 126 height 25
drag, startPoint x: 594, startPoint y: 435, endPoint x: 737, endPoint y: 428, distance: 143.4
click at [426, 457] on div "Люстри для дитячої diasha ×" at bounding box center [338, 469] width 176 height 25
drag, startPoint x: 258, startPoint y: 459, endPoint x: 409, endPoint y: 465, distance: 150.3
click at [428, 465] on div "Люстри для дитячої спальні ×" at bounding box center [518, 469] width 181 height 25
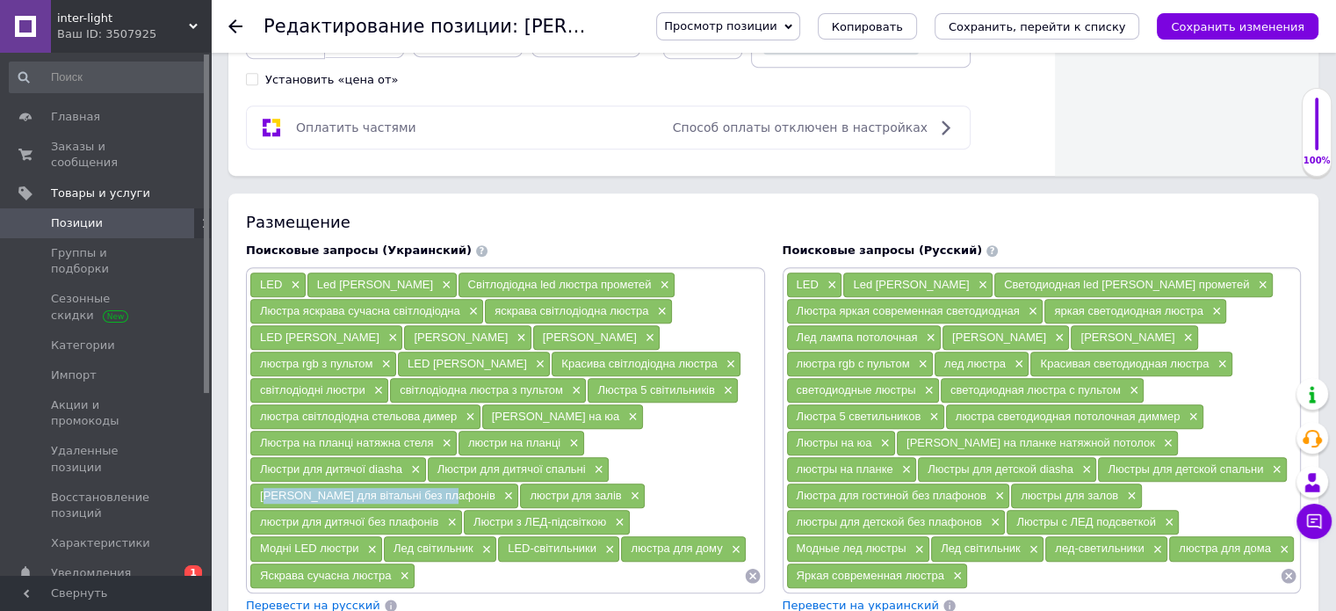
drag, startPoint x: 441, startPoint y: 458, endPoint x: 622, endPoint y: 466, distance: 181.2
click at [518, 483] on div "Люстра для вітальні без плафонів ×" at bounding box center [384, 495] width 268 height 25
drag, startPoint x: 271, startPoint y: 488, endPoint x: 351, endPoint y: 487, distance: 80.8
click at [520, 487] on div "люстри для залів ×" at bounding box center [582, 495] width 125 height 25
drag, startPoint x: 383, startPoint y: 486, endPoint x: 569, endPoint y: 487, distance: 186.2
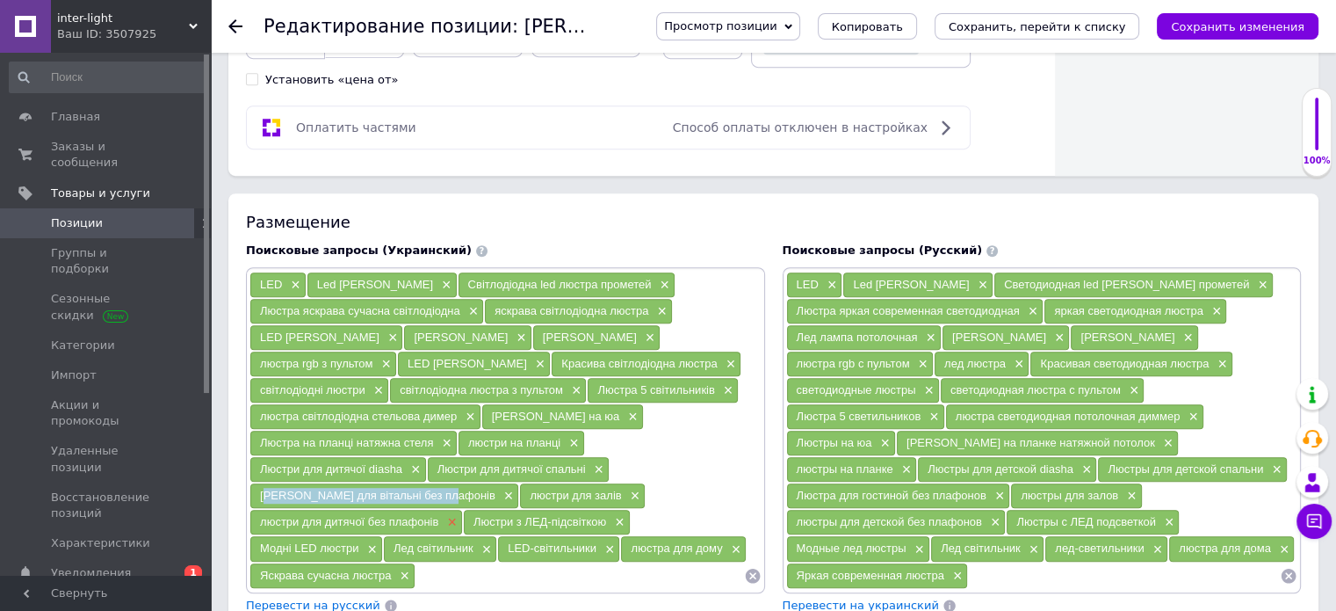
click at [462, 510] on div "люстри для дитячої без плафонів ×" at bounding box center [356, 522] width 212 height 25
drag, startPoint x: 601, startPoint y: 483, endPoint x: 732, endPoint y: 485, distance: 130.9
click at [630, 510] on div "Люстри з ЛЕД-підсвіткою ×" at bounding box center [547, 522] width 166 height 25
drag, startPoint x: 253, startPoint y: 513, endPoint x: 361, endPoint y: 517, distance: 108.1
click at [361, 536] on div "Модні LED люстри ×" at bounding box center [316, 548] width 132 height 25
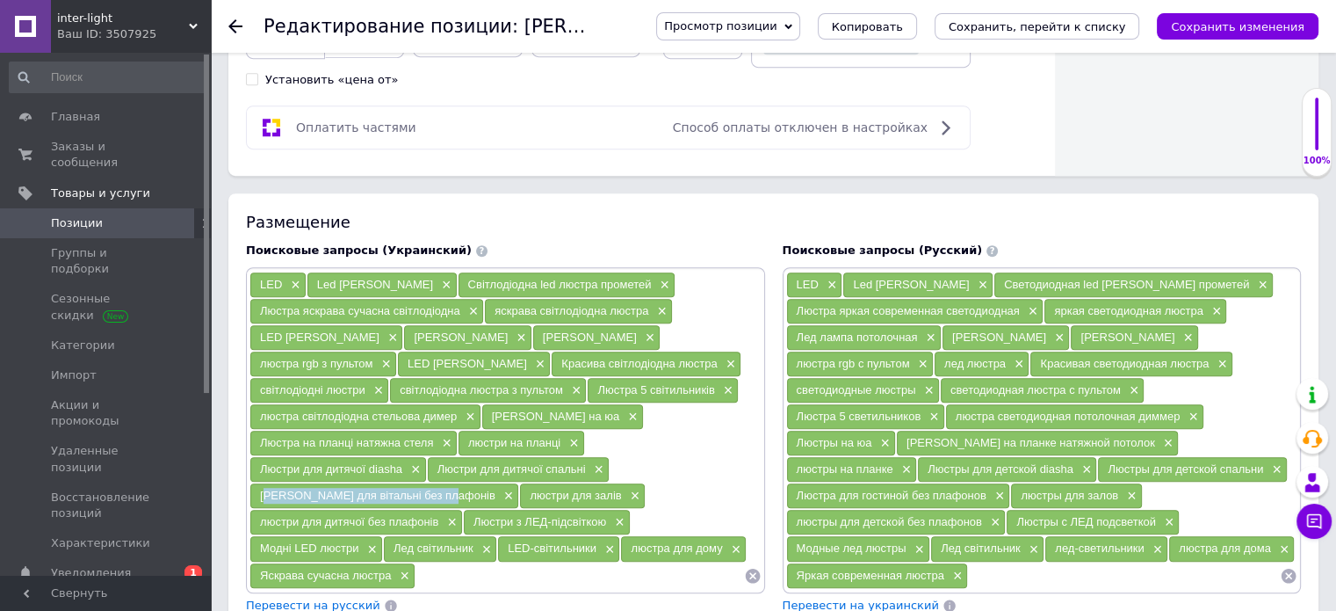
drag, startPoint x: 394, startPoint y: 510, endPoint x: 471, endPoint y: 514, distance: 77.4
click at [471, 541] on span "Лед світильник" at bounding box center [434, 547] width 80 height 13
drag, startPoint x: 506, startPoint y: 512, endPoint x: 594, endPoint y: 524, distance: 88.7
click at [594, 536] on div "LED-світильники ×" at bounding box center [558, 548] width 121 height 25
drag, startPoint x: 626, startPoint y: 515, endPoint x: 720, endPoint y: 521, distance: 94.2
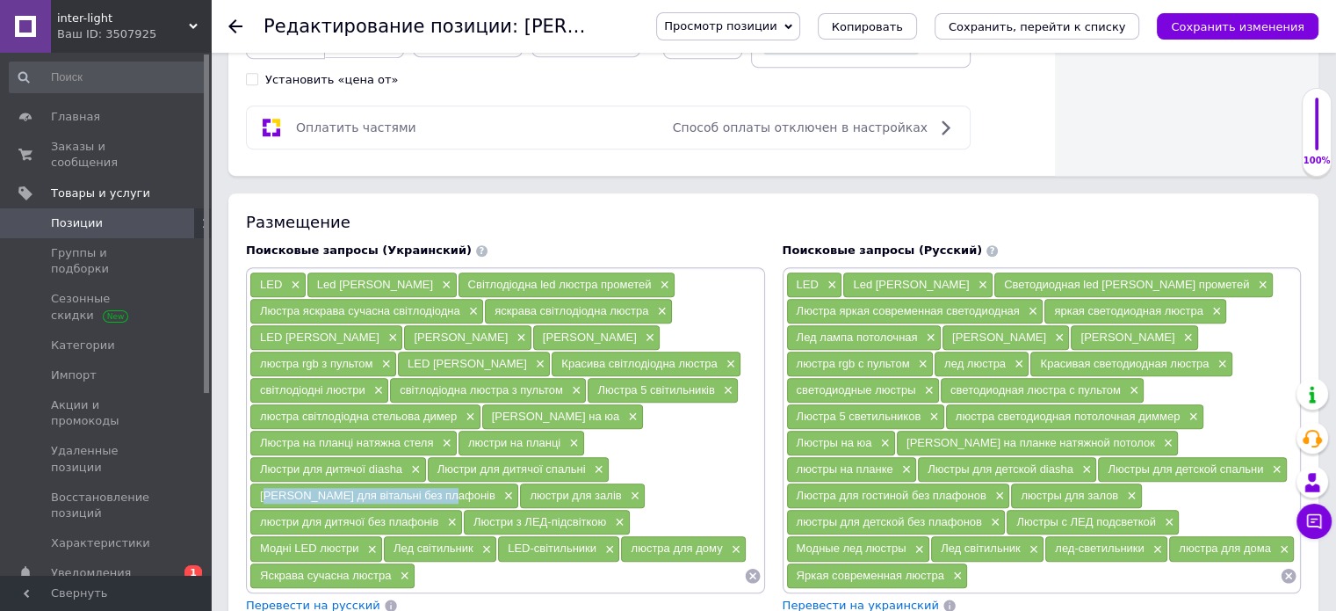
click at [720, 536] on div "люстра для дому ×" at bounding box center [683, 548] width 125 height 25
drag, startPoint x: 262, startPoint y: 534, endPoint x: 390, endPoint y: 547, distance: 128.9
click at [390, 563] on div "Яскрава сучасна люстра ×" at bounding box center [332, 575] width 164 height 25
